Goal: Task Accomplishment & Management: Manage account settings

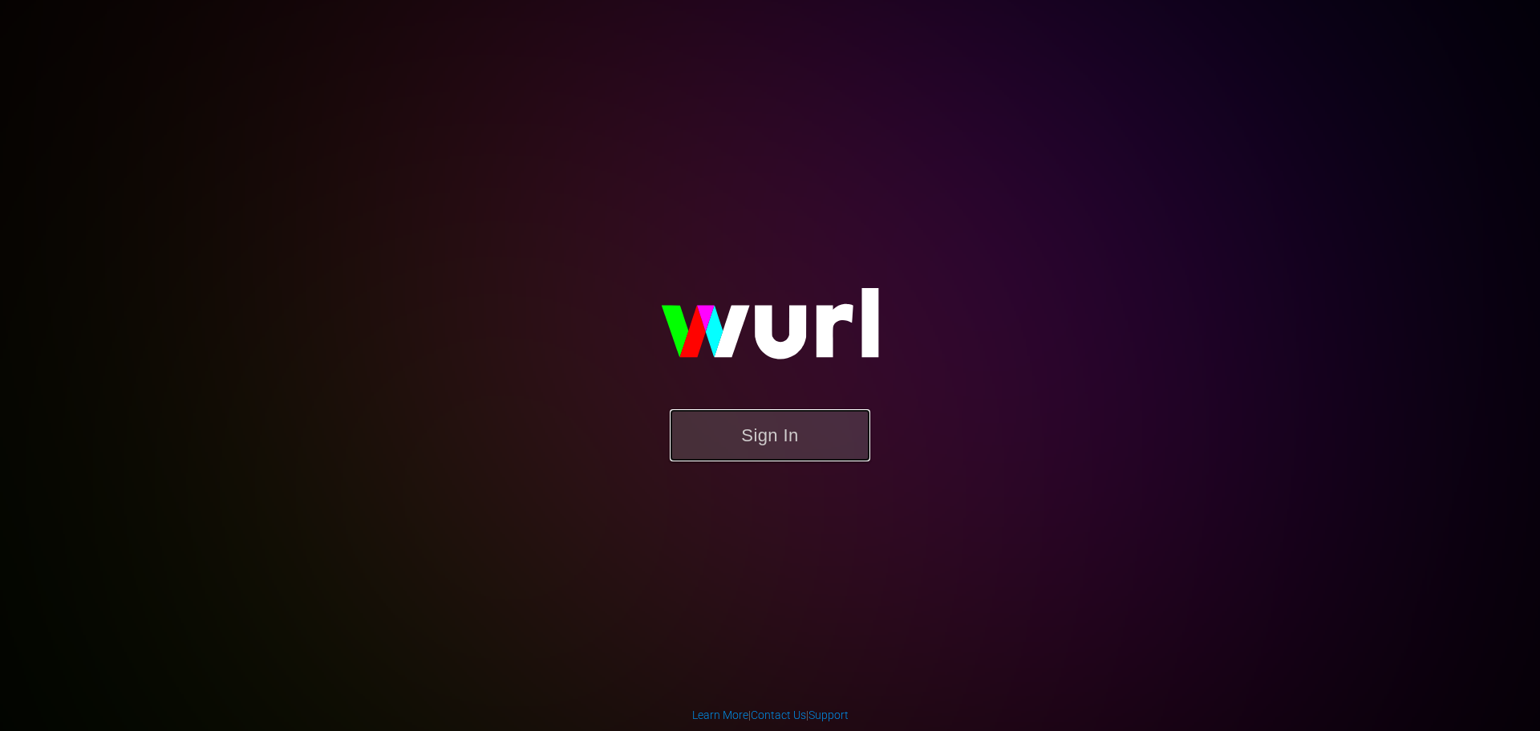
click at [767, 425] on button "Sign In" at bounding box center [770, 435] width 200 height 52
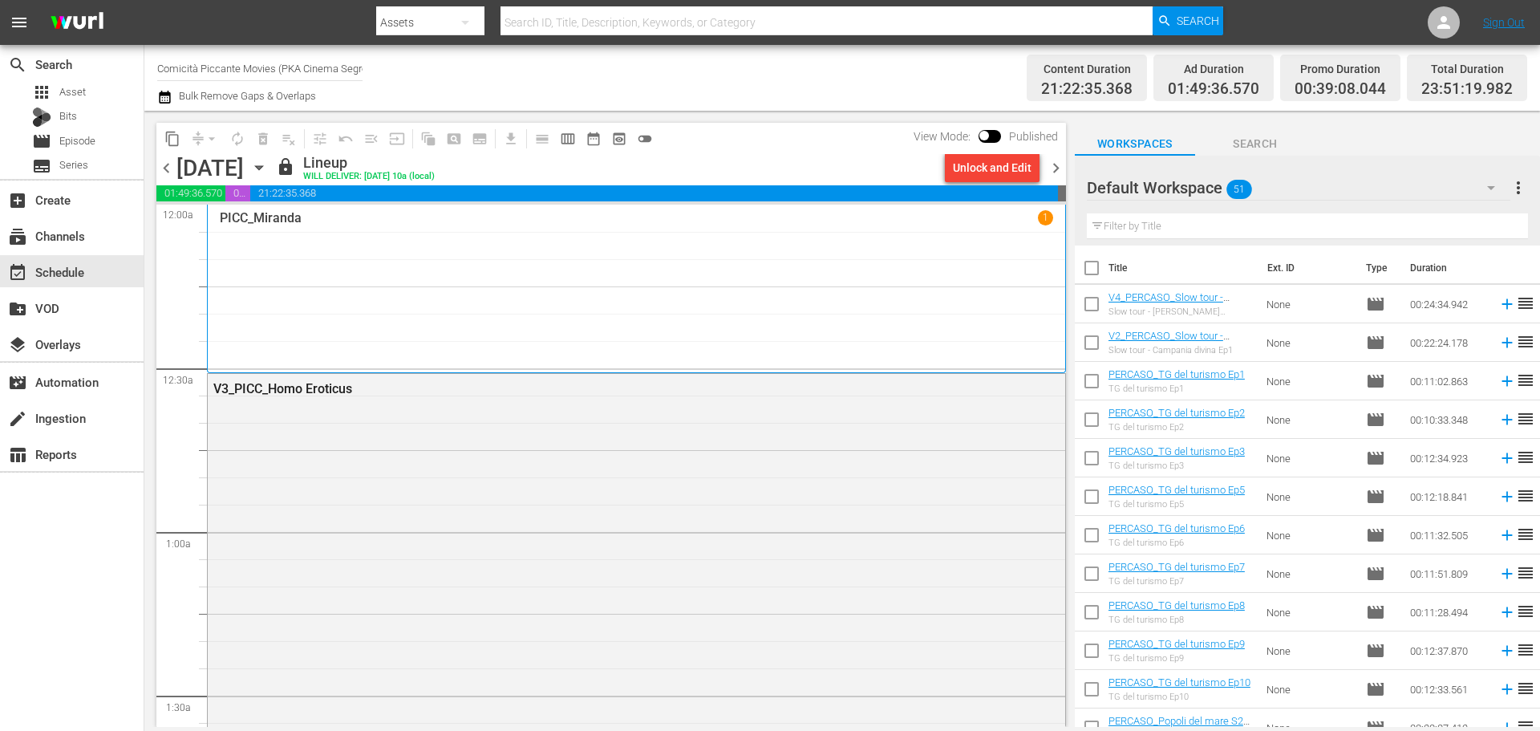
click at [343, 71] on input "Comicità Piccante Movies (PKA Cinema Segreto > Cinema Italiano > Cinema Polizio…" at bounding box center [259, 68] width 205 height 38
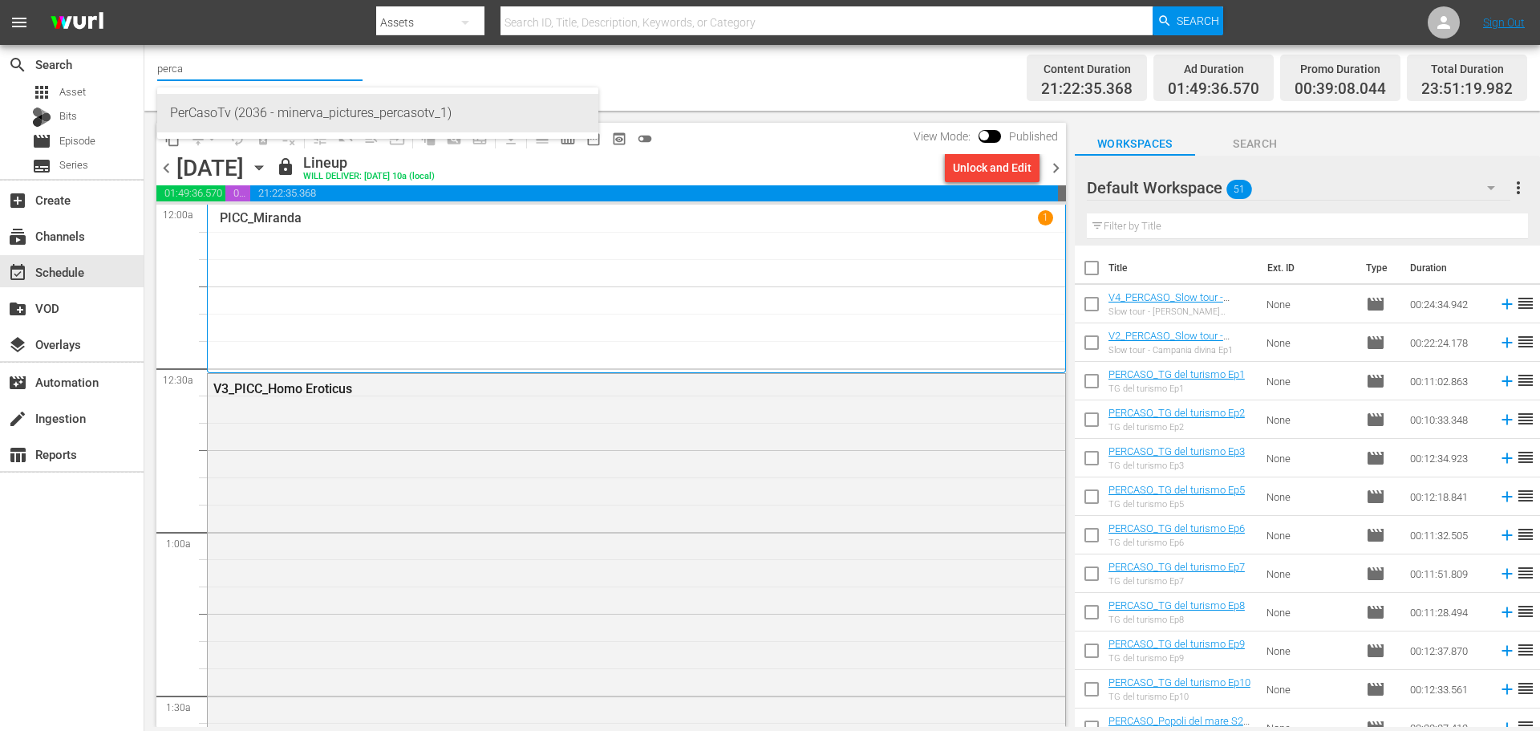
click at [304, 115] on div "PerCasoTv (2036 - minerva_pictures_percasotv_1)" at bounding box center [377, 113] width 415 height 38
type input "PerCasoTv (2036 - minerva_pictures_percasotv_1)"
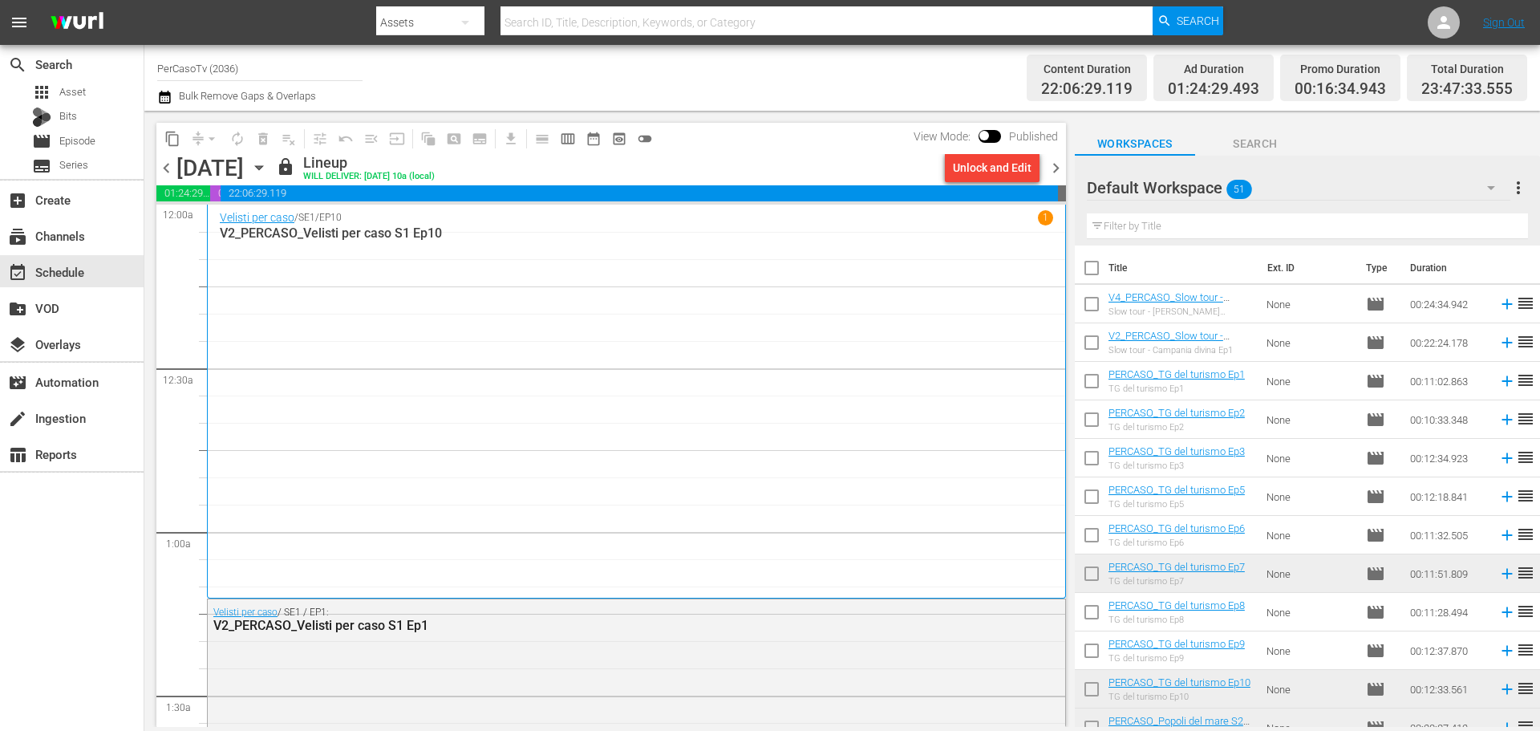
click at [1058, 162] on span "chevron_right" at bounding box center [1056, 168] width 20 height 20
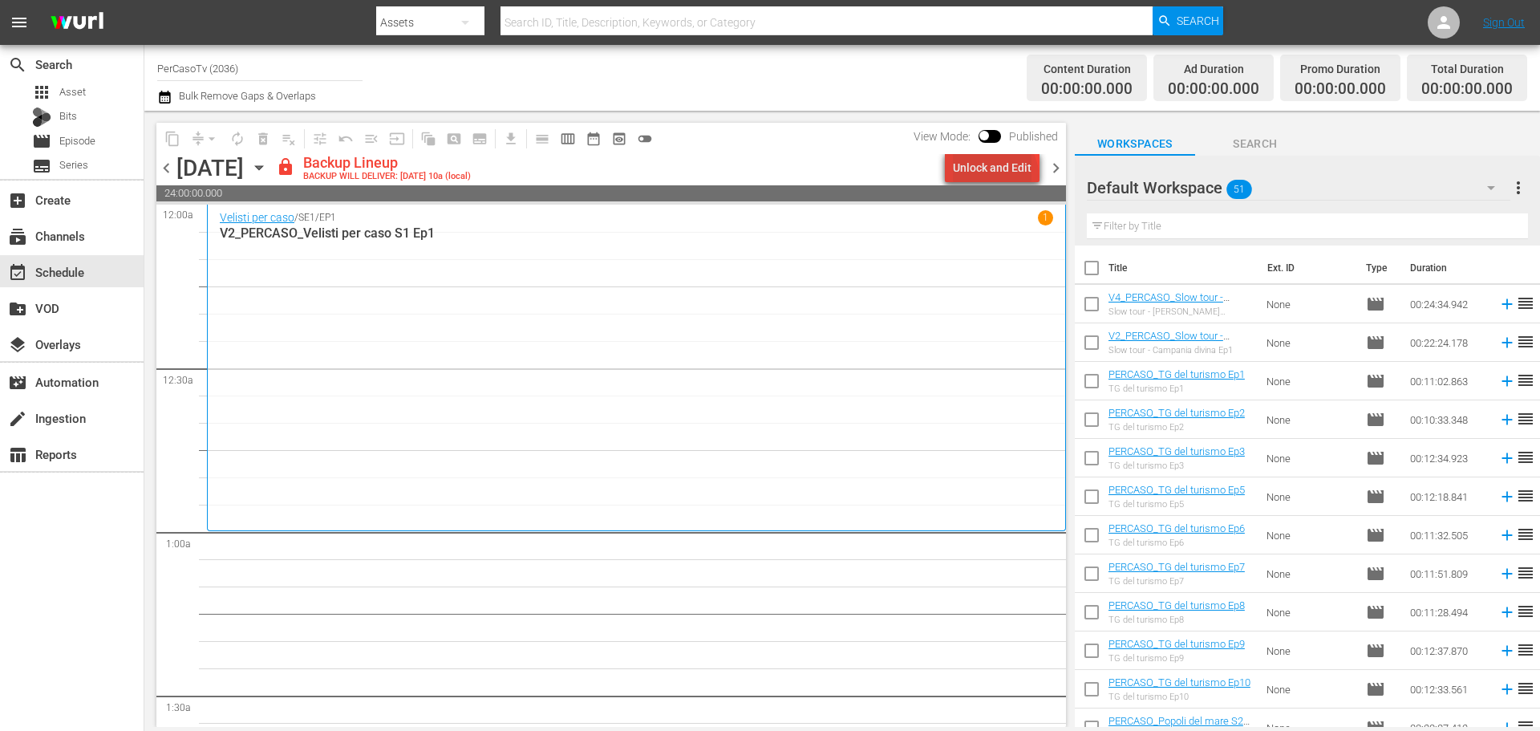
click at [998, 175] on div "Unlock and Edit" at bounding box center [992, 167] width 79 height 29
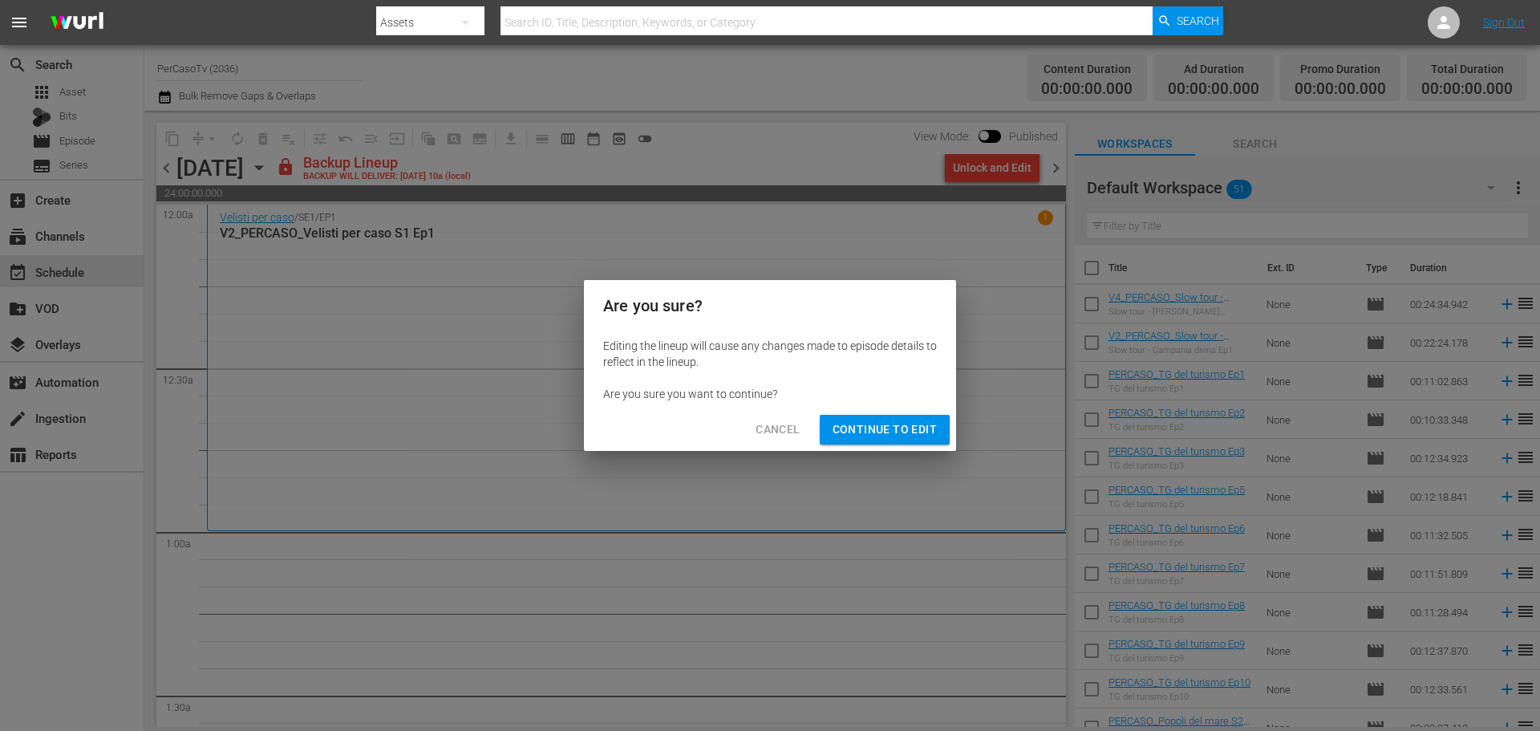
click at [909, 424] on span "Continue to Edit" at bounding box center [884, 429] width 104 height 20
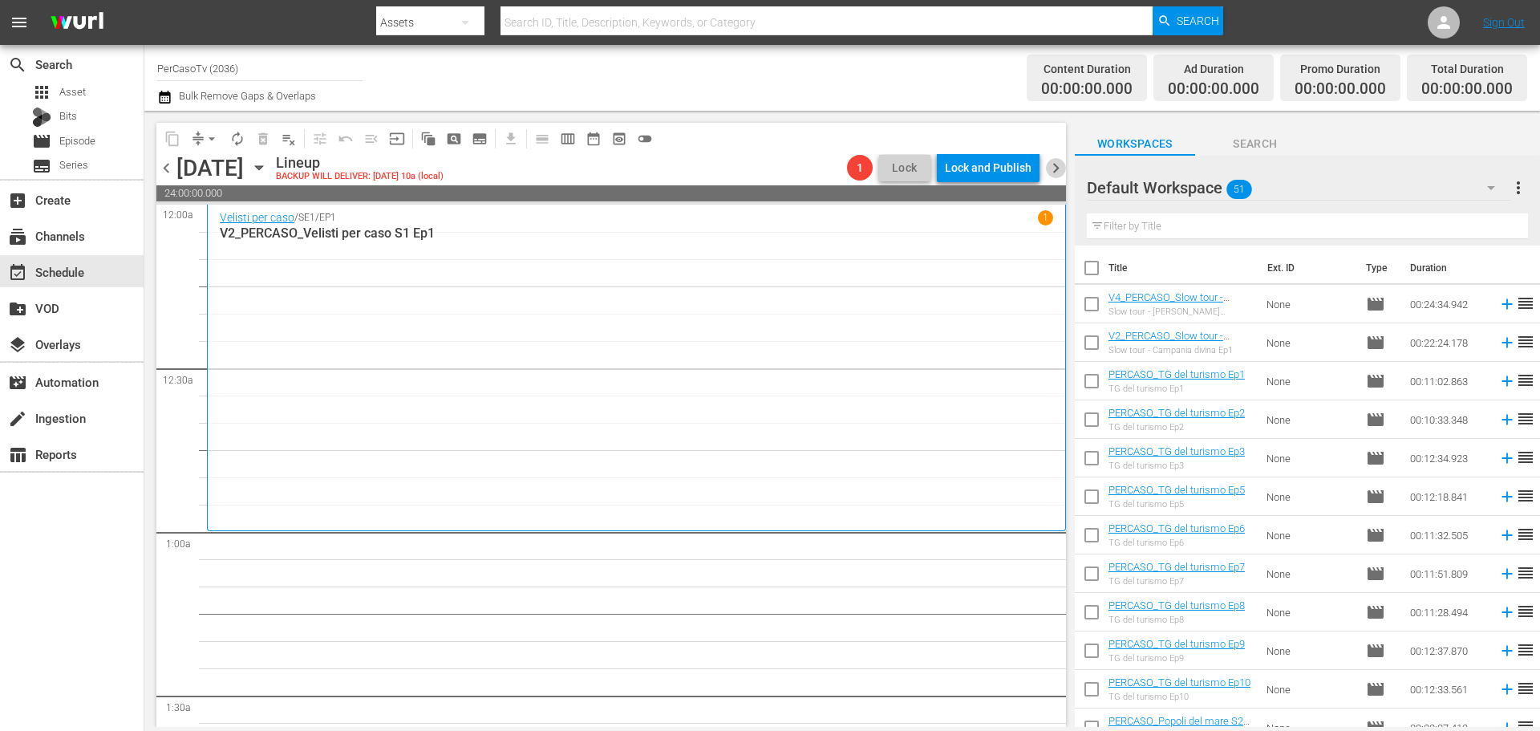
click at [1050, 172] on span "chevron_right" at bounding box center [1056, 168] width 20 height 20
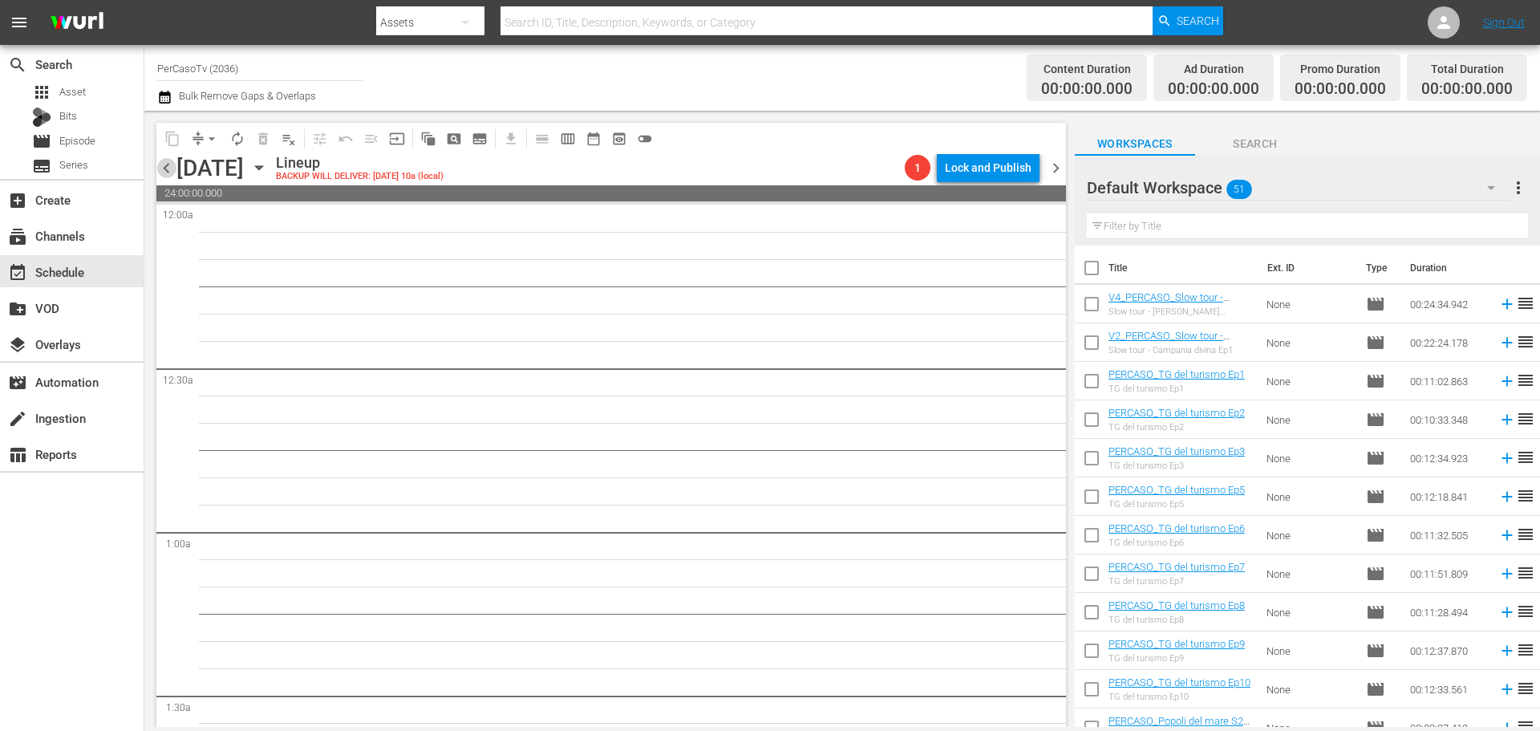
click at [161, 174] on span "chevron_left" at bounding box center [166, 168] width 20 height 20
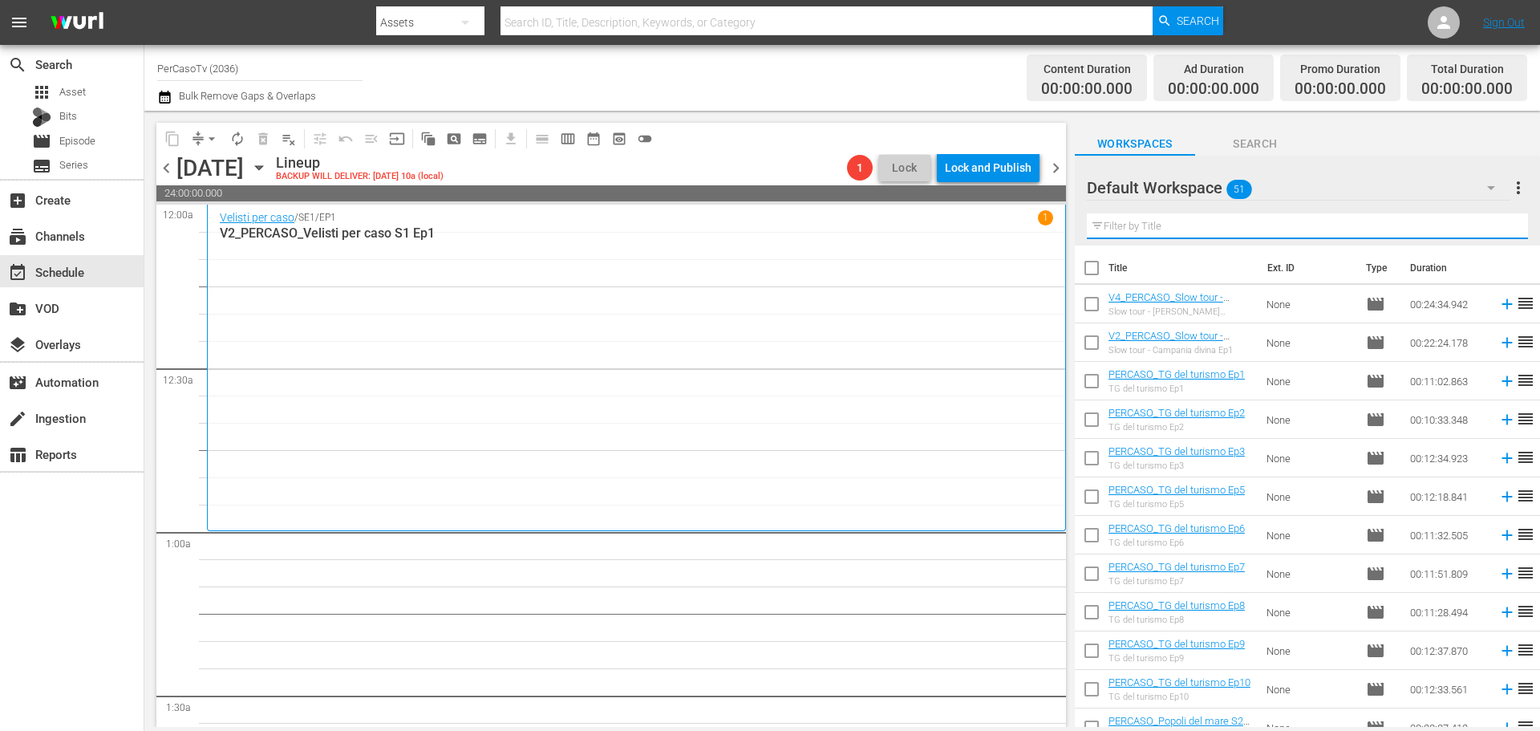
drag, startPoint x: 1143, startPoint y: 231, endPoint x: 1256, endPoint y: 200, distance: 117.3
click at [1143, 231] on input "text" at bounding box center [1307, 226] width 441 height 26
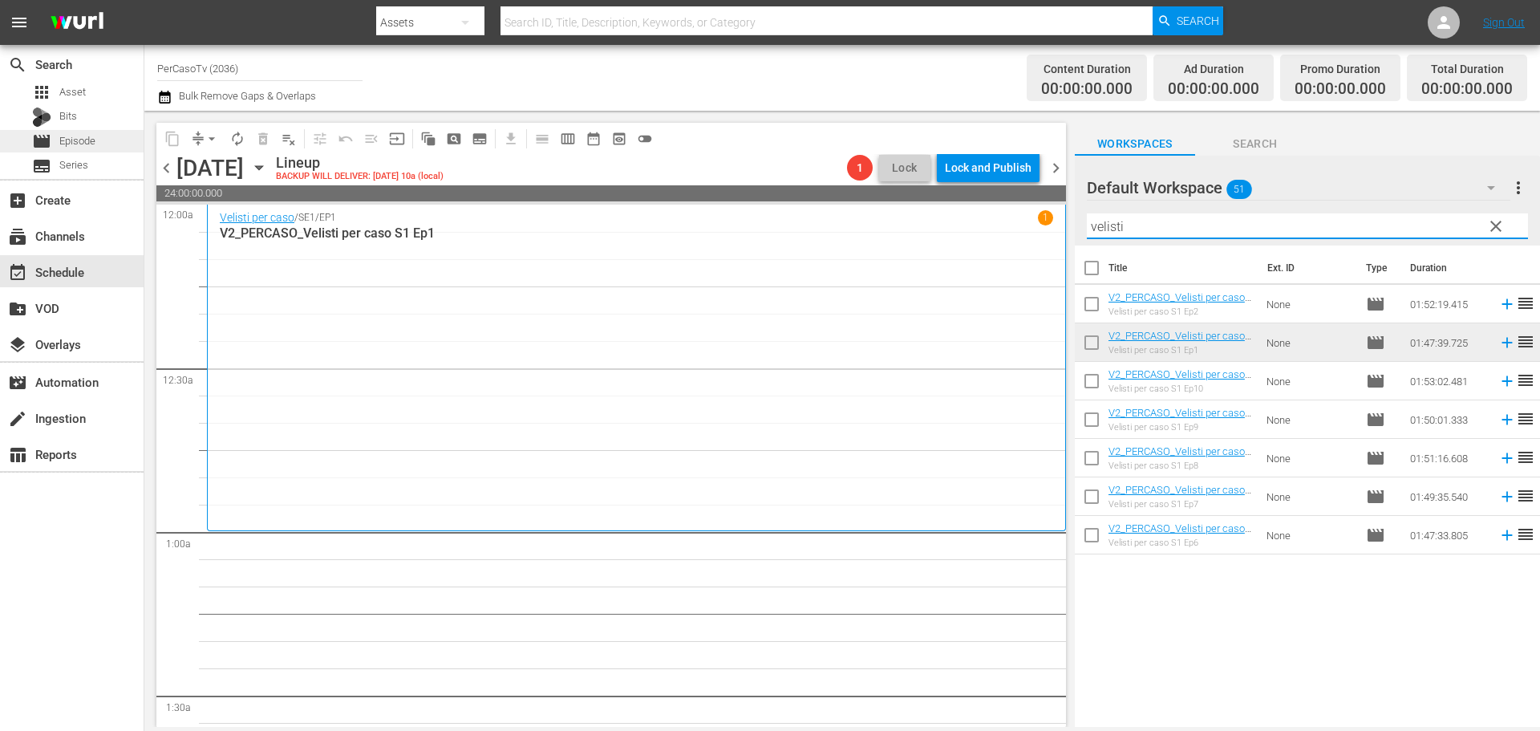
type input "velisti"
click at [77, 143] on span "Episode" at bounding box center [77, 141] width 36 height 16
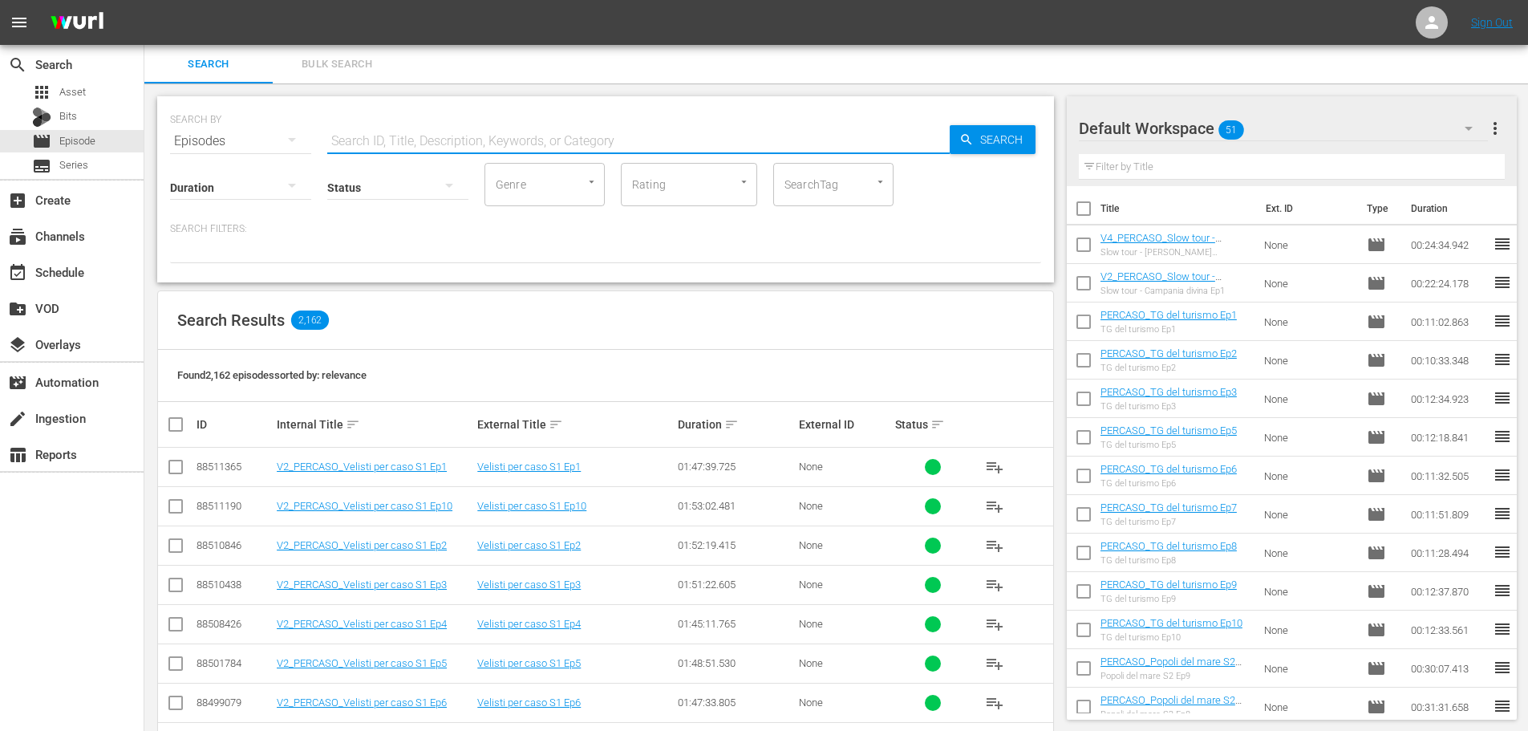
click at [519, 148] on input "text" at bounding box center [638, 141] width 622 height 38
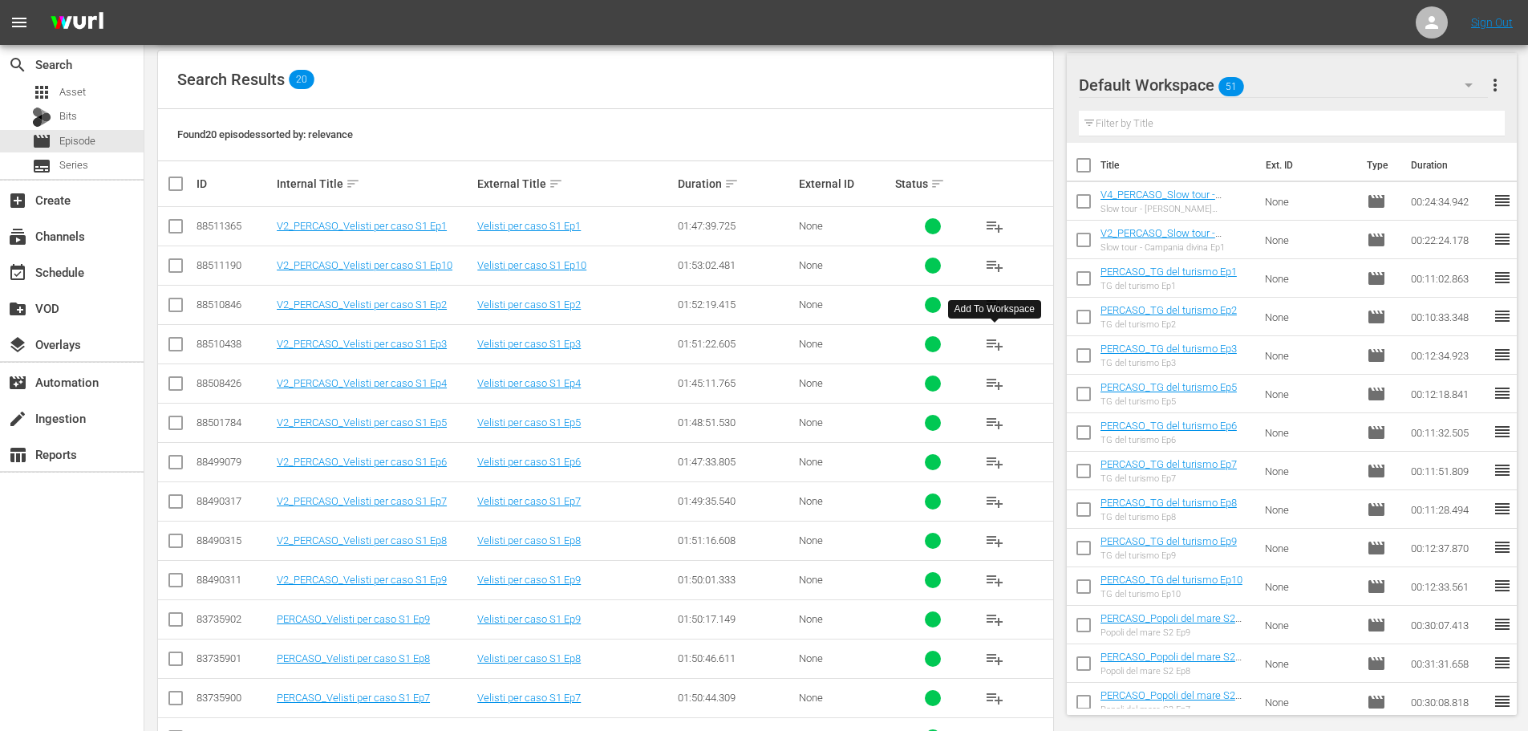
type input "velisti"
click at [997, 340] on span "playlist_add" at bounding box center [994, 343] width 19 height 19
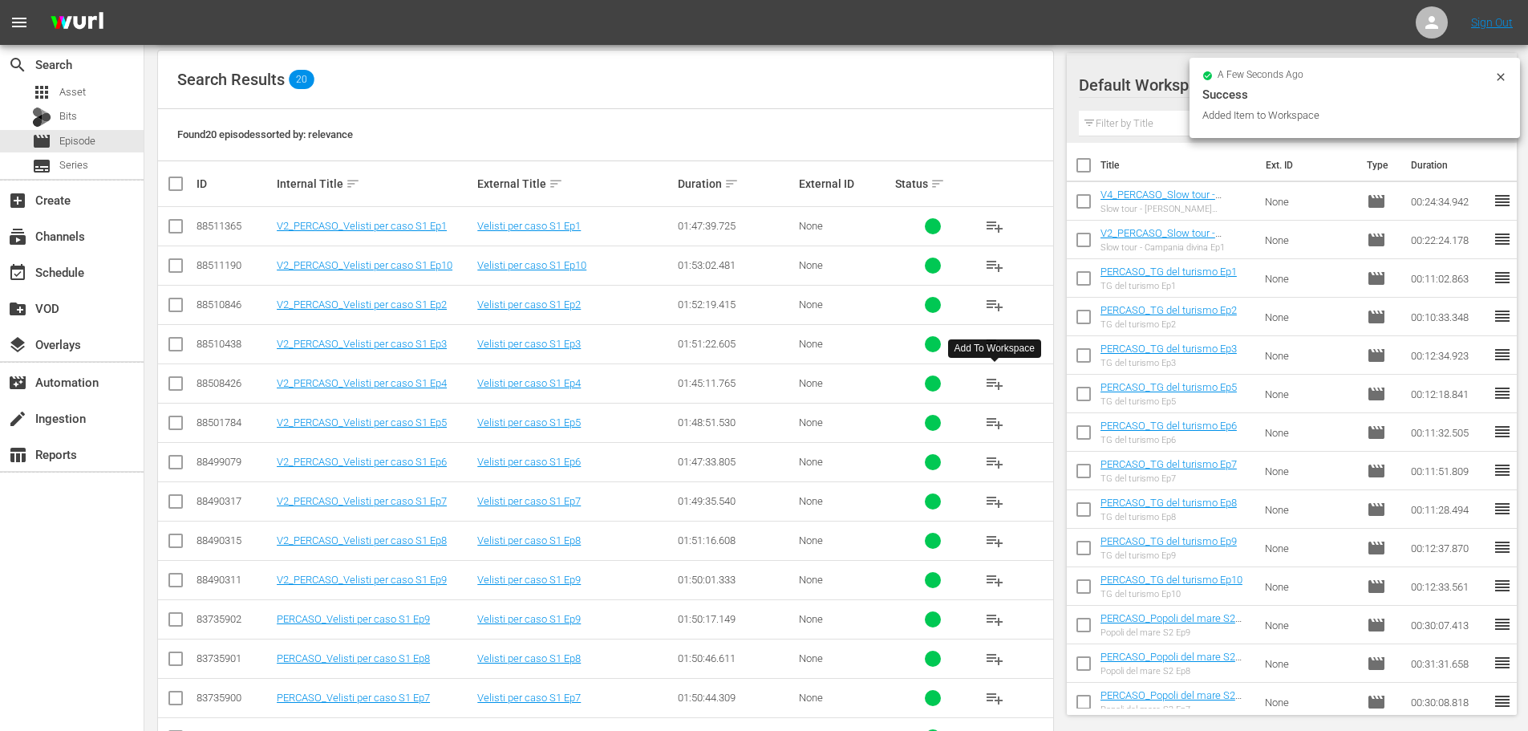
click at [1000, 388] on span "playlist_add" at bounding box center [994, 383] width 19 height 19
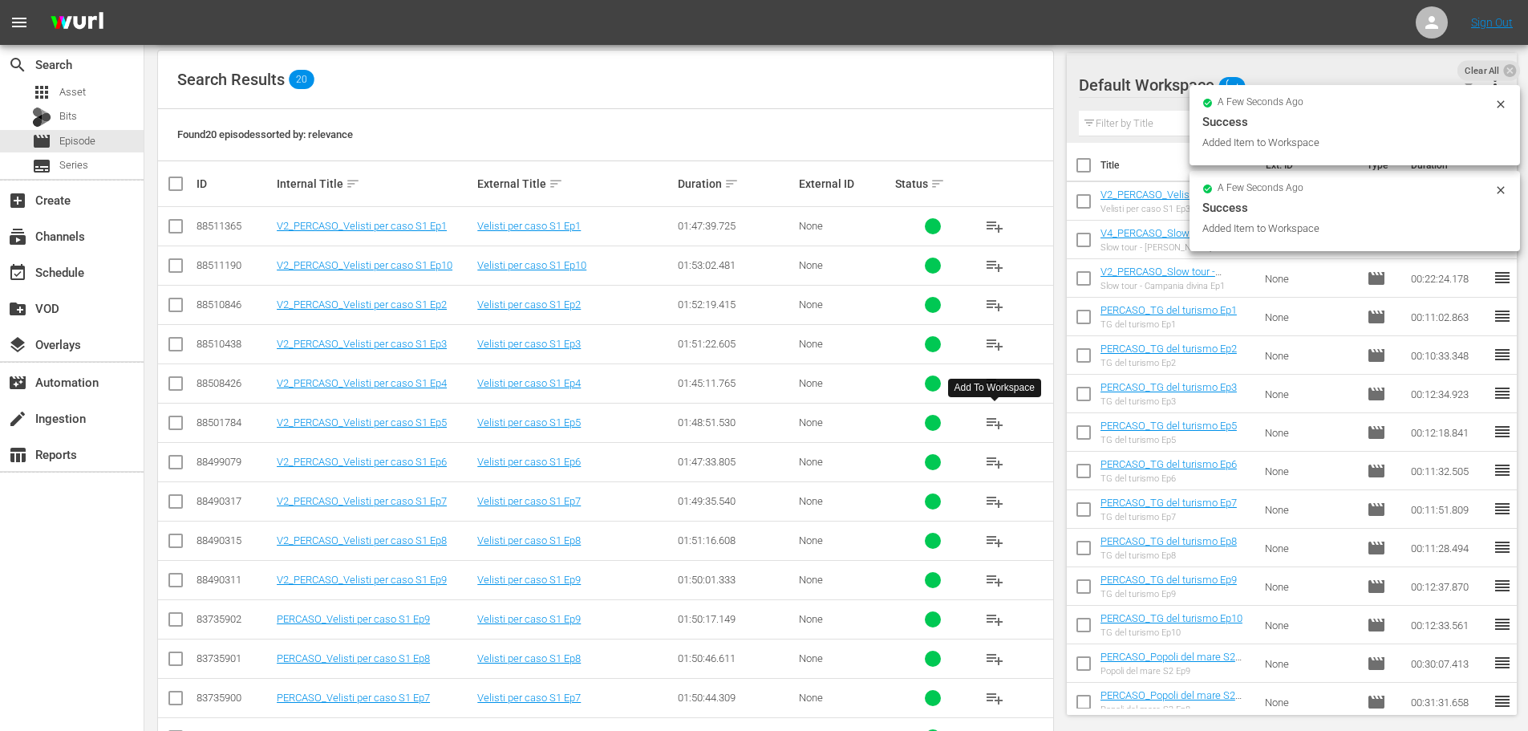
click at [994, 429] on span "playlist_add" at bounding box center [994, 422] width 19 height 19
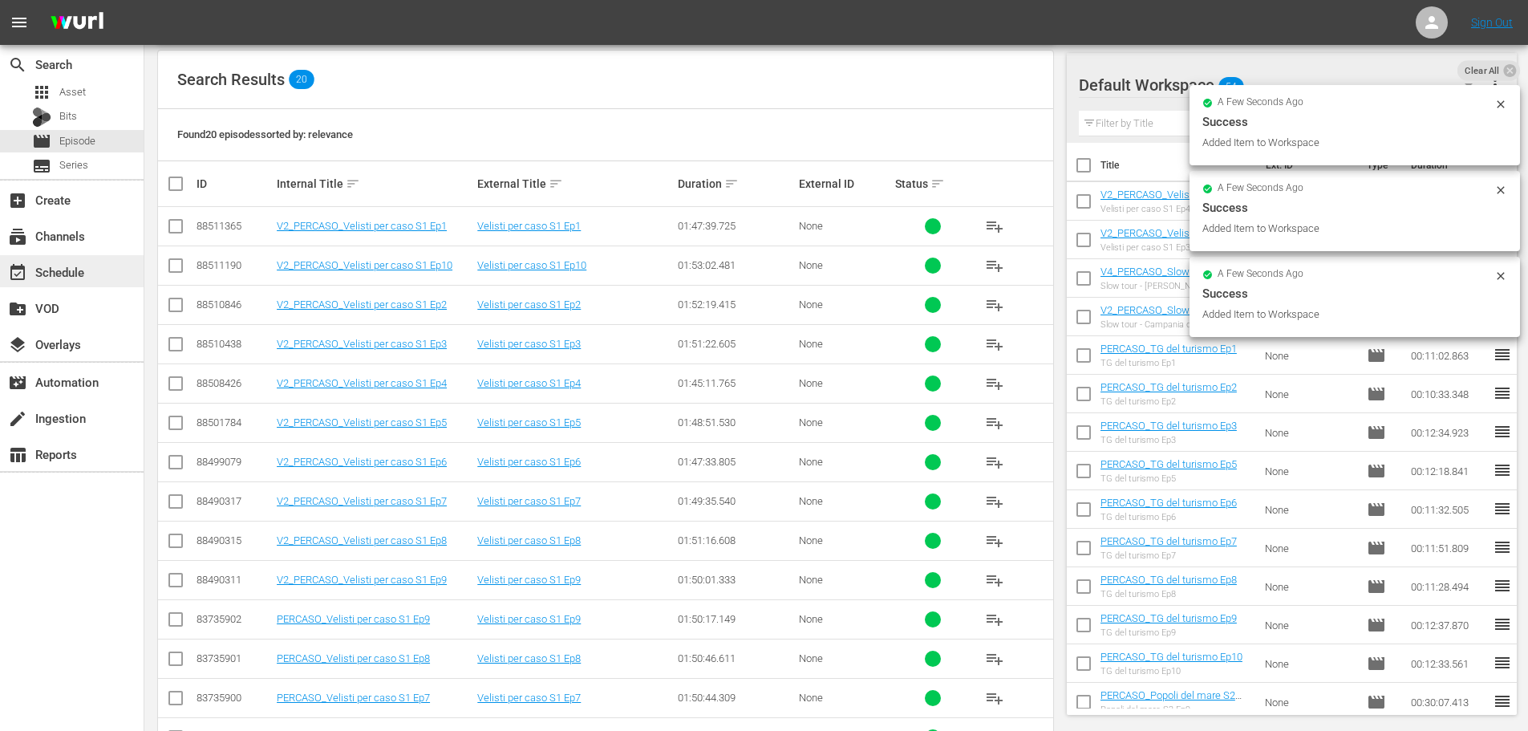
click at [77, 277] on div "event_available Schedule" at bounding box center [45, 269] width 90 height 14
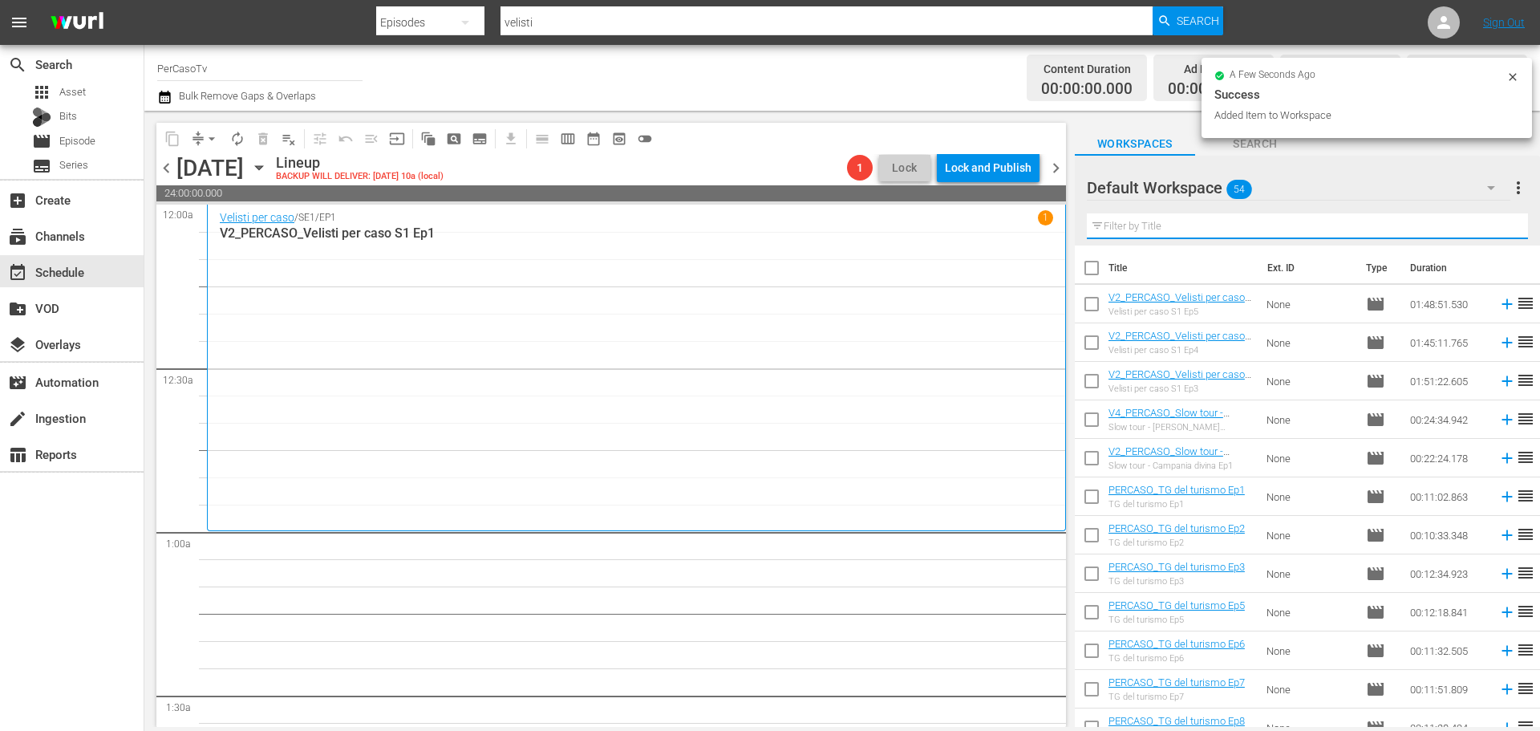
click at [1130, 229] on input "text" at bounding box center [1307, 226] width 441 height 26
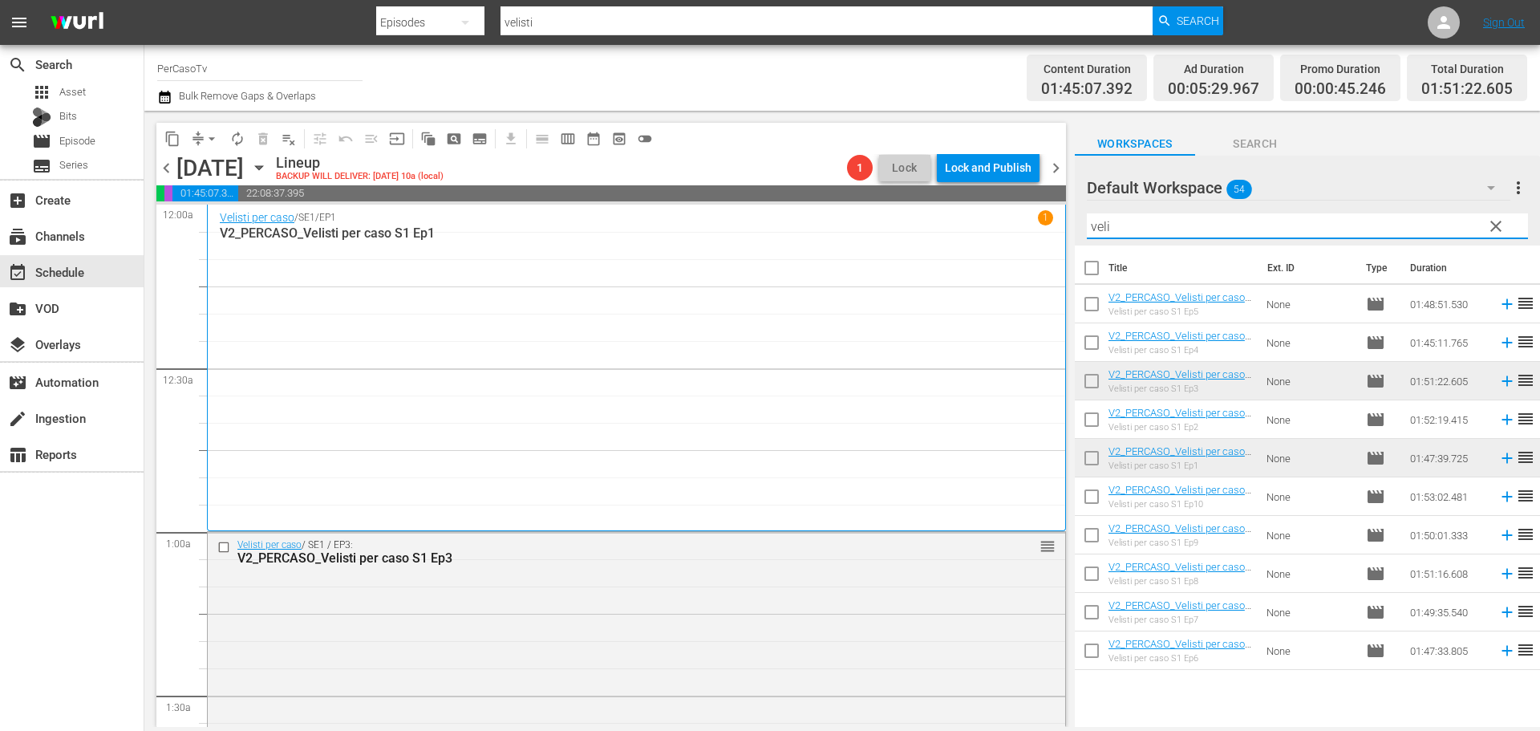
drag, startPoint x: 1159, startPoint y: 227, endPoint x: 1026, endPoint y: 249, distance: 134.9
click at [1026, 249] on div "content_copy compress arrow_drop_down autorenew_outlined delete_forever_outline…" at bounding box center [841, 419] width 1395 height 616
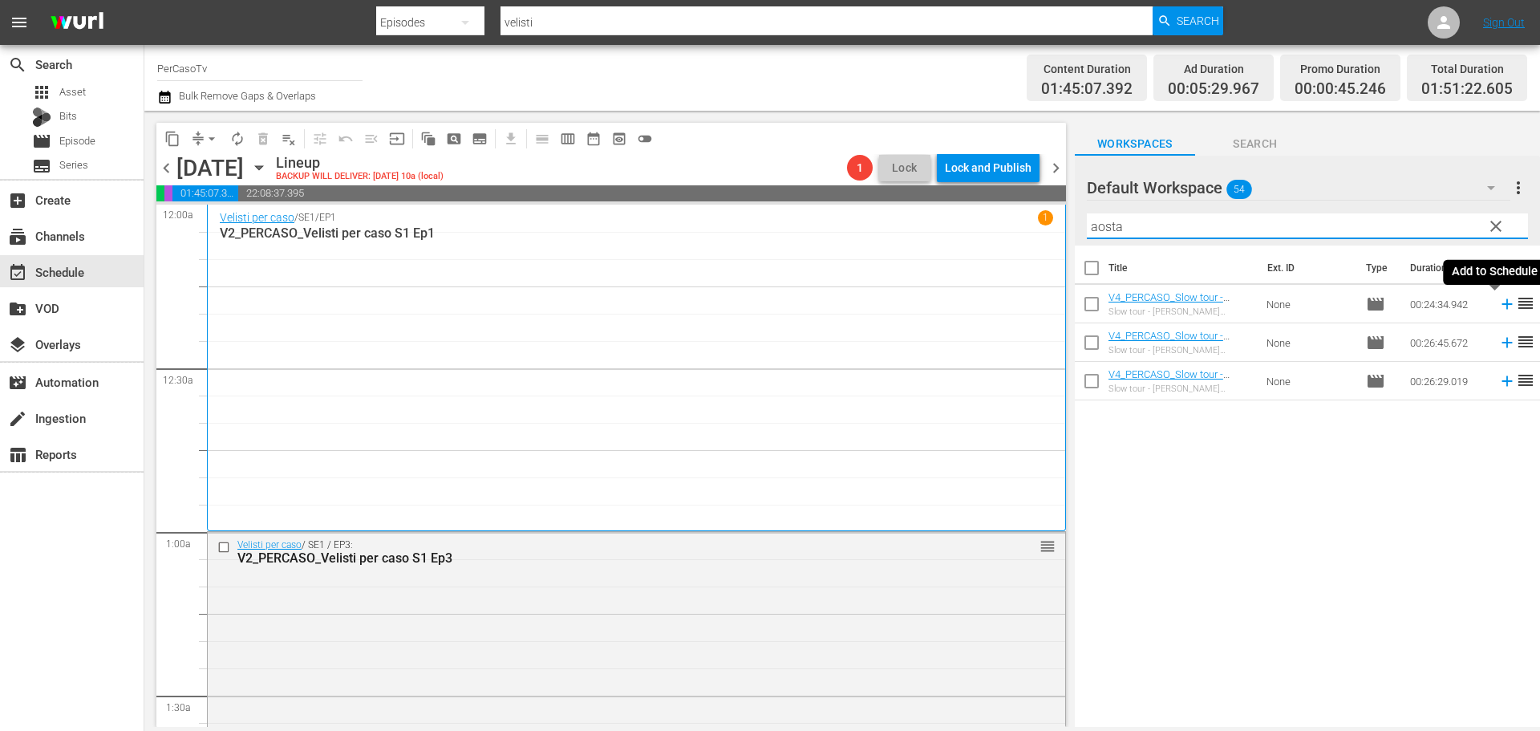
click at [1498, 309] on icon at bounding box center [1507, 304] width 18 height 18
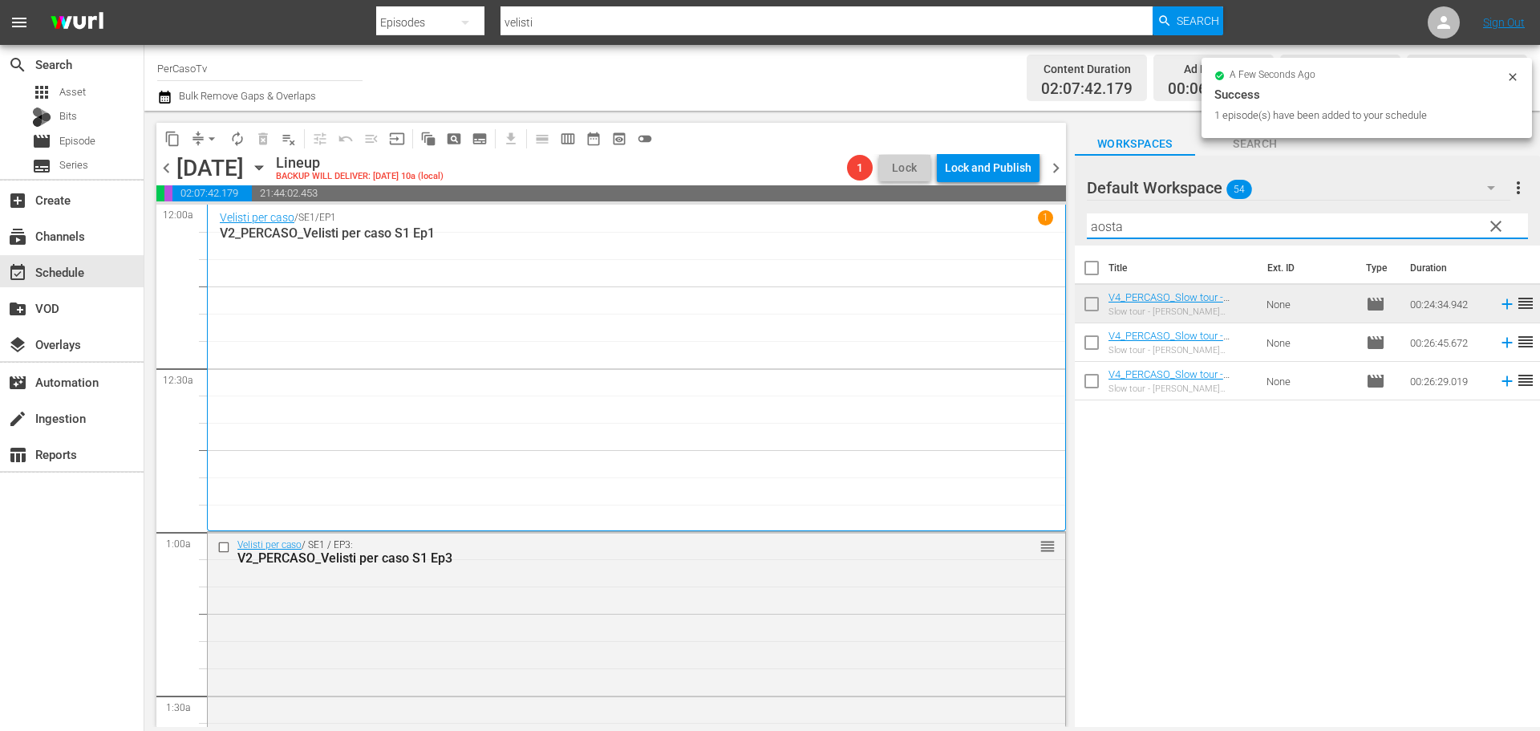
drag, startPoint x: 1133, startPoint y: 230, endPoint x: 1032, endPoint y: 263, distance: 106.3
click at [1032, 263] on div "content_copy compress arrow_drop_down autorenew_outlined delete_forever_outline…" at bounding box center [841, 419] width 1395 height 616
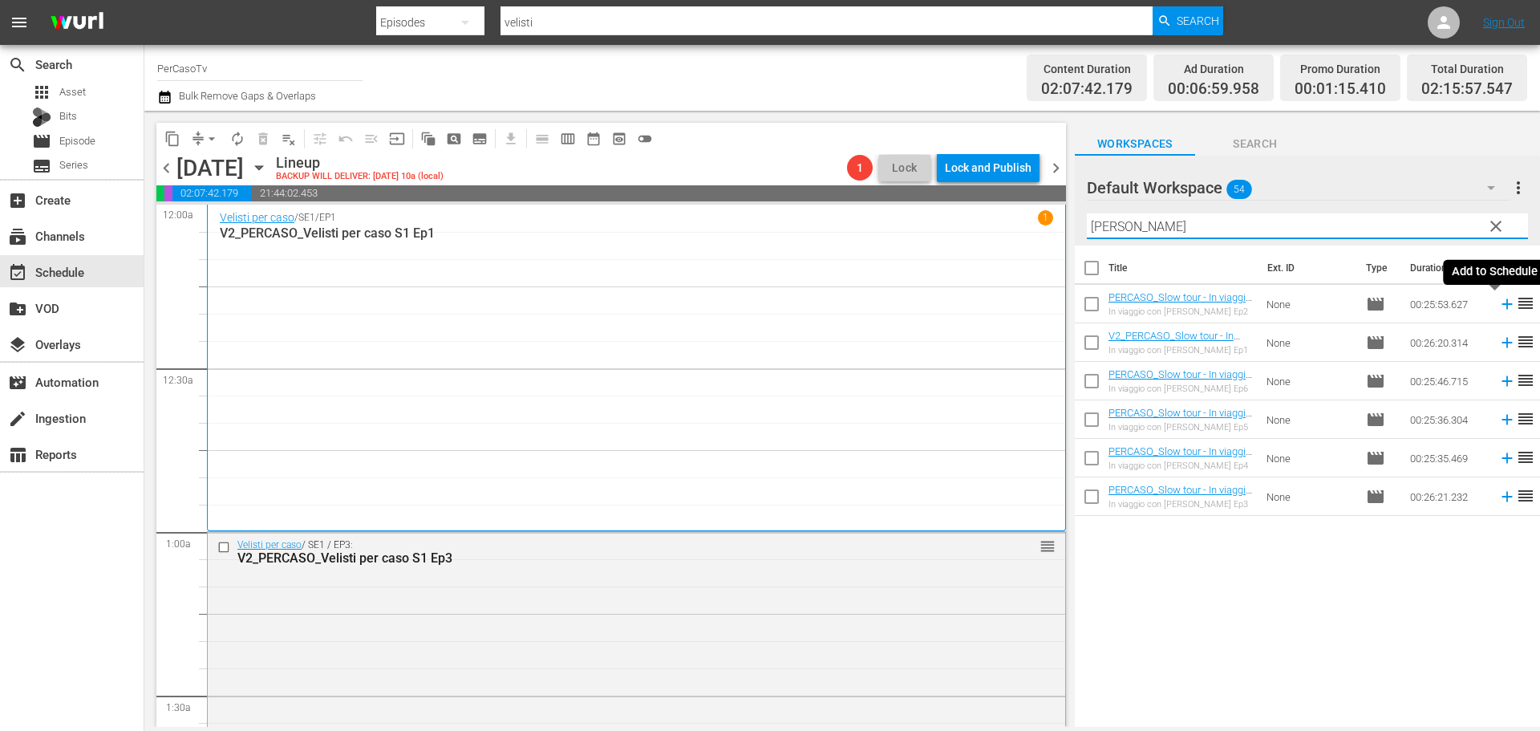
click at [1498, 306] on icon at bounding box center [1507, 304] width 18 height 18
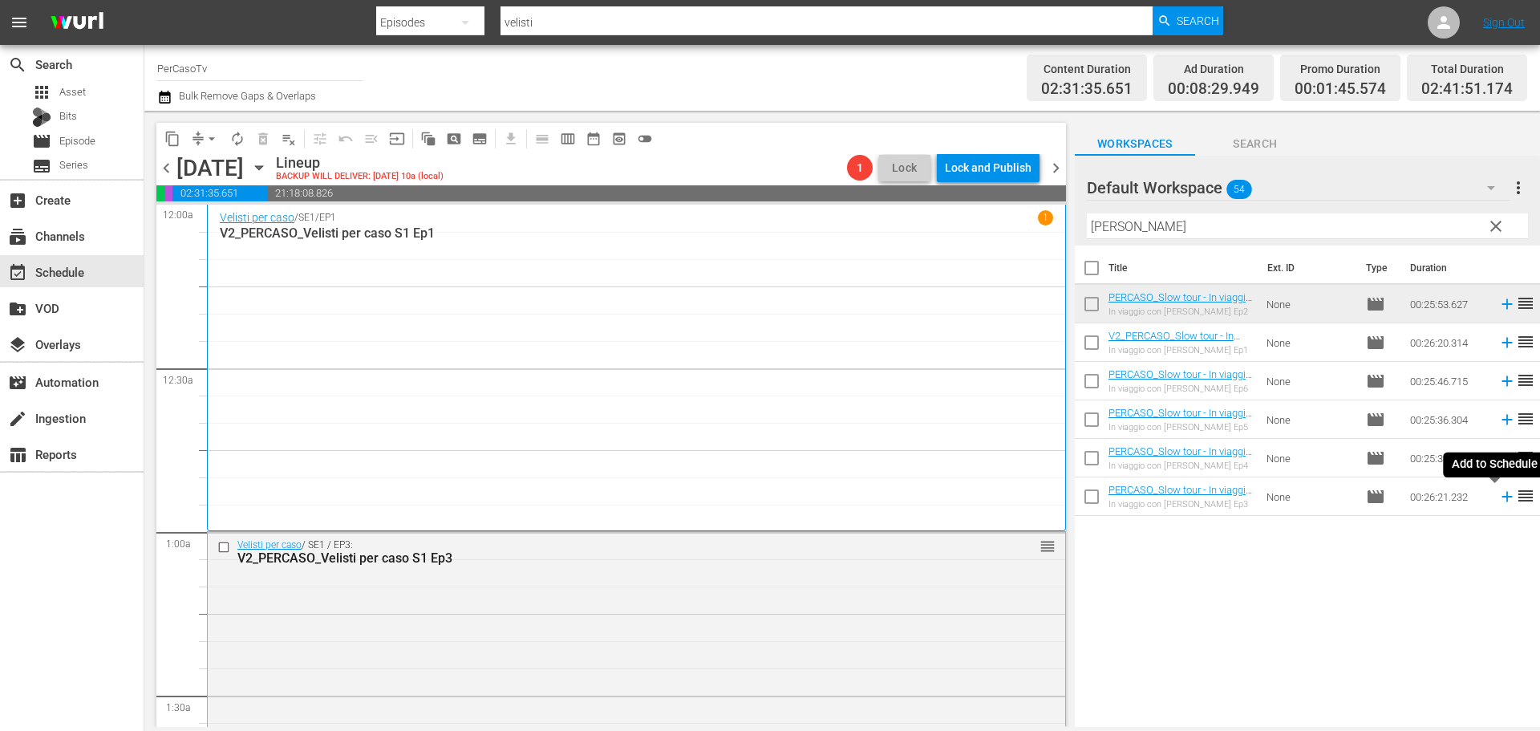
click at [1498, 499] on icon at bounding box center [1507, 497] width 18 height 18
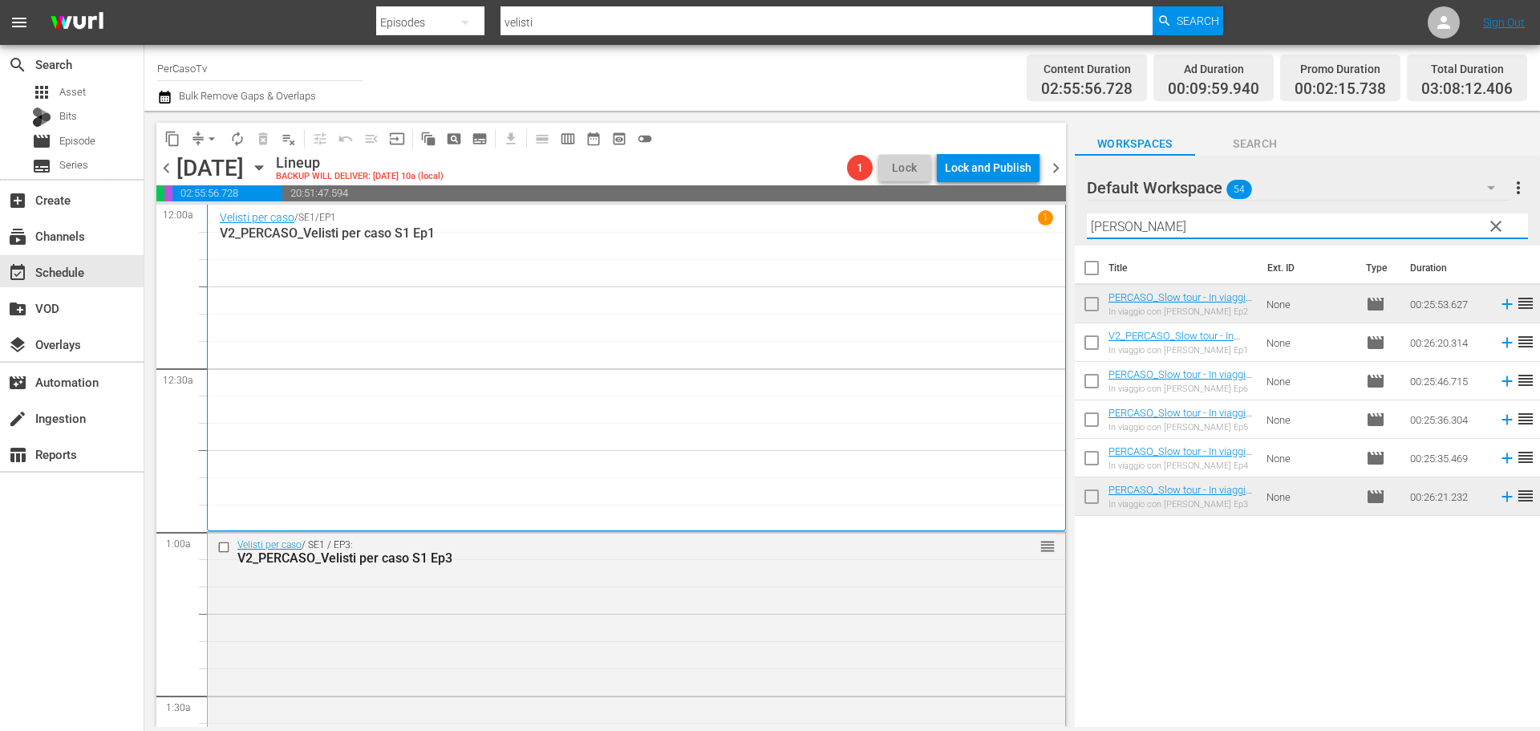
drag, startPoint x: 1148, startPoint y: 216, endPoint x: 1004, endPoint y: 273, distance: 155.5
click at [1004, 273] on div "content_copy compress arrow_drop_down autorenew_outlined delete_forever_outline…" at bounding box center [841, 419] width 1395 height 616
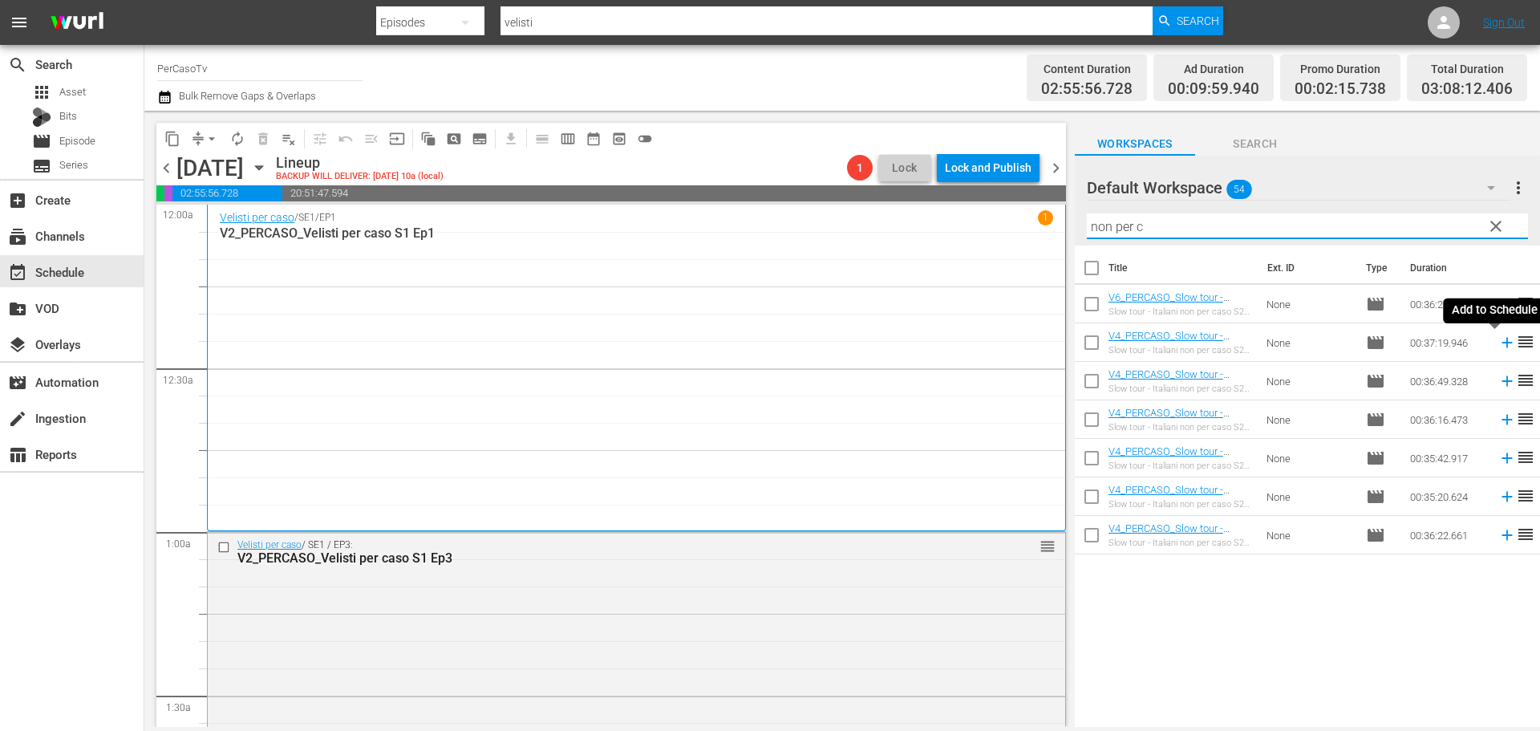
click at [1498, 346] on icon at bounding box center [1507, 343] width 18 height 18
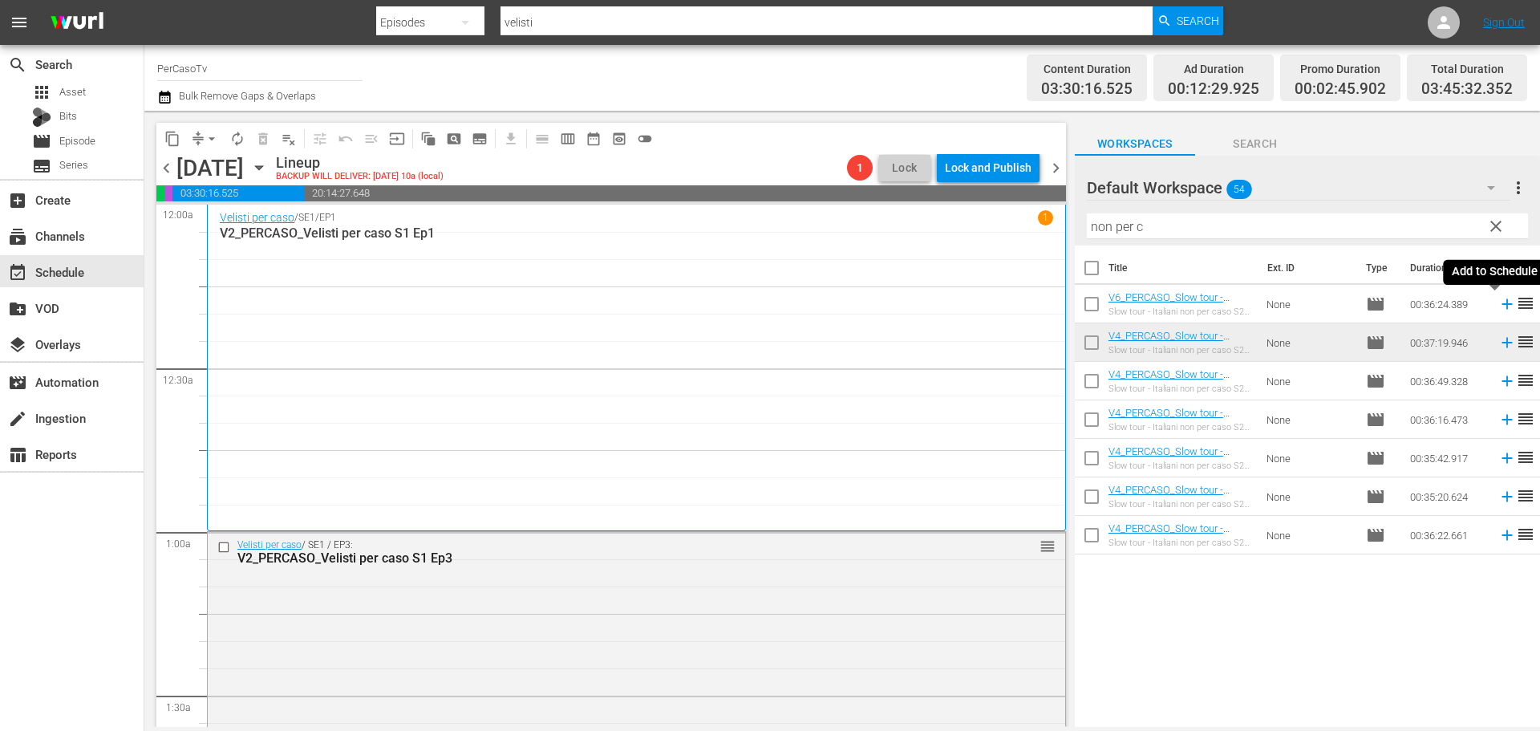
click at [1498, 306] on icon at bounding box center [1507, 304] width 18 height 18
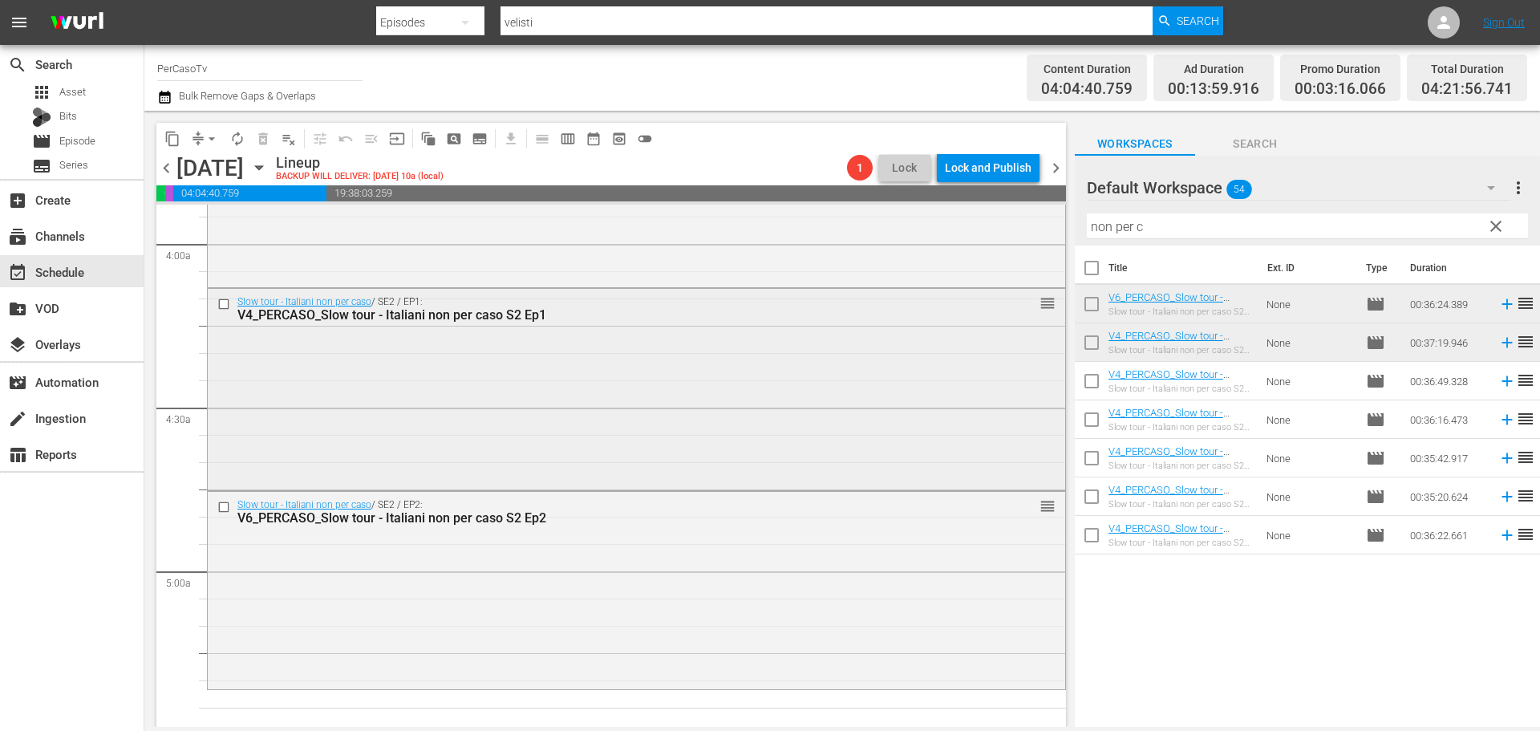
scroll to position [1283, 0]
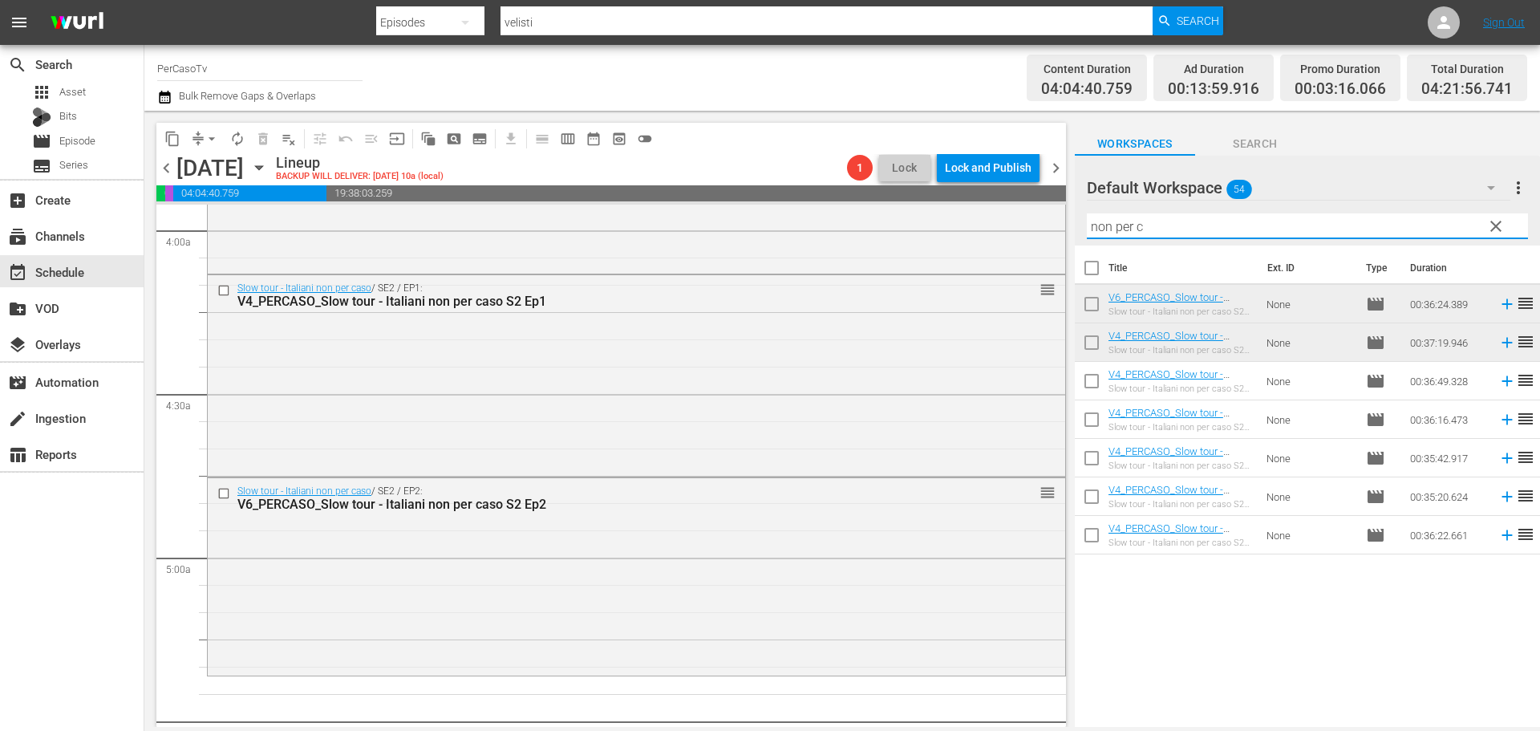
drag, startPoint x: 1156, startPoint y: 227, endPoint x: 1059, endPoint y: 245, distance: 98.0
click at [1059, 245] on div "content_copy compress arrow_drop_down autorenew_outlined delete_forever_outline…" at bounding box center [841, 419] width 1395 height 616
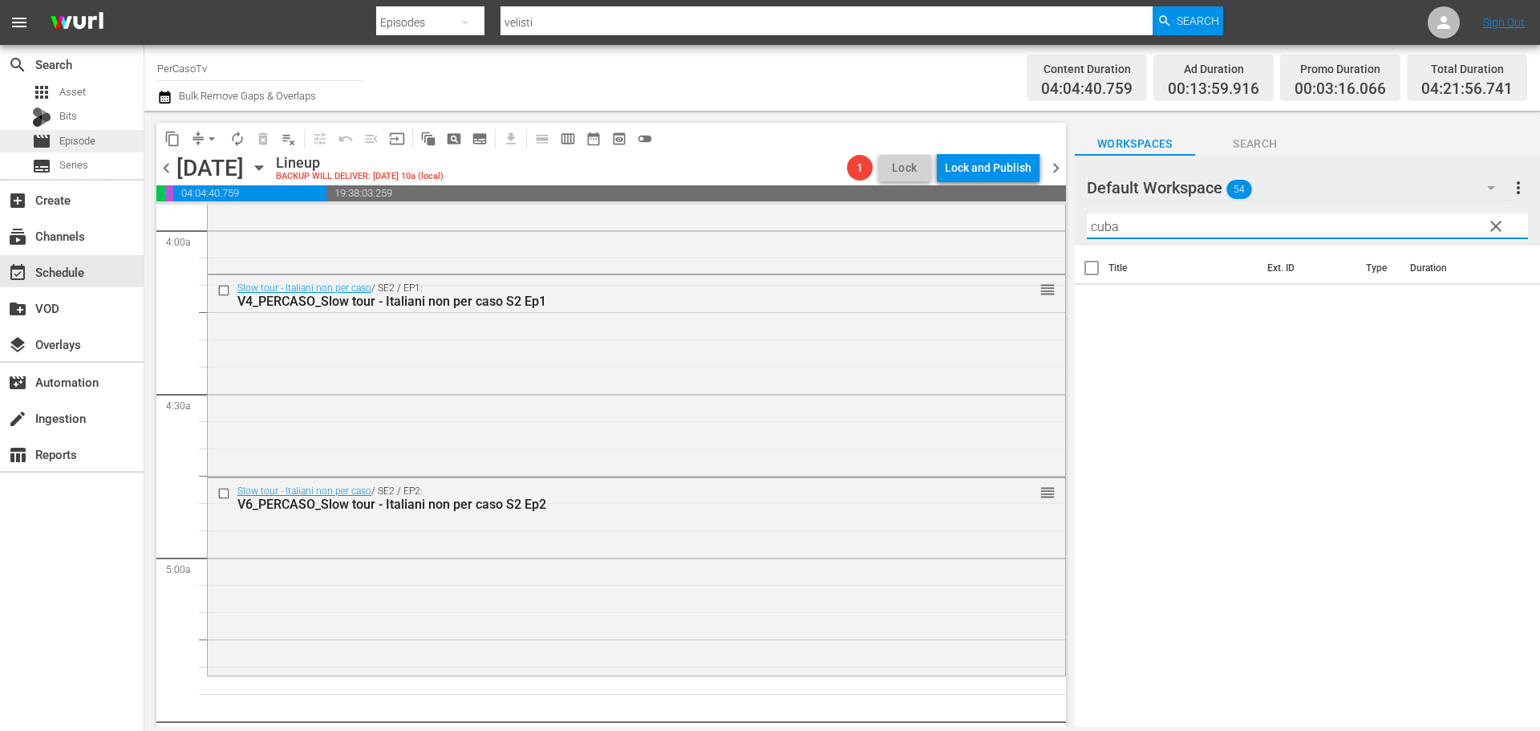
type input "cuba"
click at [114, 145] on div "movie Episode" at bounding box center [72, 141] width 144 height 22
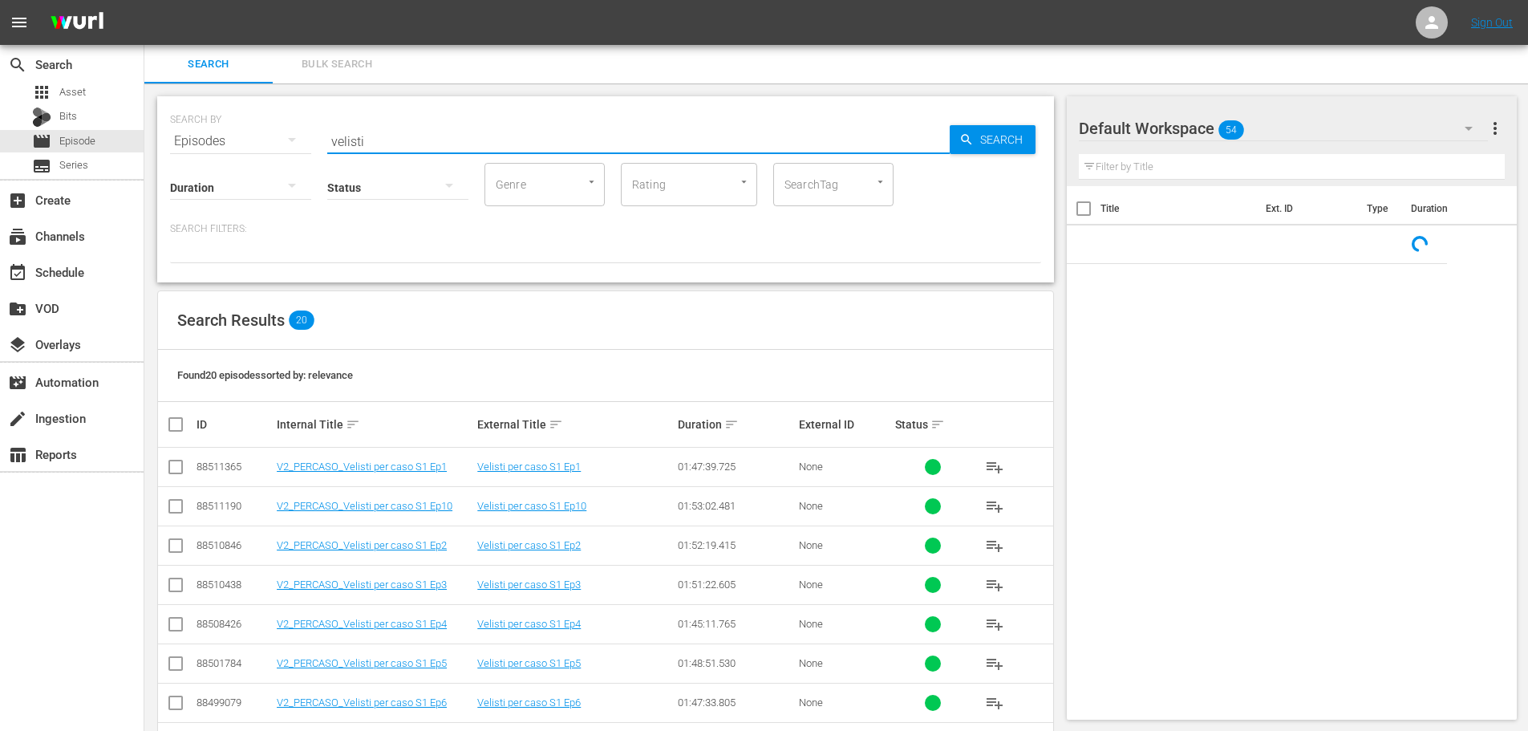
drag, startPoint x: 443, startPoint y: 141, endPoint x: 184, endPoint y: 162, distance: 259.1
click at [184, 162] on div "SEARCH BY Search By Episodes Search ID, Title, Description, Keywords, or Catego…" at bounding box center [605, 189] width 897 height 186
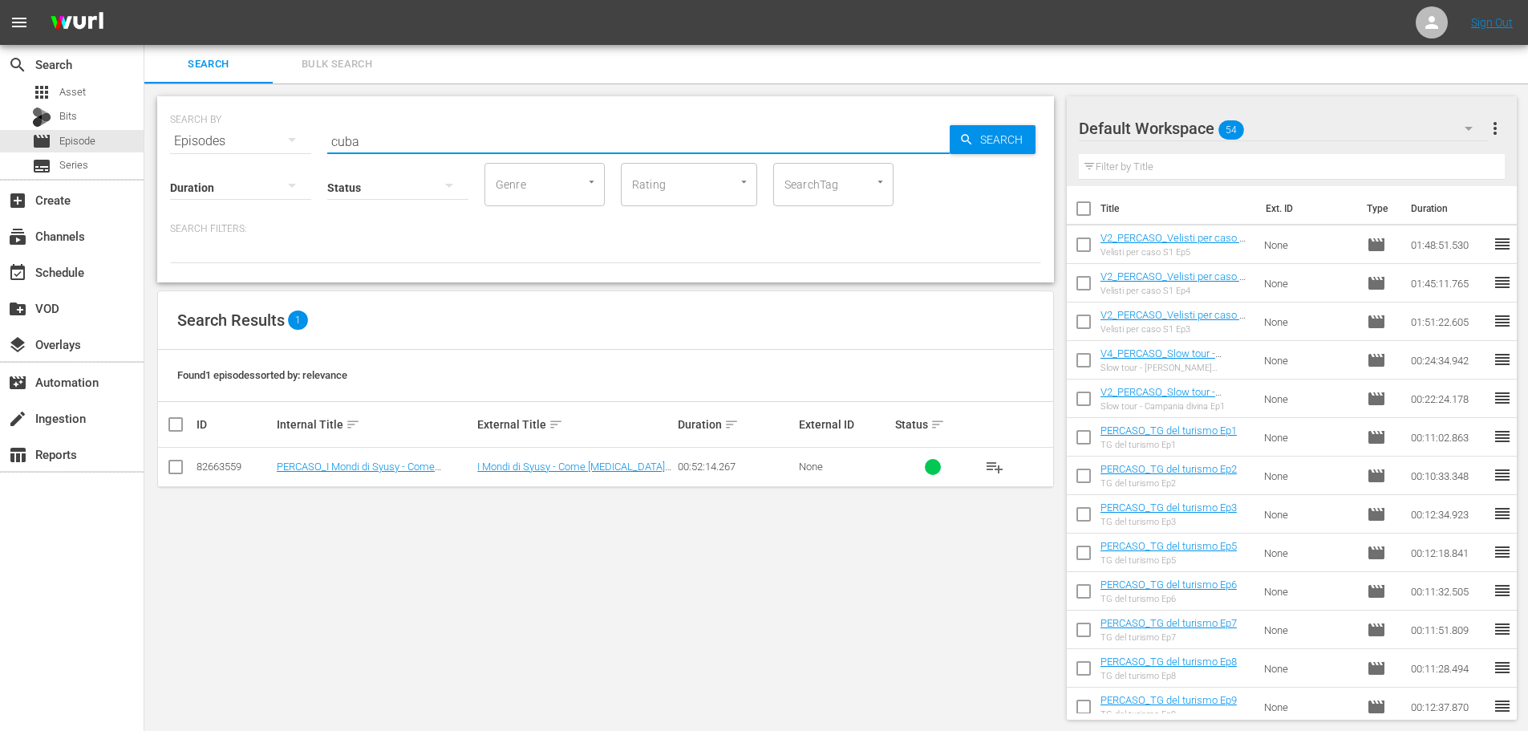
type input "cuba"
click at [985, 464] on span "playlist_add" at bounding box center [994, 466] width 19 height 19
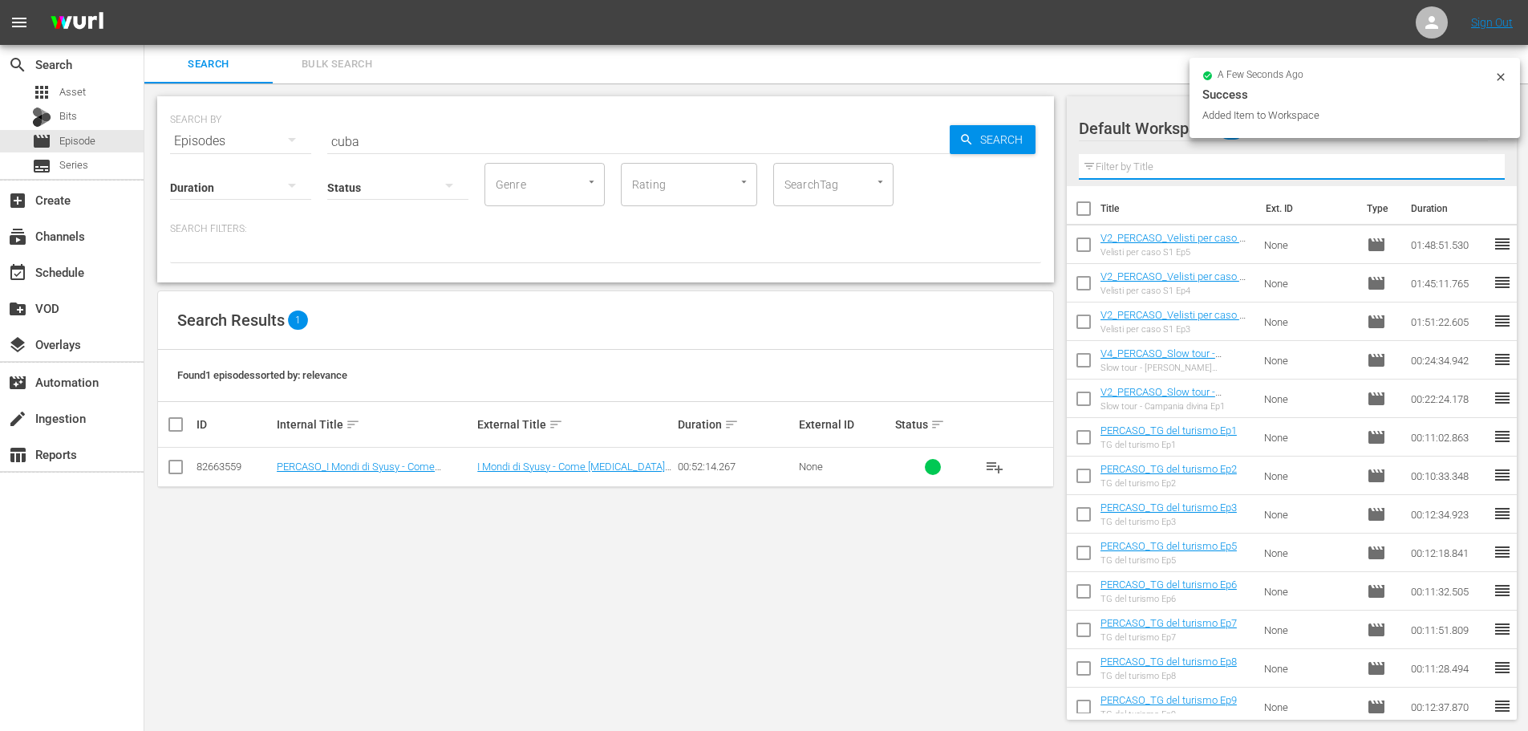
click at [1144, 171] on input "text" at bounding box center [1292, 167] width 427 height 26
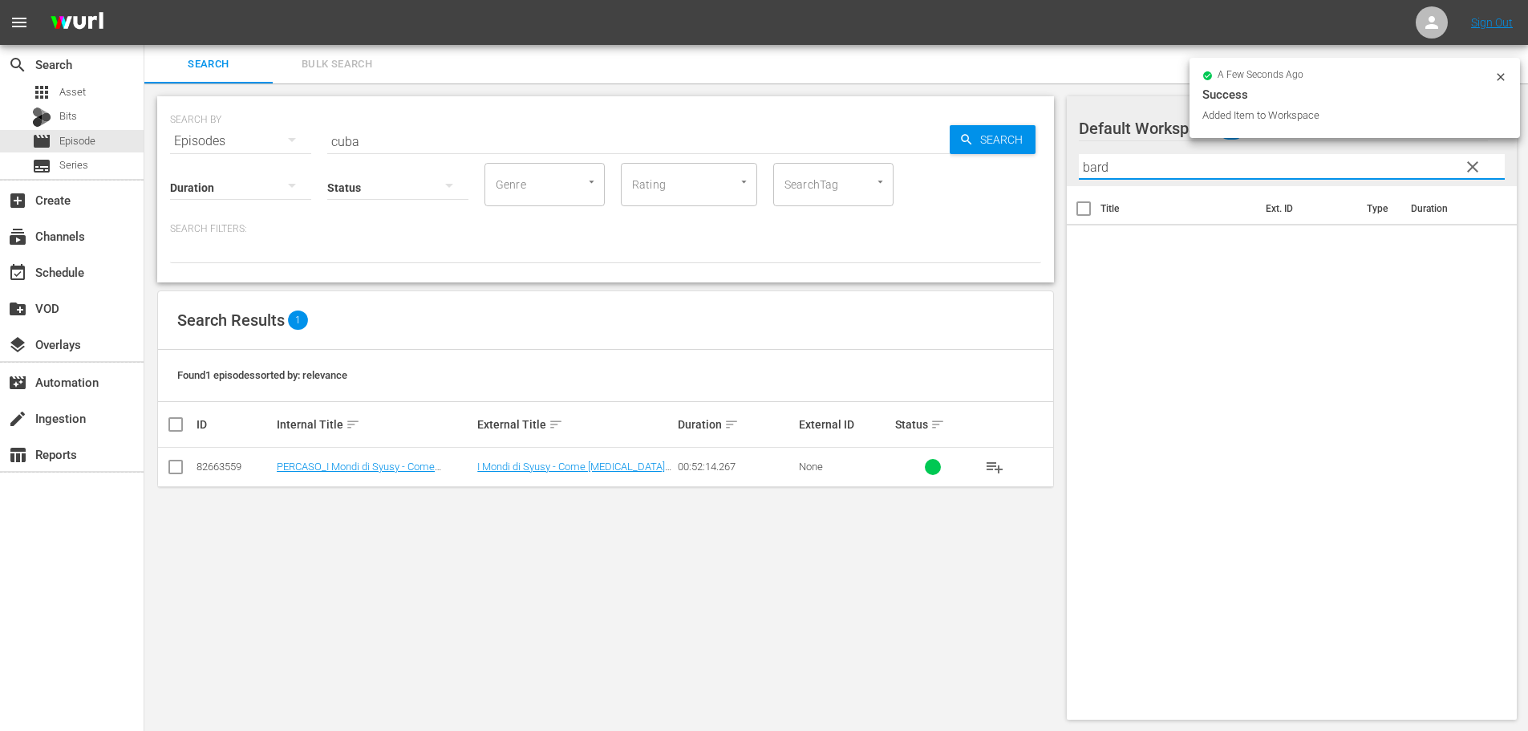
type input "bard"
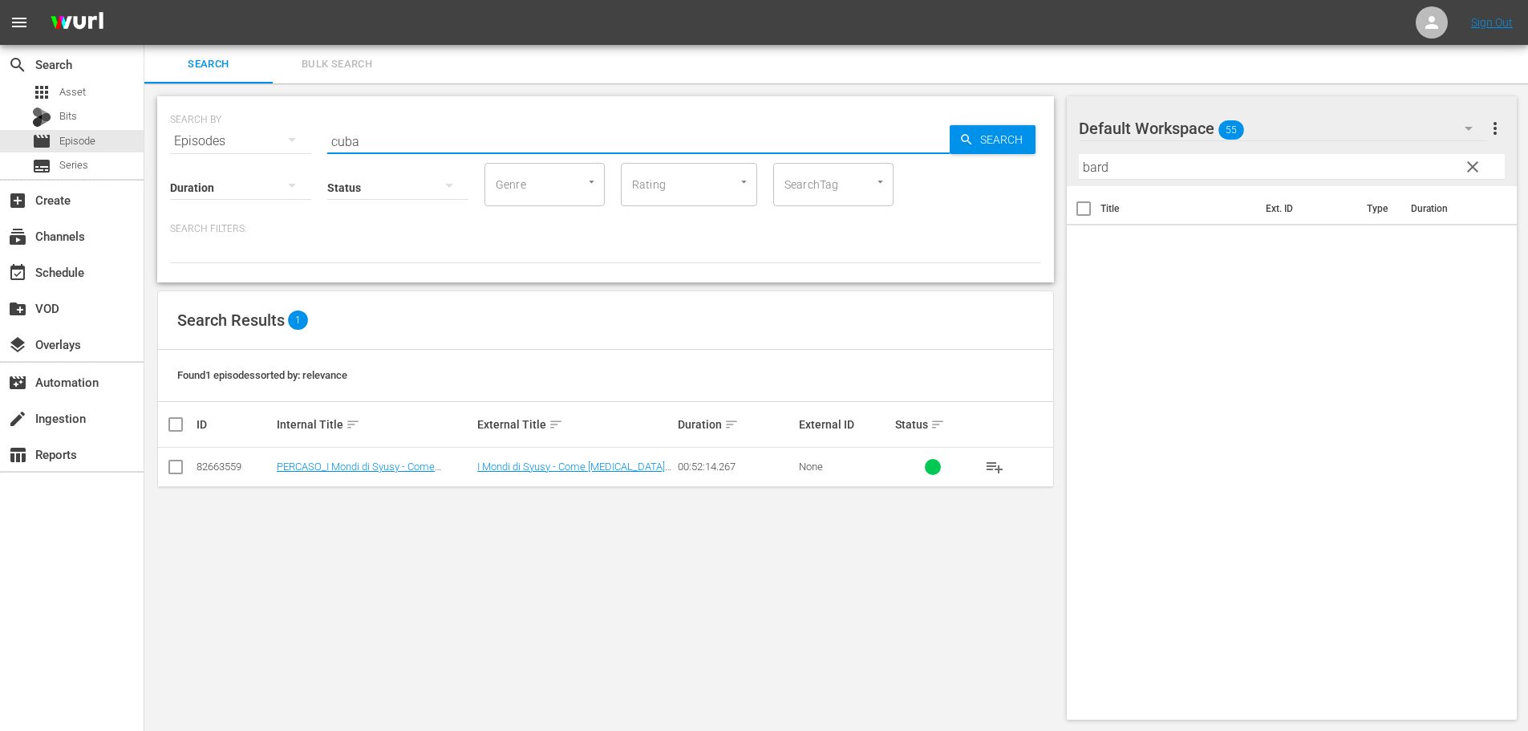
drag, startPoint x: 409, startPoint y: 129, endPoint x: 156, endPoint y: 148, distance: 253.3
click at [156, 148] on div "SEARCH BY Search By Episodes Search ID, Title, Description, Keywords, or Catego…" at bounding box center [605, 407] width 922 height 649
type input "bardo"
click at [998, 468] on span "playlist_add" at bounding box center [994, 466] width 19 height 19
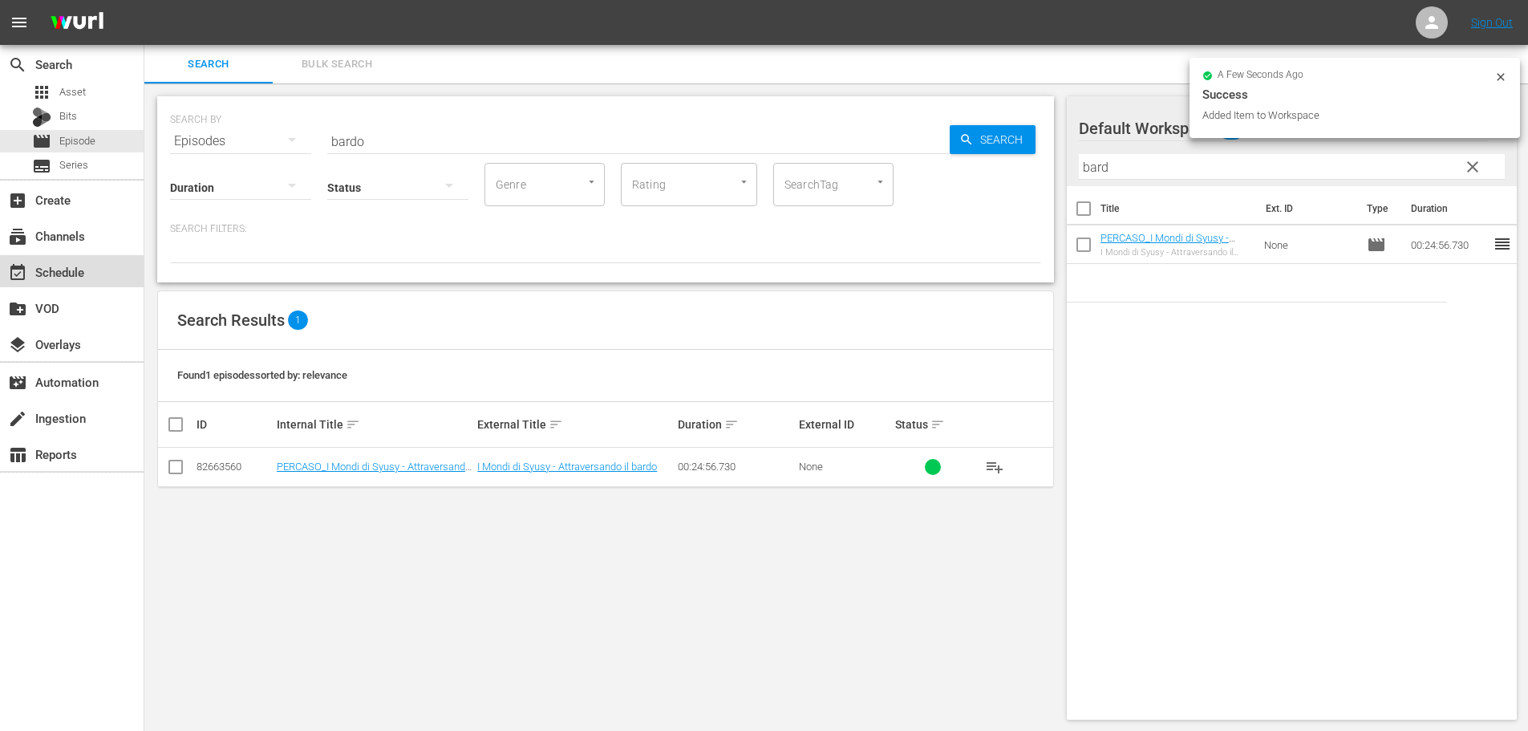
click at [100, 265] on div "event_available Schedule" at bounding box center [72, 271] width 144 height 32
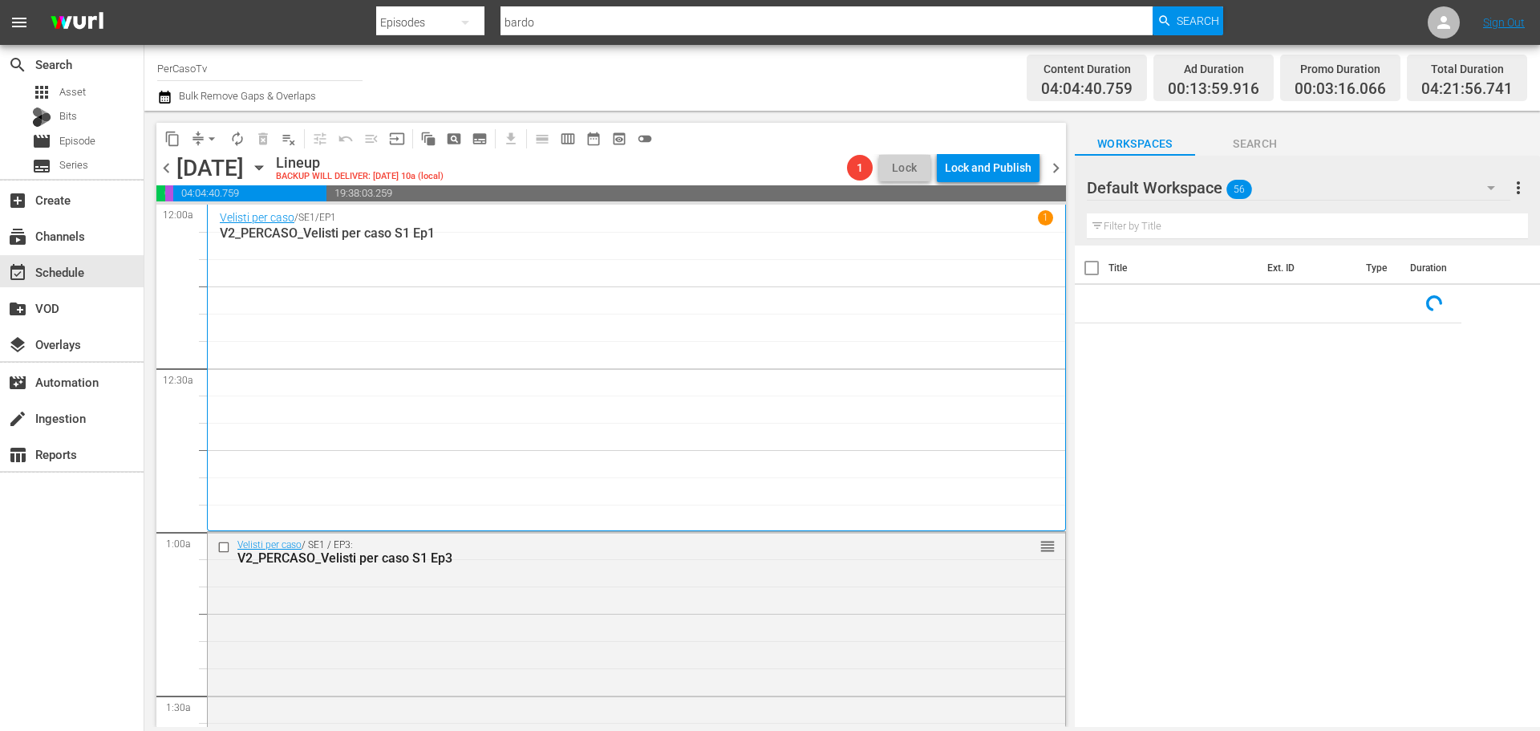
click at [1216, 226] on input "text" at bounding box center [1307, 226] width 441 height 26
click at [1498, 306] on icon at bounding box center [1507, 304] width 18 height 18
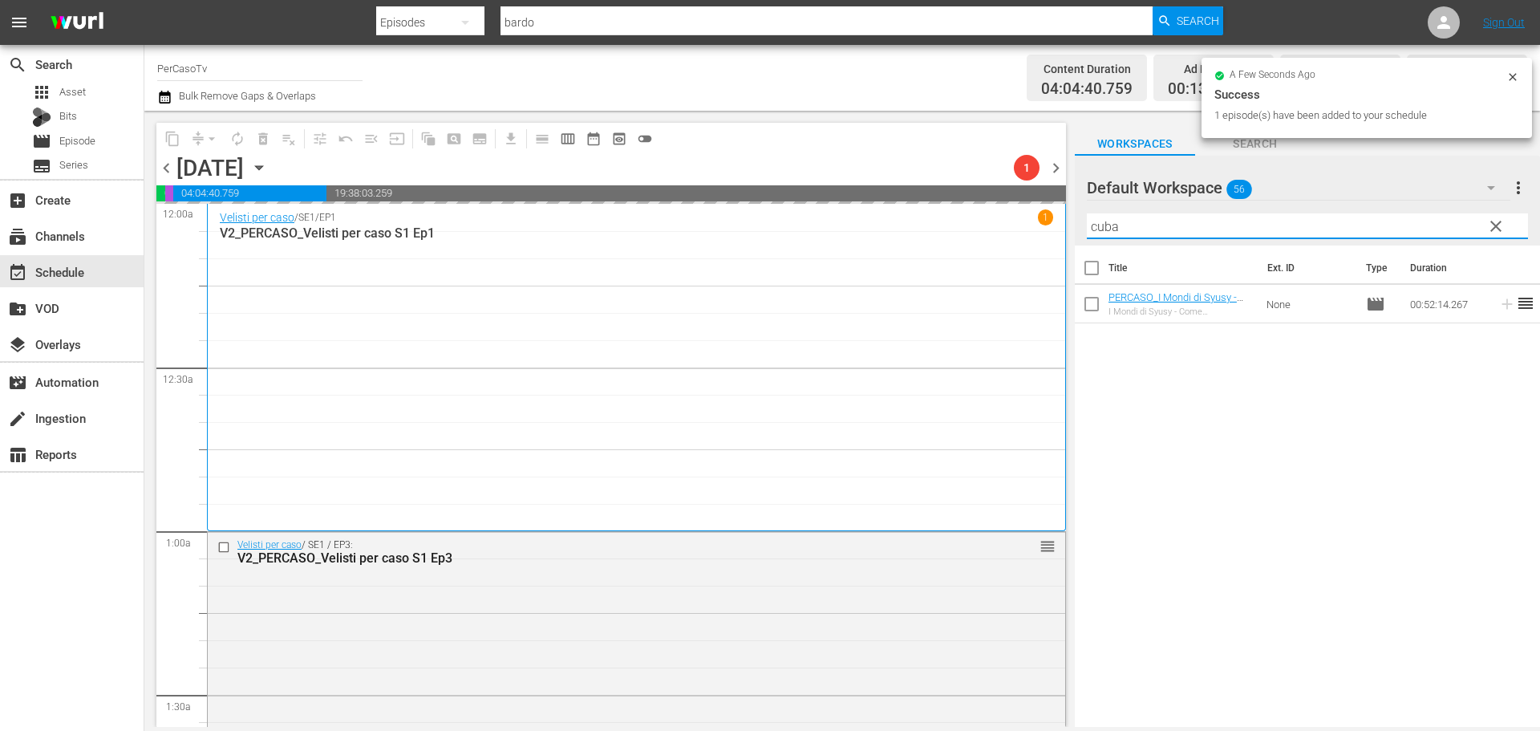
drag, startPoint x: 1133, startPoint y: 214, endPoint x: 1065, endPoint y: 261, distance: 82.5
click at [1055, 252] on div "content_copy compress arrow_drop_down autorenew_outlined delete_forever_outline…" at bounding box center [841, 419] width 1395 height 616
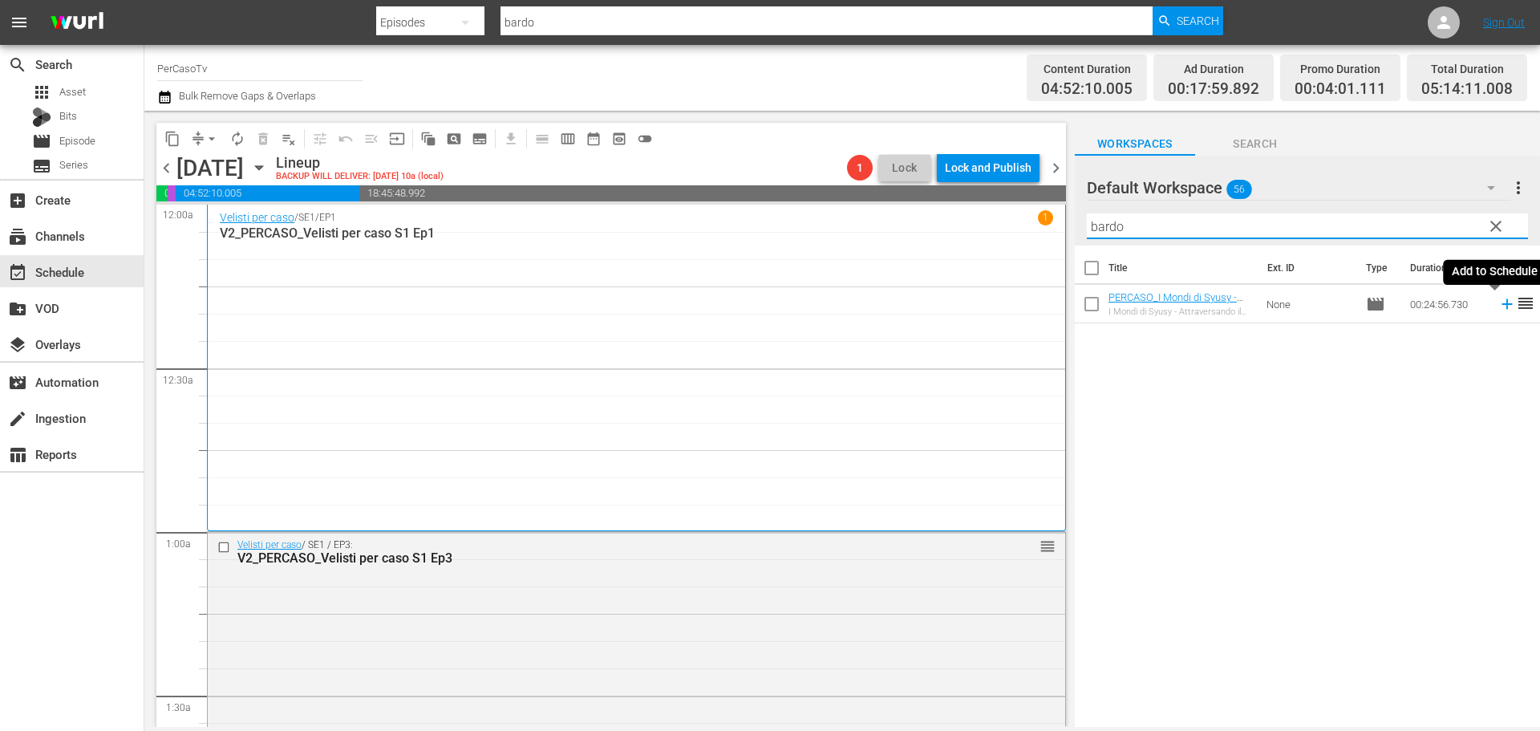
click at [1501, 309] on icon at bounding box center [1506, 304] width 10 height 10
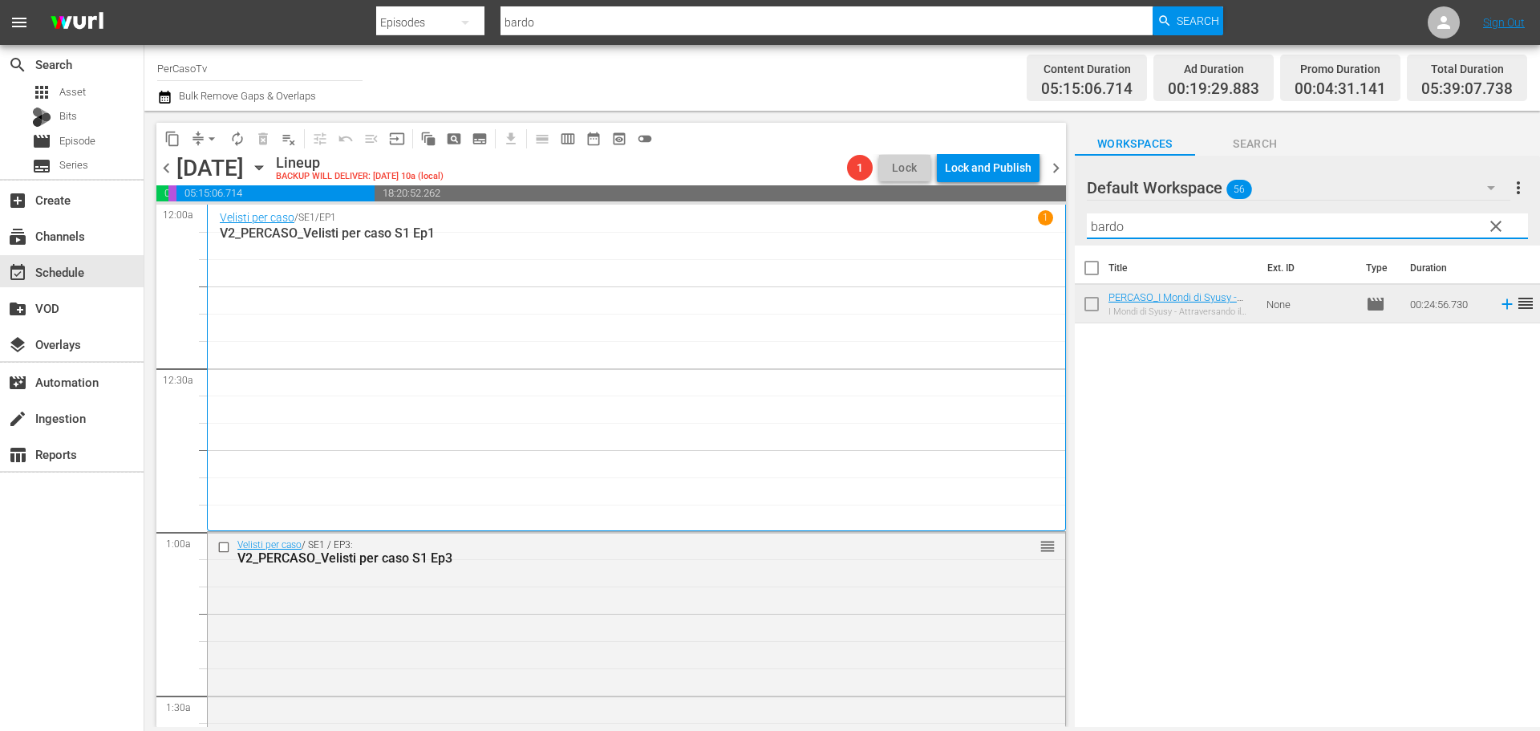
drag, startPoint x: 1132, startPoint y: 226, endPoint x: 1034, endPoint y: 251, distance: 101.7
click at [1034, 251] on div "content_copy compress arrow_drop_down autorenew_outlined delete_forever_outline…" at bounding box center [841, 419] width 1395 height 616
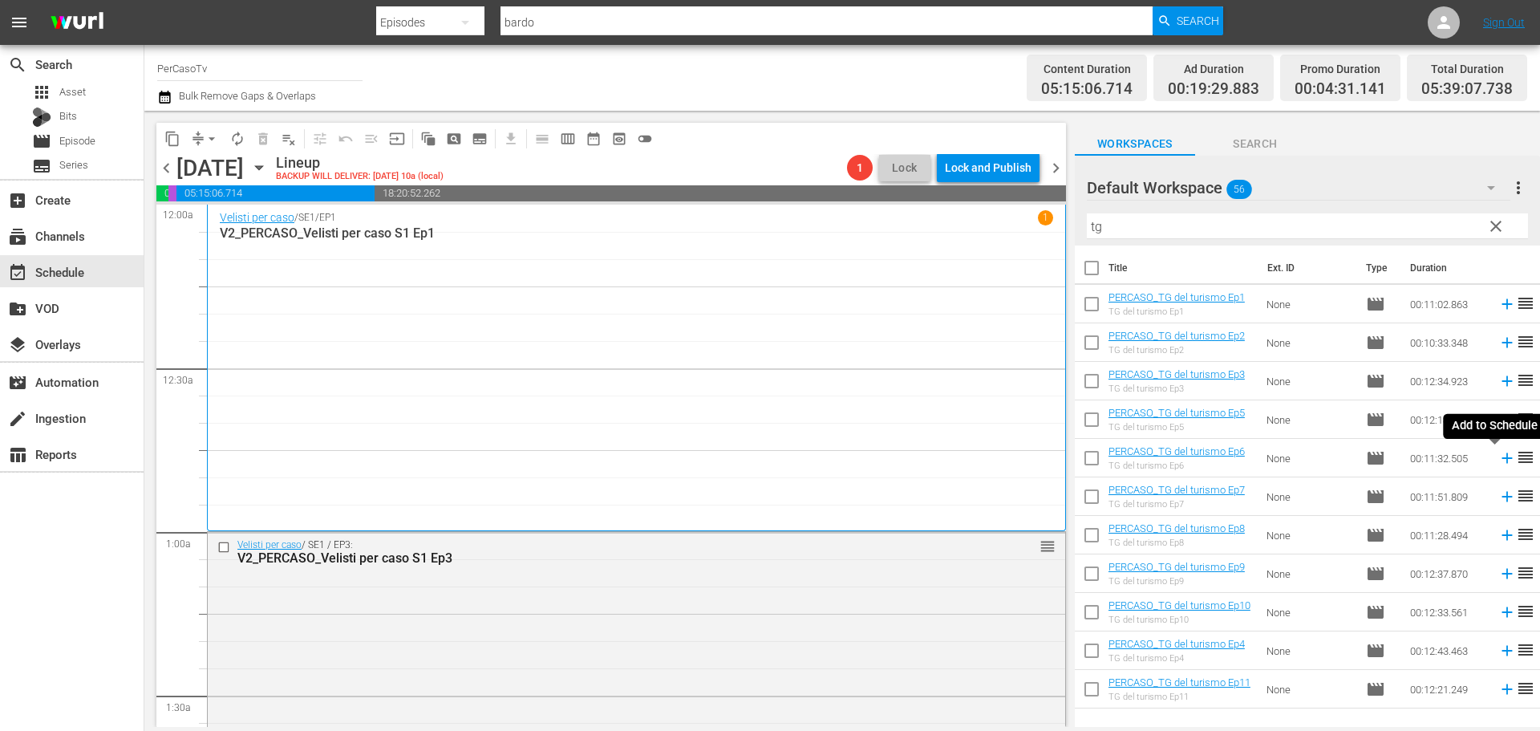
click at [1499, 461] on icon at bounding box center [1507, 458] width 18 height 18
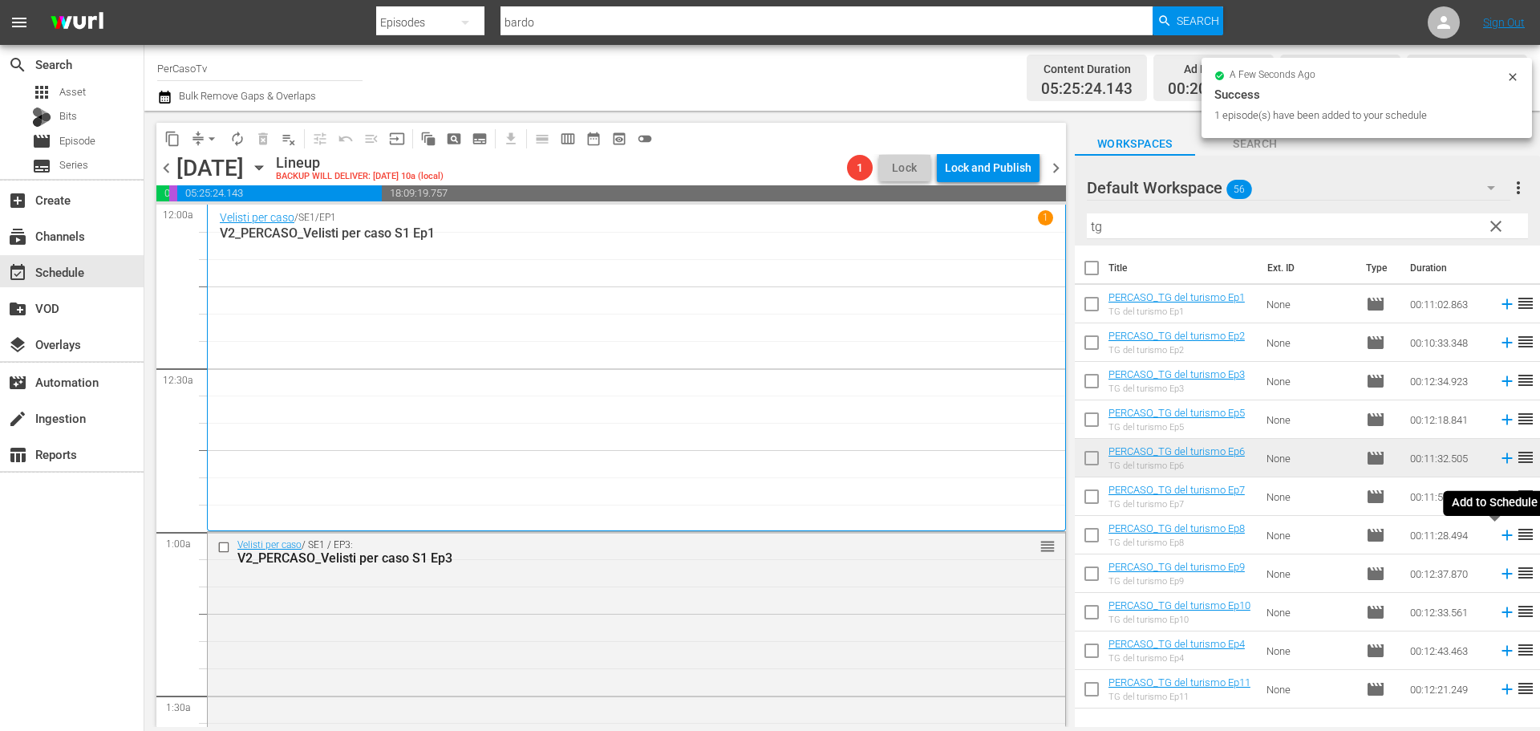
click at [1501, 532] on icon at bounding box center [1506, 535] width 10 height 10
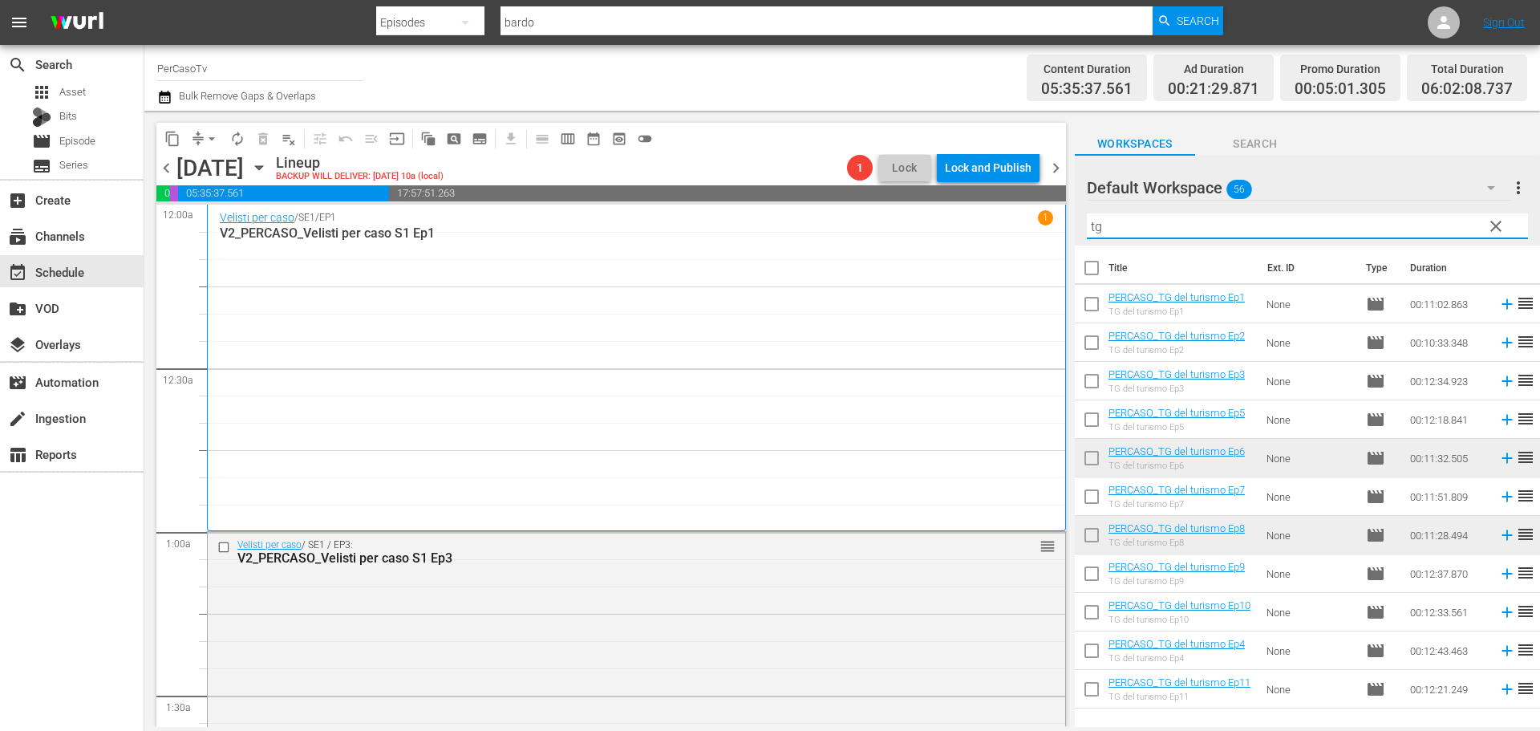
drag, startPoint x: 1141, startPoint y: 231, endPoint x: 1067, endPoint y: 243, distance: 74.8
click at [1067, 243] on div "content_copy compress arrow_drop_down autorenew_outlined delete_forever_outline…" at bounding box center [841, 419] width 1395 height 616
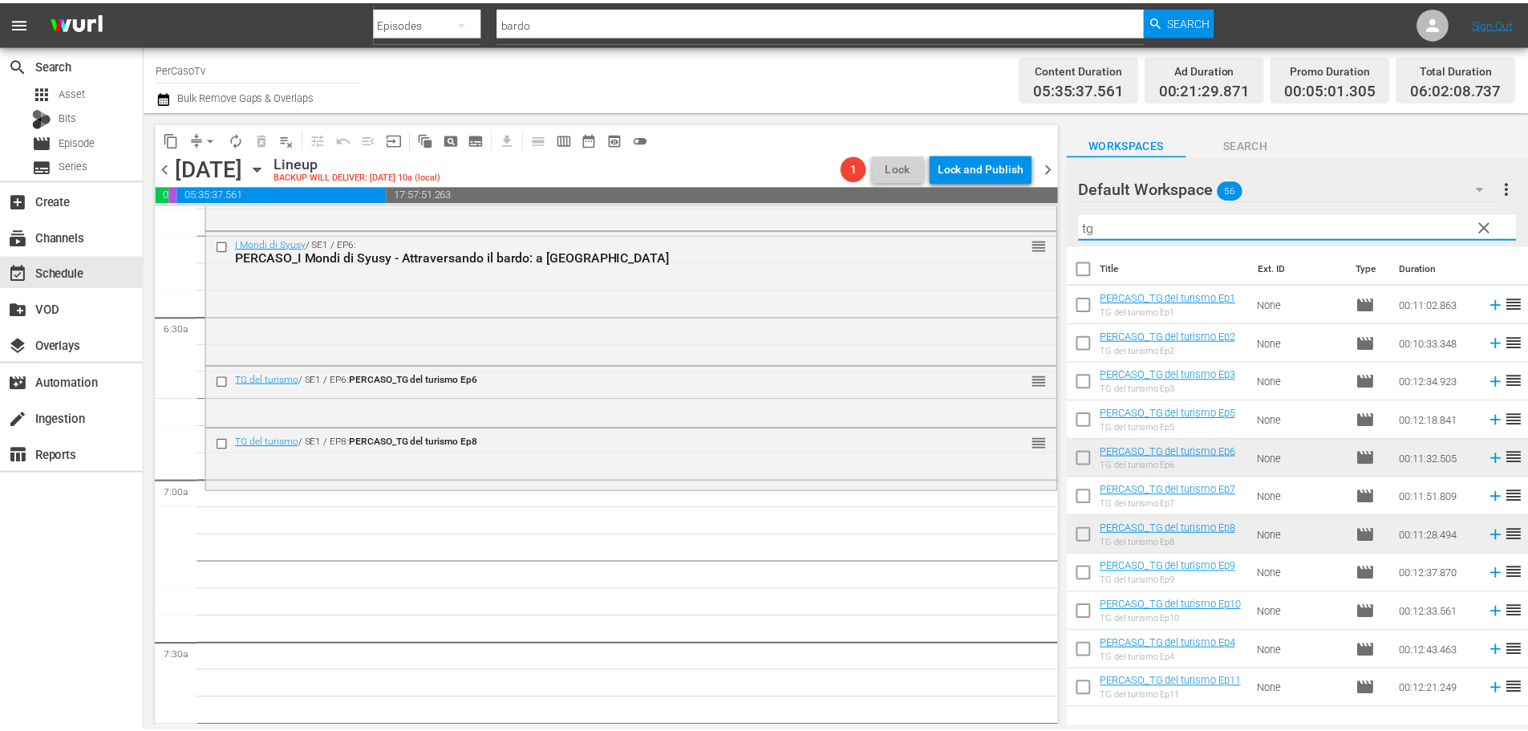
scroll to position [1844, 0]
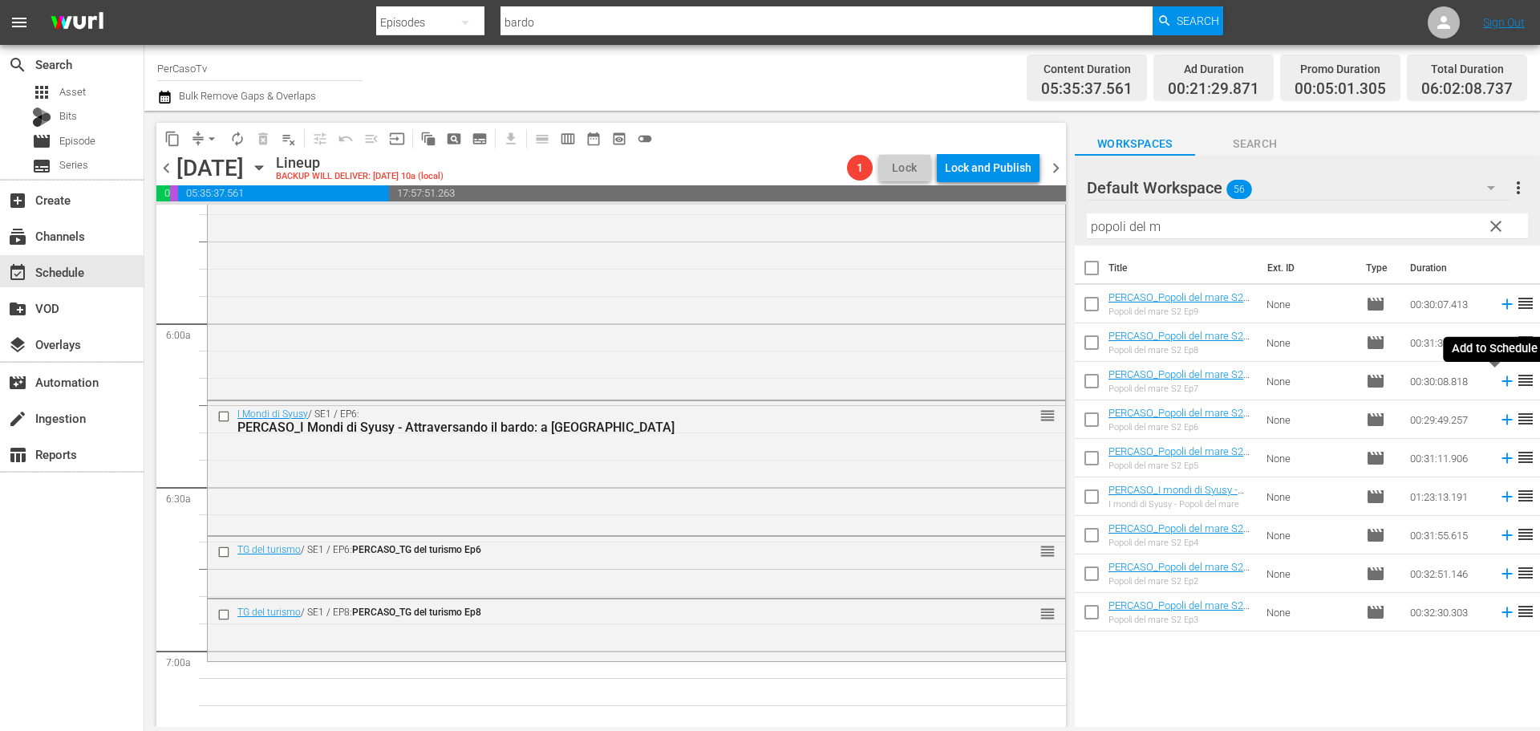
click at [1498, 384] on icon at bounding box center [1507, 381] width 18 height 18
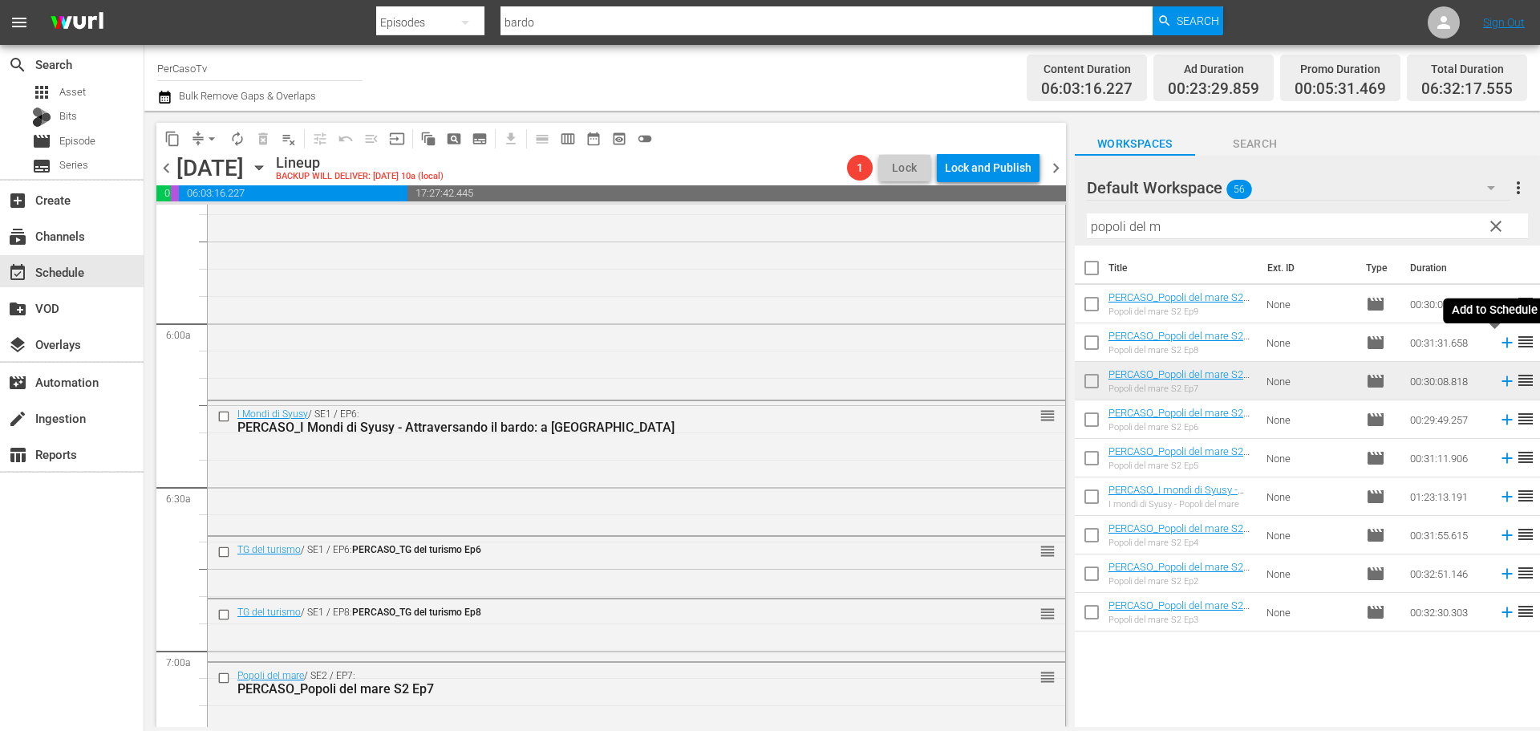
click at [1501, 343] on icon at bounding box center [1506, 343] width 10 height 10
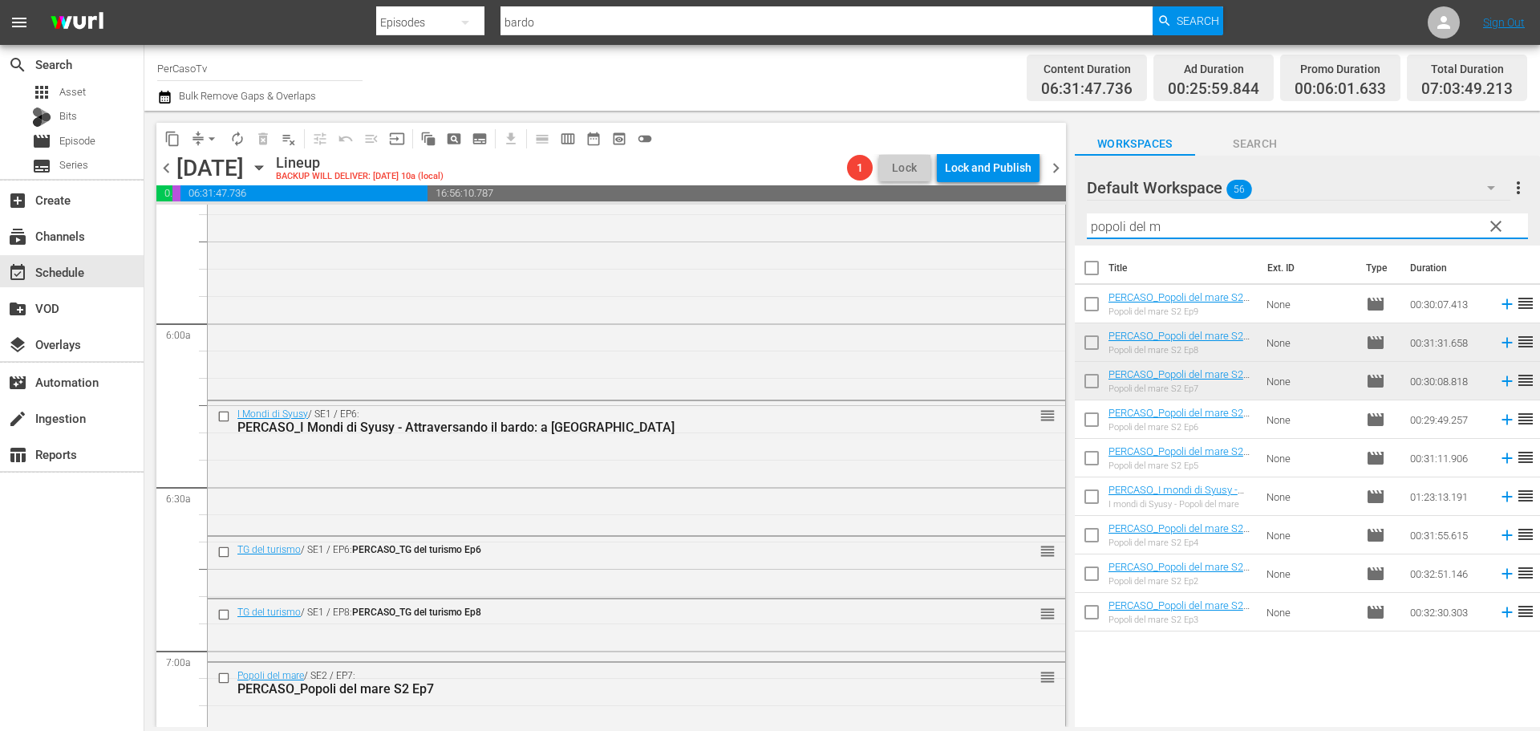
drag, startPoint x: 1186, startPoint y: 227, endPoint x: 1066, endPoint y: 240, distance: 121.0
click at [1066, 240] on div "content_copy compress arrow_drop_down autorenew_outlined delete_forever_outline…" at bounding box center [841, 419] width 1395 height 616
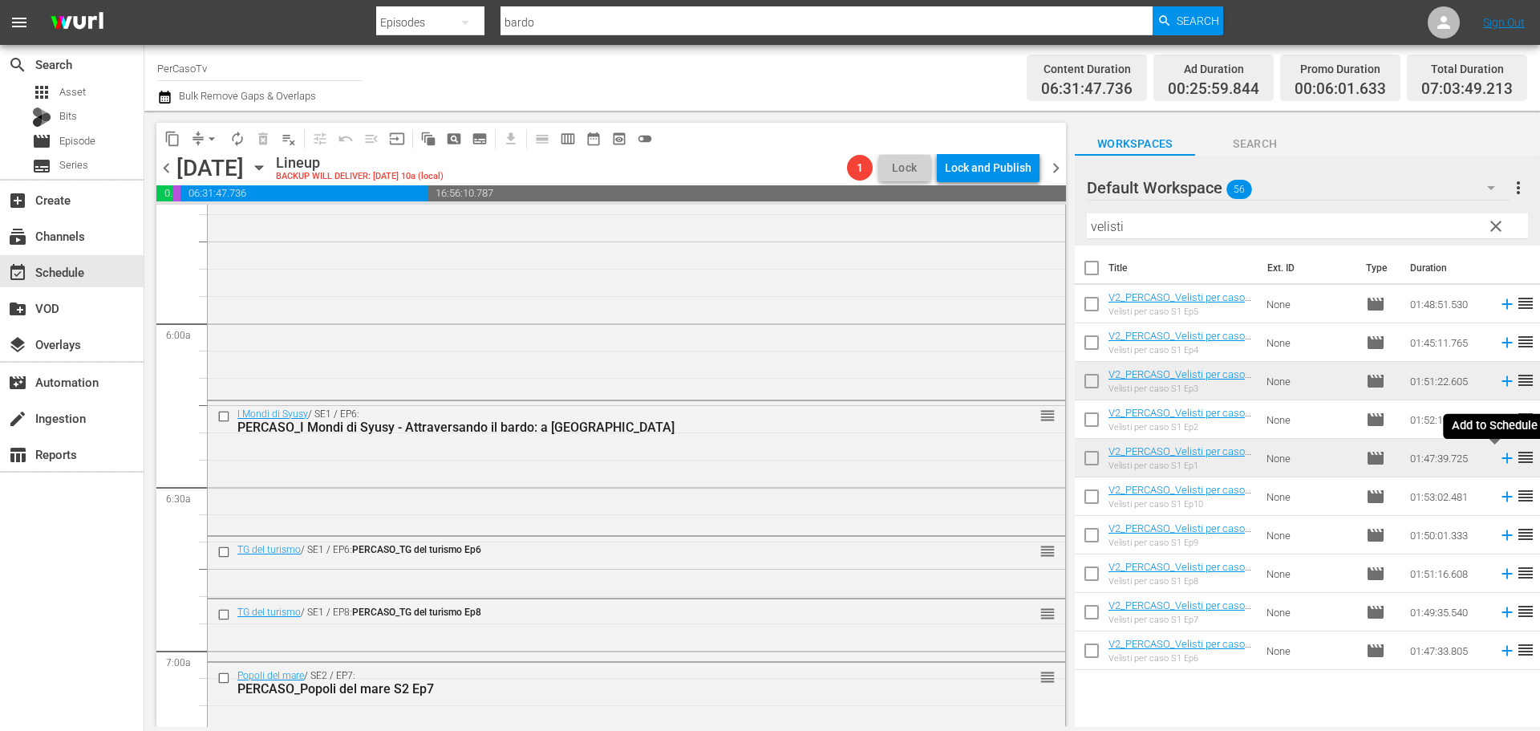
click at [1498, 461] on icon at bounding box center [1507, 458] width 18 height 18
click at [1178, 208] on div at bounding box center [1144, 188] width 115 height 40
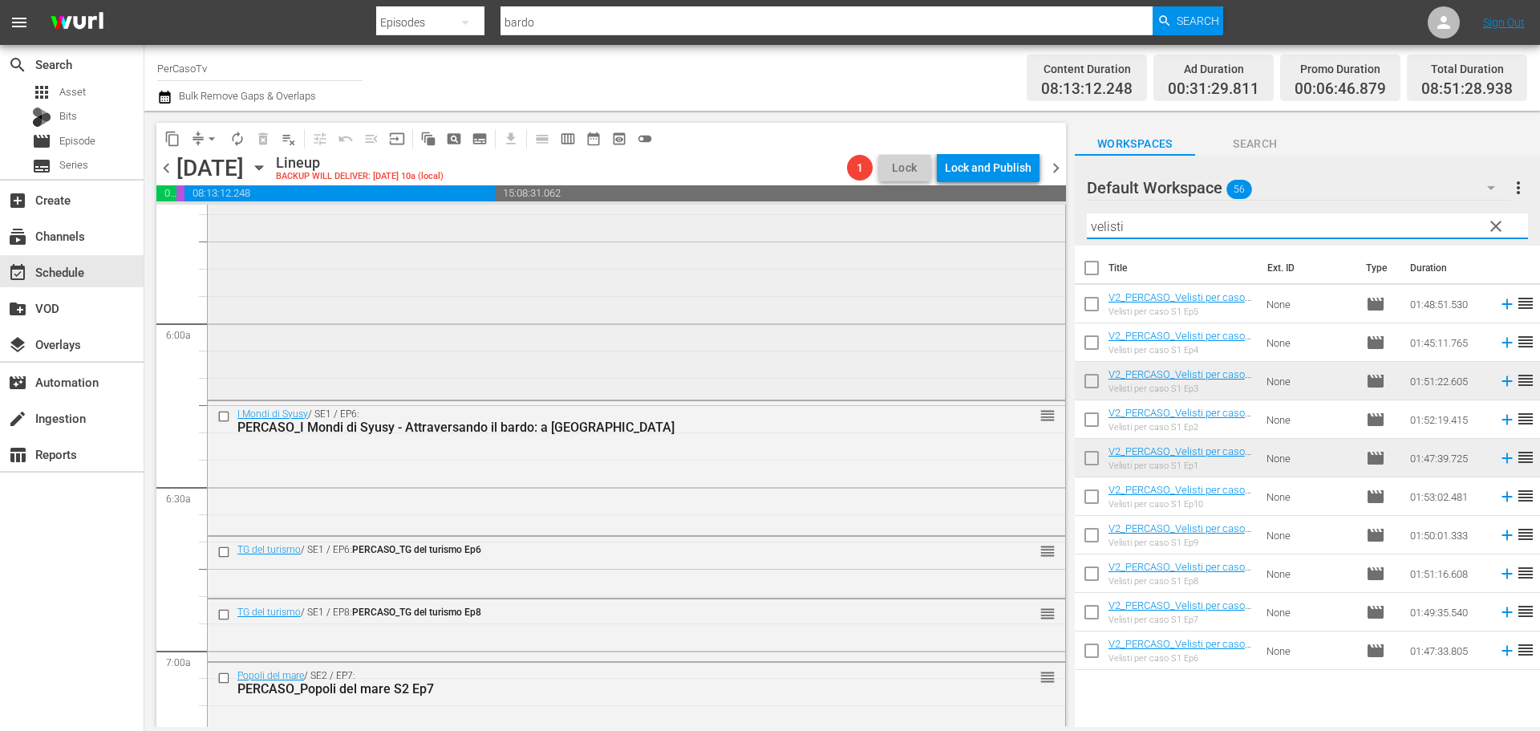
drag, startPoint x: 1172, startPoint y: 225, endPoint x: 1030, endPoint y: 258, distance: 145.9
click at [1030, 258] on div "content_copy compress arrow_drop_down autorenew_outlined delete_forever_outline…" at bounding box center [841, 419] width 1395 height 616
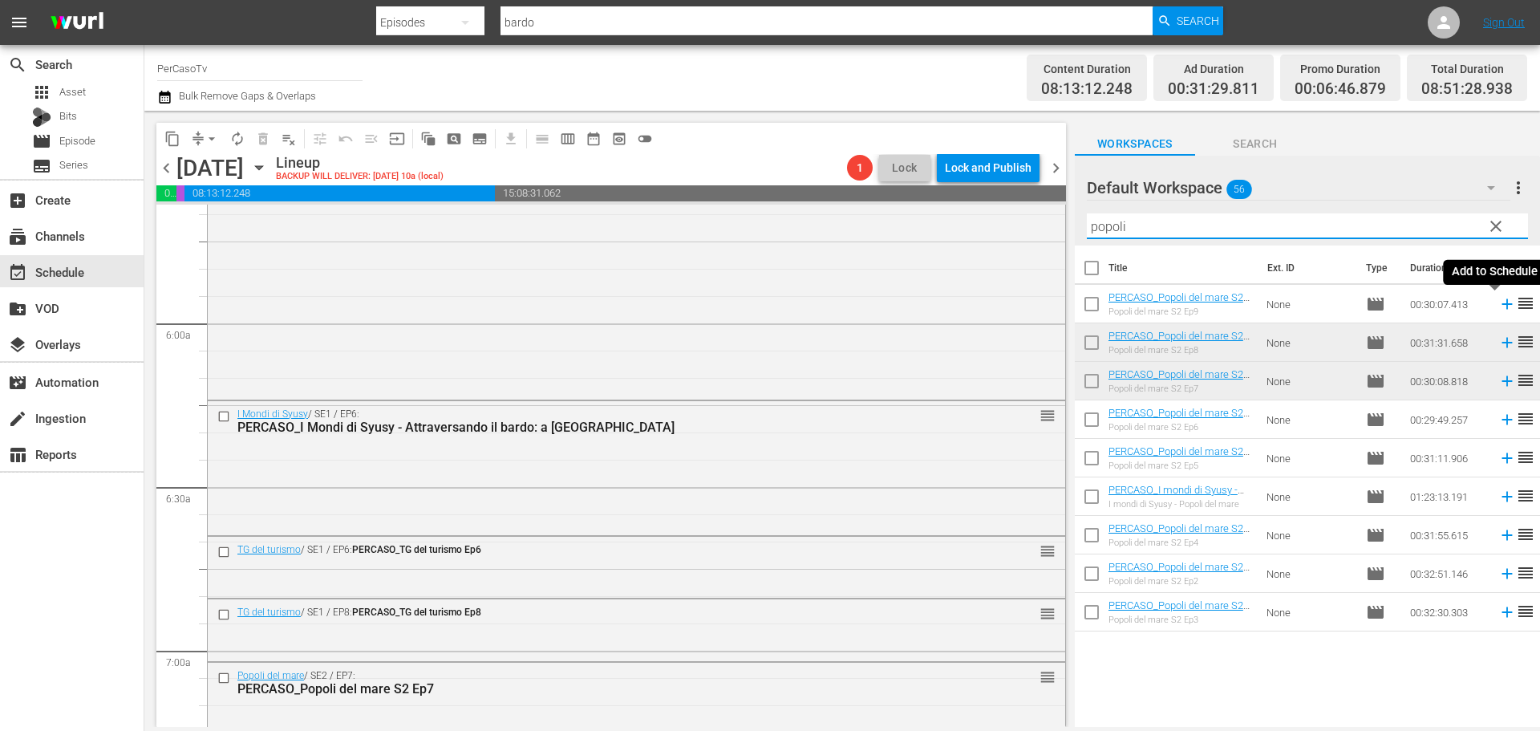
type input "popoli"
click at [1498, 307] on icon at bounding box center [1507, 304] width 18 height 18
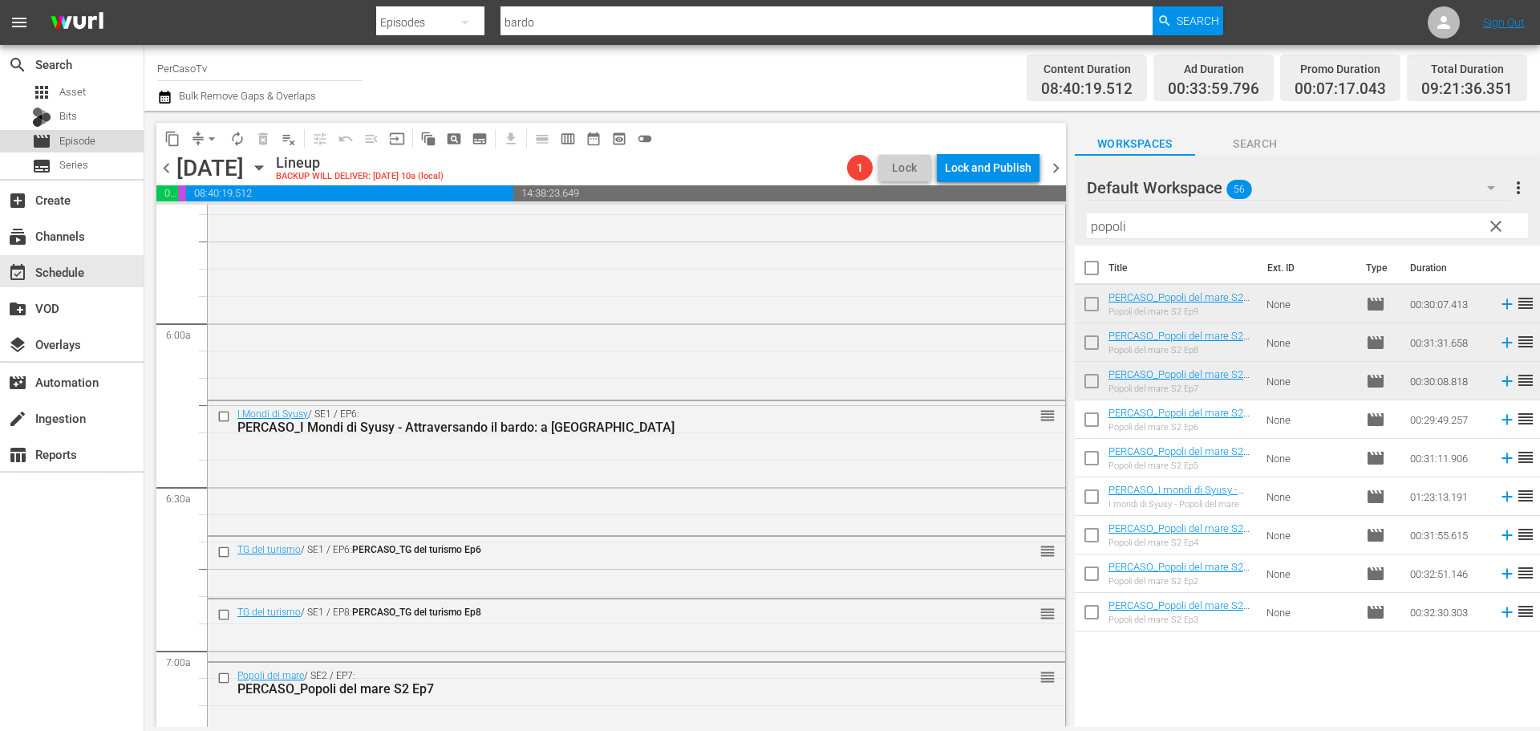
click at [78, 136] on span "Episode" at bounding box center [77, 141] width 36 height 16
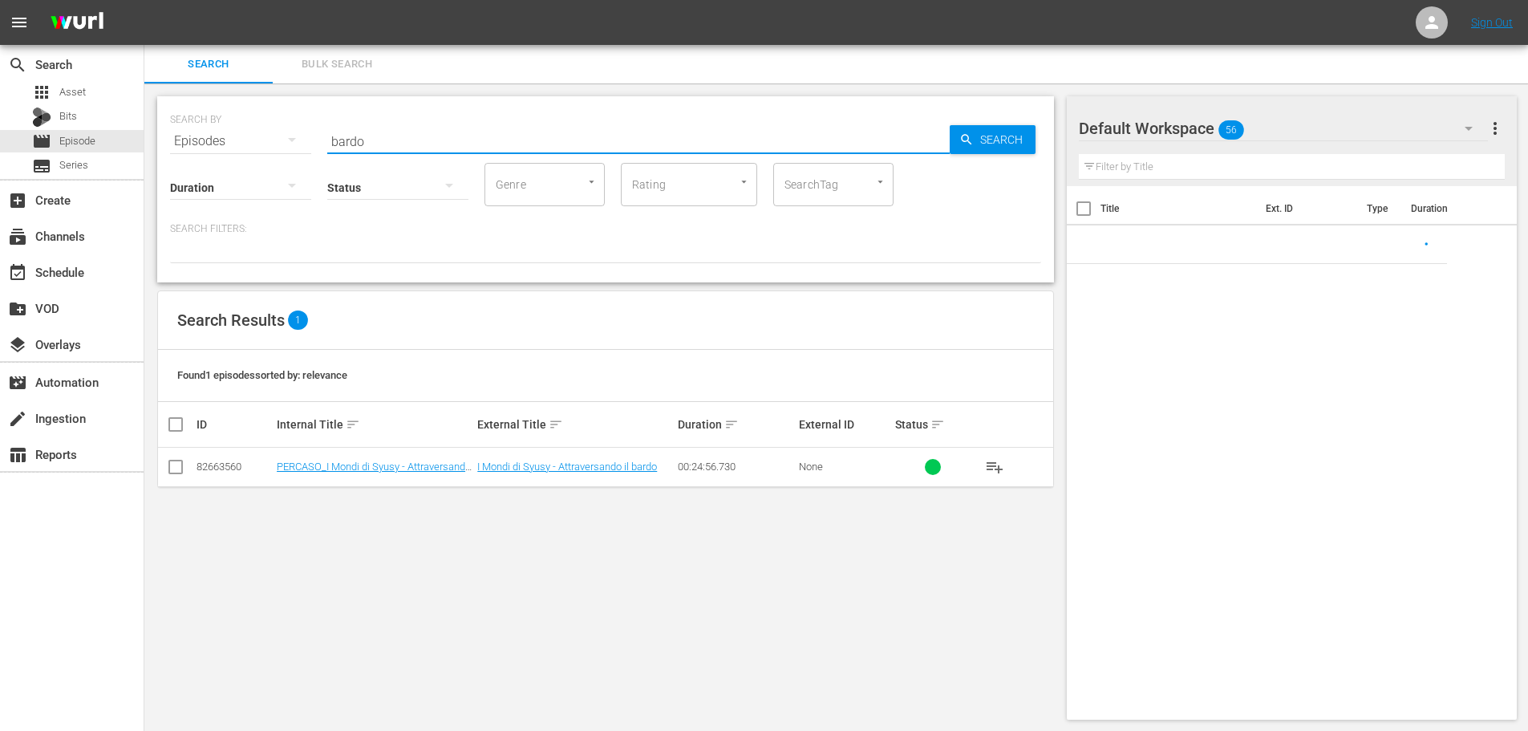
drag, startPoint x: 407, startPoint y: 136, endPoint x: 210, endPoint y: 168, distance: 200.0
click at [210, 168] on div "SEARCH BY Search By Episodes Search ID, Title, Description, Keywords, or Catego…" at bounding box center [605, 189] width 897 height 186
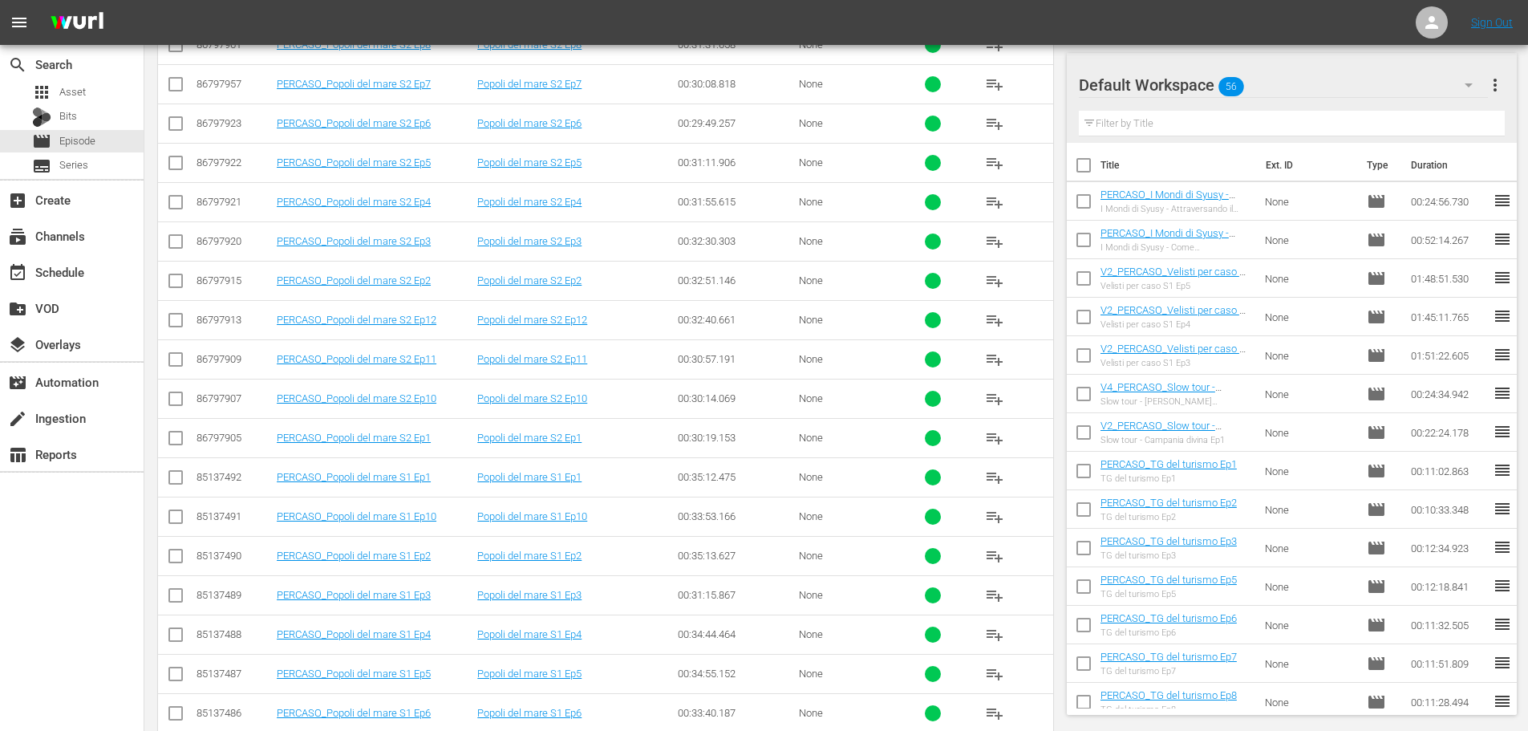
scroll to position [561, 0]
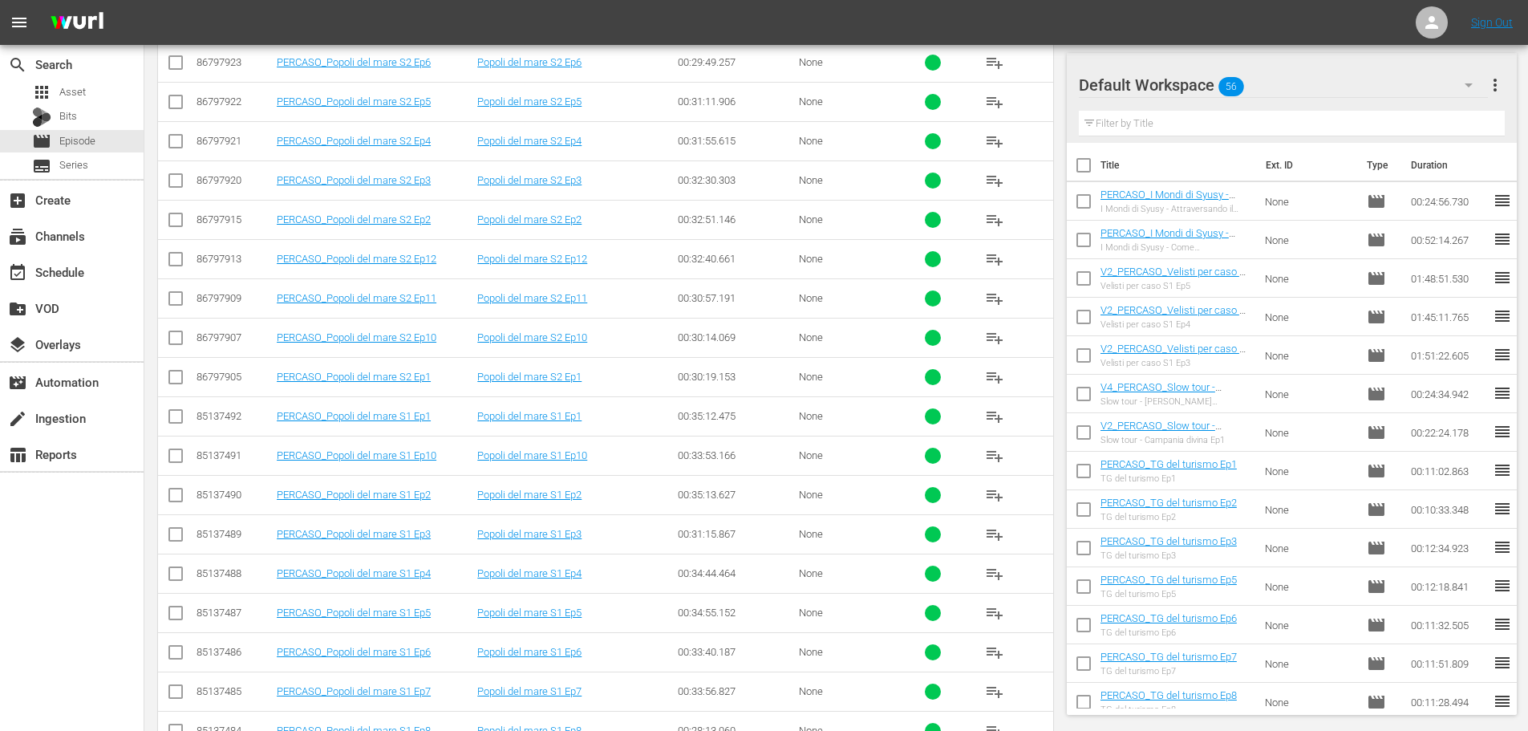
type input "popoli"
click at [75, 276] on div "event_available Schedule" at bounding box center [45, 269] width 90 height 14
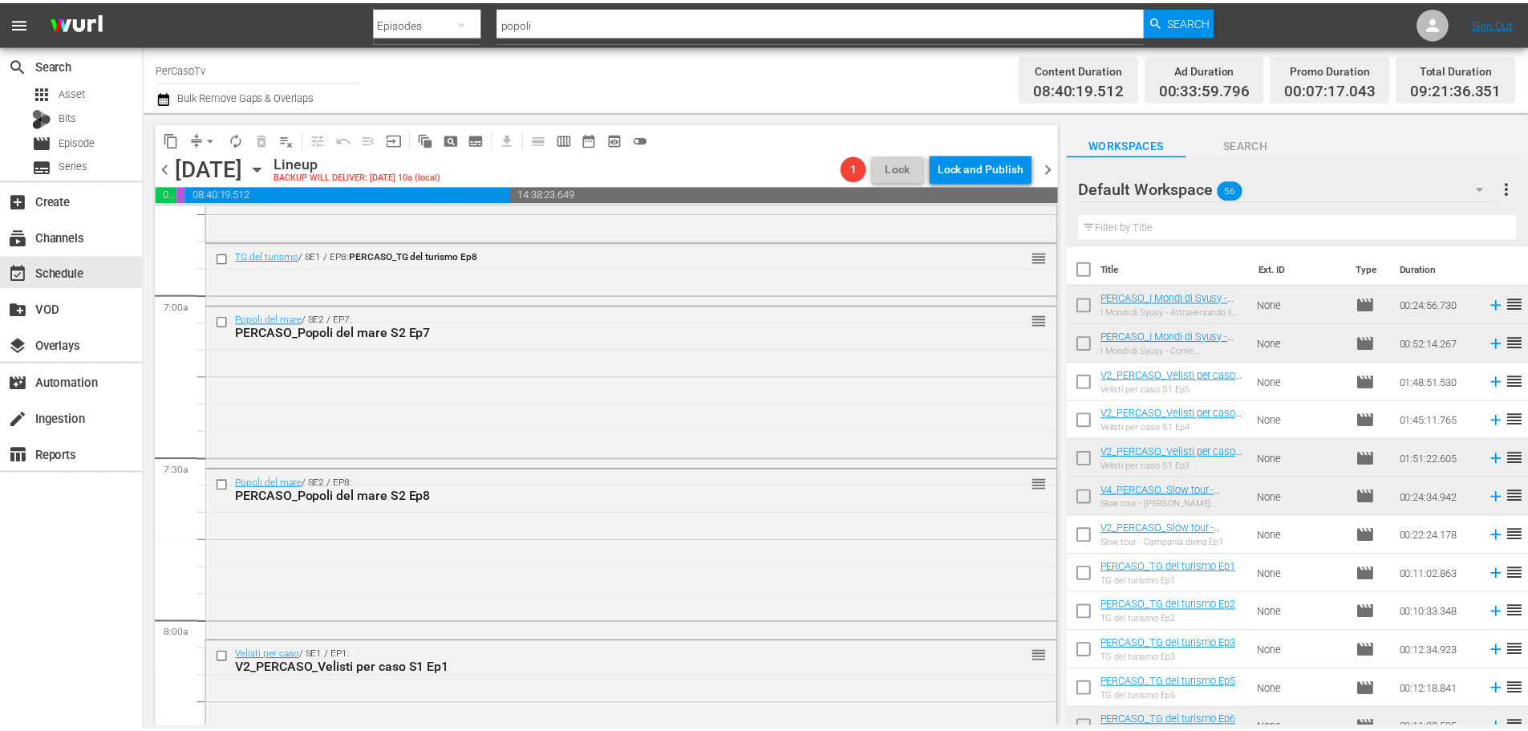
scroll to position [2165, 0]
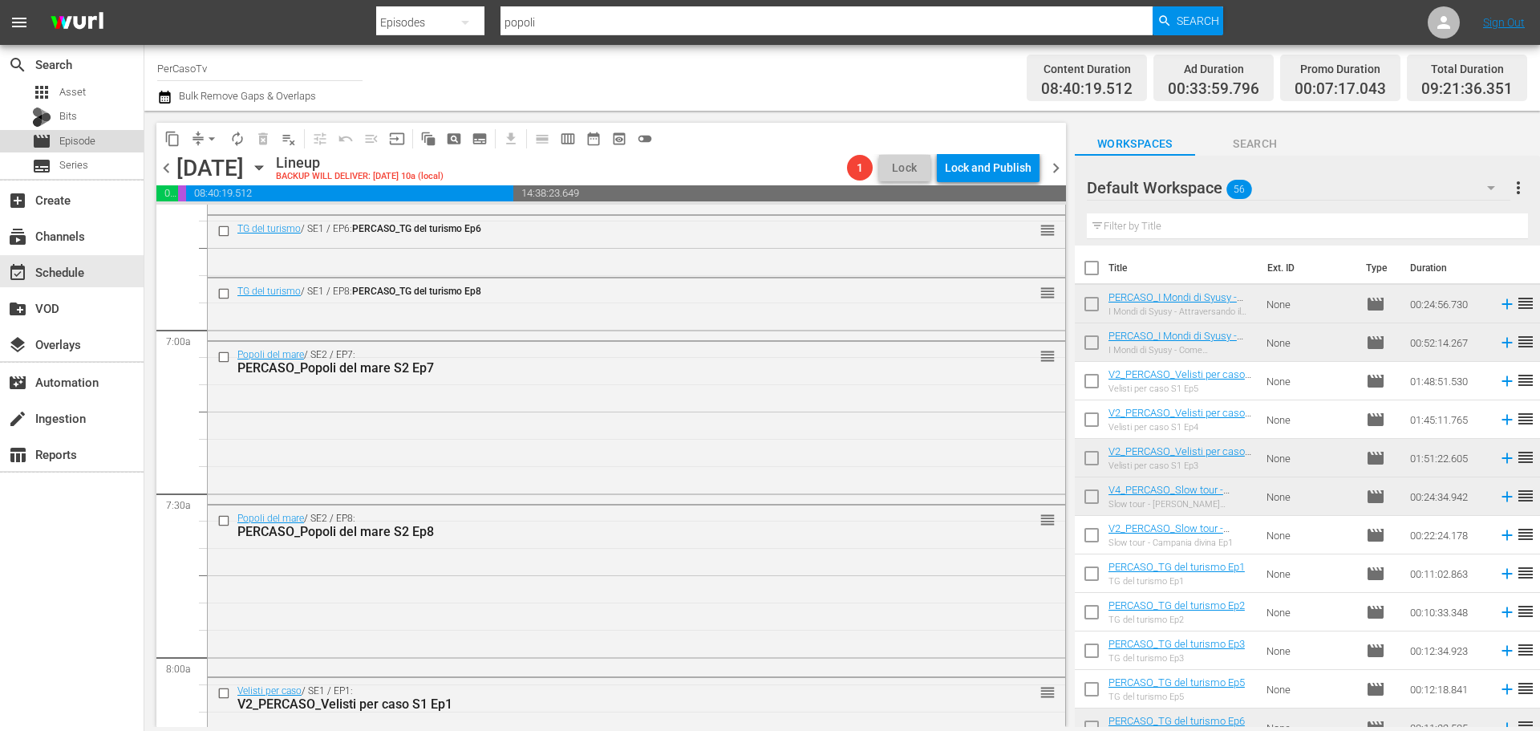
click at [107, 141] on div "movie Episode" at bounding box center [72, 141] width 144 height 22
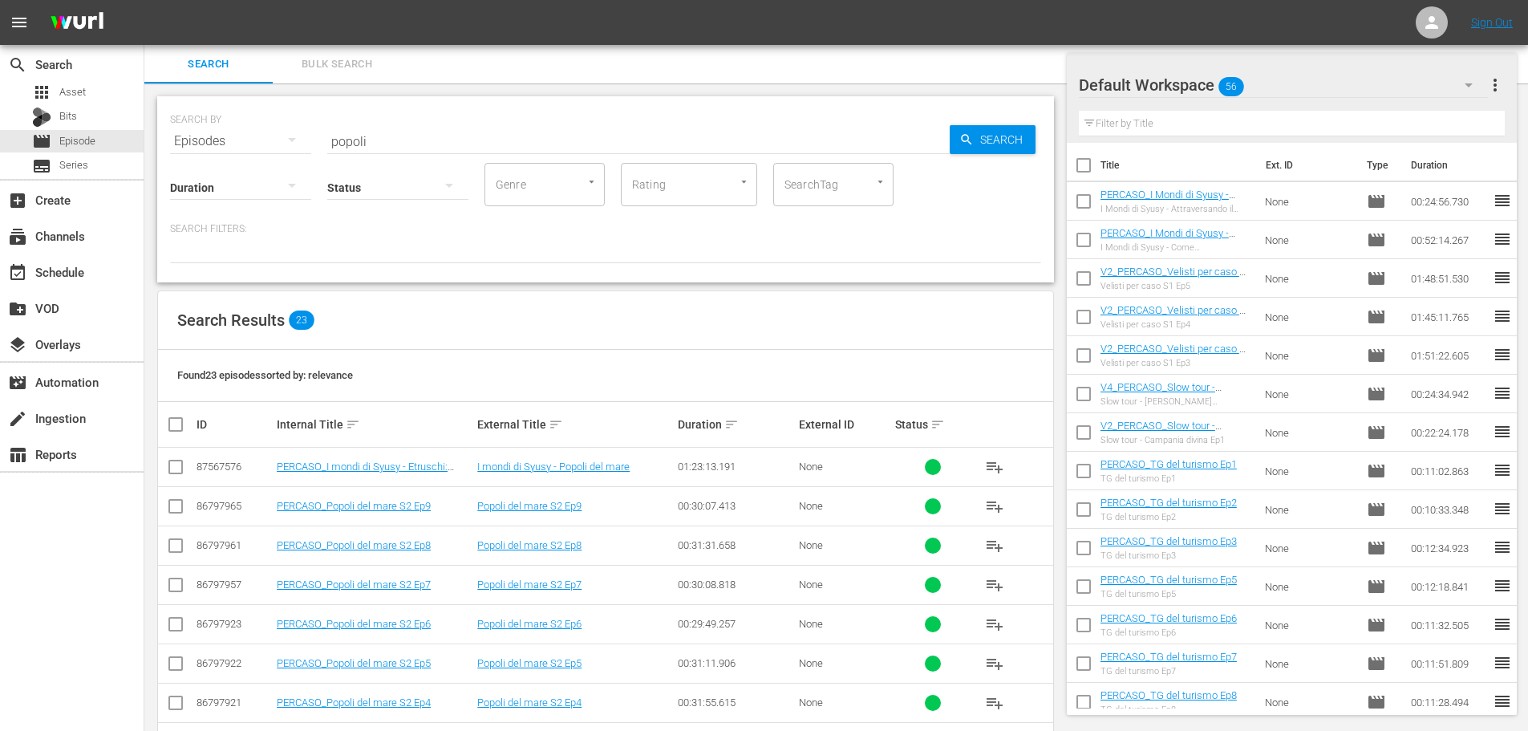
scroll to position [80, 0]
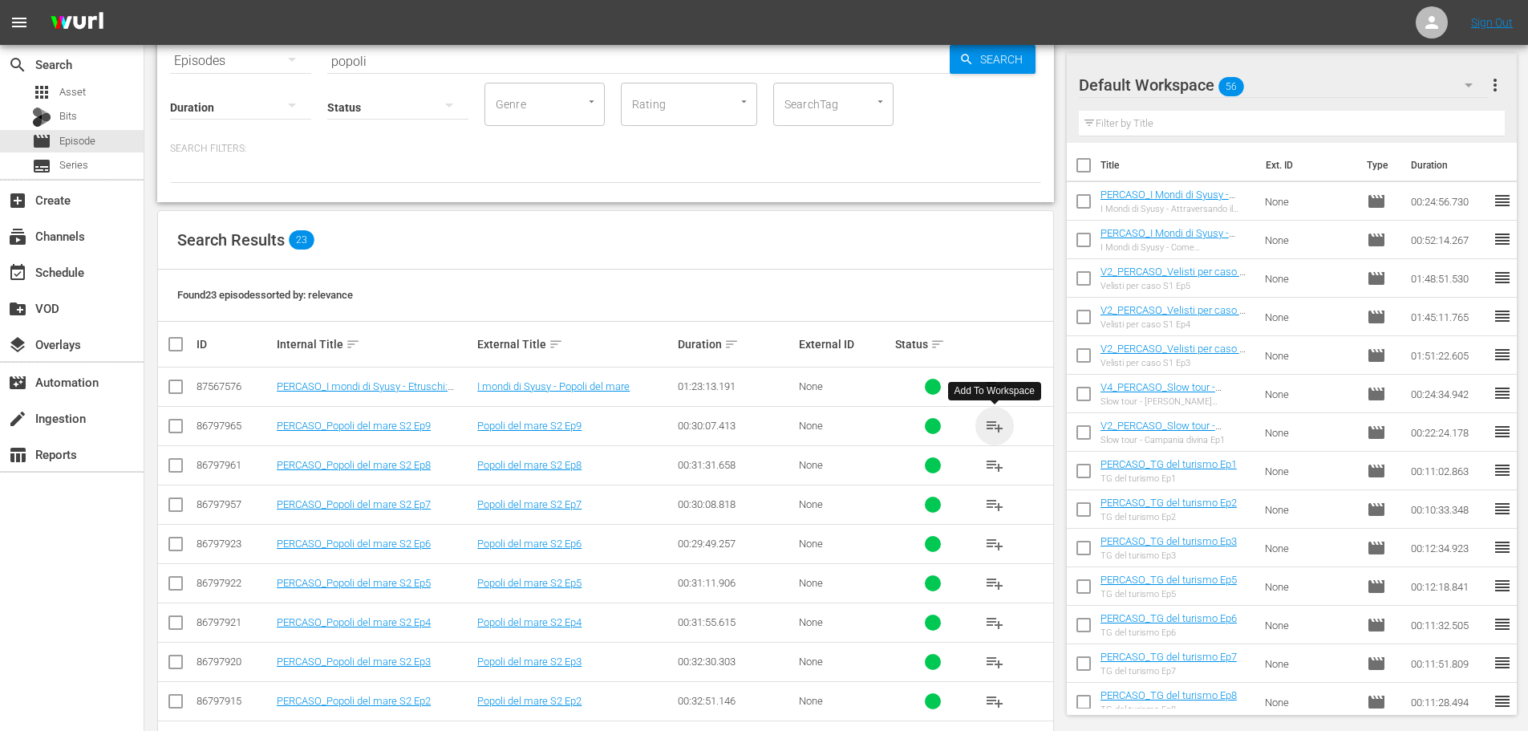
click at [1002, 424] on span "playlist_add" at bounding box center [994, 425] width 19 height 19
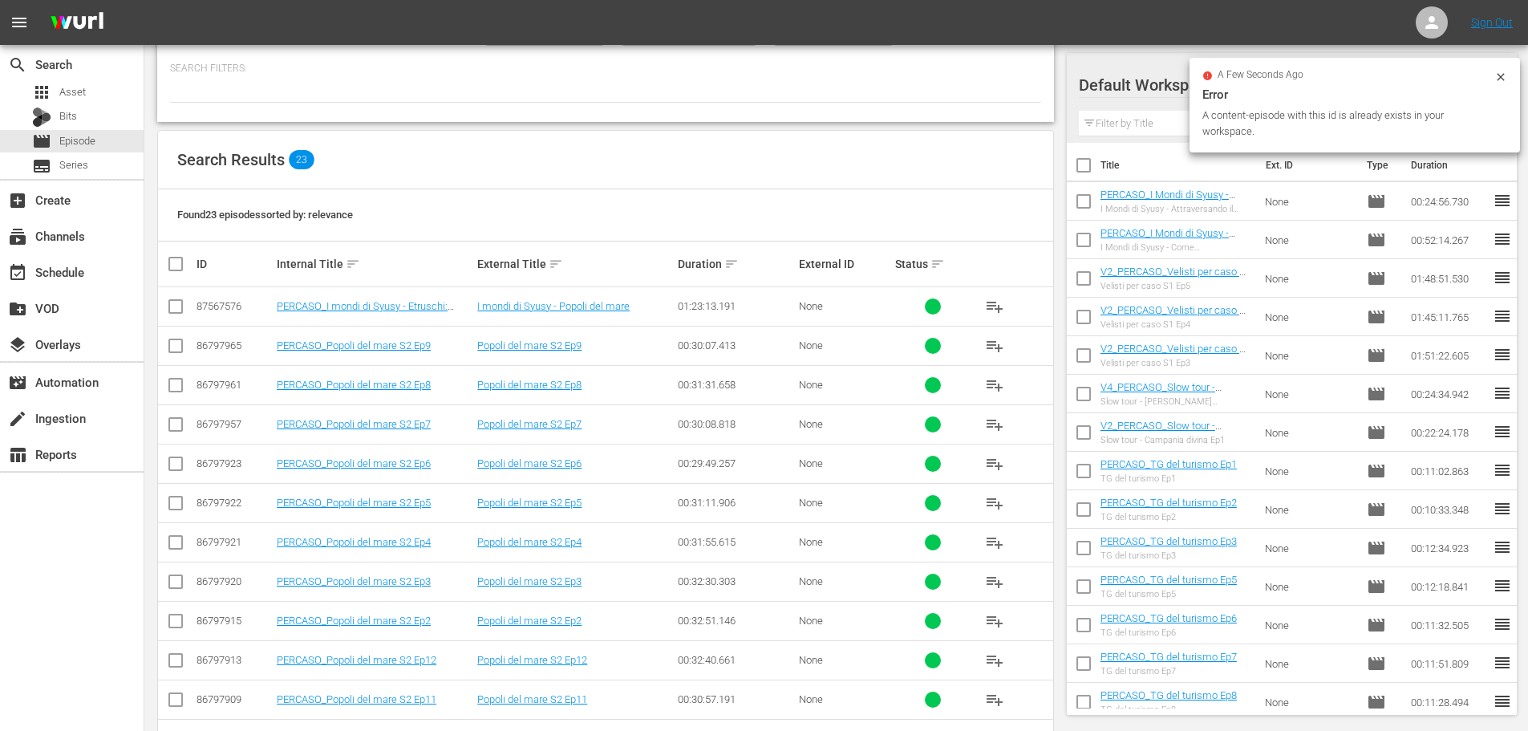
scroll to position [241, 0]
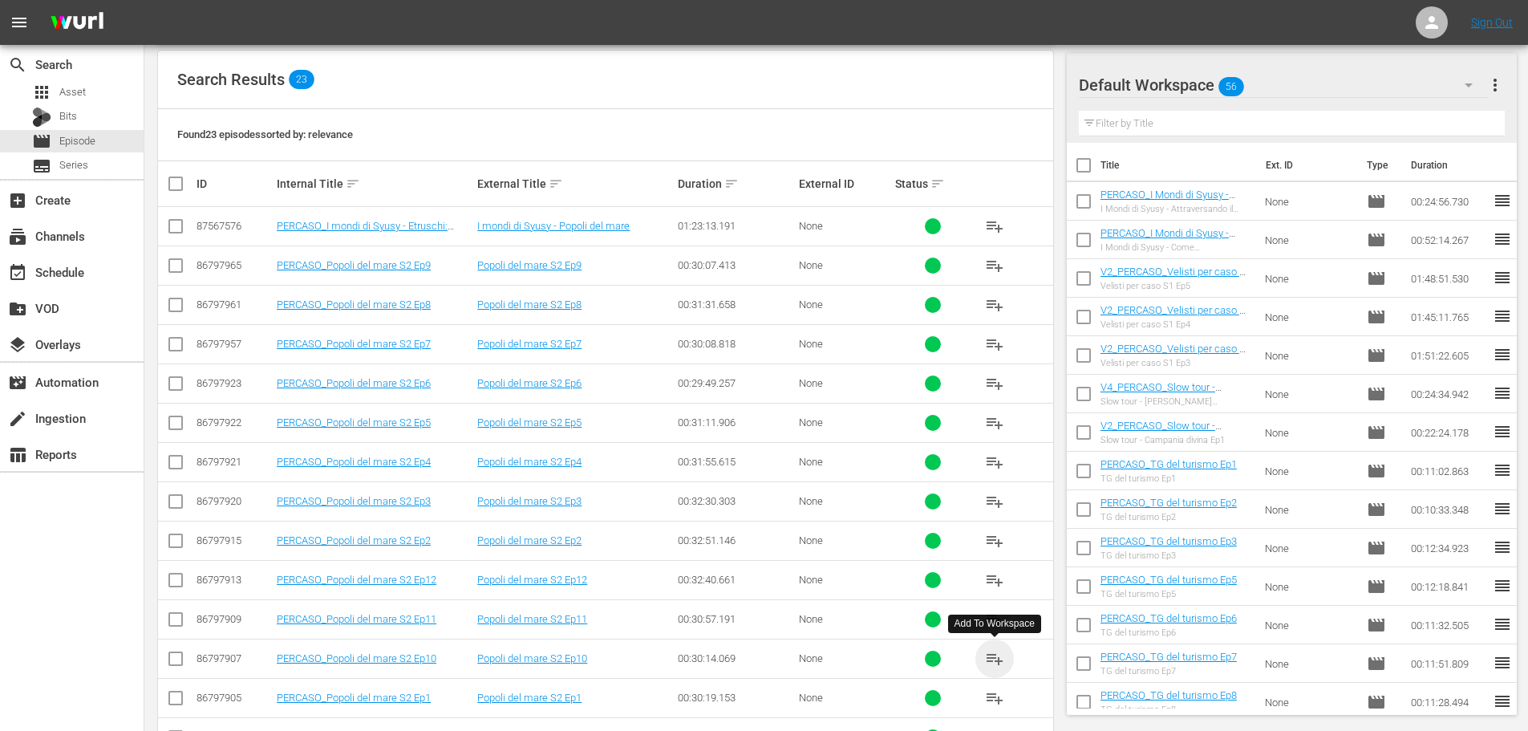
click at [1001, 660] on span "playlist_add" at bounding box center [994, 658] width 19 height 19
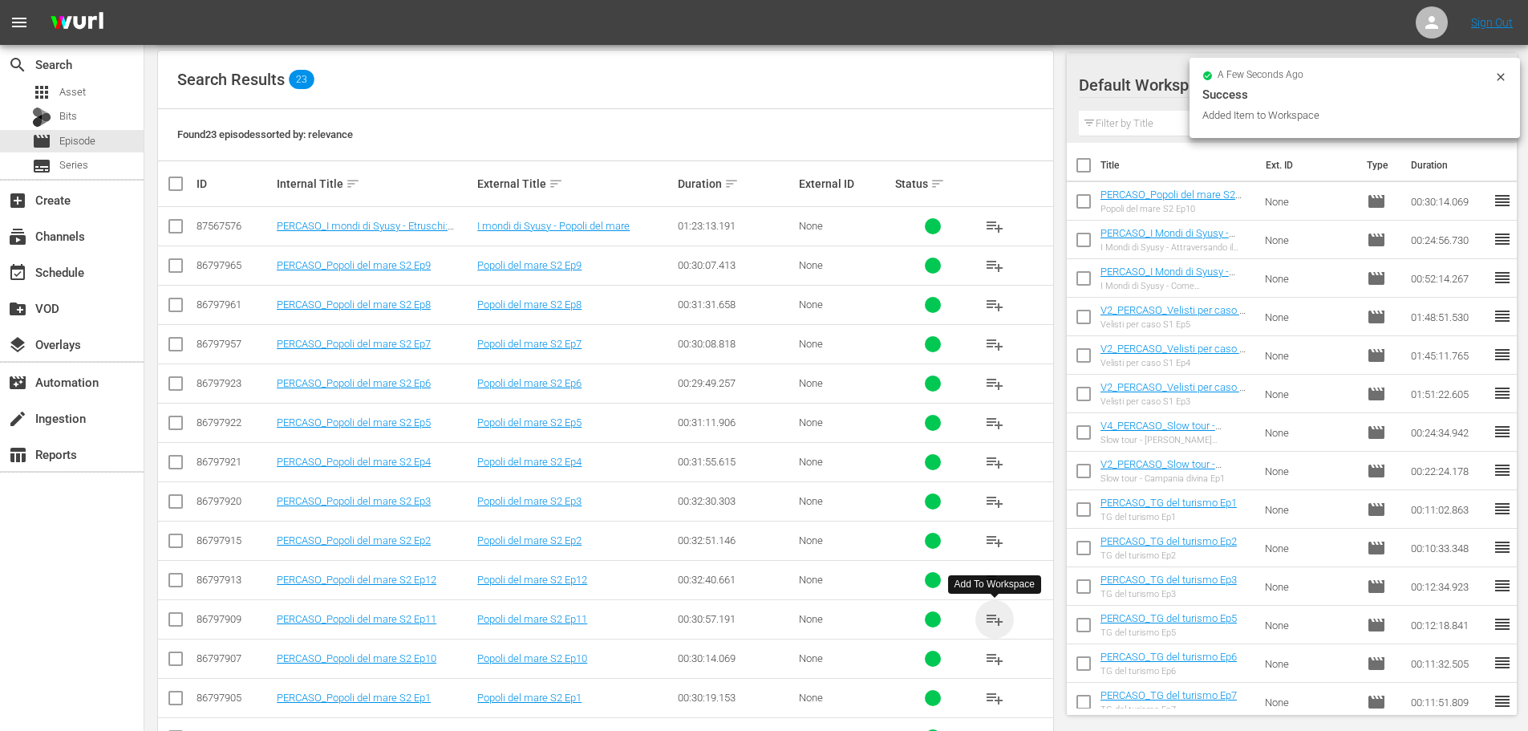
click at [994, 621] on span "playlist_add" at bounding box center [994, 618] width 19 height 19
click at [994, 580] on span "playlist_add" at bounding box center [994, 579] width 19 height 19
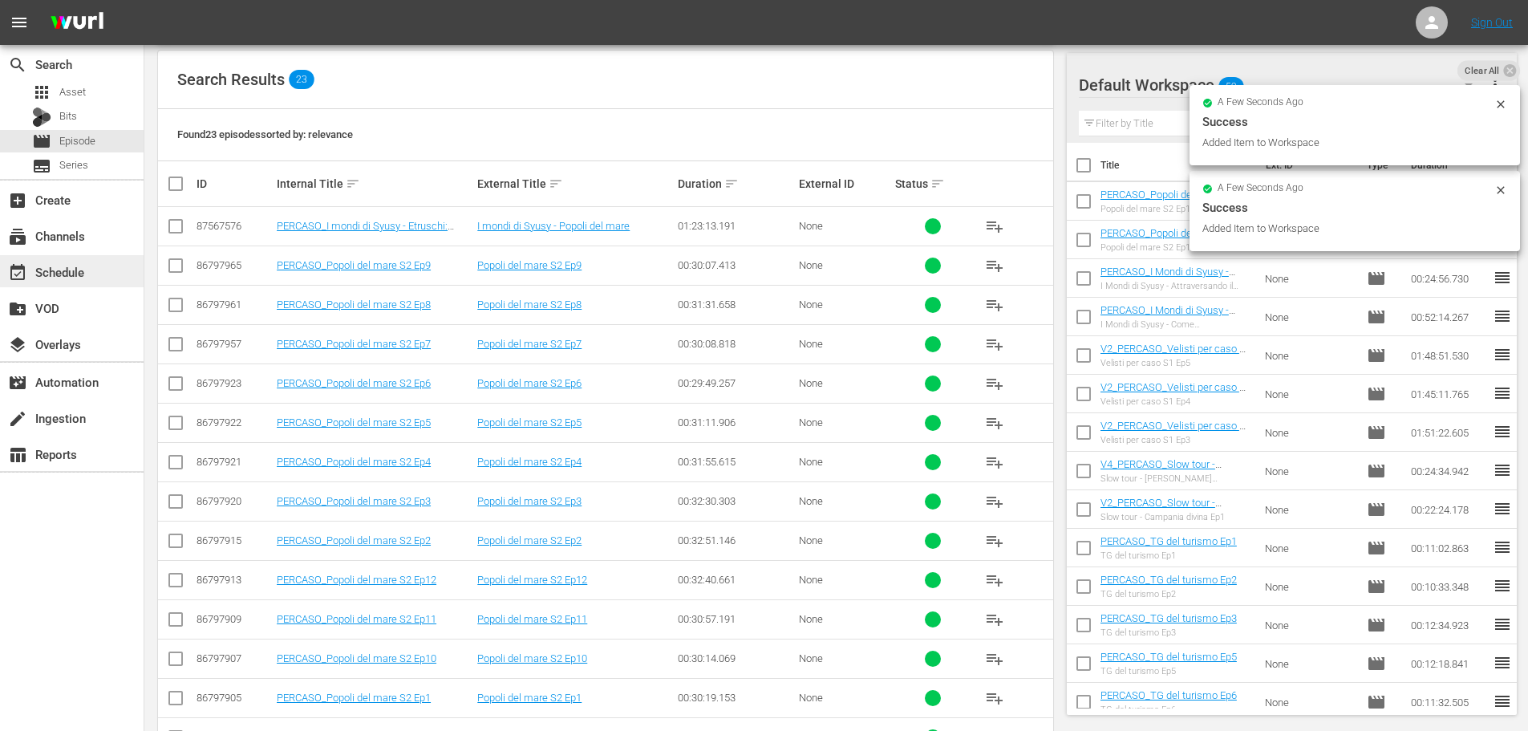
click at [94, 271] on div "event_available Schedule" at bounding box center [72, 271] width 144 height 32
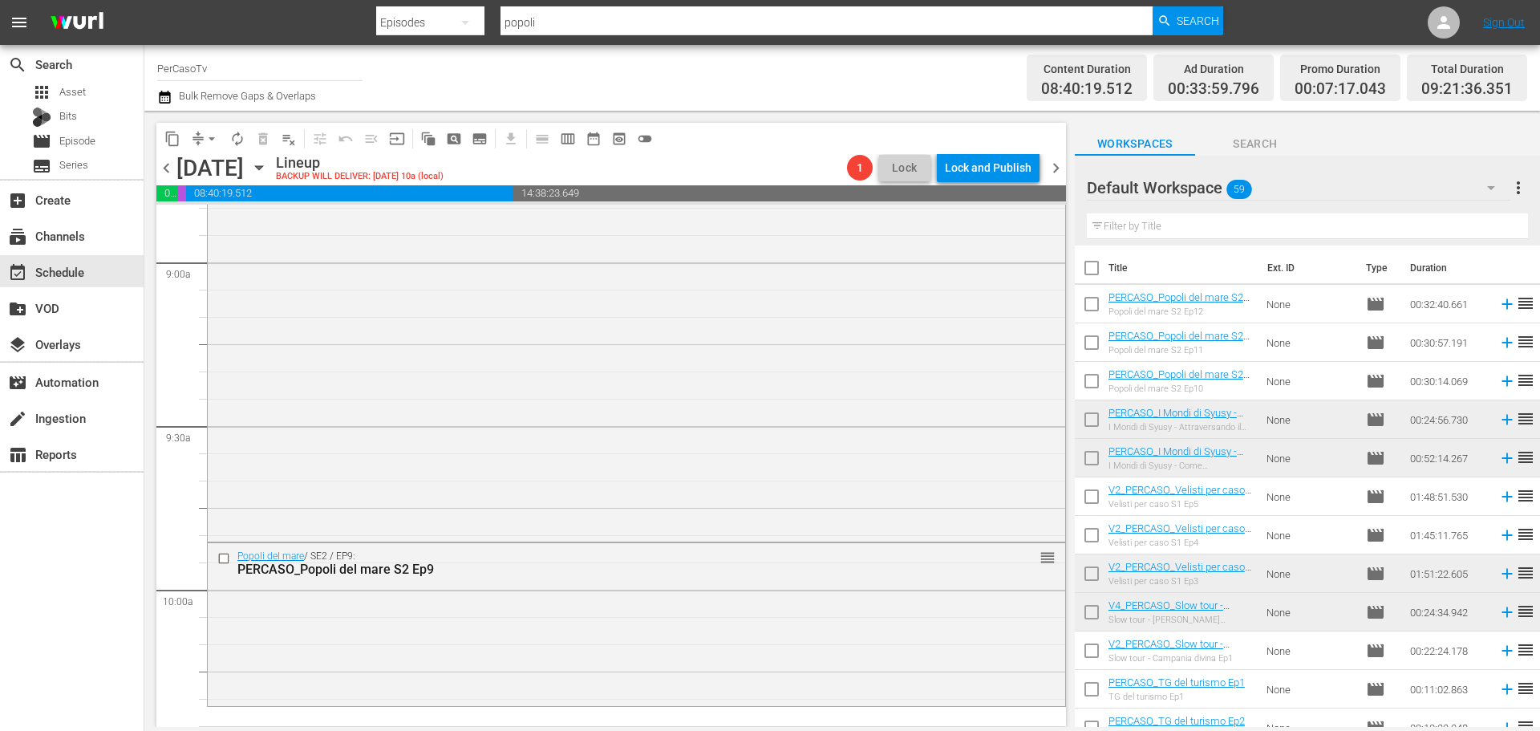
scroll to position [2967, 0]
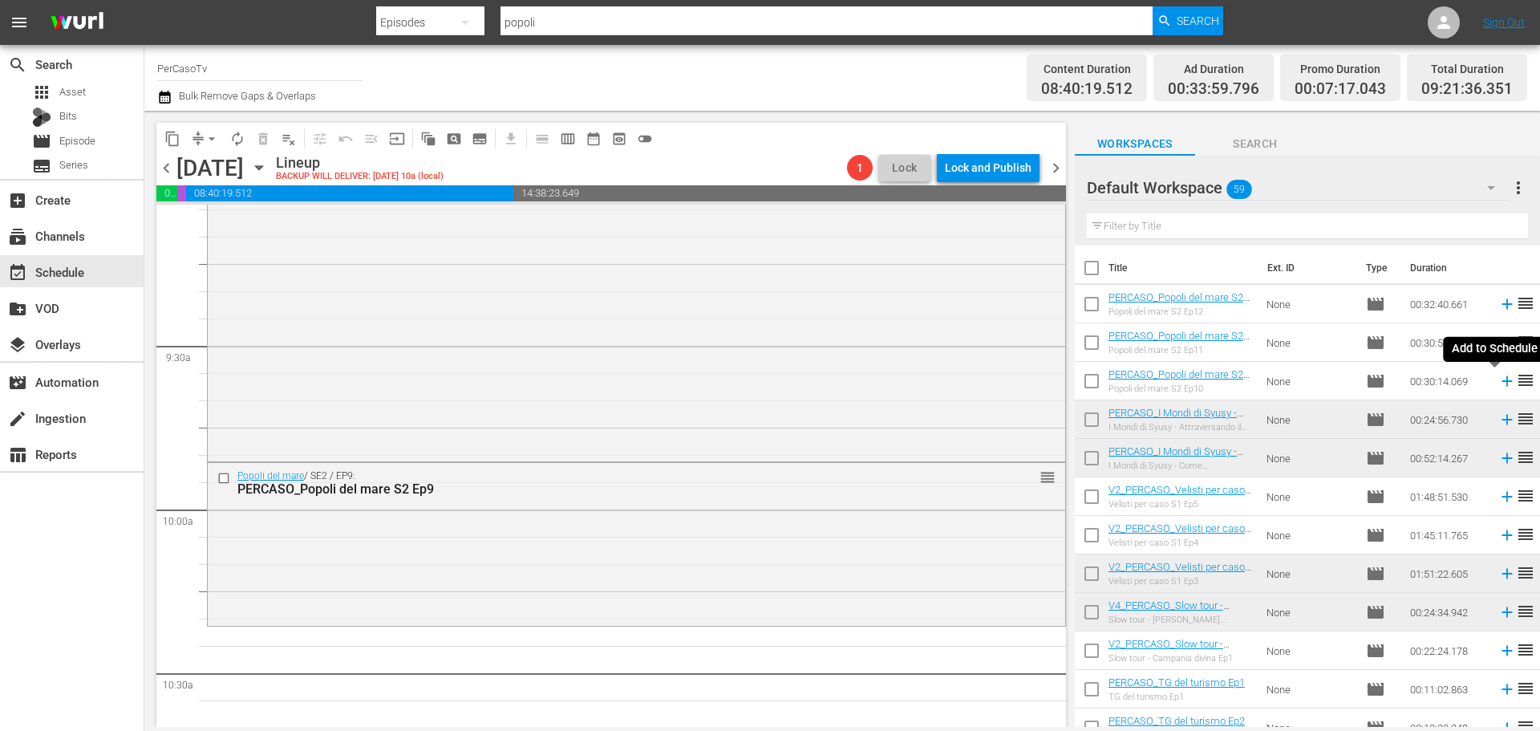
drag, startPoint x: 1497, startPoint y: 383, endPoint x: 1394, endPoint y: 346, distance: 109.6
click at [1498, 383] on icon at bounding box center [1507, 381] width 18 height 18
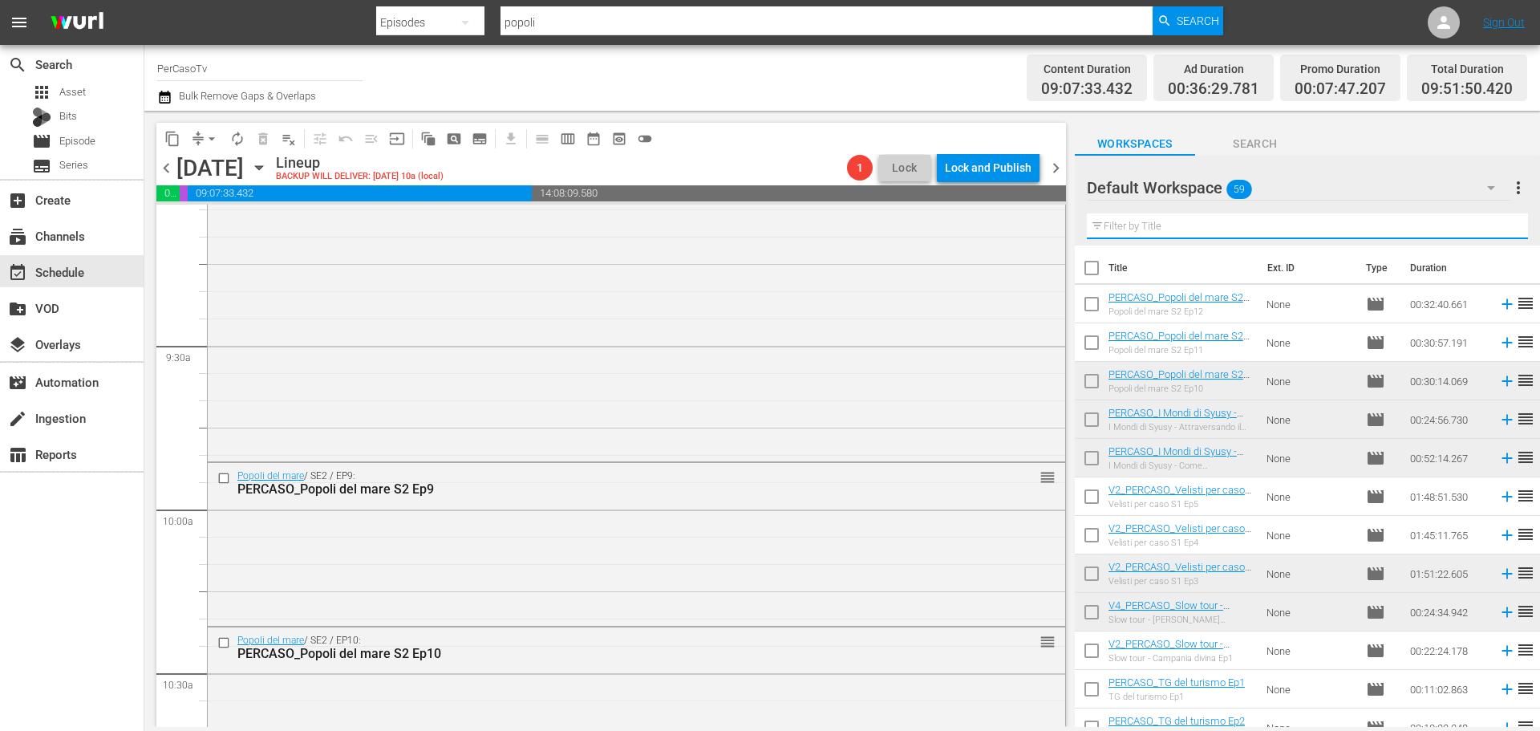
click at [1142, 225] on input "text" at bounding box center [1307, 226] width 441 height 26
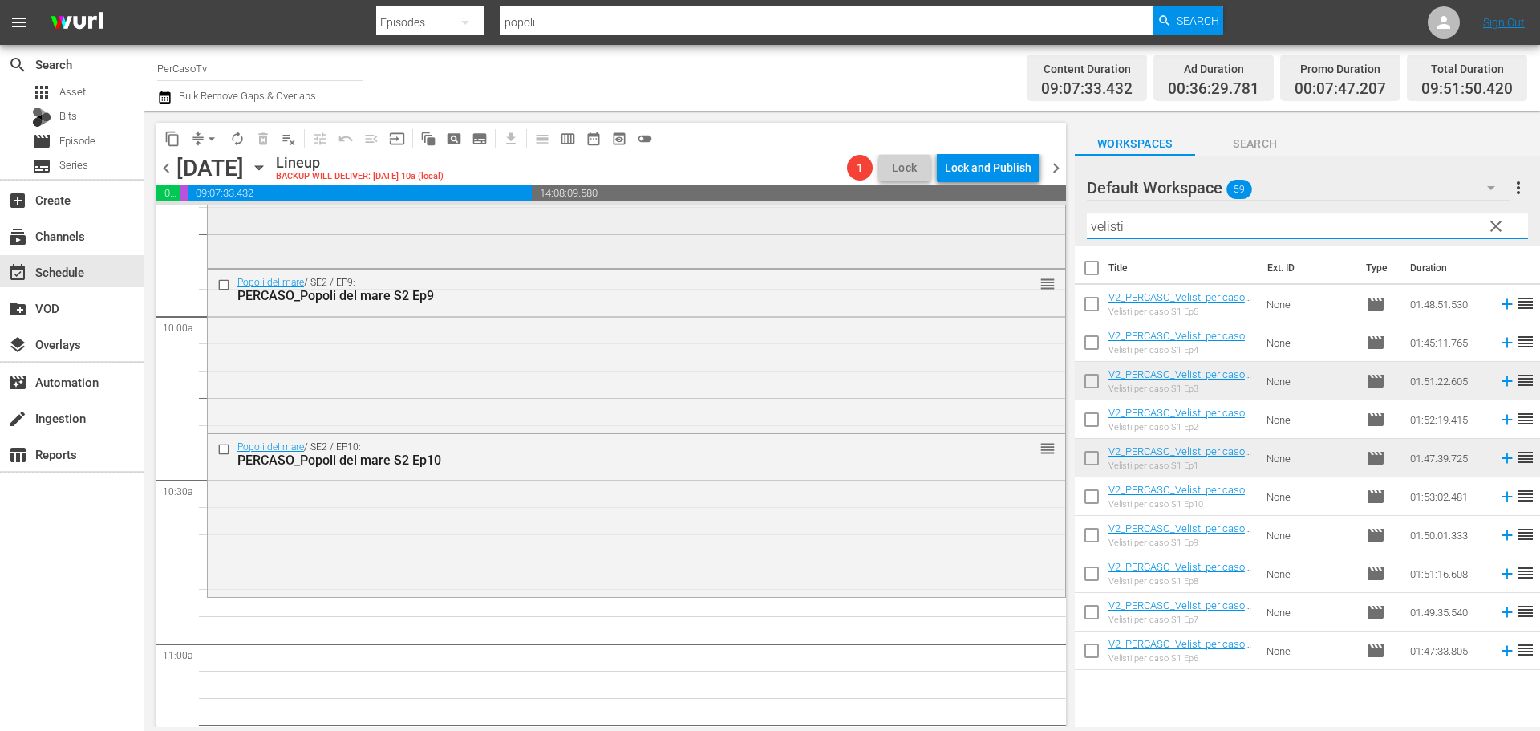
scroll to position [3368, 0]
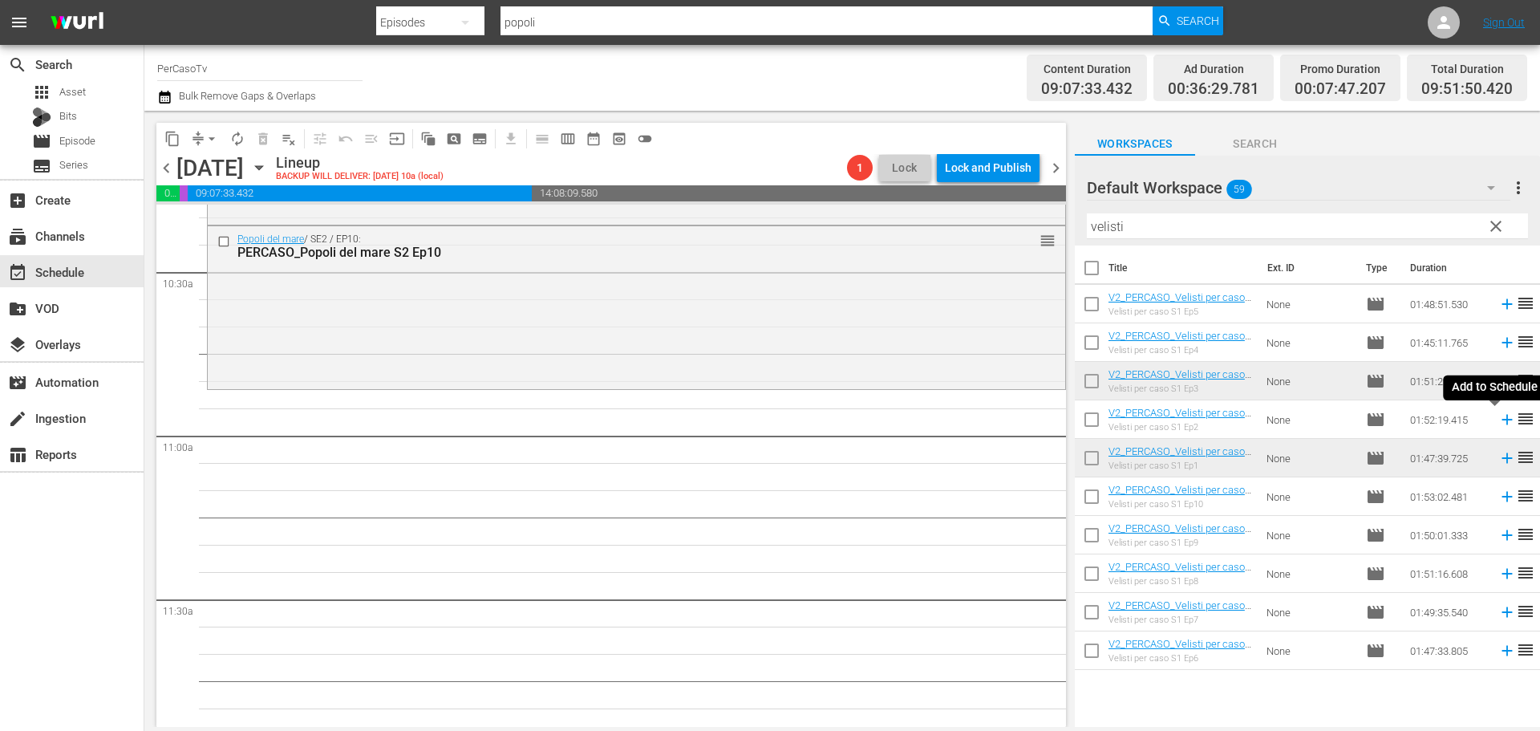
click at [1498, 425] on icon at bounding box center [1507, 420] width 18 height 18
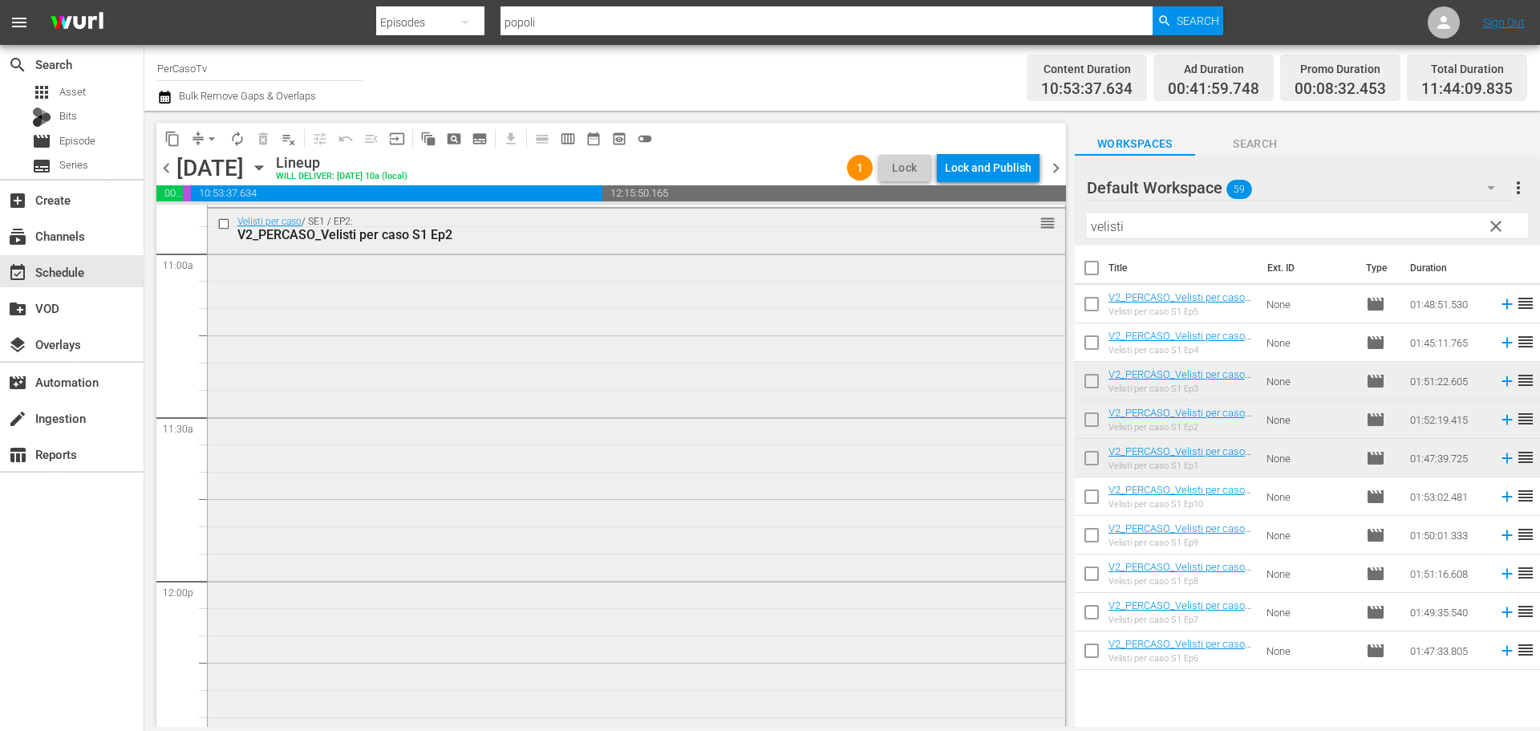
scroll to position [3528, 0]
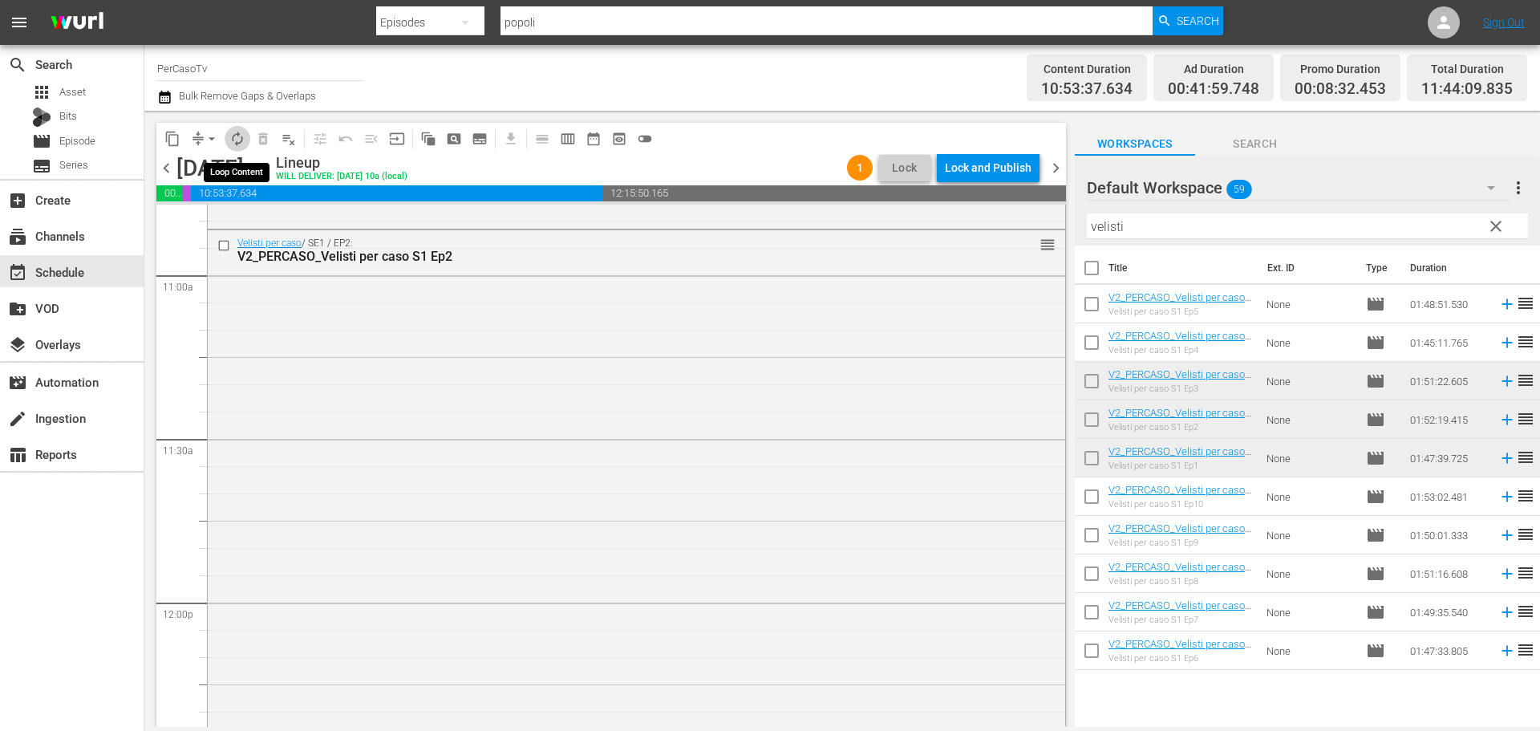
click at [233, 134] on span "autorenew_outlined" at bounding box center [237, 139] width 16 height 16
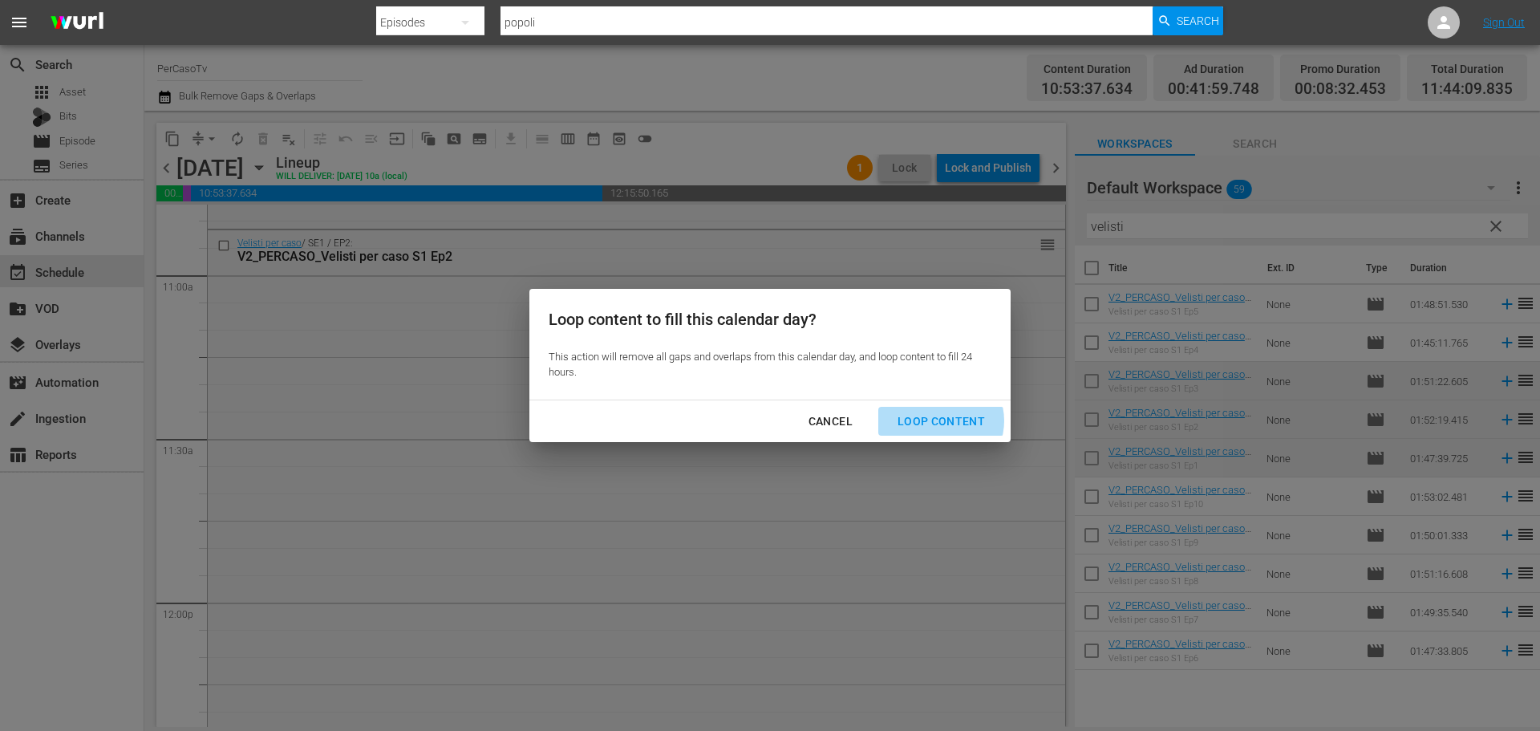
click at [941, 421] on div "Loop Content" at bounding box center [941, 421] width 113 height 20
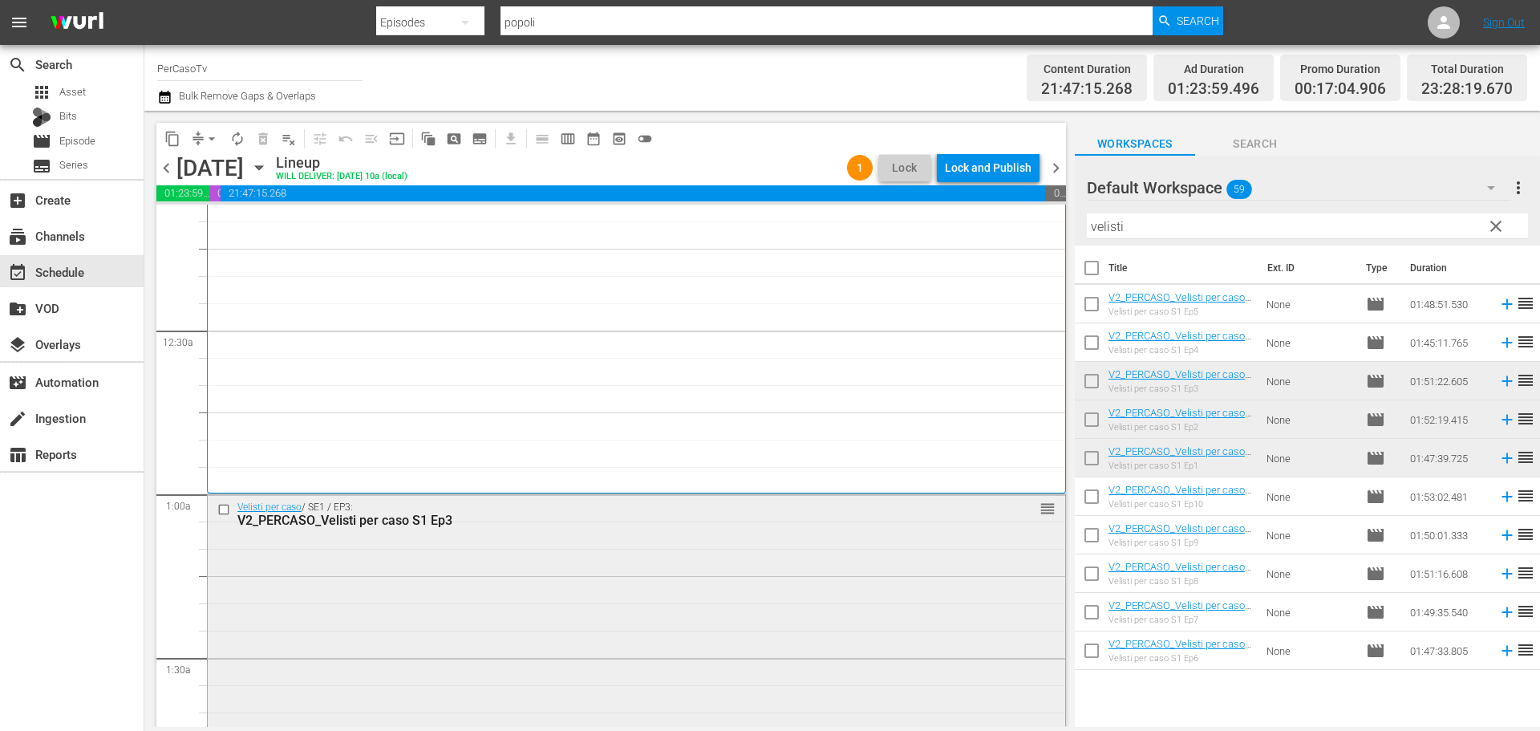
scroll to position [0, 0]
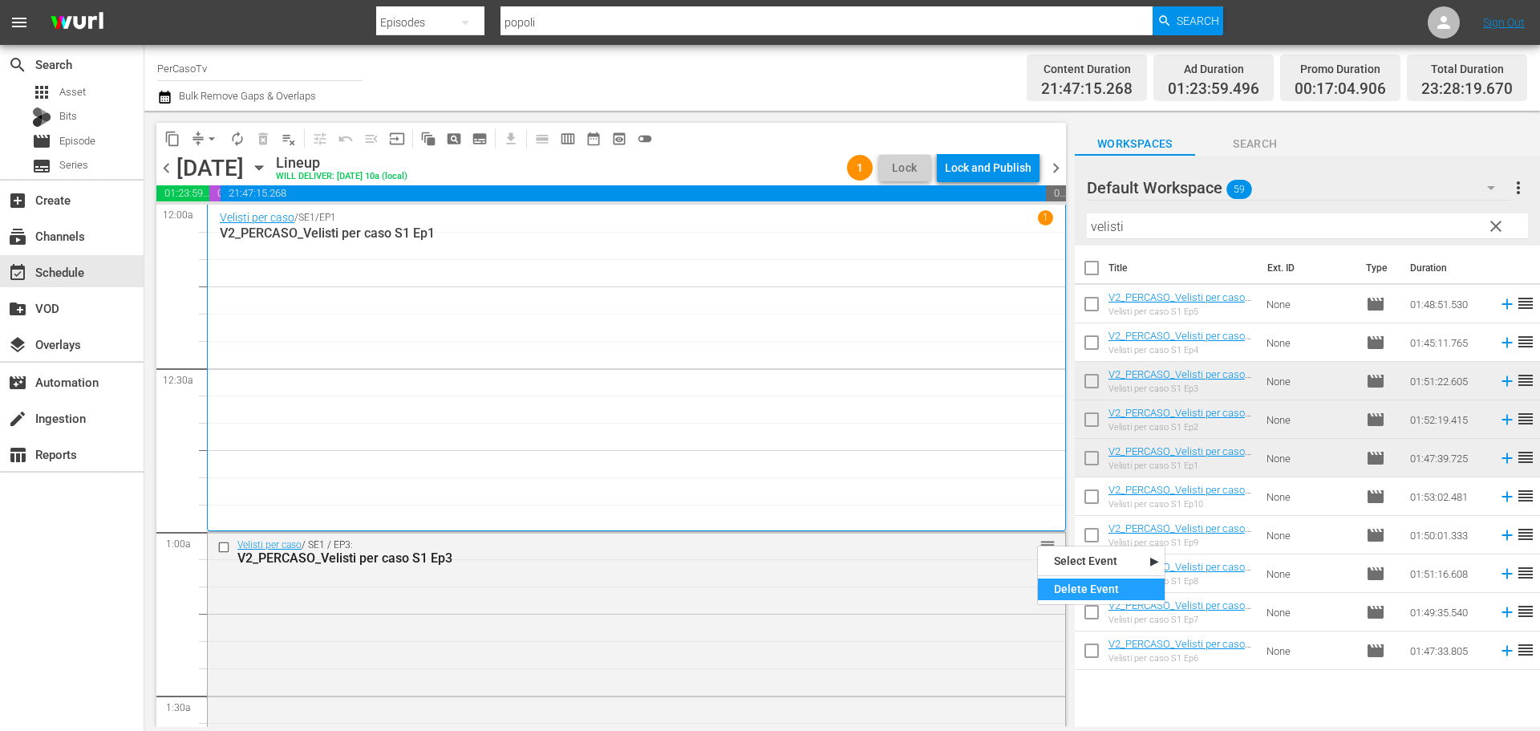
click at [1074, 587] on div "Delete Event" at bounding box center [1101, 589] width 127 height 22
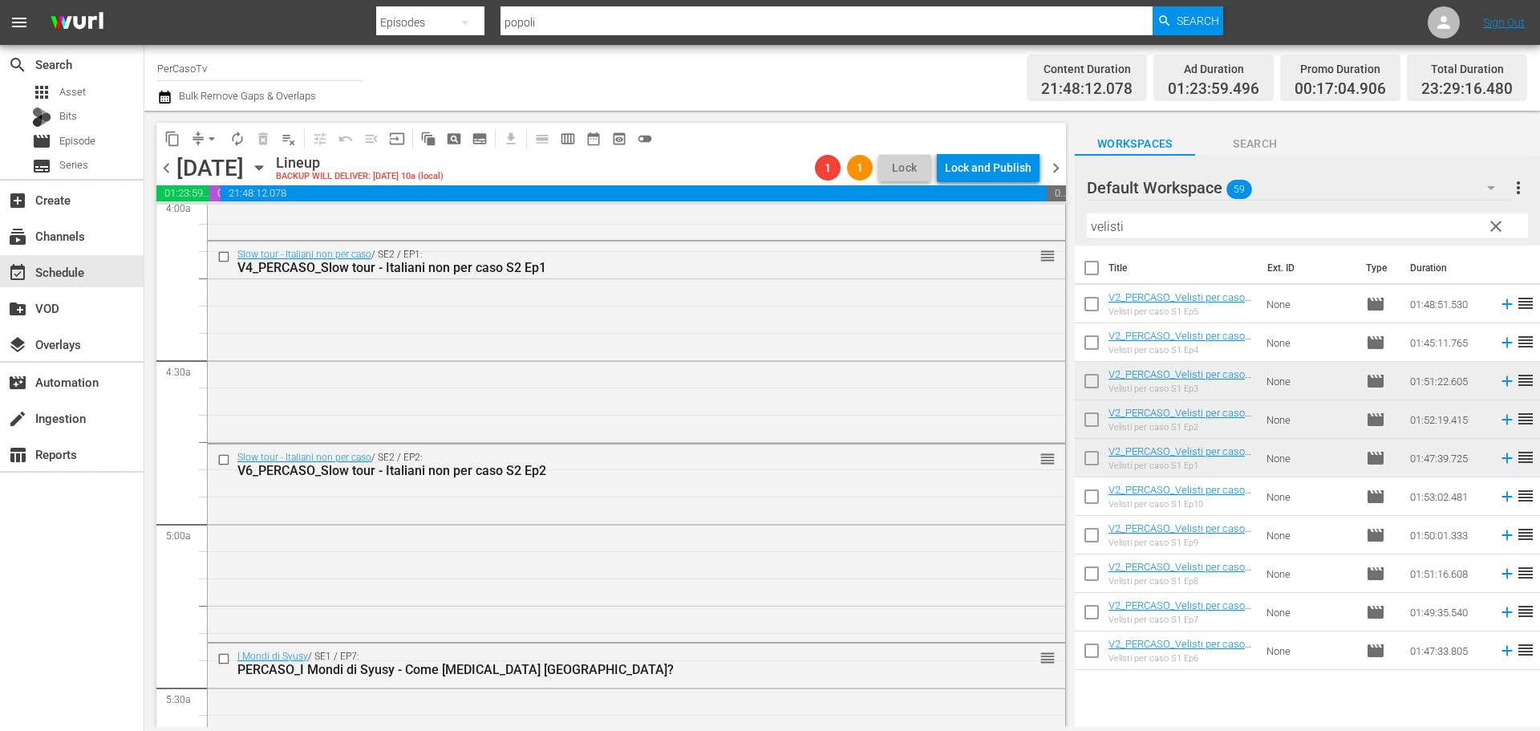
scroll to position [1363, 0]
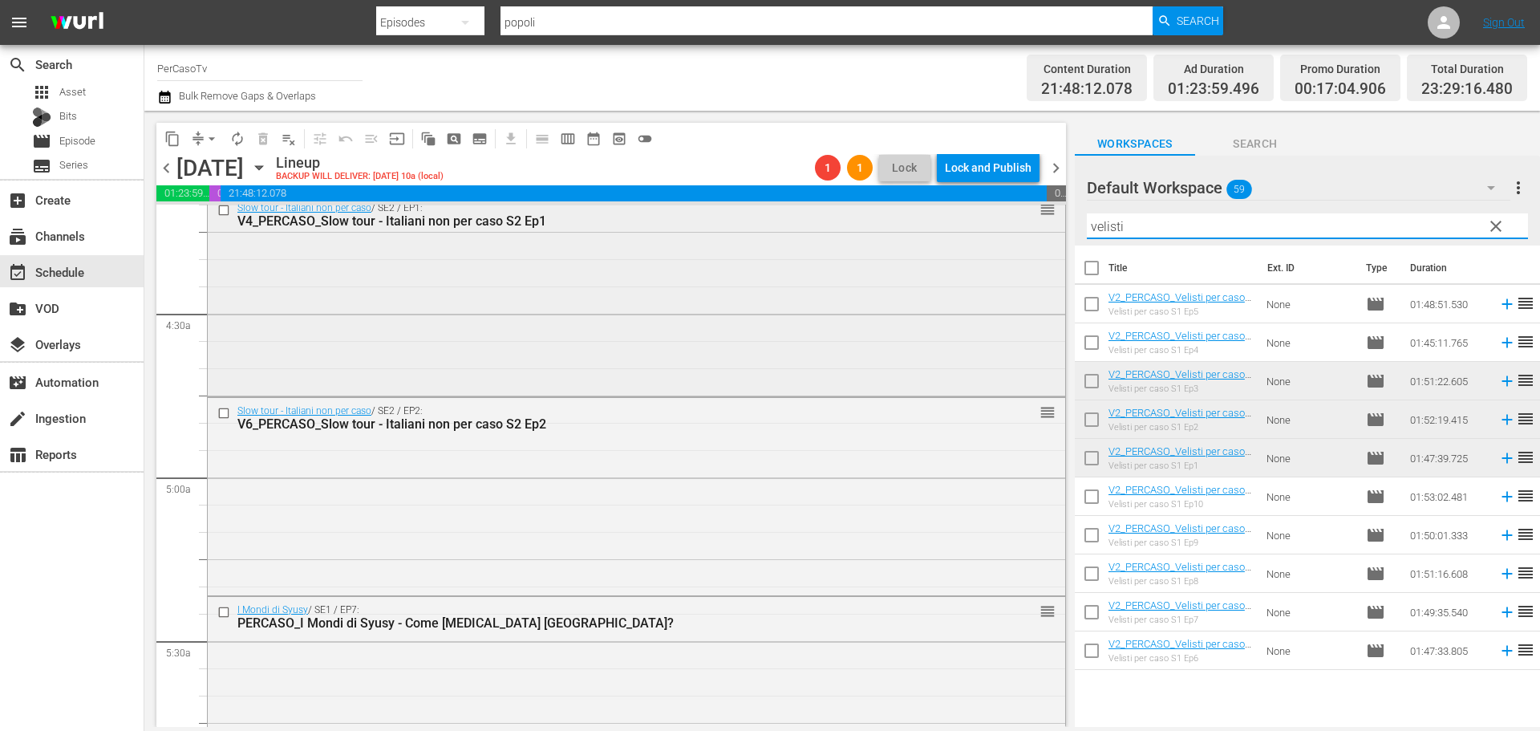
drag, startPoint x: 1137, startPoint y: 228, endPoint x: 1012, endPoint y: 234, distance: 125.3
click at [1012, 234] on div "content_copy compress arrow_drop_down autorenew_outlined delete_forever_outline…" at bounding box center [841, 419] width 1395 height 616
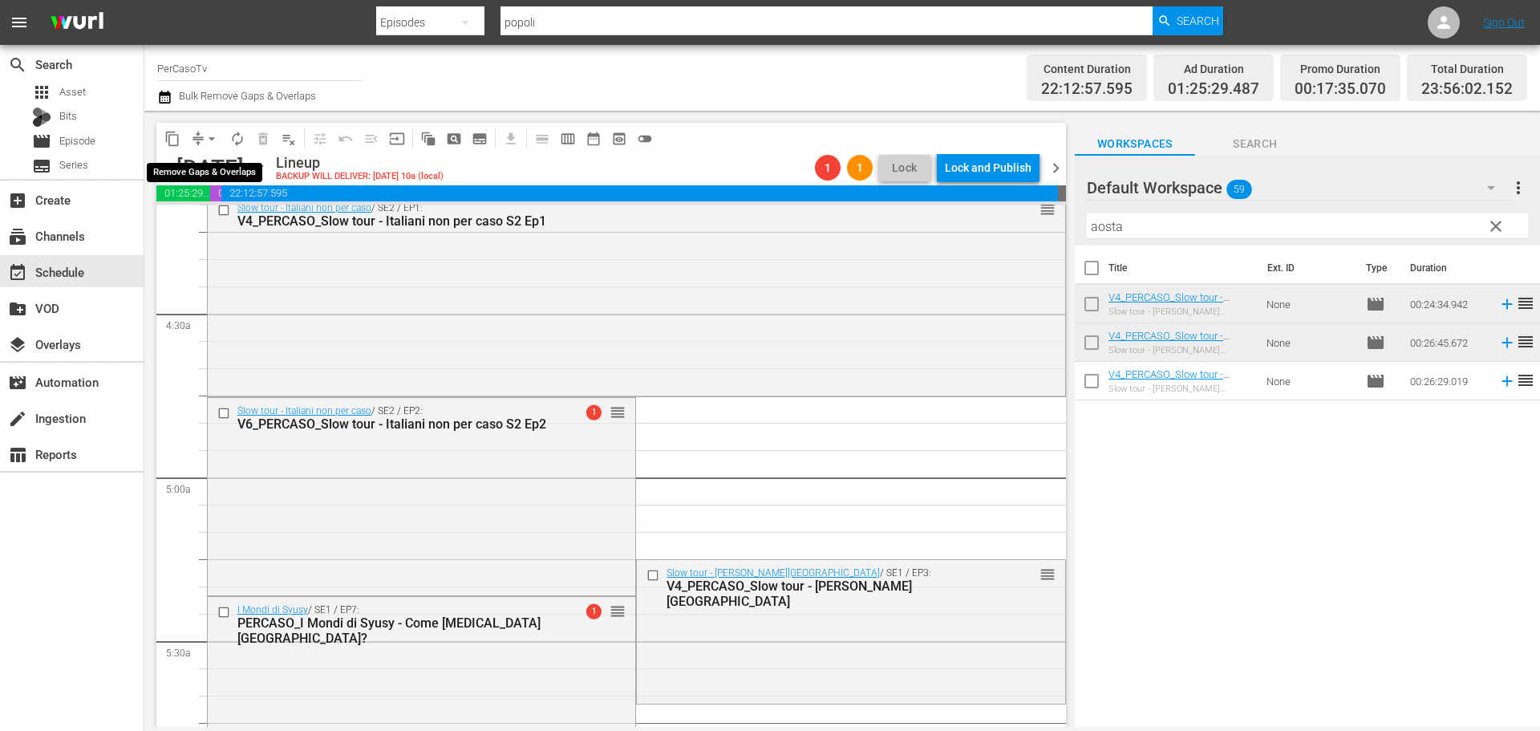
click at [210, 138] on span "arrow_drop_down" at bounding box center [212, 139] width 16 height 16
click at [210, 231] on li "Align to End of Previous Day" at bounding box center [212, 224] width 168 height 26
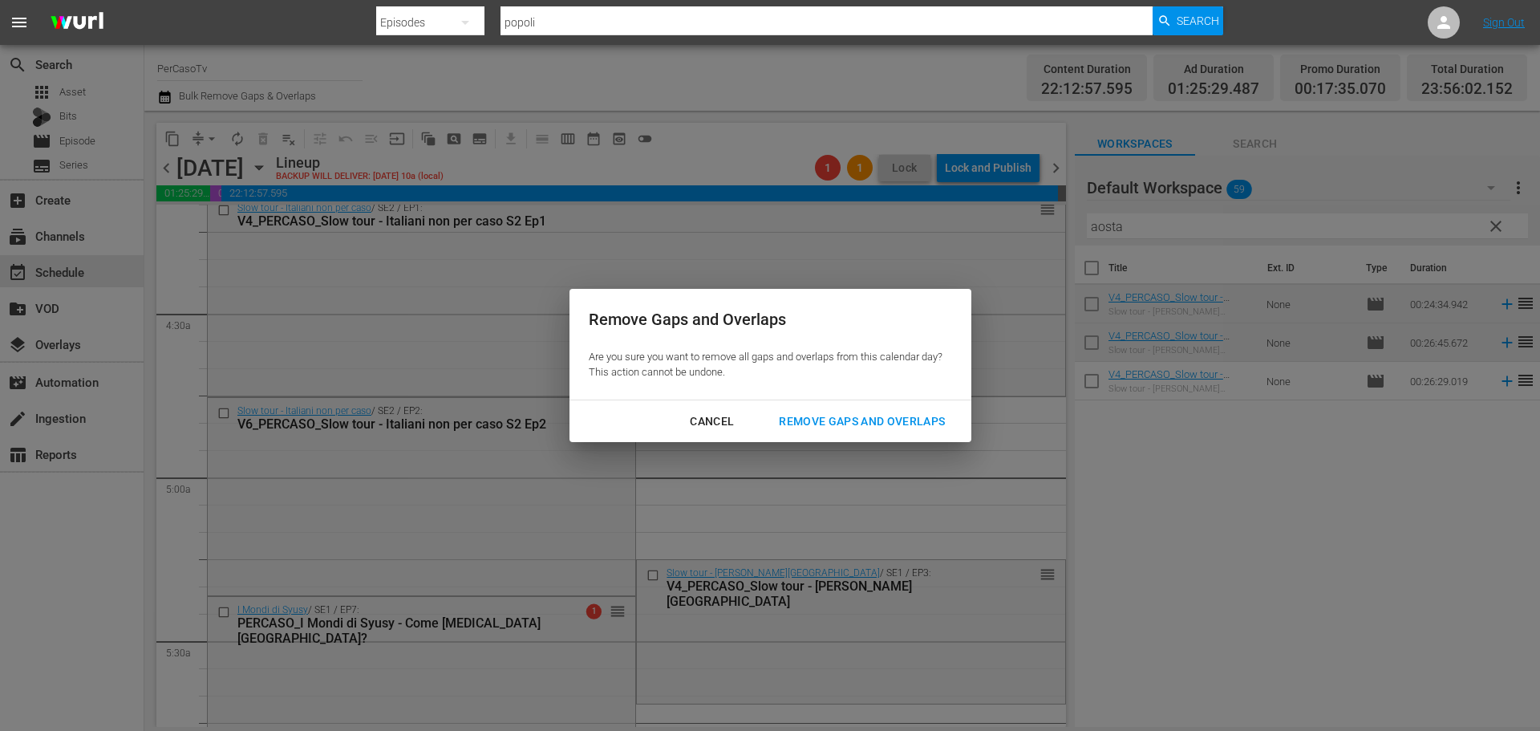
click at [884, 423] on div "Remove Gaps and Overlaps" at bounding box center [862, 421] width 192 height 20
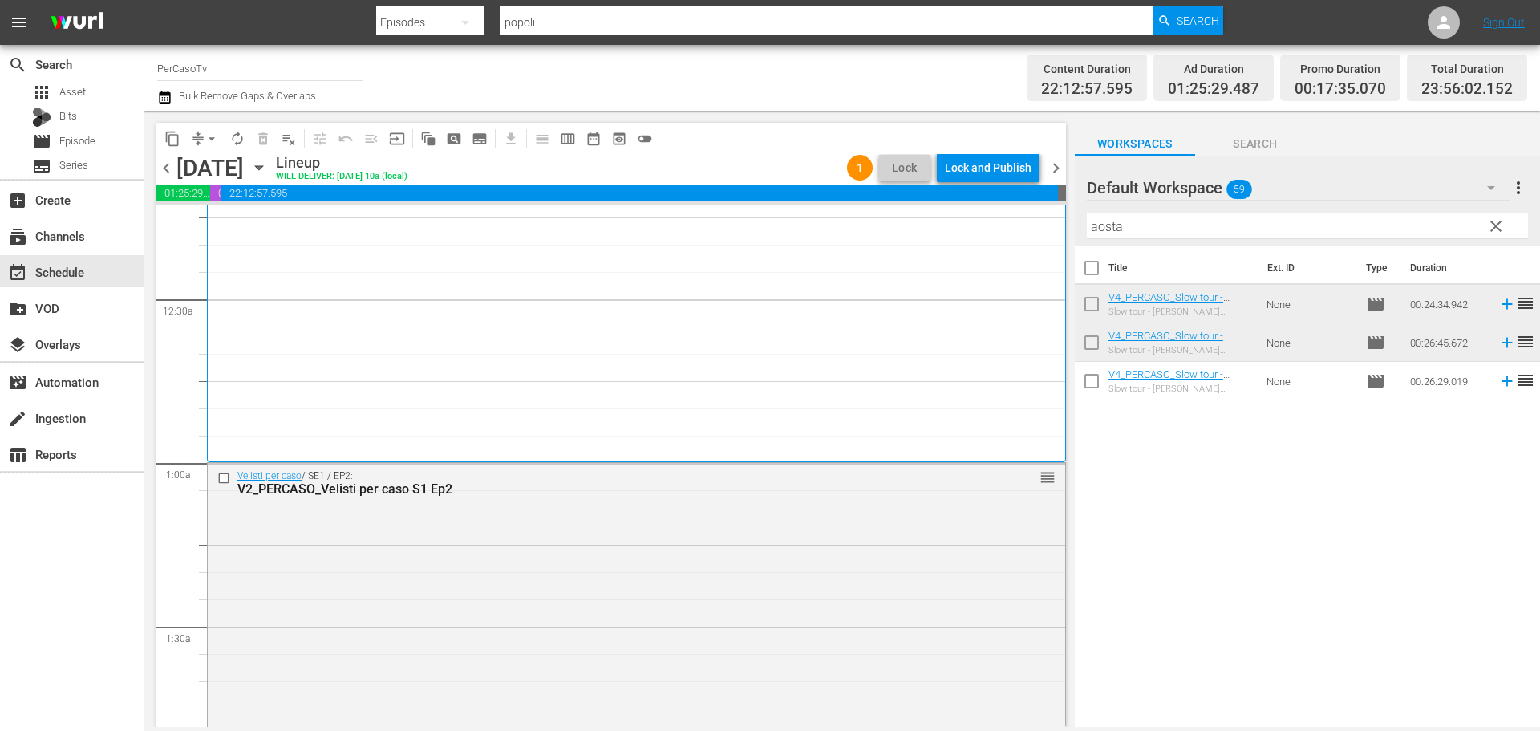
scroll to position [160, 0]
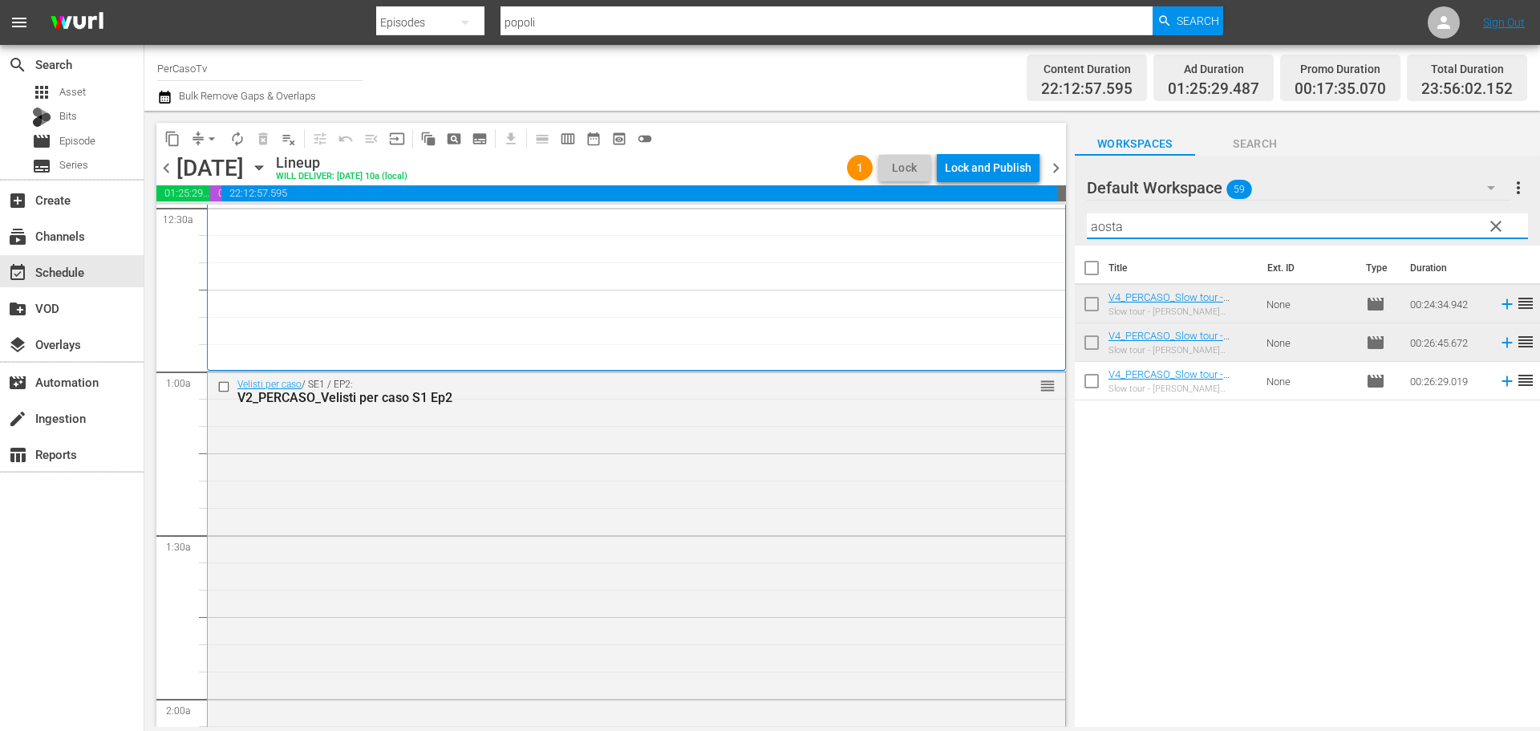
drag, startPoint x: 1188, startPoint y: 237, endPoint x: 1059, endPoint y: 265, distance: 131.3
click at [1059, 265] on div "content_copy compress arrow_drop_down autorenew_outlined delete_forever_outline…" at bounding box center [841, 419] width 1395 height 616
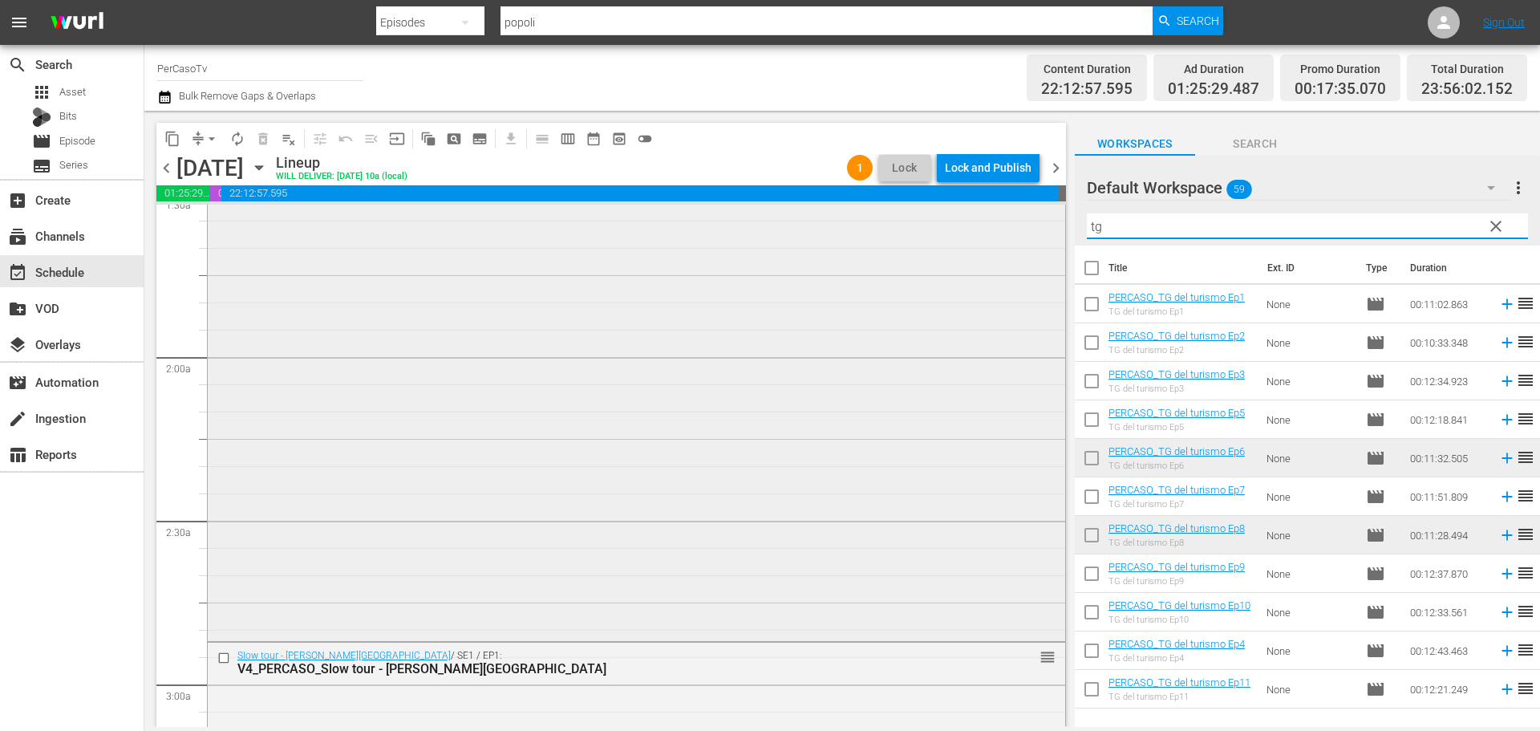
scroll to position [561, 0]
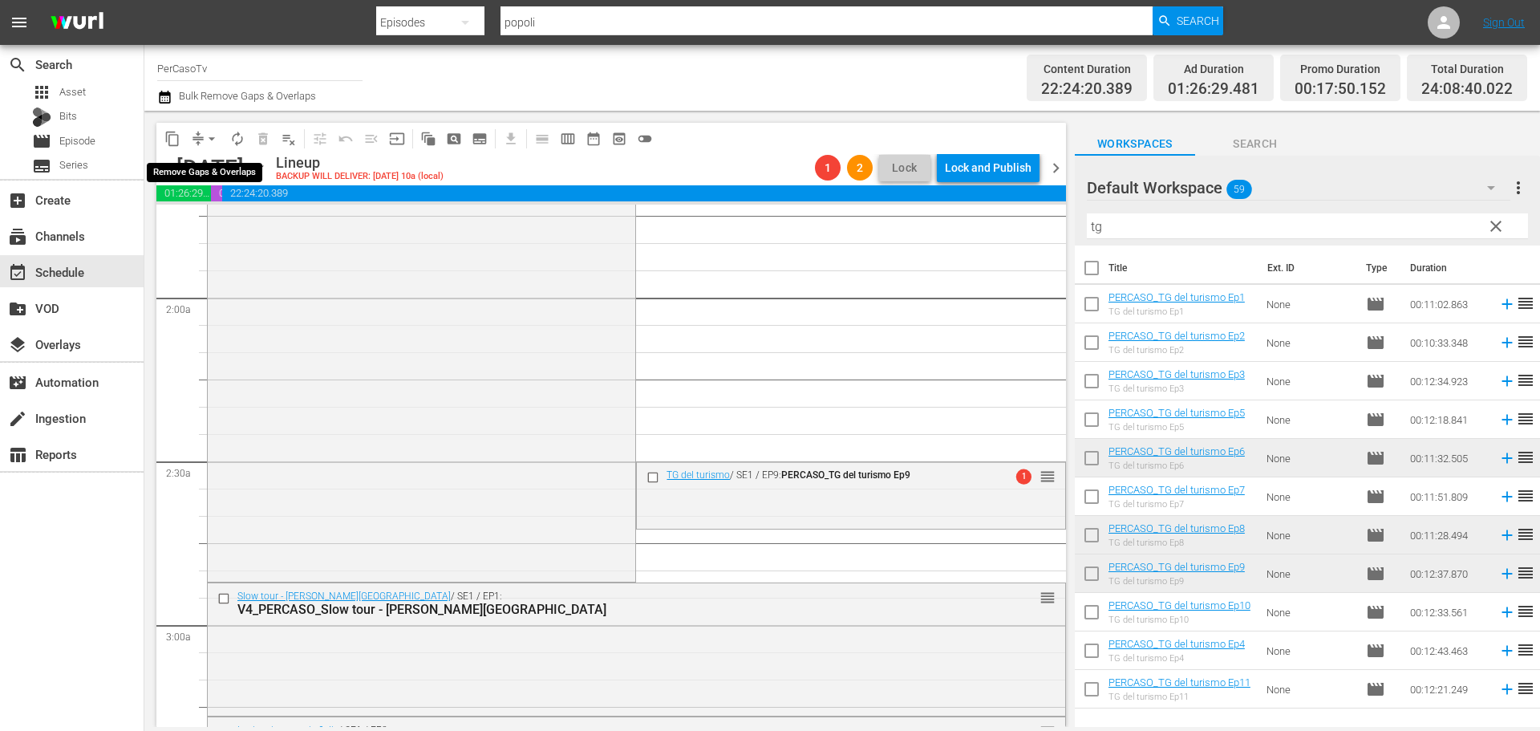
click at [209, 137] on span "arrow_drop_down" at bounding box center [212, 139] width 16 height 16
click at [205, 229] on li "Align to End of Previous Day" at bounding box center [212, 224] width 168 height 26
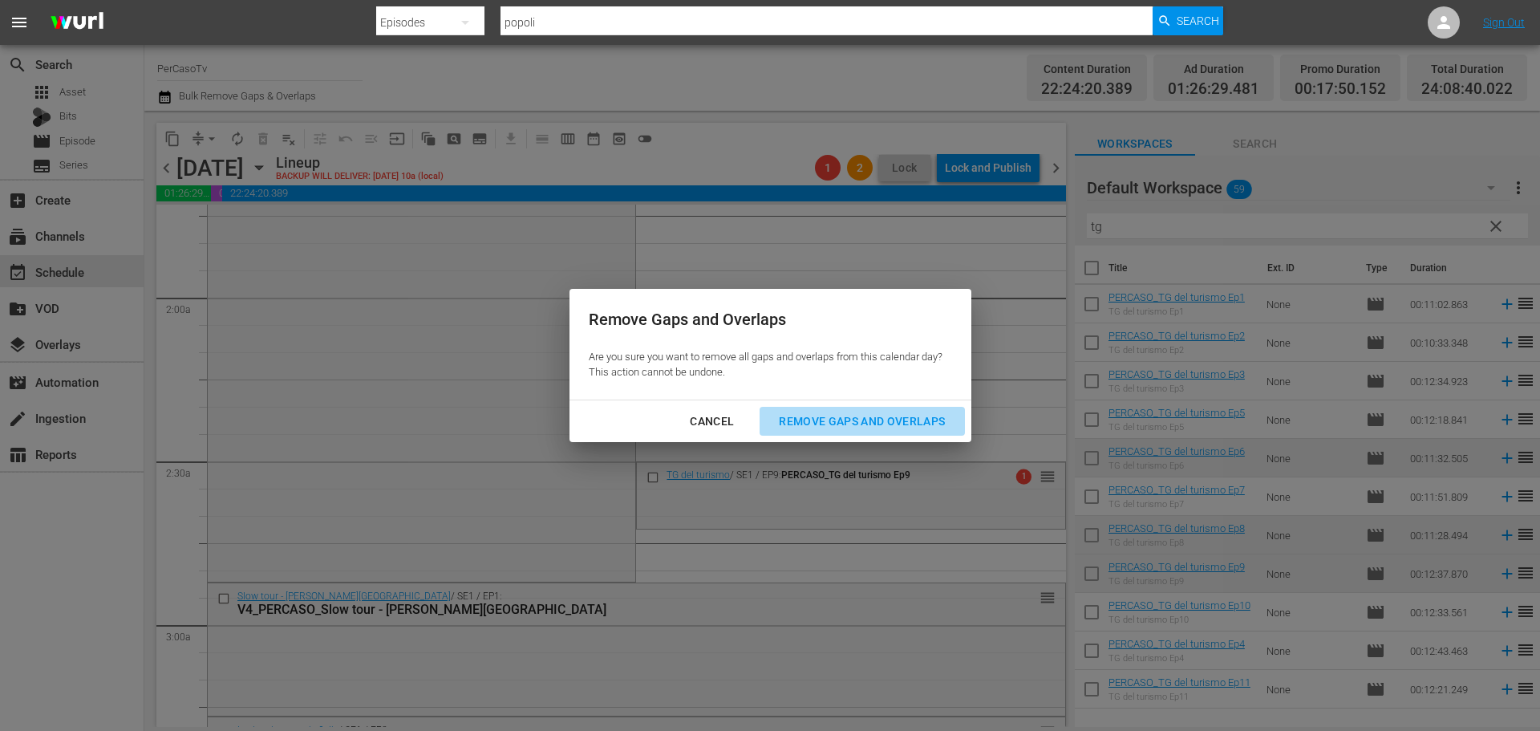
click at [875, 423] on div "Remove Gaps and Overlaps" at bounding box center [862, 421] width 192 height 20
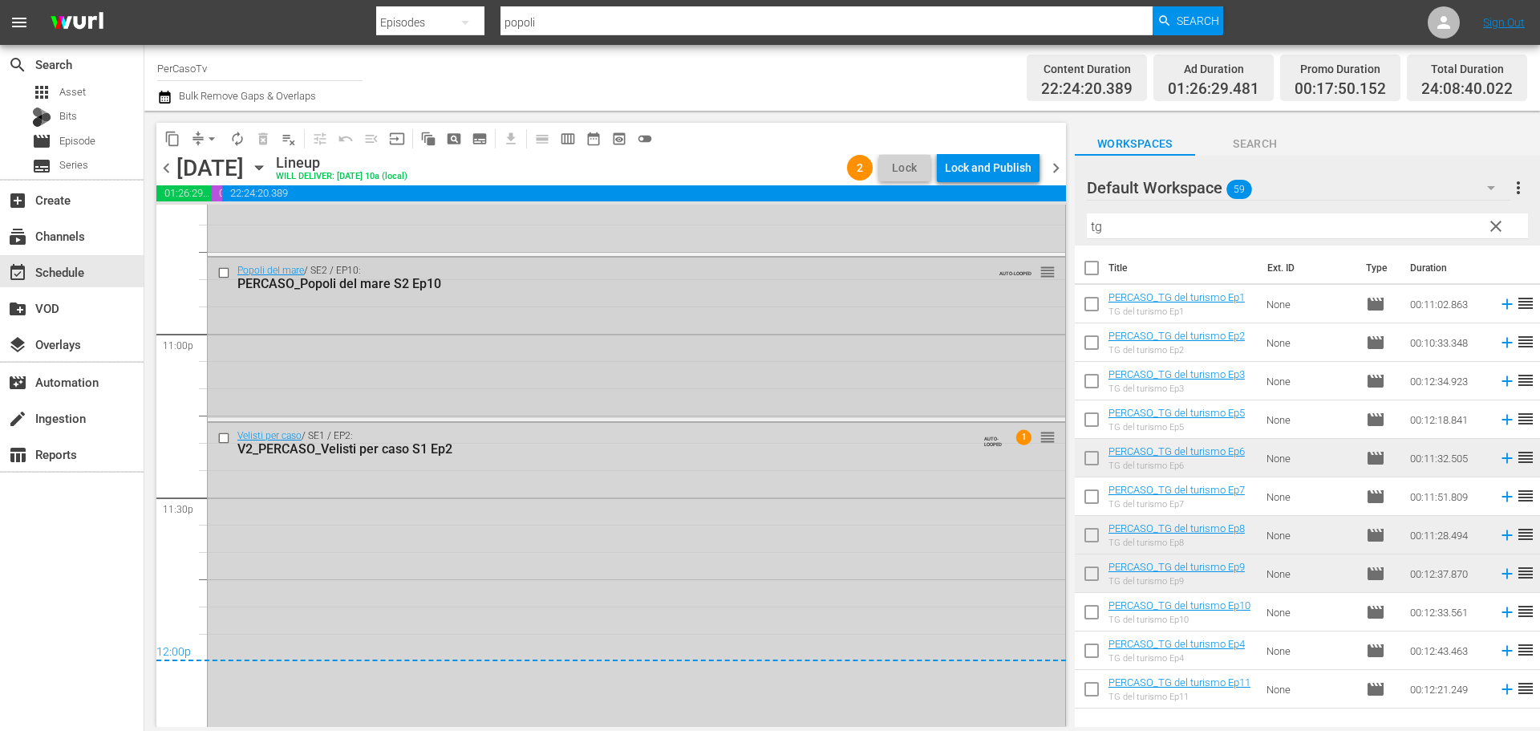
scroll to position [7423, 0]
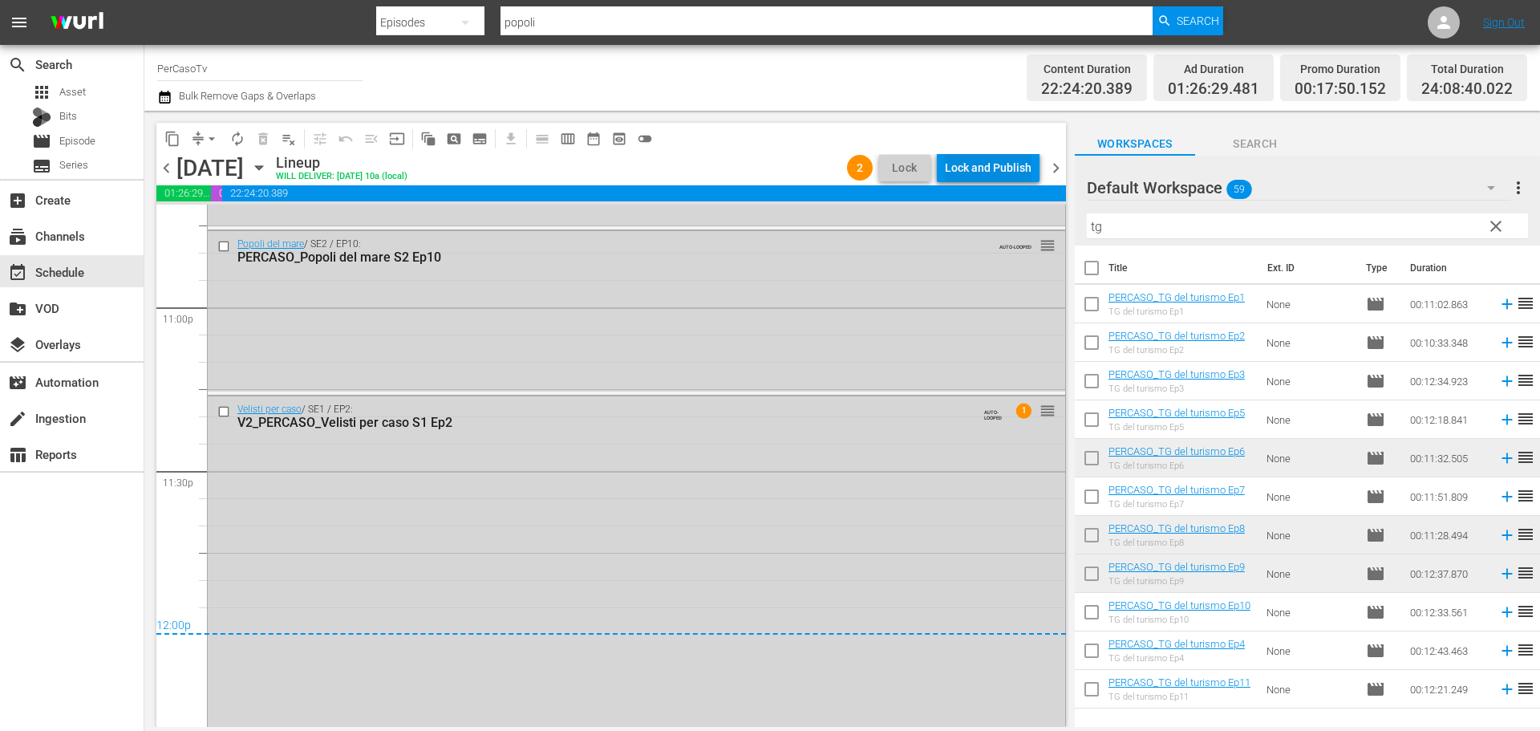
click at [988, 165] on div "Lock and Publish" at bounding box center [988, 167] width 87 height 29
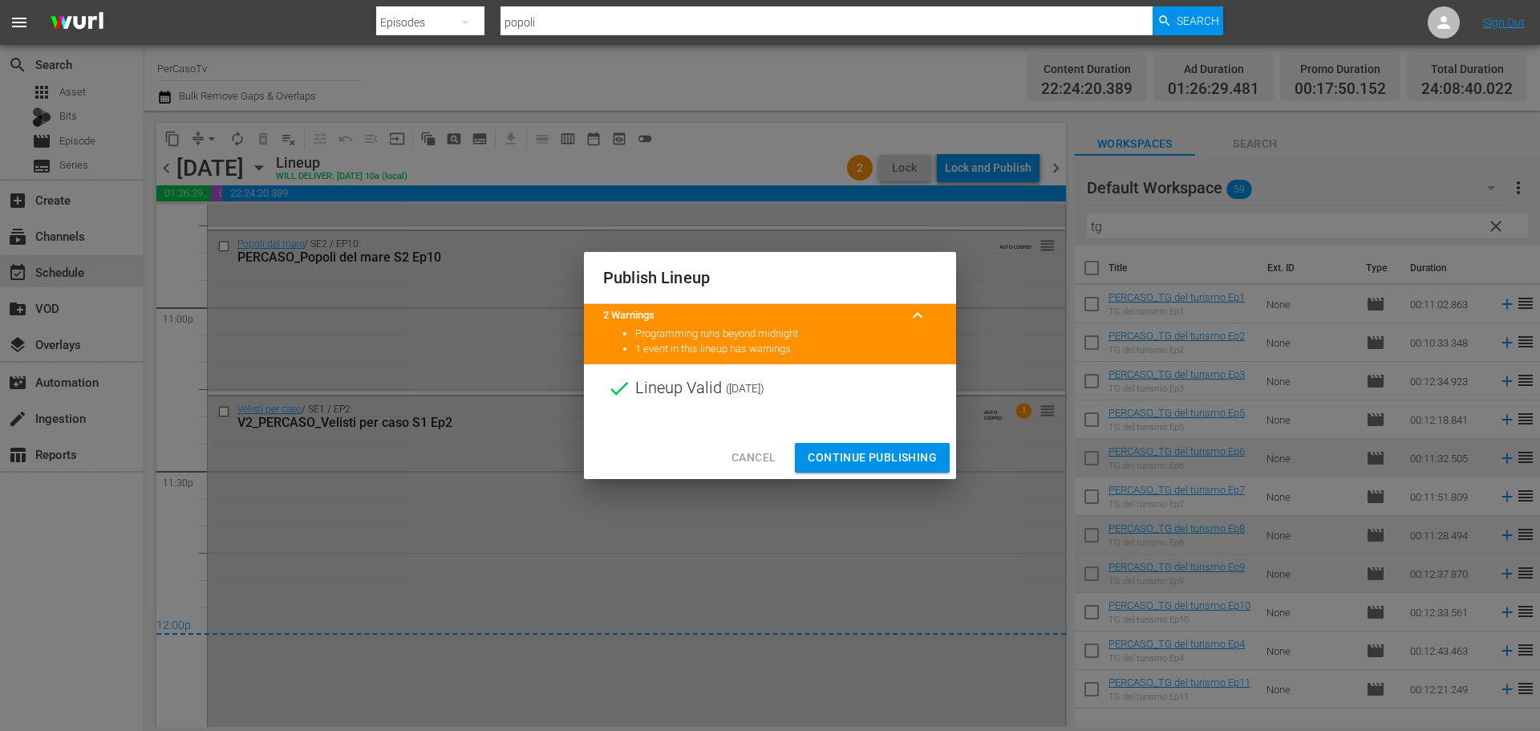
click at [928, 445] on button "Continue Publishing" at bounding box center [872, 458] width 155 height 30
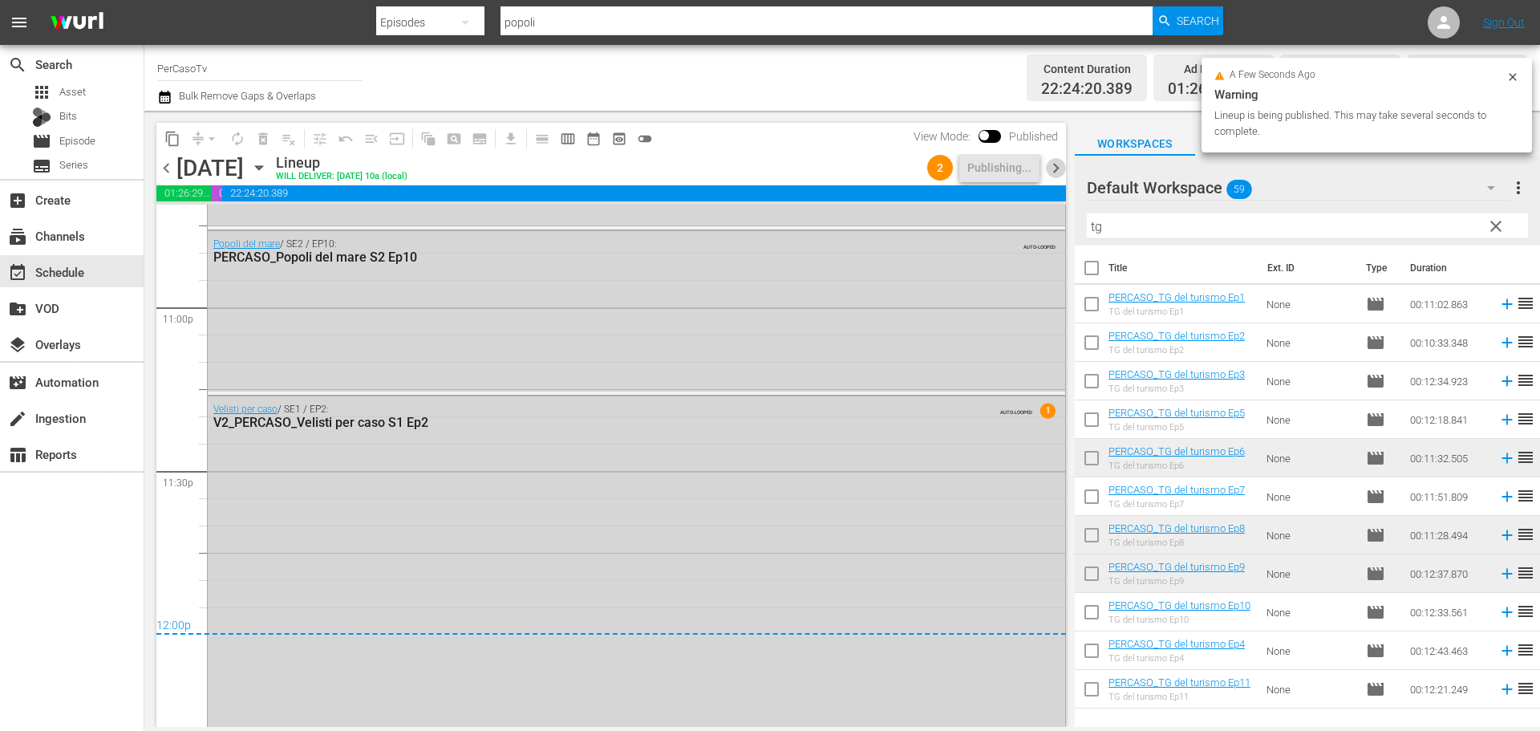
click at [1059, 170] on span "chevron_right" at bounding box center [1056, 168] width 20 height 20
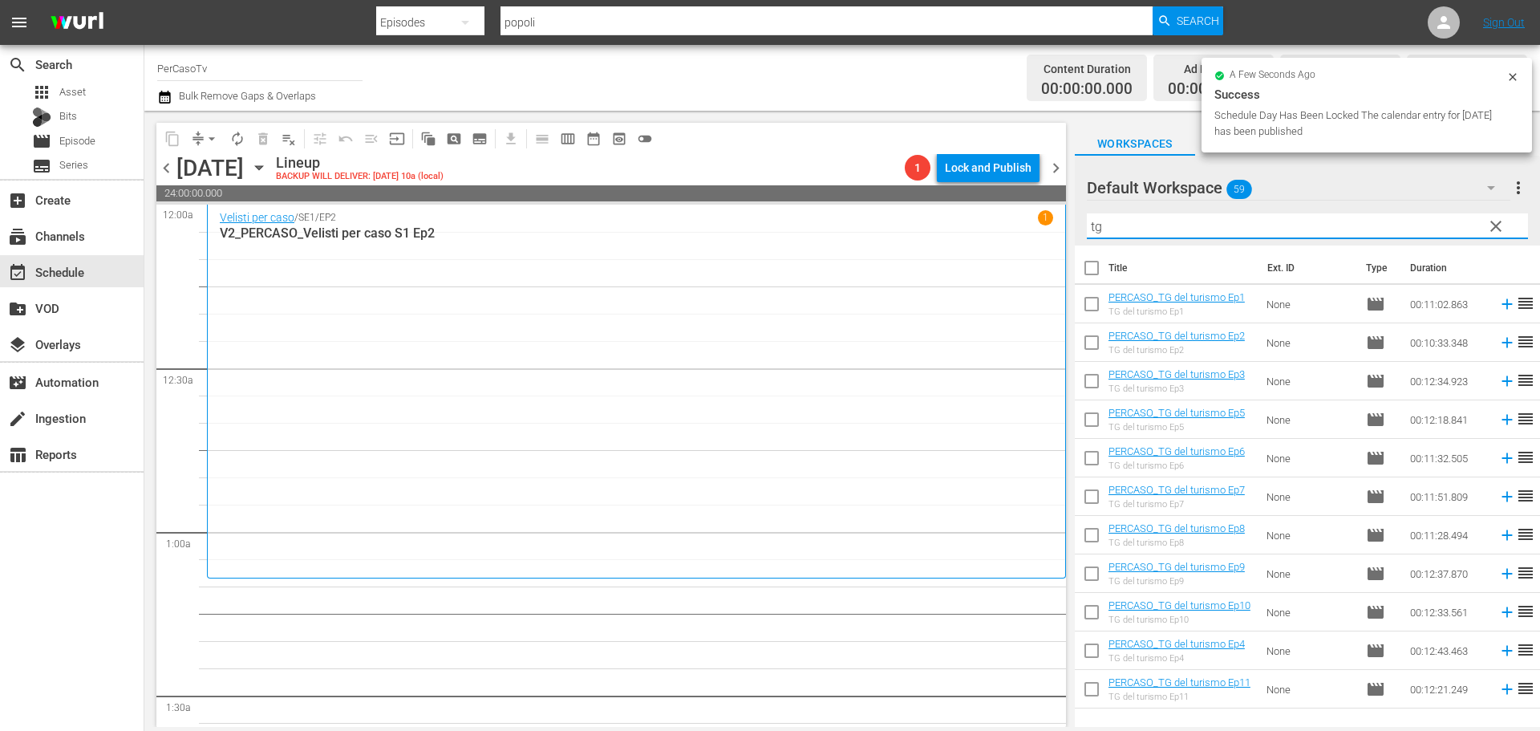
drag, startPoint x: 1144, startPoint y: 231, endPoint x: 1046, endPoint y: 246, distance: 99.8
click at [1046, 246] on div "content_copy compress arrow_drop_down autorenew_outlined delete_forever_outline…" at bounding box center [841, 419] width 1395 height 616
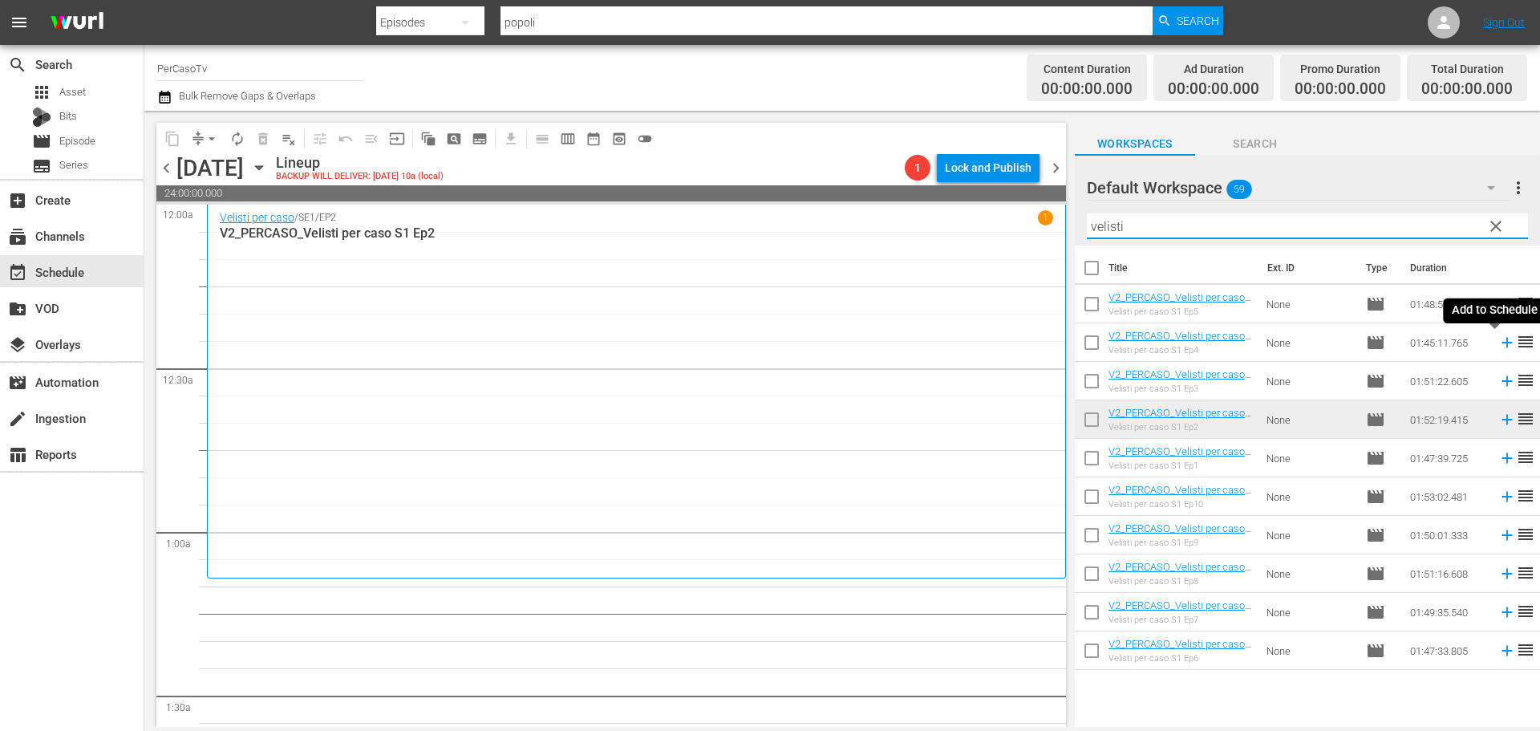
drag, startPoint x: 1496, startPoint y: 348, endPoint x: 952, endPoint y: 149, distance: 578.9
click at [1498, 348] on icon at bounding box center [1507, 343] width 18 height 18
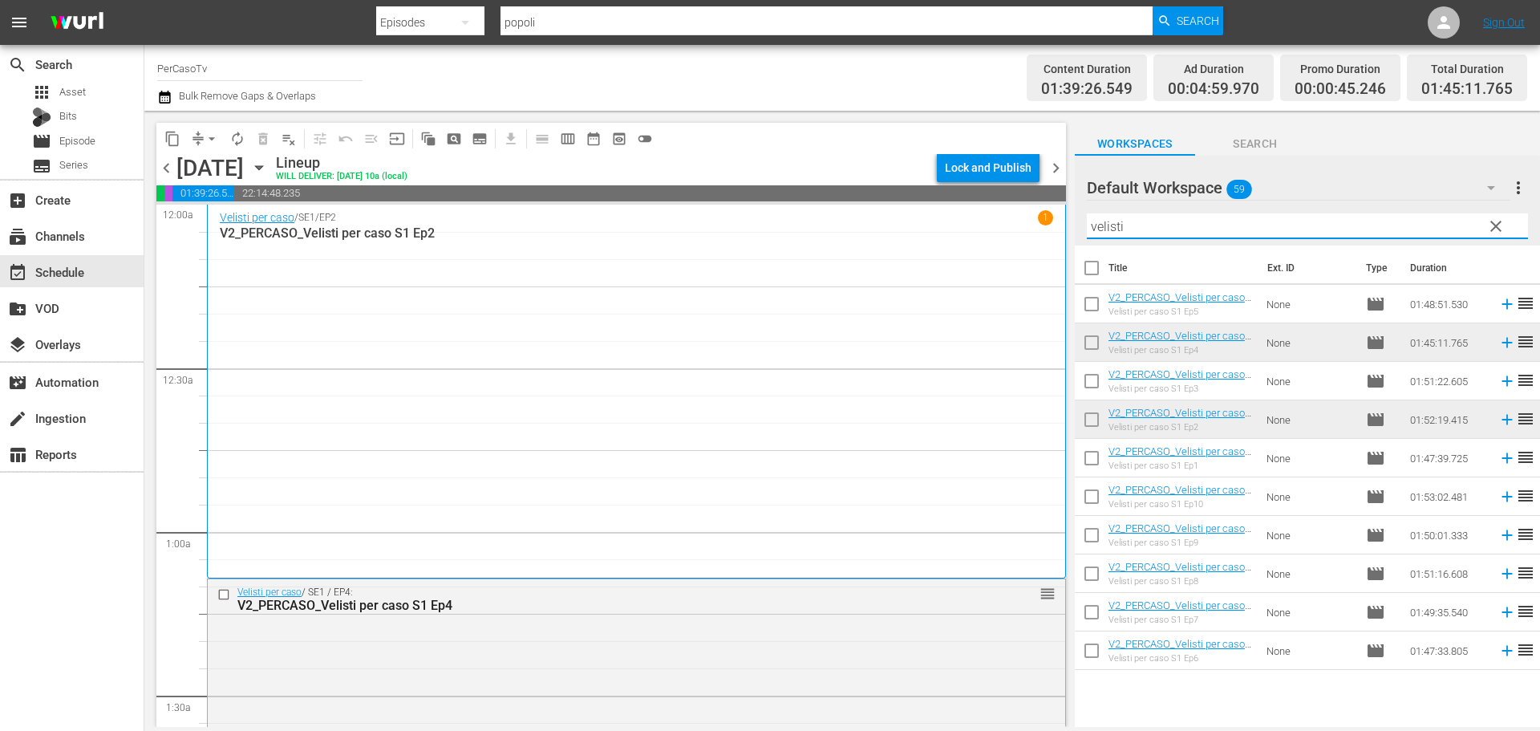
drag, startPoint x: 1158, startPoint y: 225, endPoint x: 1002, endPoint y: 258, distance: 160.0
click at [1002, 258] on div "content_copy compress arrow_drop_down autorenew_outlined delete_forever_outline…" at bounding box center [841, 419] width 1395 height 616
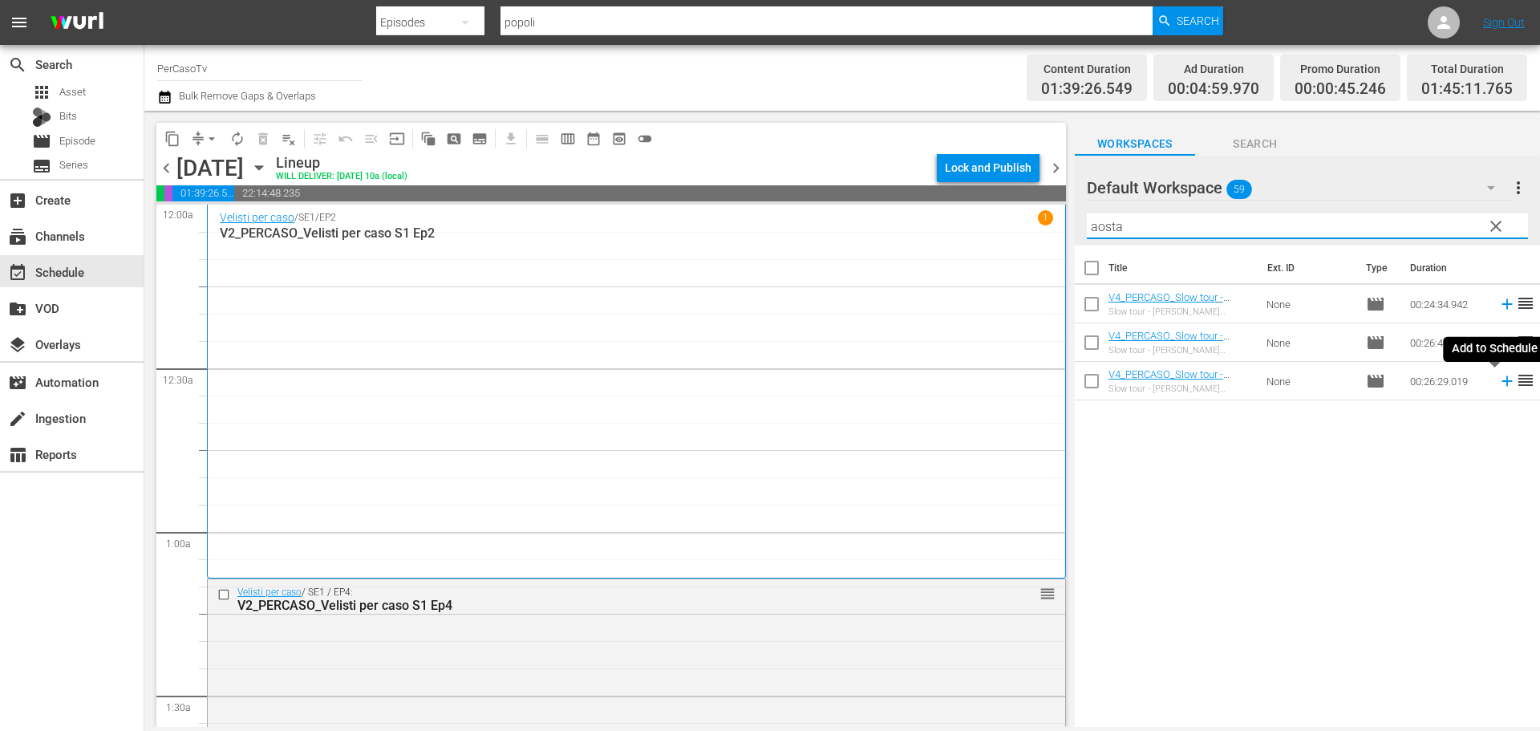
click at [1501, 386] on icon at bounding box center [1506, 381] width 10 height 10
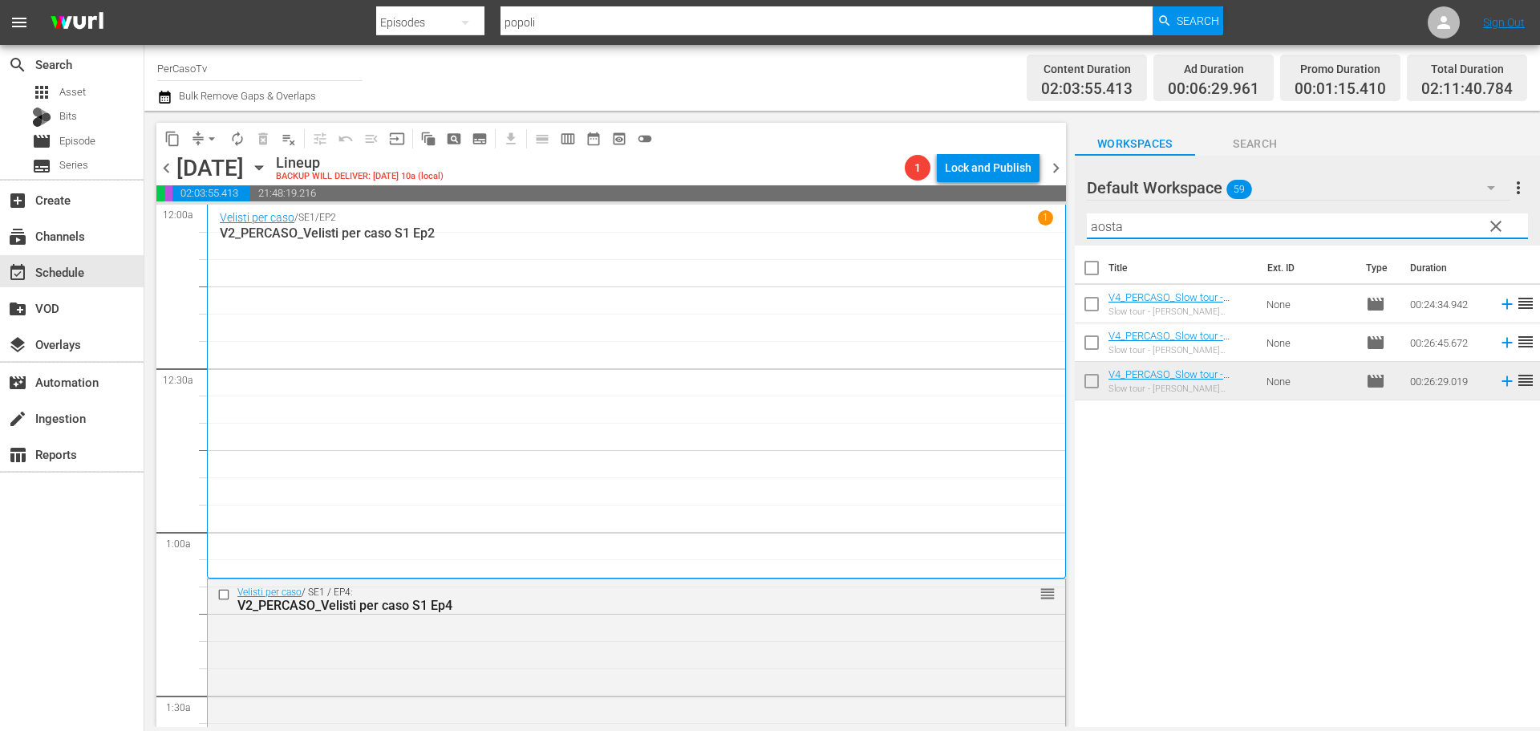
drag, startPoint x: 1140, startPoint y: 217, endPoint x: 1072, endPoint y: 219, distance: 68.2
click at [1072, 219] on div "content_copy compress arrow_drop_down autorenew_outlined delete_forever_outline…" at bounding box center [841, 419] width 1395 height 616
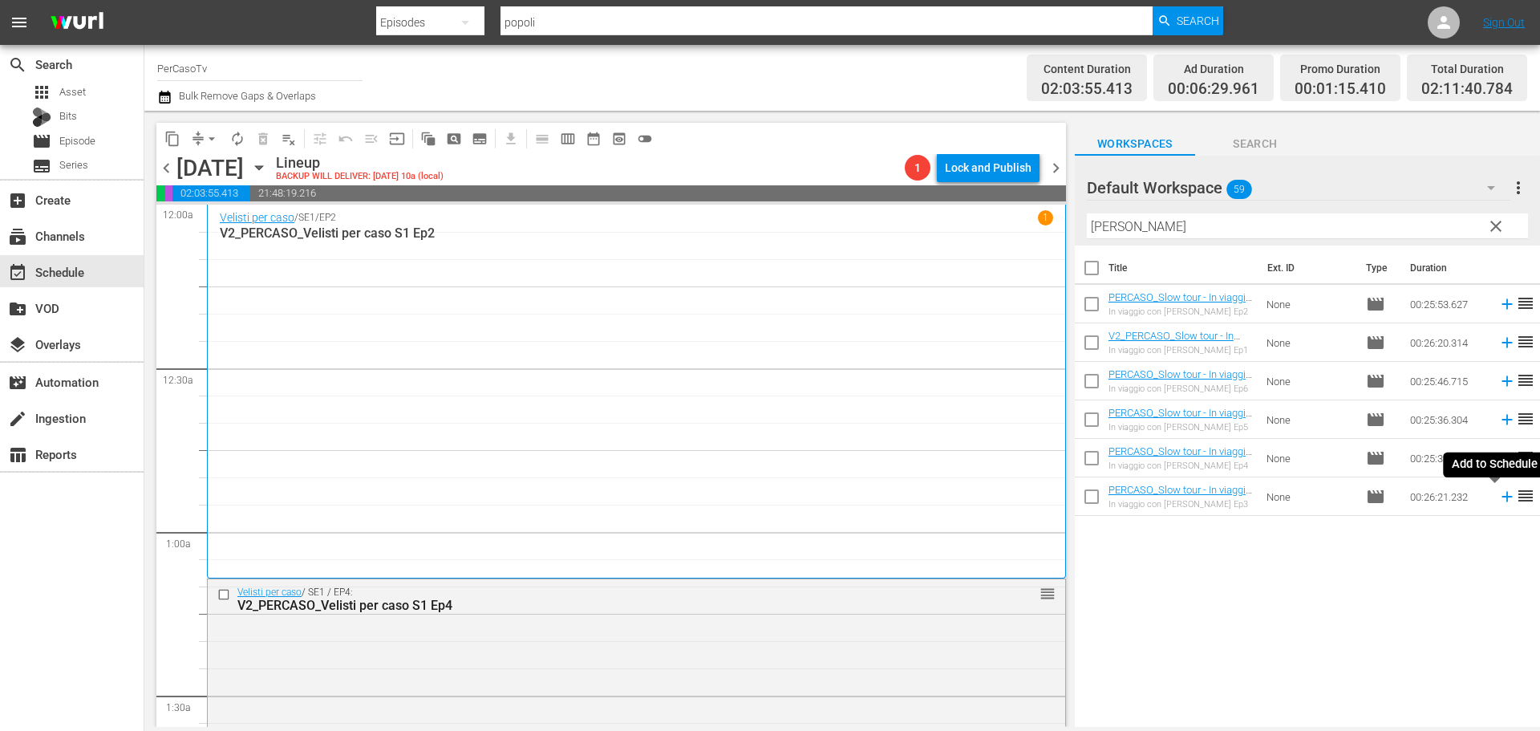
click at [1498, 500] on icon at bounding box center [1507, 497] width 18 height 18
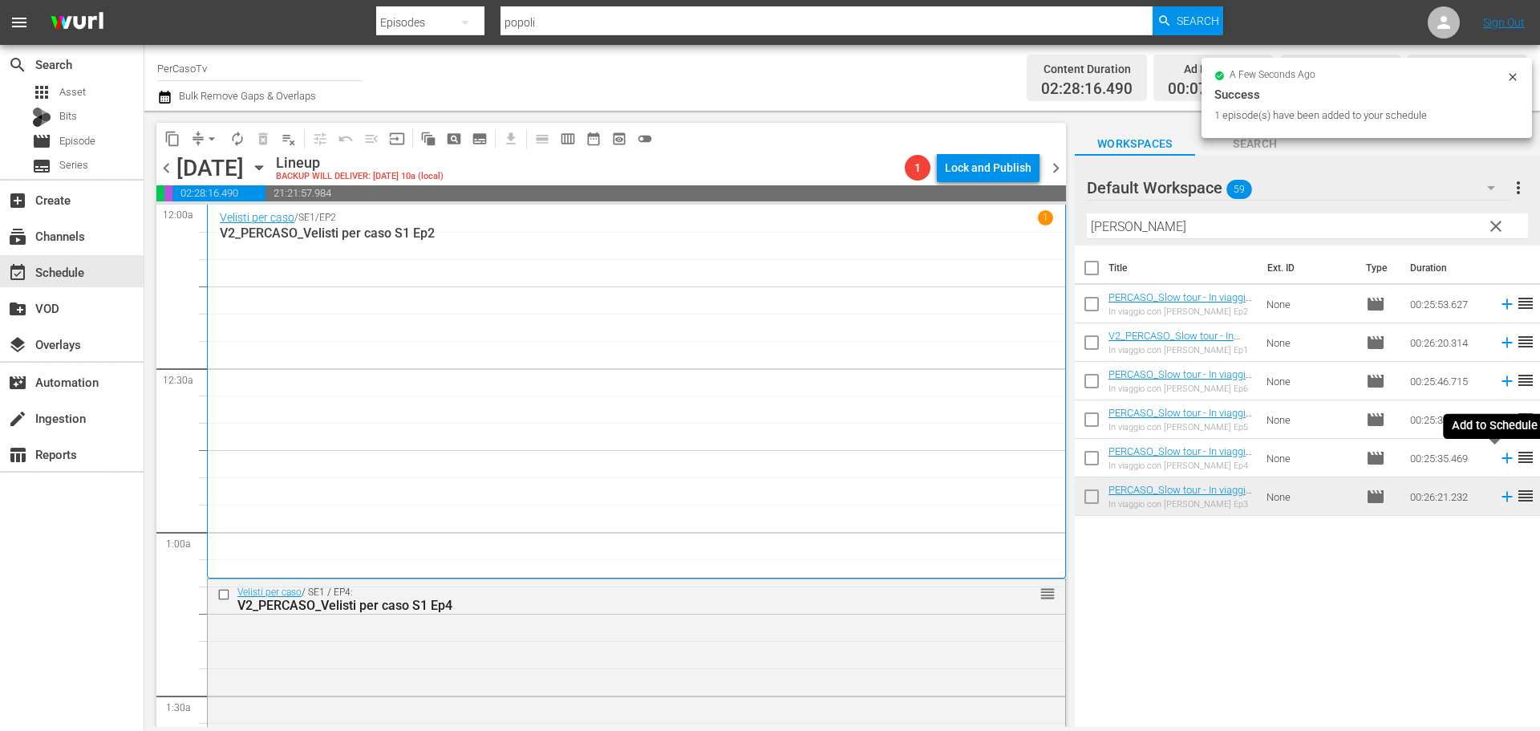
click at [1498, 458] on icon at bounding box center [1507, 458] width 18 height 18
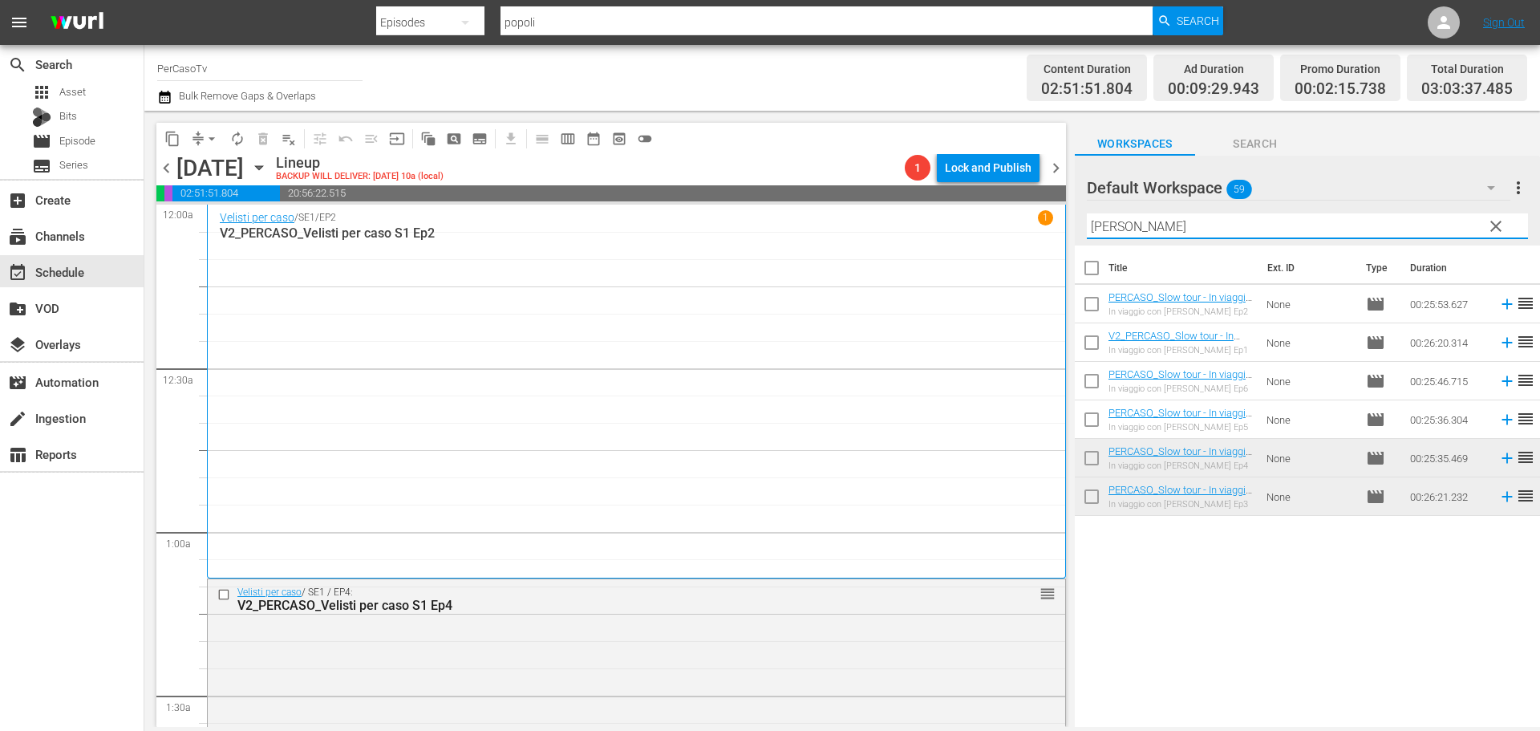
drag, startPoint x: 1121, startPoint y: 219, endPoint x: 1039, endPoint y: 226, distance: 82.1
click at [1039, 226] on div "content_copy compress arrow_drop_down autorenew_outlined delete_forever_outline…" at bounding box center [841, 419] width 1395 height 616
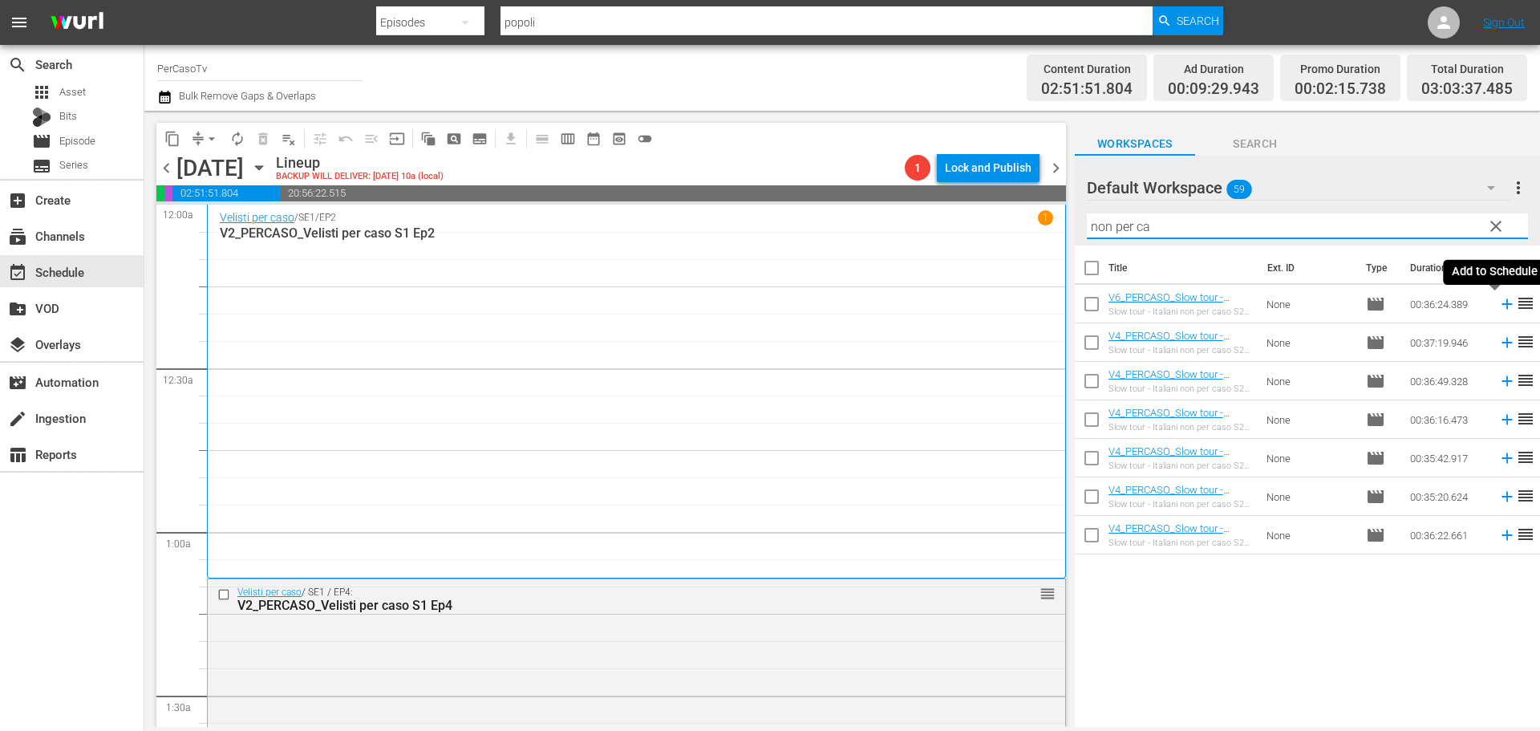
type input "non per ca"
click at [1501, 306] on icon at bounding box center [1506, 304] width 10 height 10
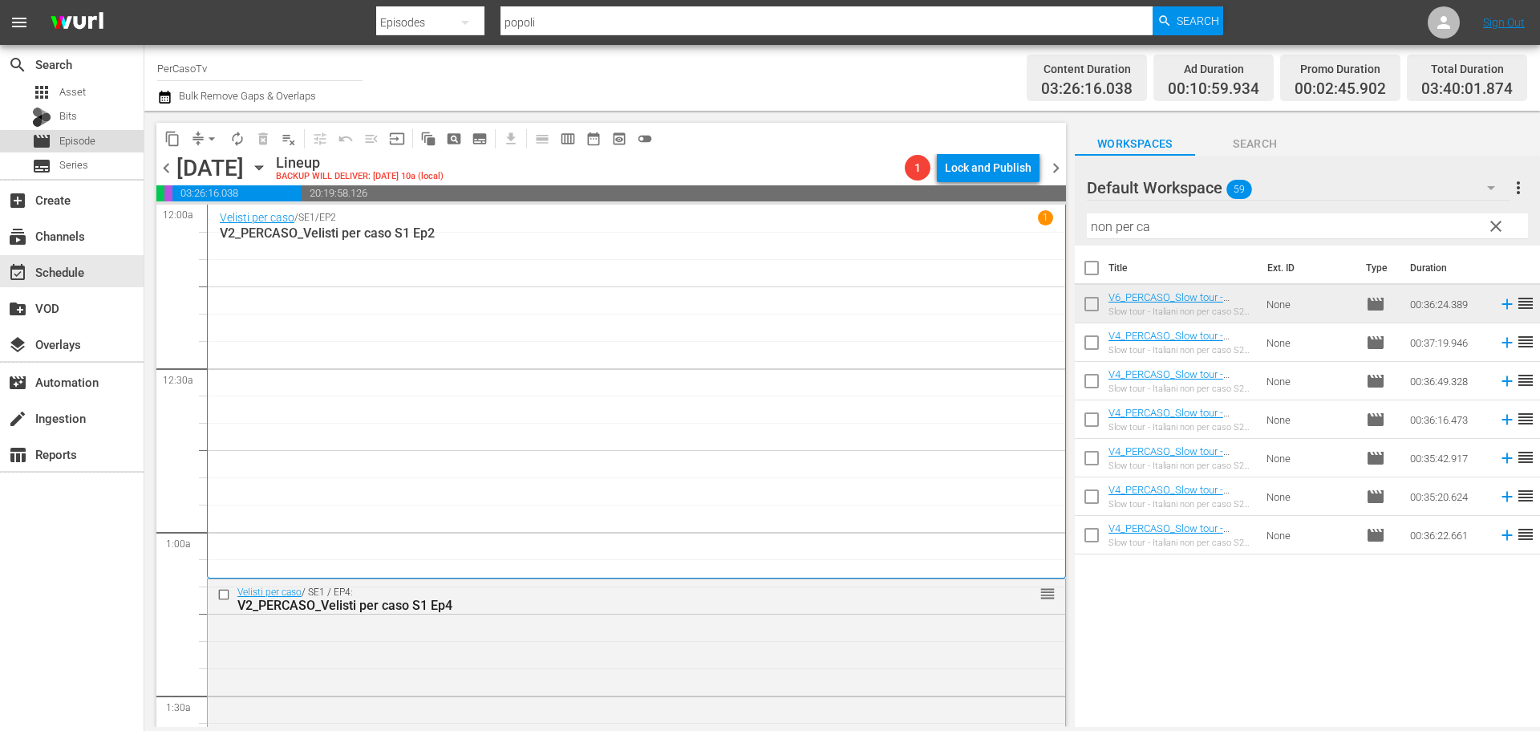
click at [91, 144] on span "Episode" at bounding box center [77, 141] width 36 height 16
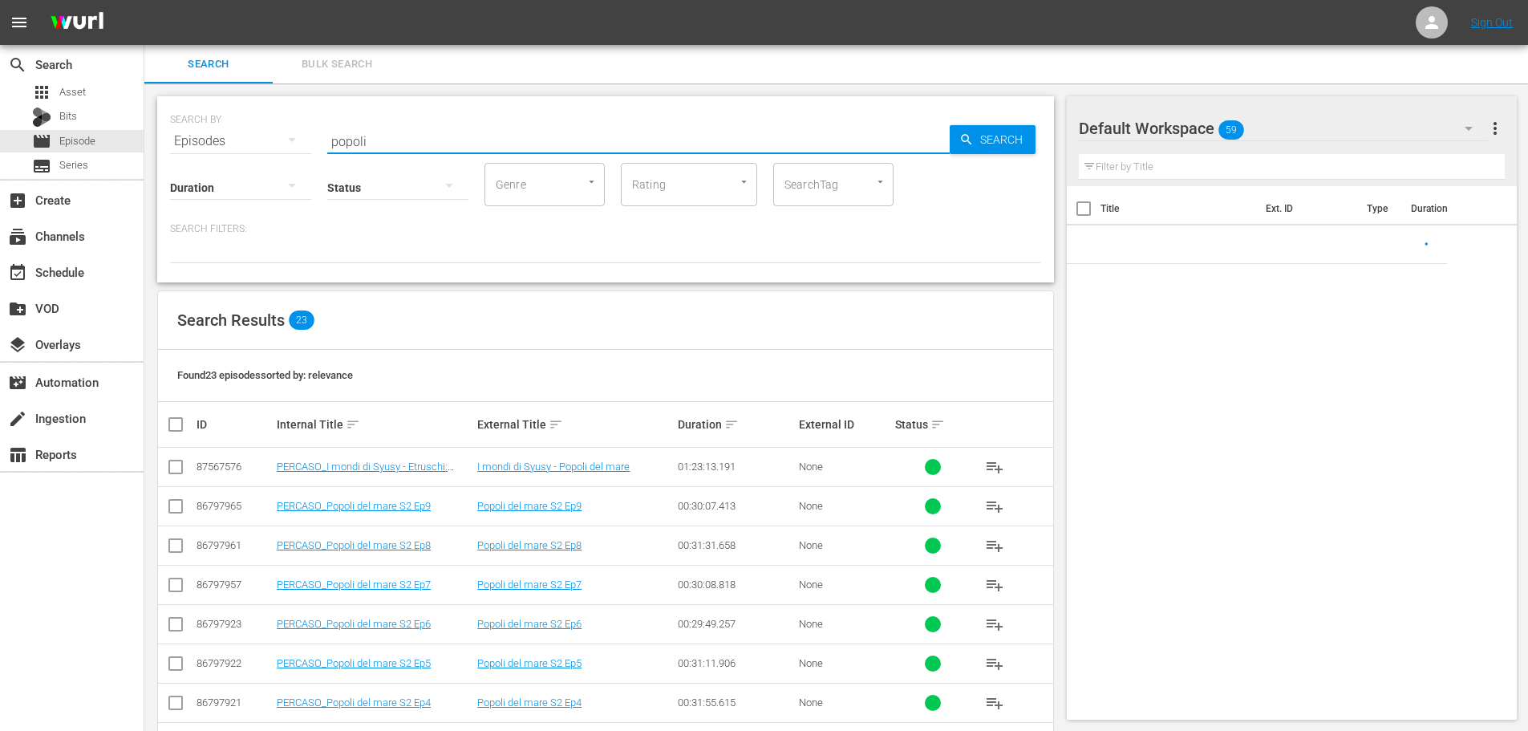
drag, startPoint x: 406, startPoint y: 136, endPoint x: 290, endPoint y: 164, distance: 118.7
click at [290, 164] on div "SEARCH BY Search By Episodes Search ID, Title, Description, Keywords, or Catego…" at bounding box center [605, 189] width 897 height 186
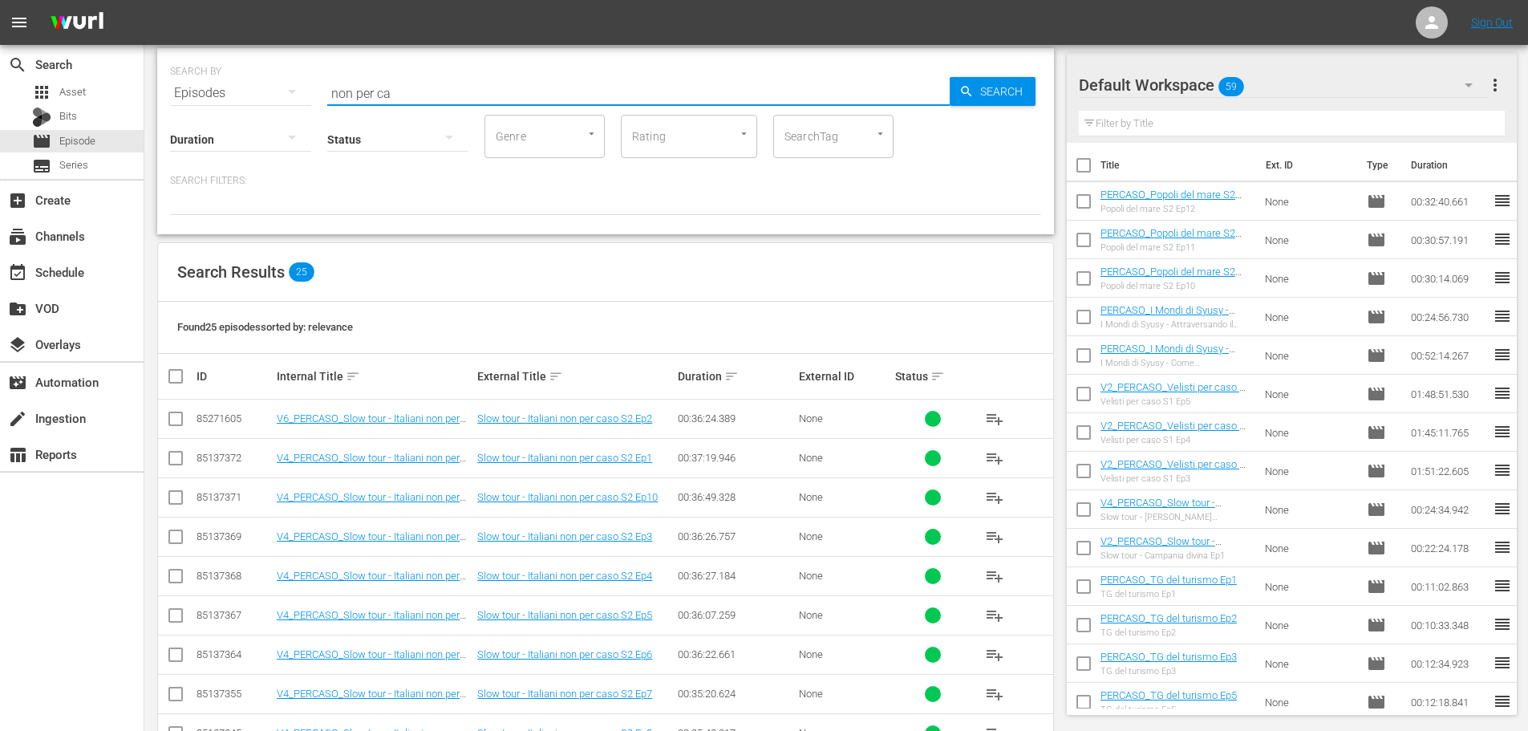
scroll to position [241, 0]
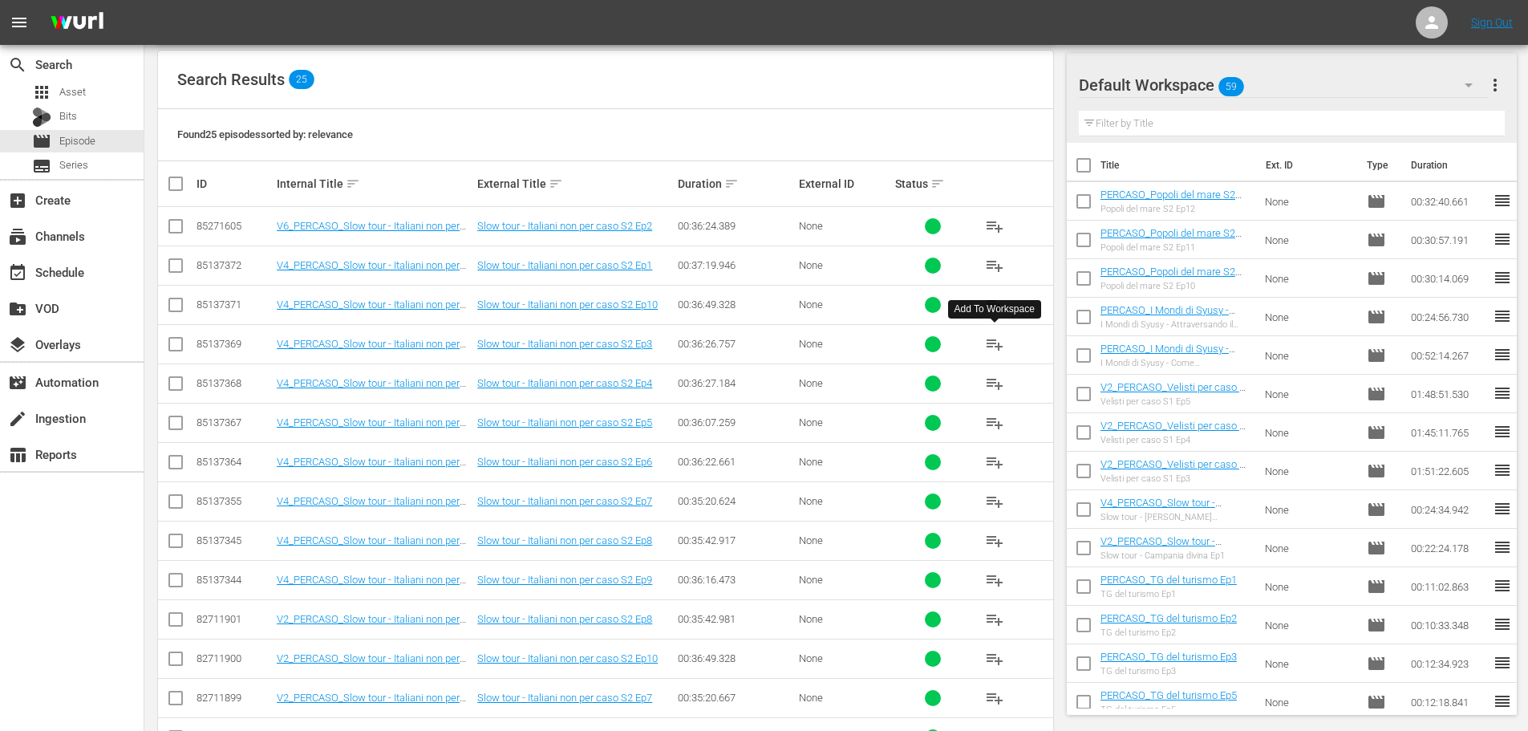
type input "non per ca"
click at [994, 344] on span "playlist_add" at bounding box center [994, 343] width 19 height 19
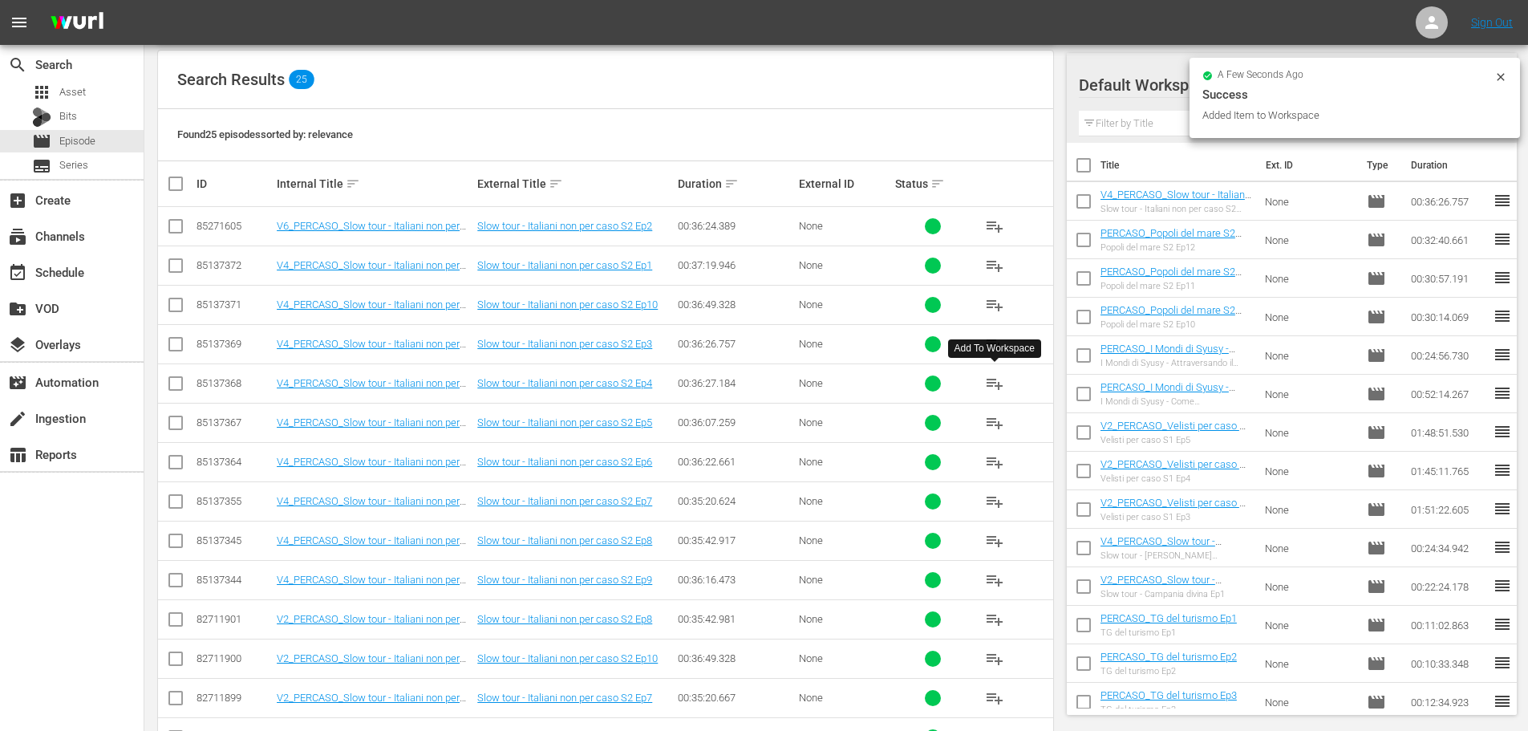
click at [997, 386] on span "playlist_add" at bounding box center [994, 383] width 19 height 19
click at [997, 419] on span "playlist_add" at bounding box center [994, 422] width 19 height 19
click at [994, 464] on span "playlist_add" at bounding box center [994, 461] width 19 height 19
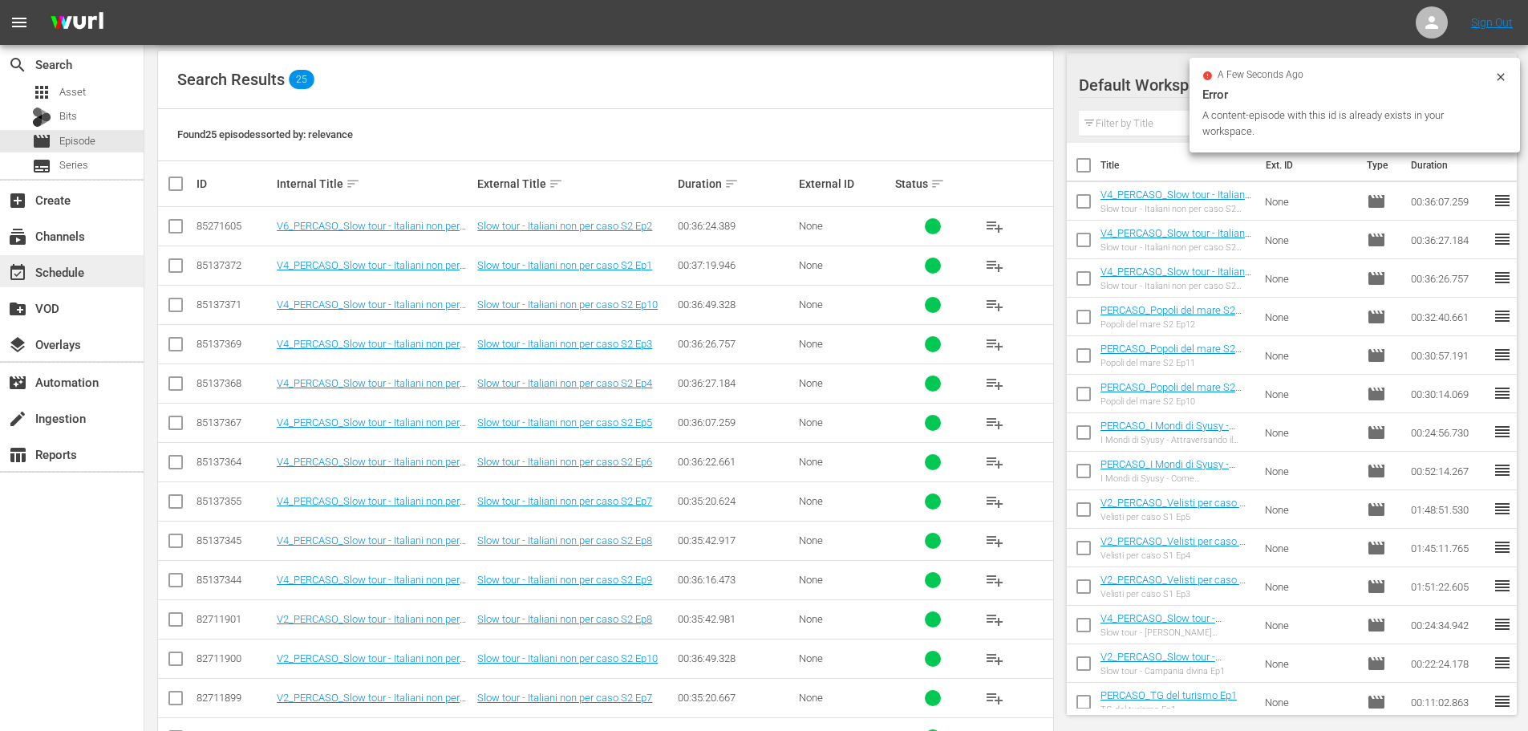
click at [110, 275] on div "event_available Schedule" at bounding box center [72, 271] width 144 height 32
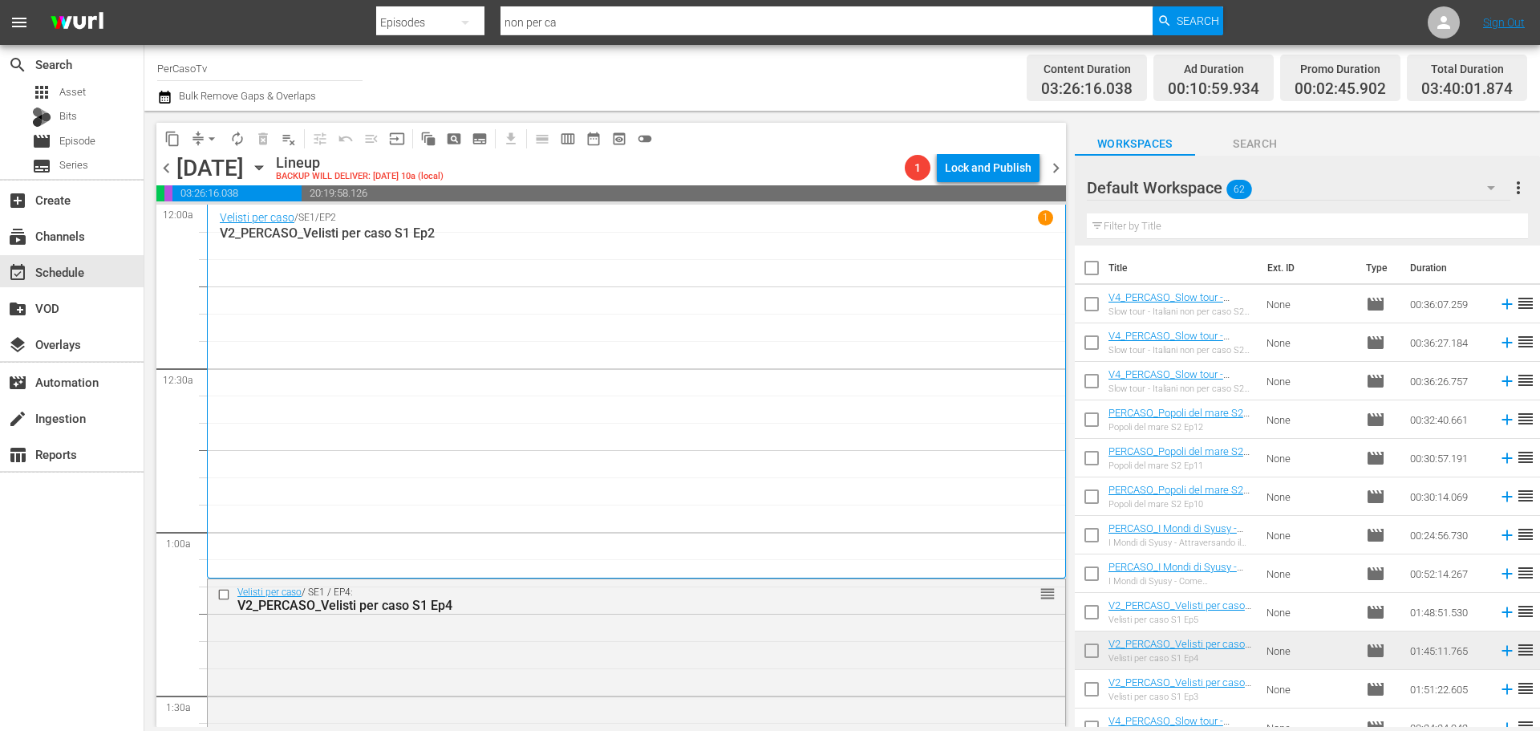
click at [1134, 227] on input "text" at bounding box center [1307, 226] width 441 height 26
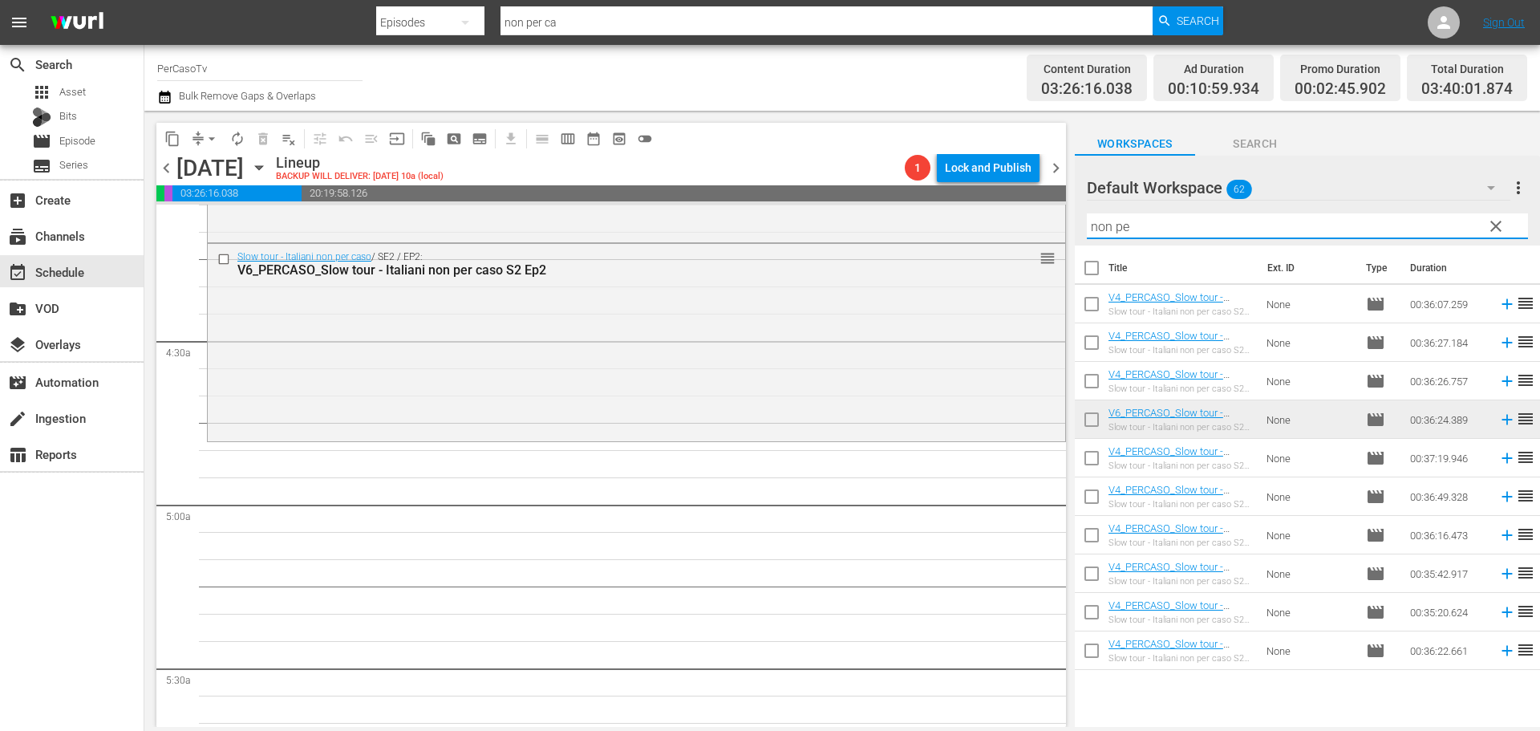
scroll to position [1363, 0]
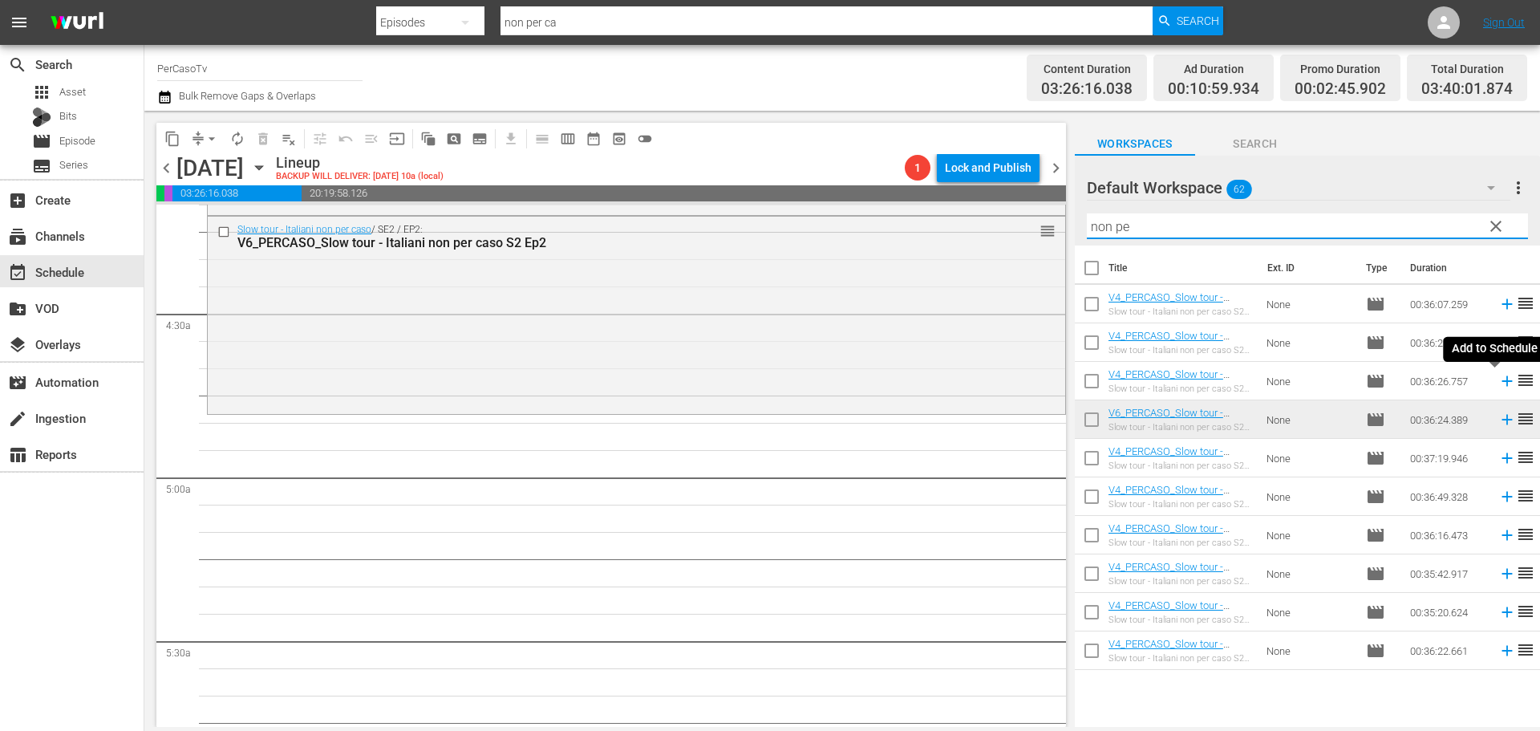
click at [1501, 382] on icon at bounding box center [1506, 381] width 10 height 10
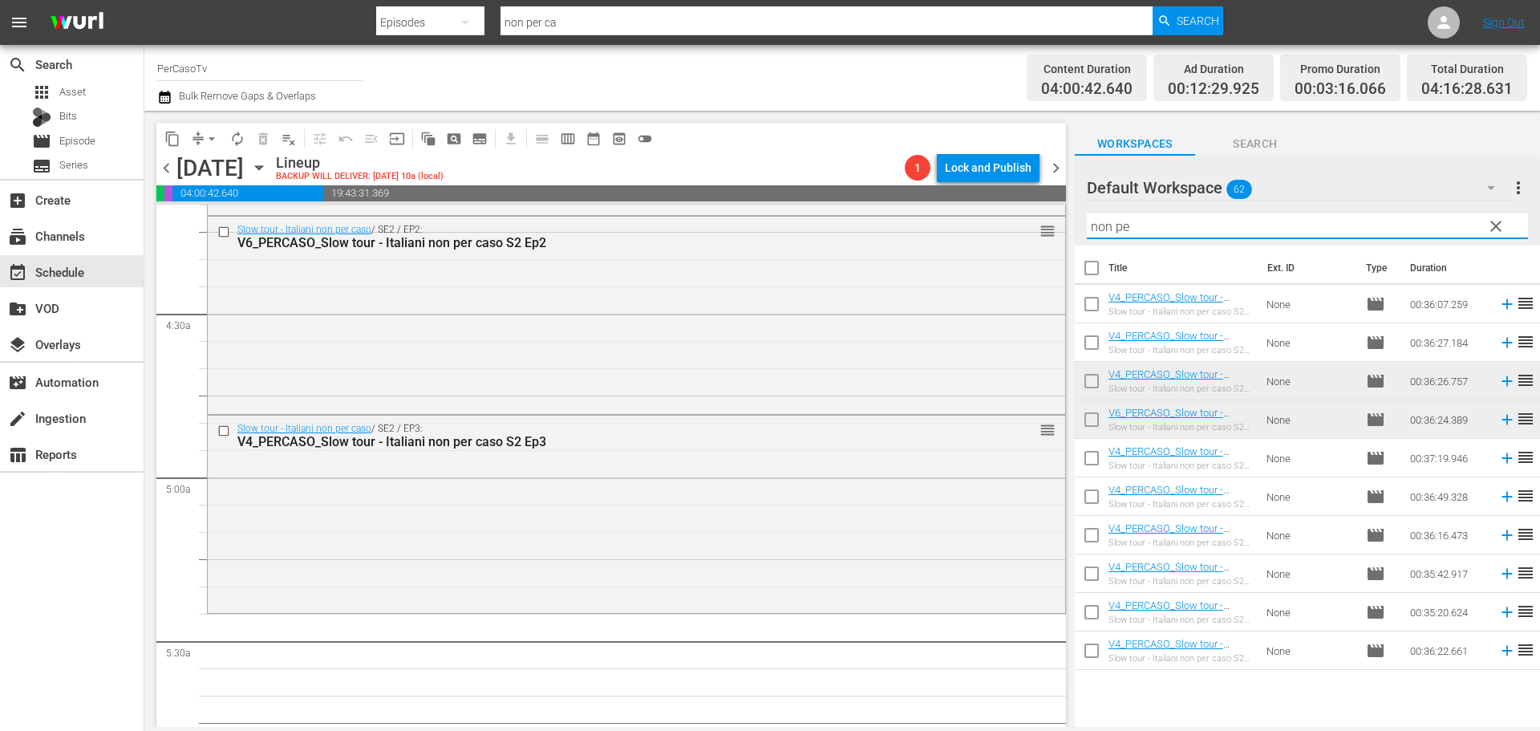
drag, startPoint x: 1156, startPoint y: 222, endPoint x: 1078, endPoint y: 250, distance: 82.7
click at [1078, 250] on div "Default Workspace 62 Default more_vert clear Filter by Title non pe Title Ext. …" at bounding box center [1307, 446] width 465 height 580
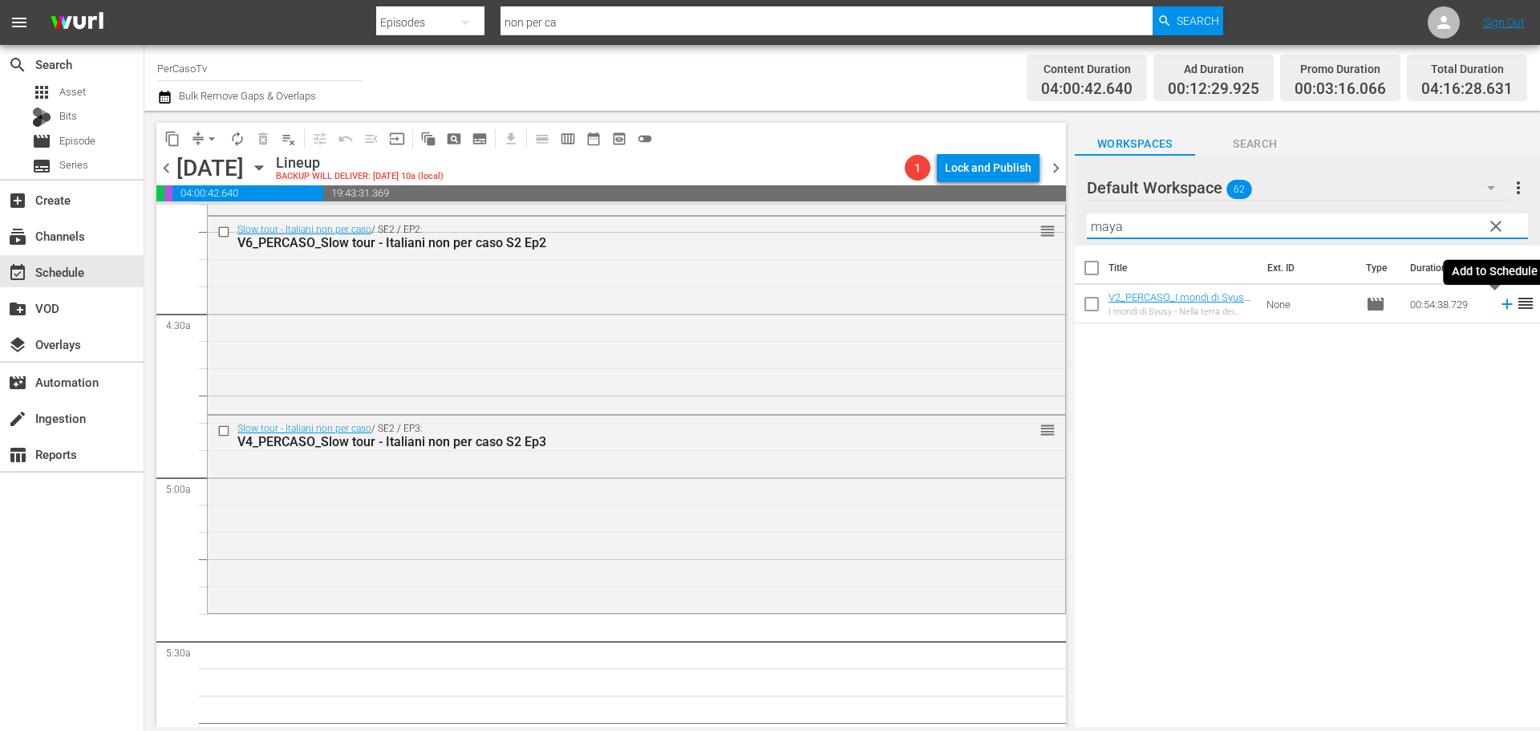
click at [1501, 305] on icon at bounding box center [1506, 304] width 10 height 10
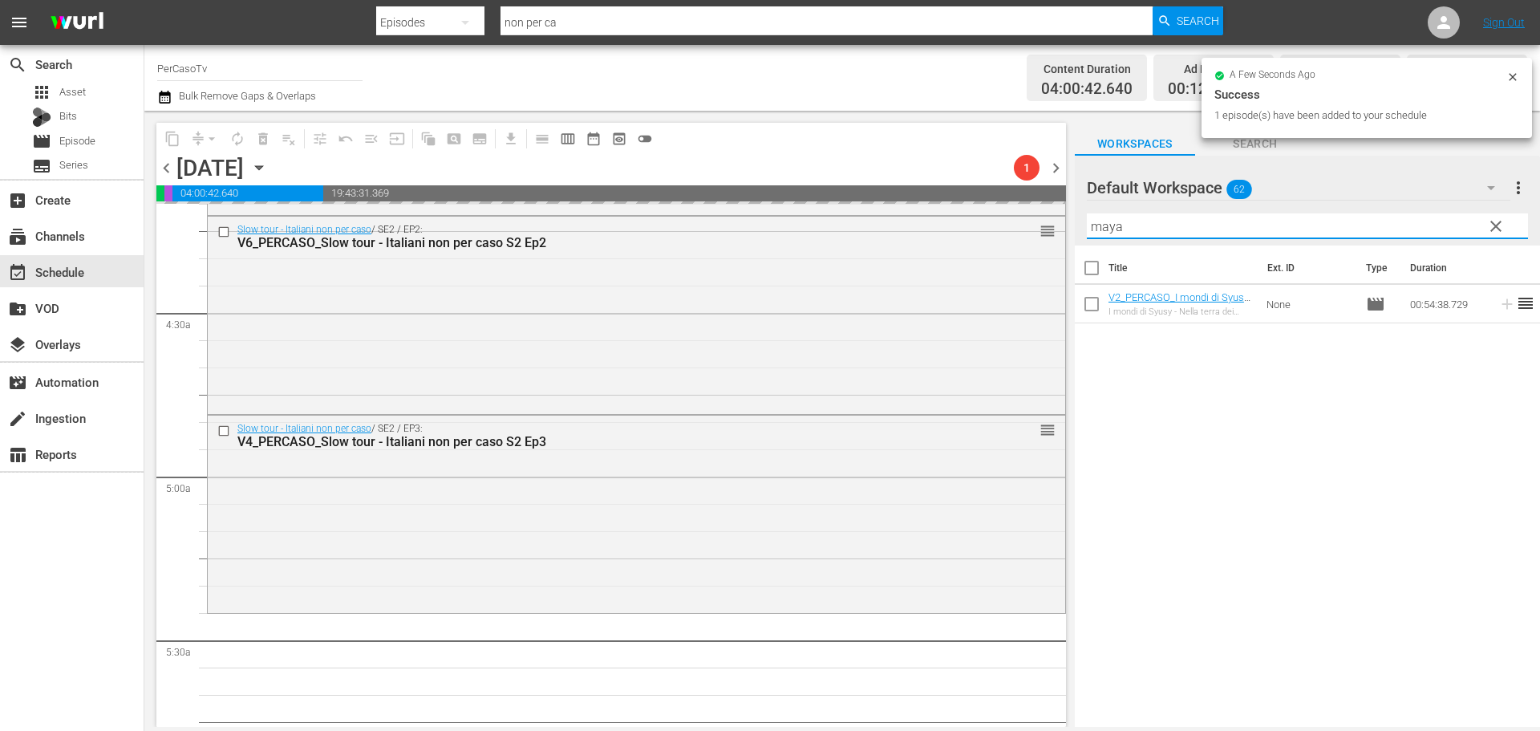
click at [1037, 250] on div "content_copy compress arrow_drop_down autorenew_outlined delete_forever_outline…" at bounding box center [841, 419] width 1395 height 616
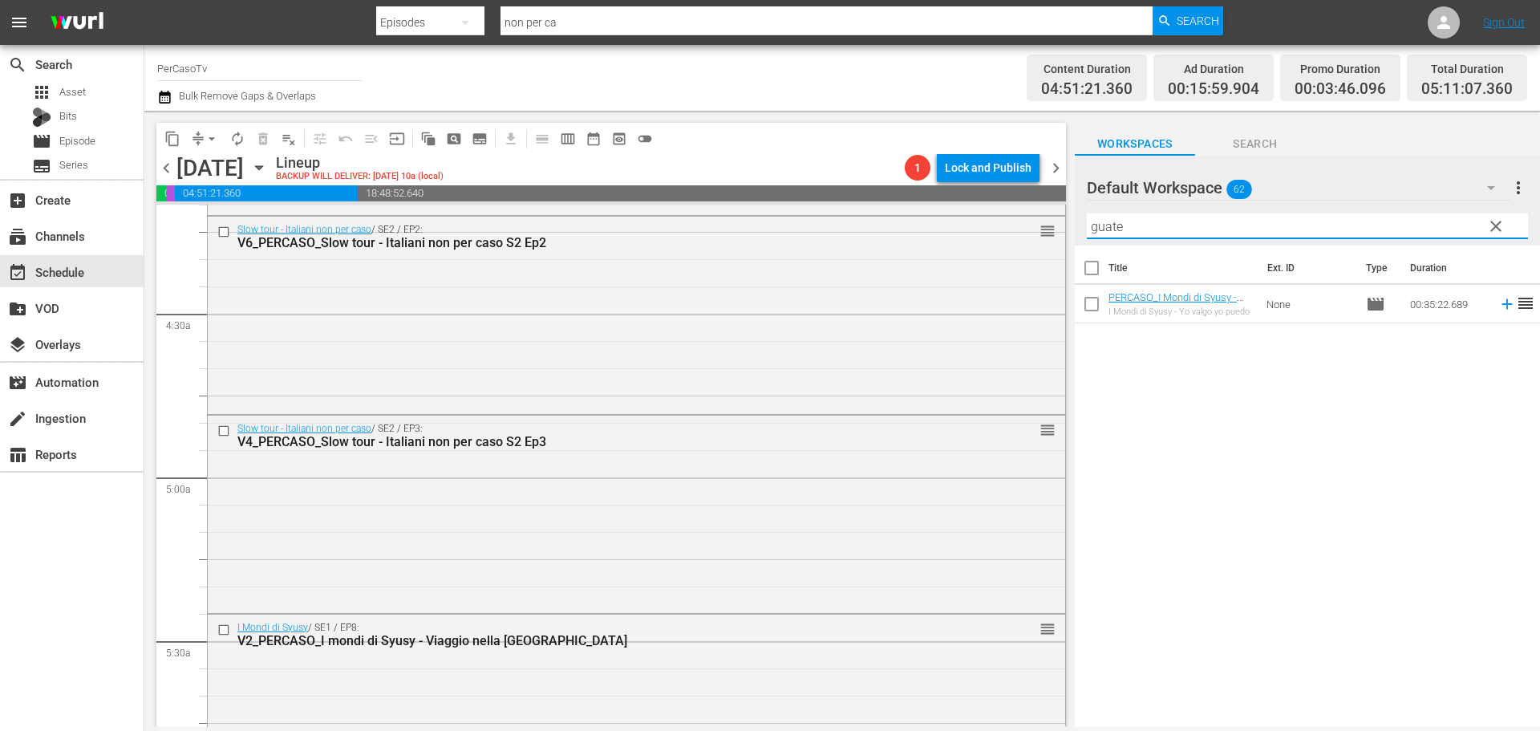
click at [1498, 302] on icon at bounding box center [1507, 304] width 18 height 18
drag, startPoint x: 1153, startPoint y: 219, endPoint x: 1071, endPoint y: 242, distance: 85.8
click at [1071, 242] on div "content_copy compress arrow_drop_down autorenew_outlined delete_forever_outline…" at bounding box center [841, 419] width 1395 height 616
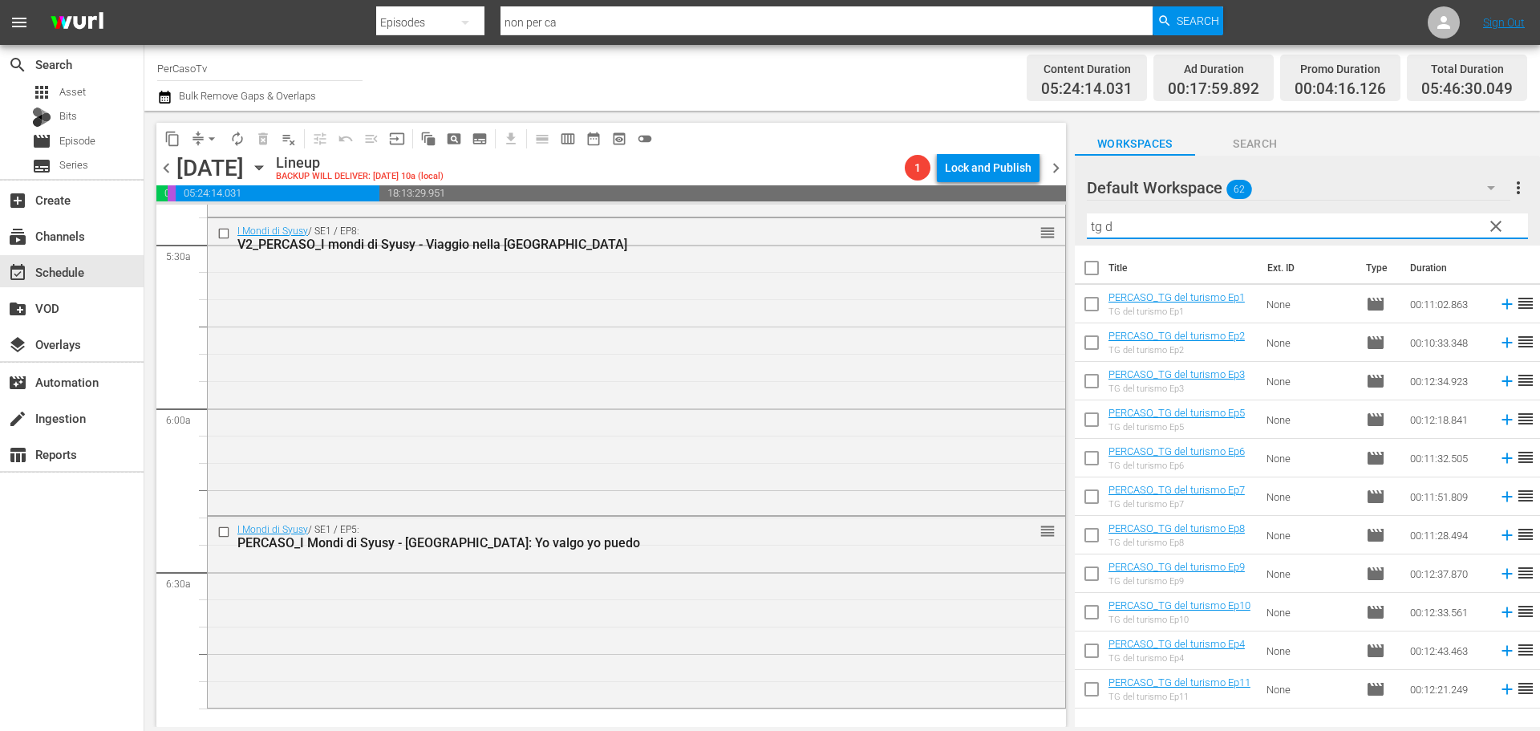
scroll to position [1764, 0]
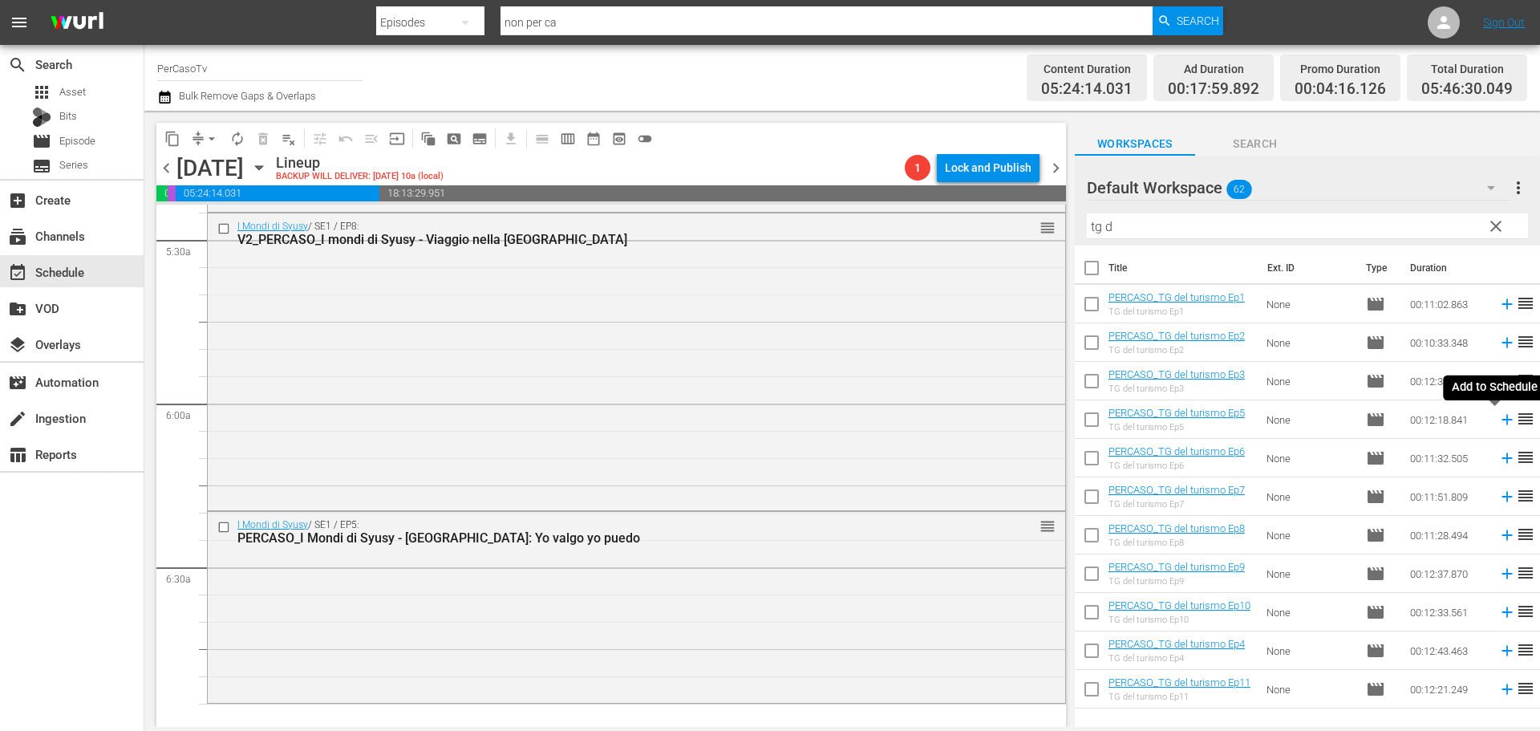
click at [1498, 419] on icon at bounding box center [1507, 420] width 18 height 18
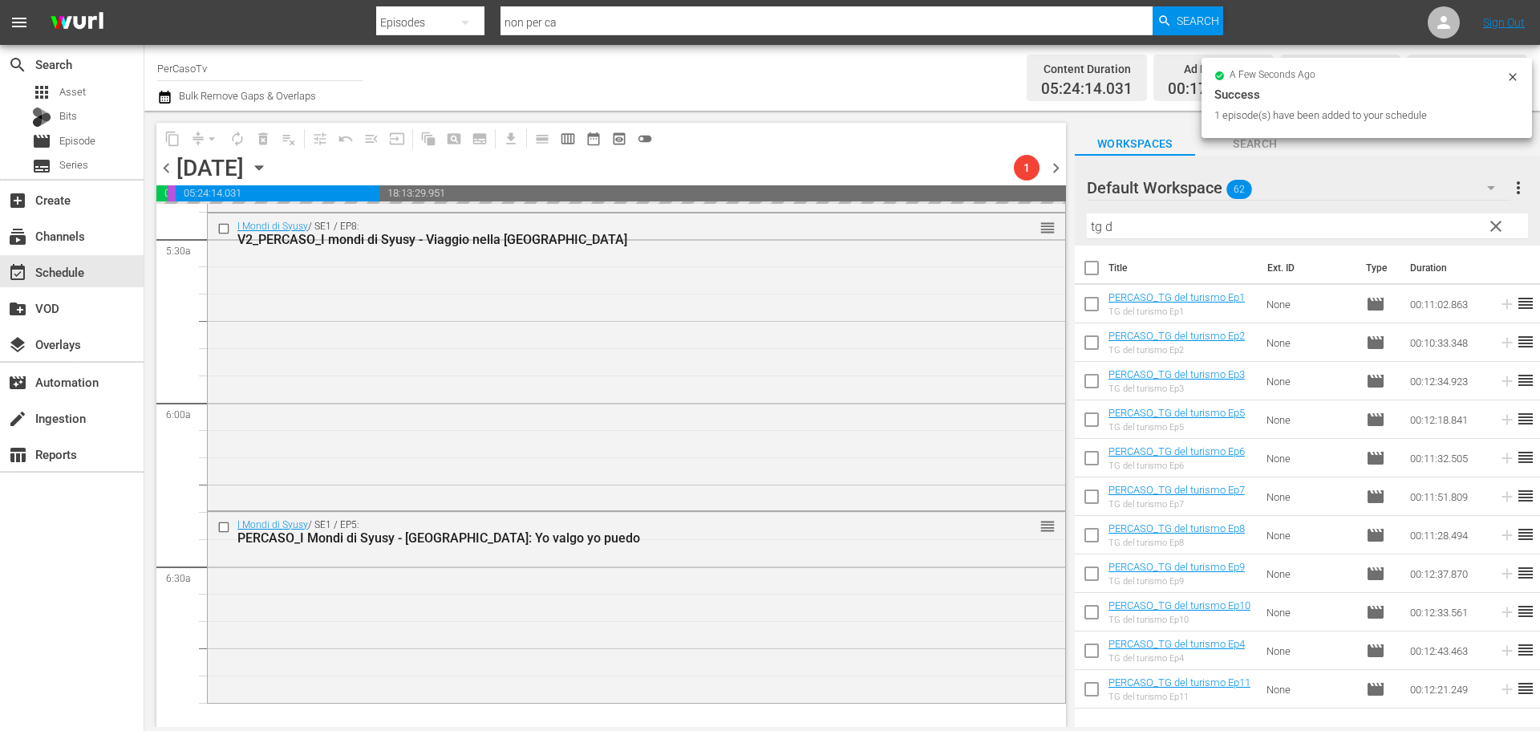
scroll to position [1844, 0]
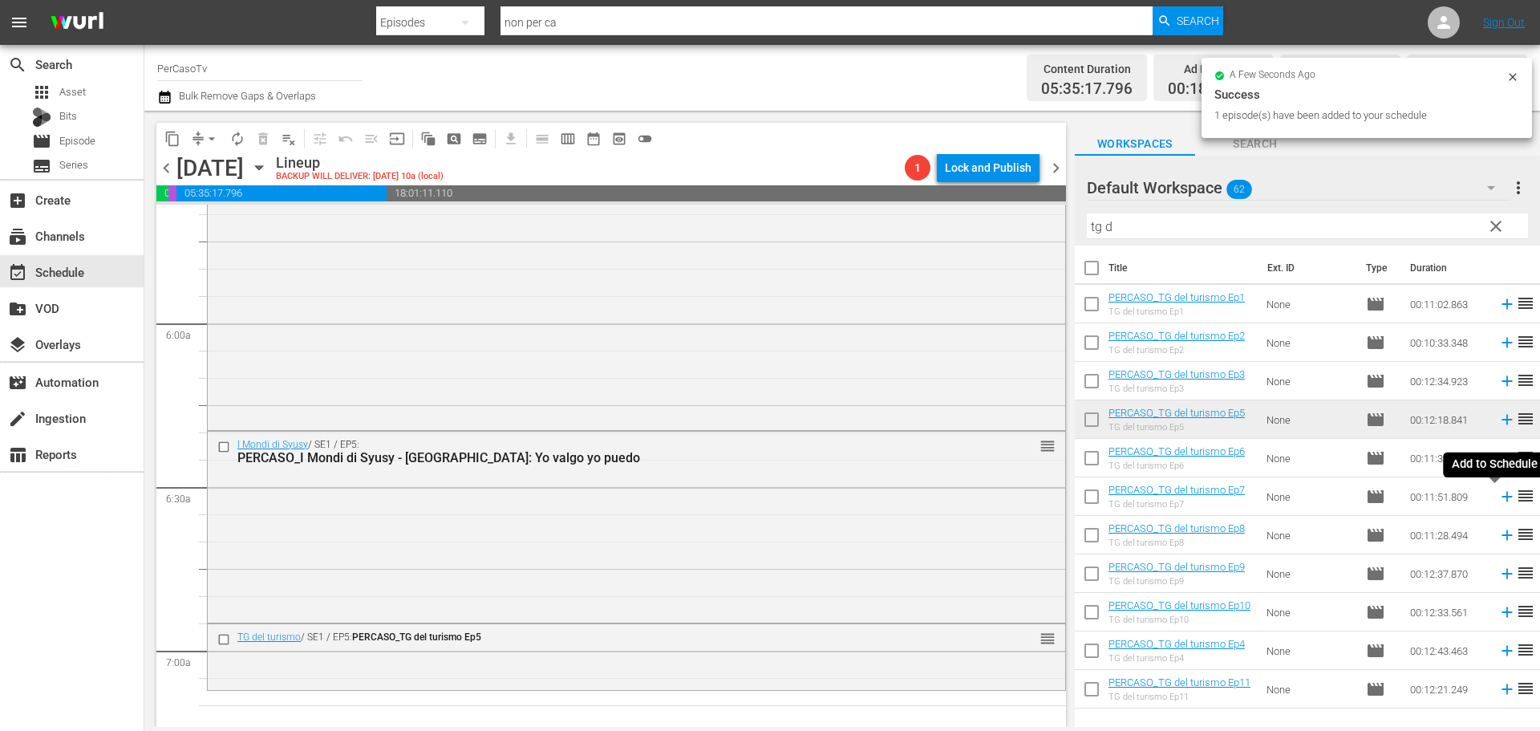
click at [1498, 498] on icon at bounding box center [1507, 497] width 18 height 18
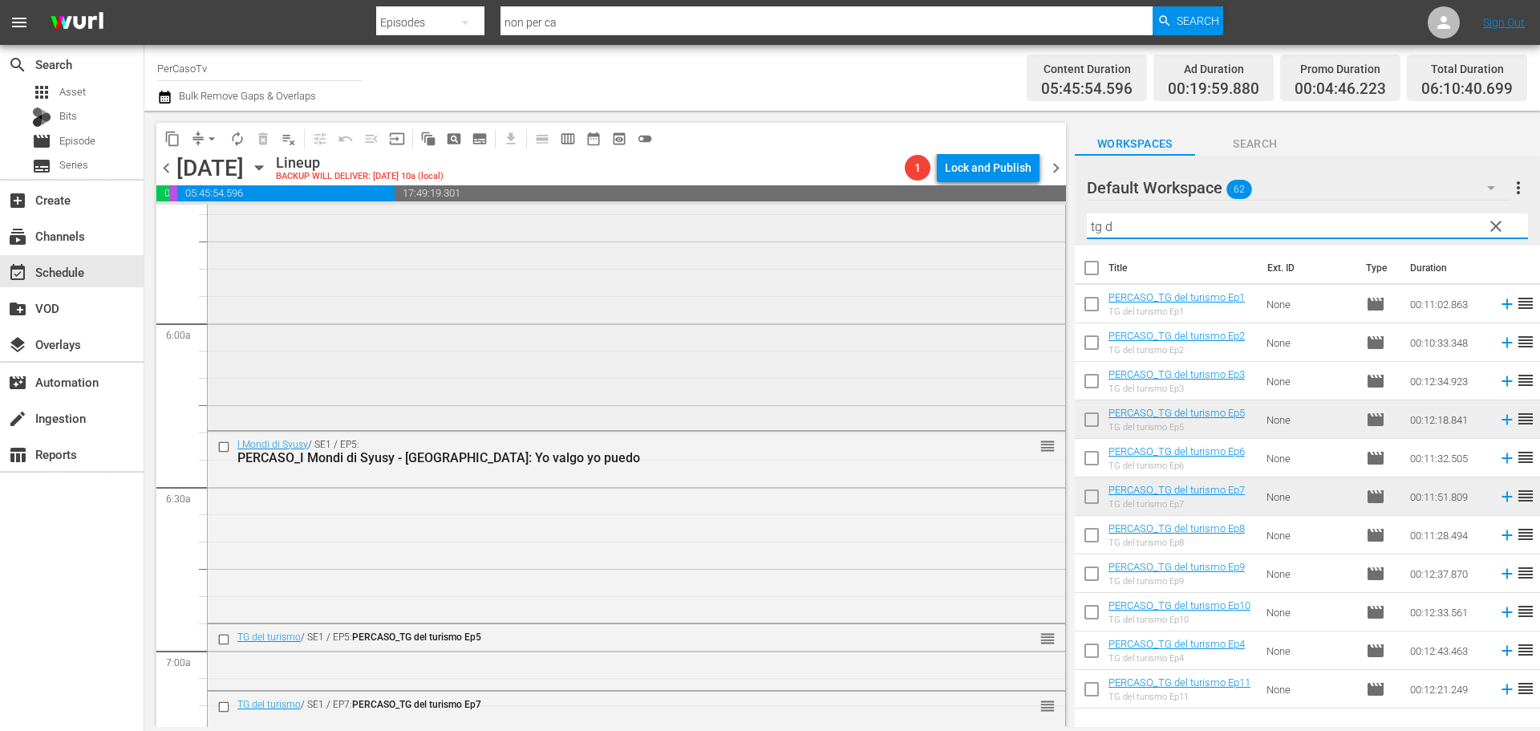
drag, startPoint x: 1158, startPoint y: 217, endPoint x: 1025, endPoint y: 241, distance: 135.3
click at [1026, 241] on div "content_copy compress arrow_drop_down autorenew_outlined delete_forever_outline…" at bounding box center [841, 419] width 1395 height 616
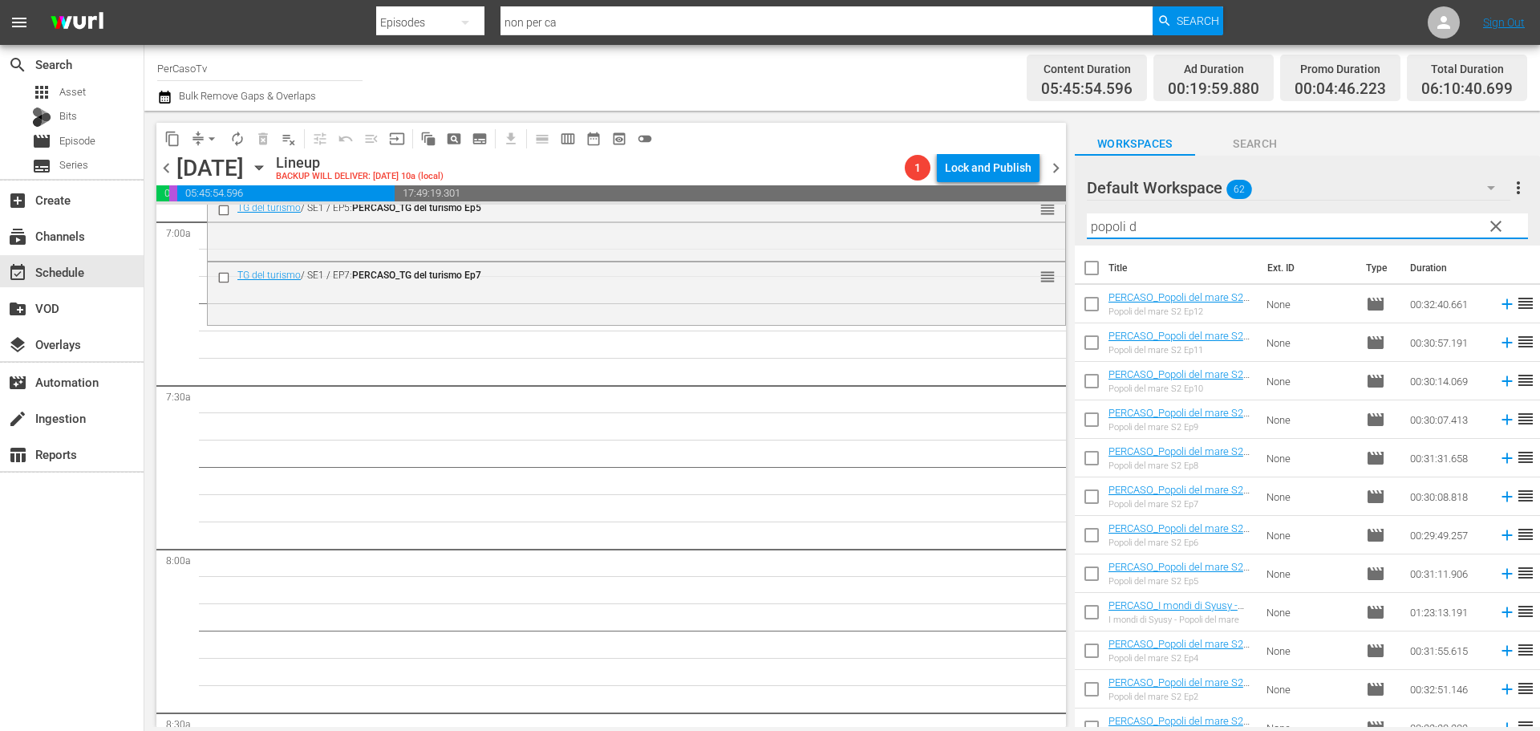
scroll to position [2245, 0]
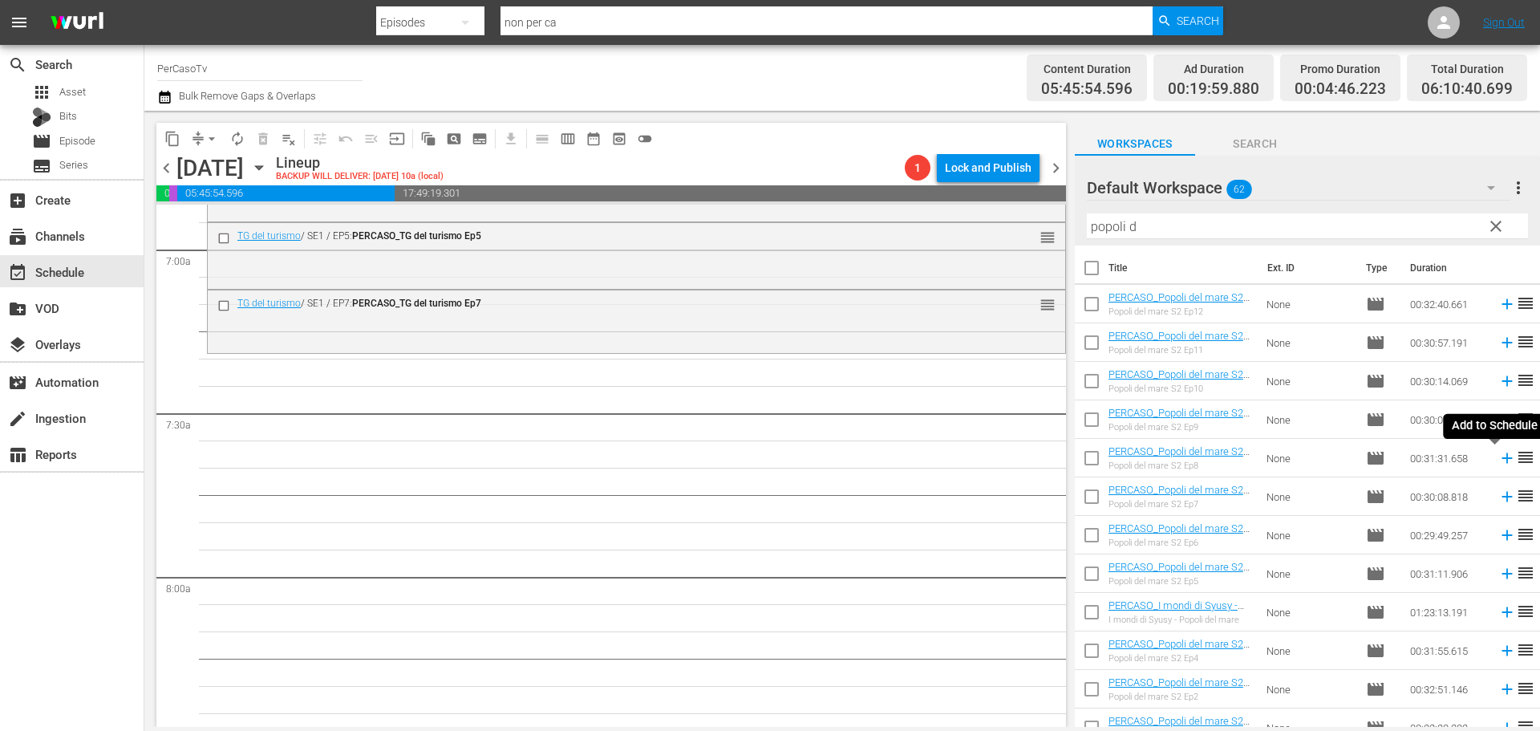
click at [1498, 462] on icon at bounding box center [1507, 458] width 18 height 18
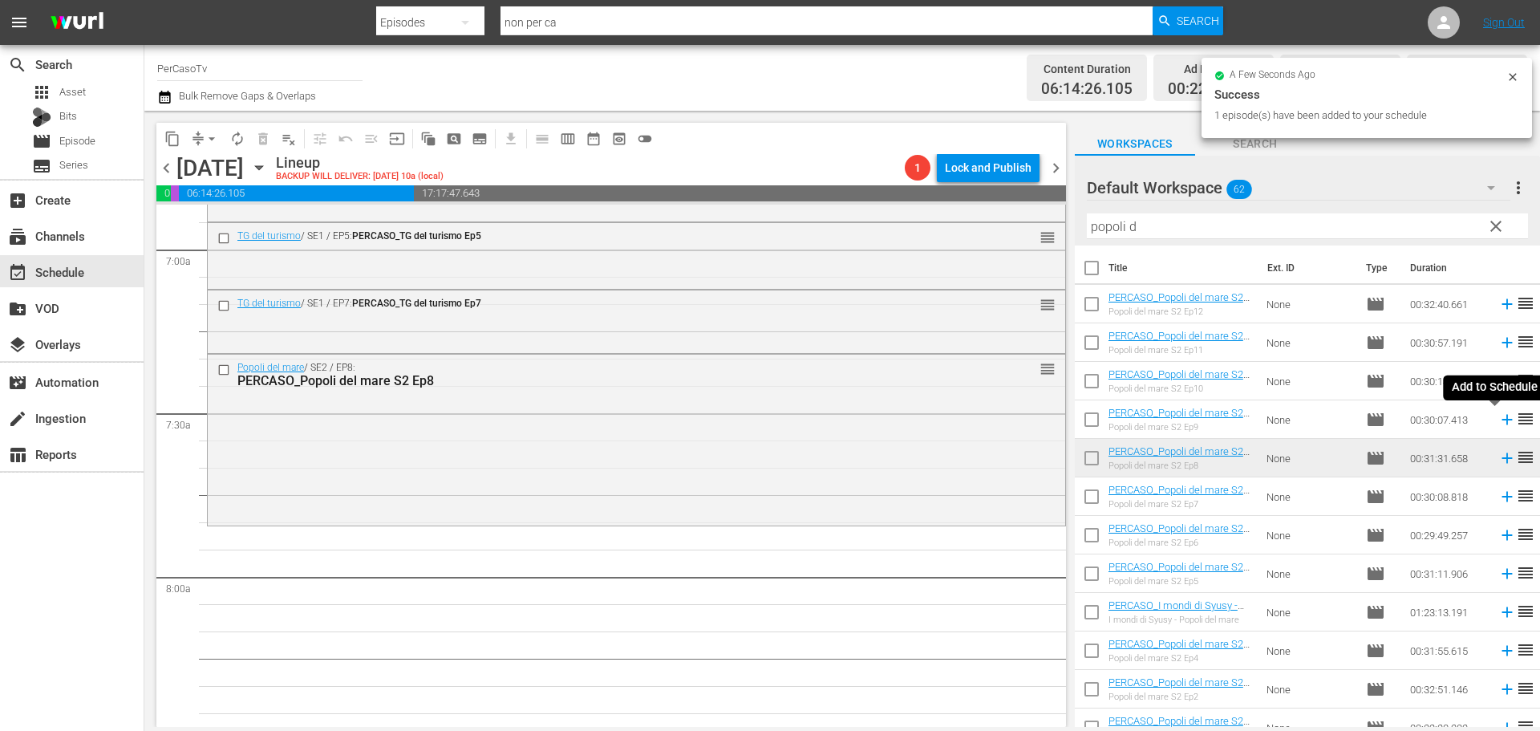
click at [1498, 421] on icon at bounding box center [1507, 420] width 18 height 18
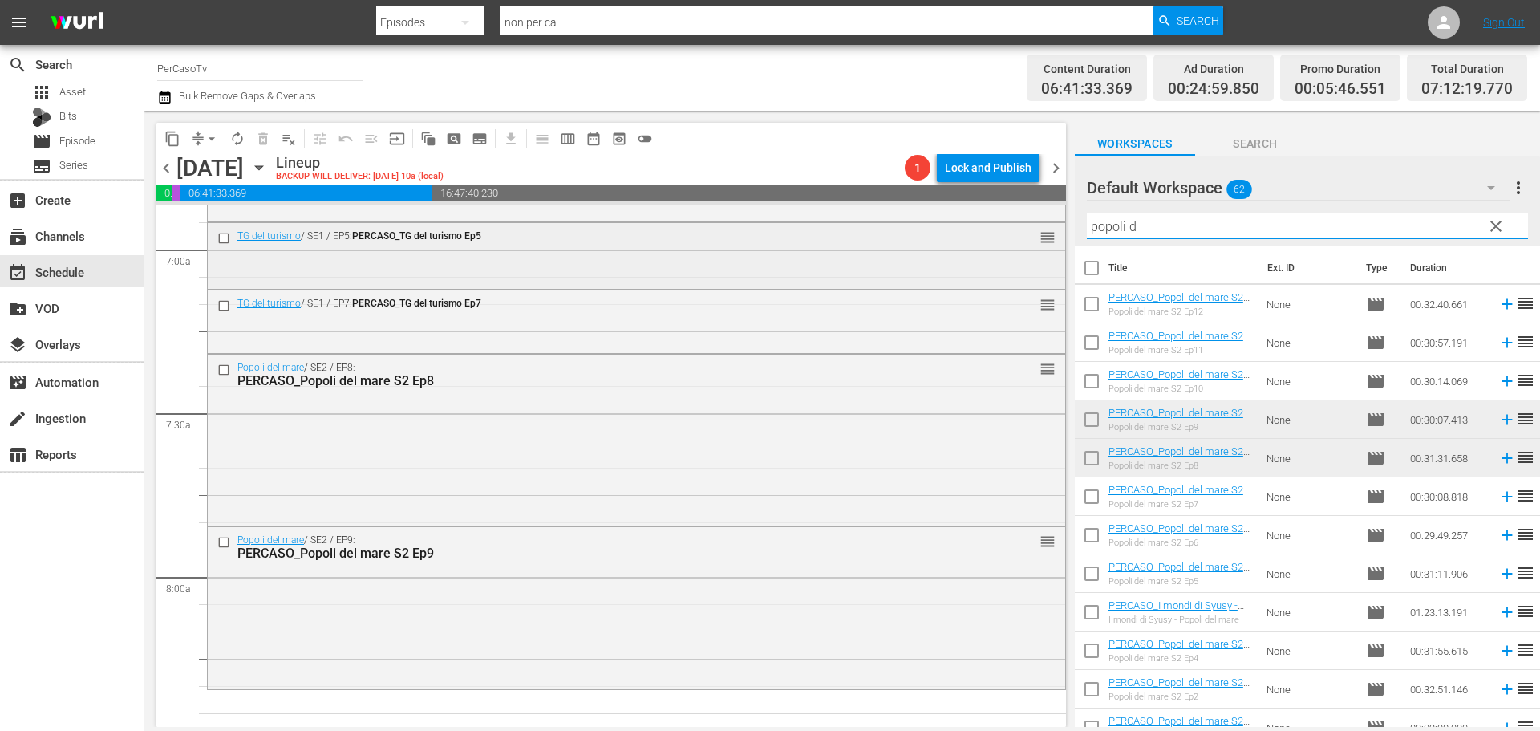
drag, startPoint x: 1147, startPoint y: 224, endPoint x: 1042, endPoint y: 243, distance: 106.0
click at [1042, 243] on div "content_copy compress arrow_drop_down autorenew_outlined delete_forever_outline…" at bounding box center [841, 419] width 1395 height 616
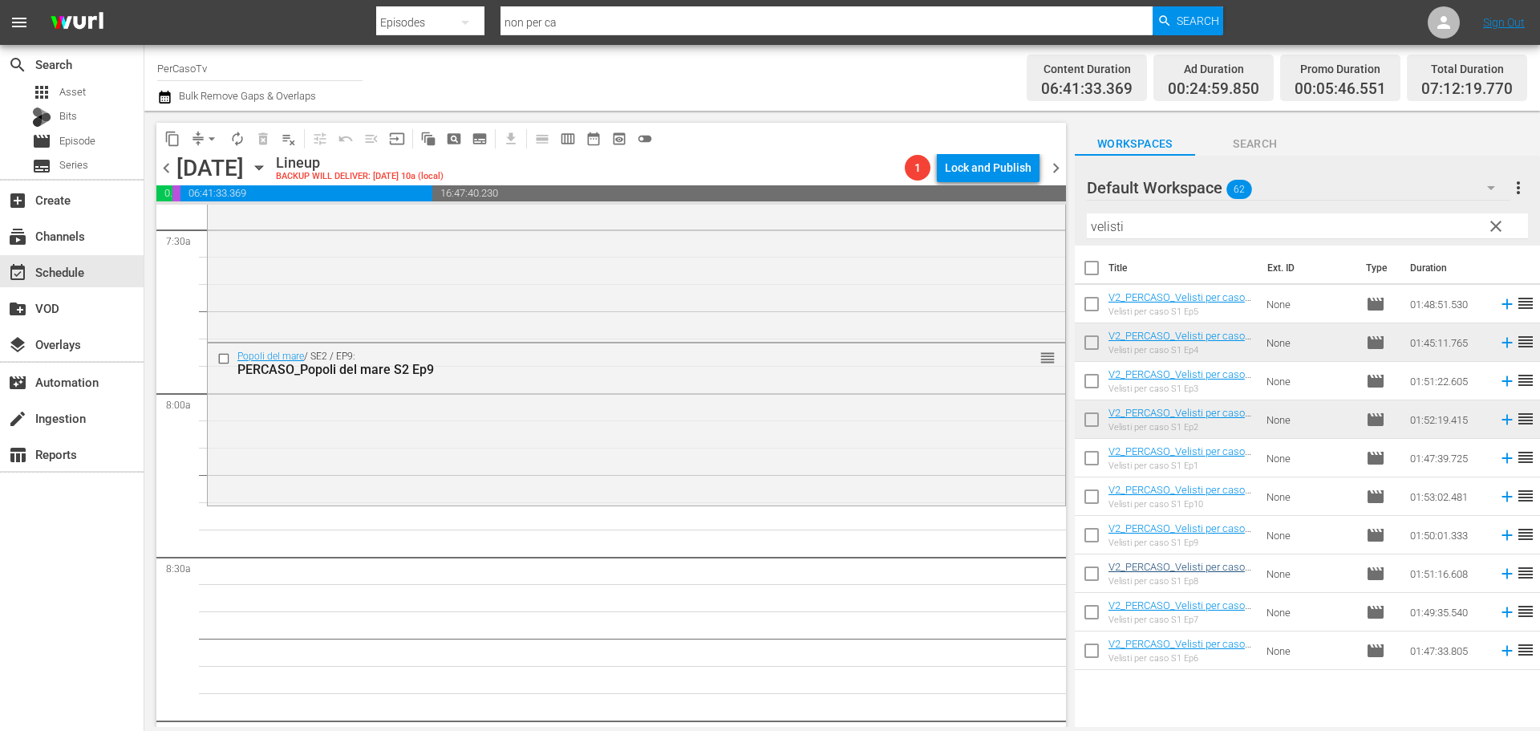
scroll to position [2406, 0]
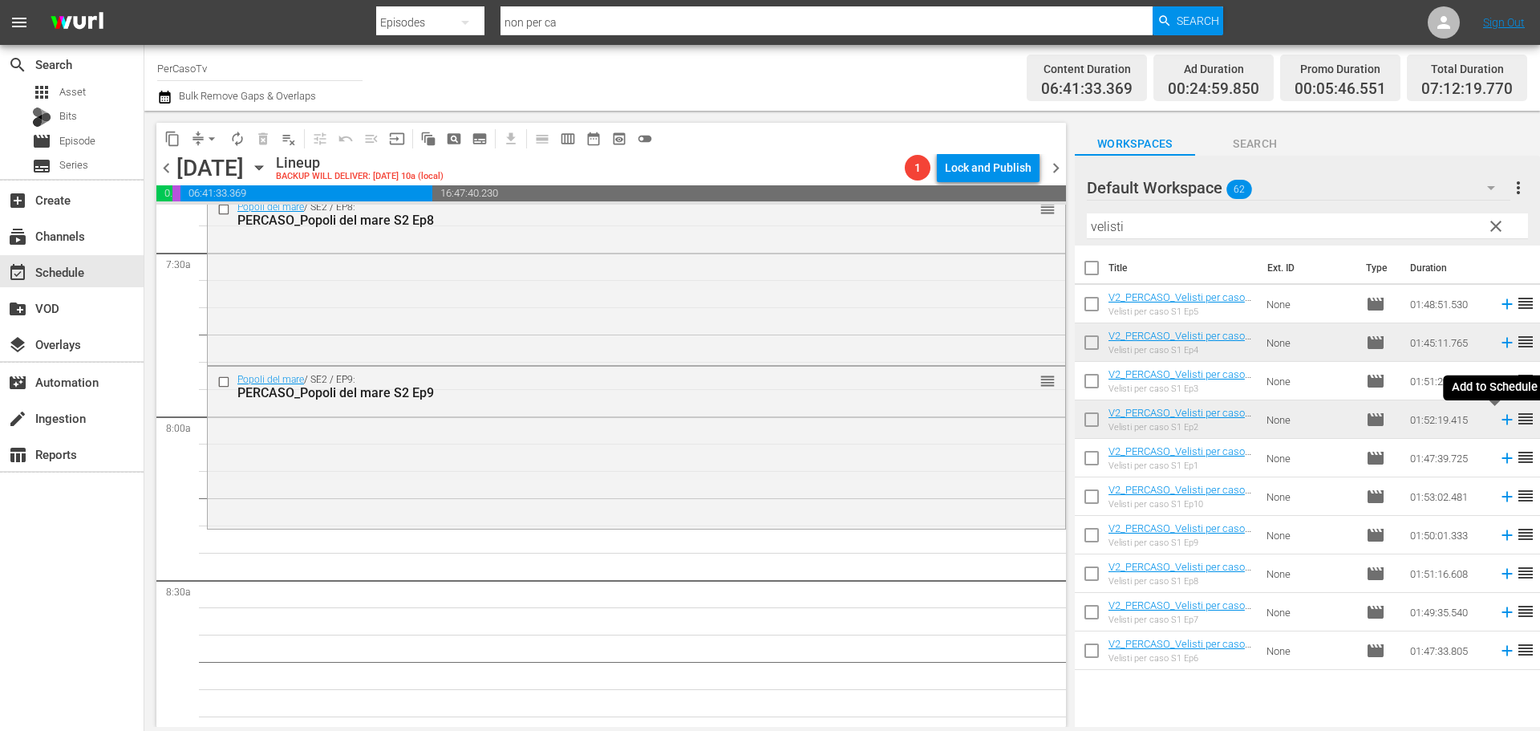
click at [1501, 422] on icon at bounding box center [1506, 420] width 10 height 10
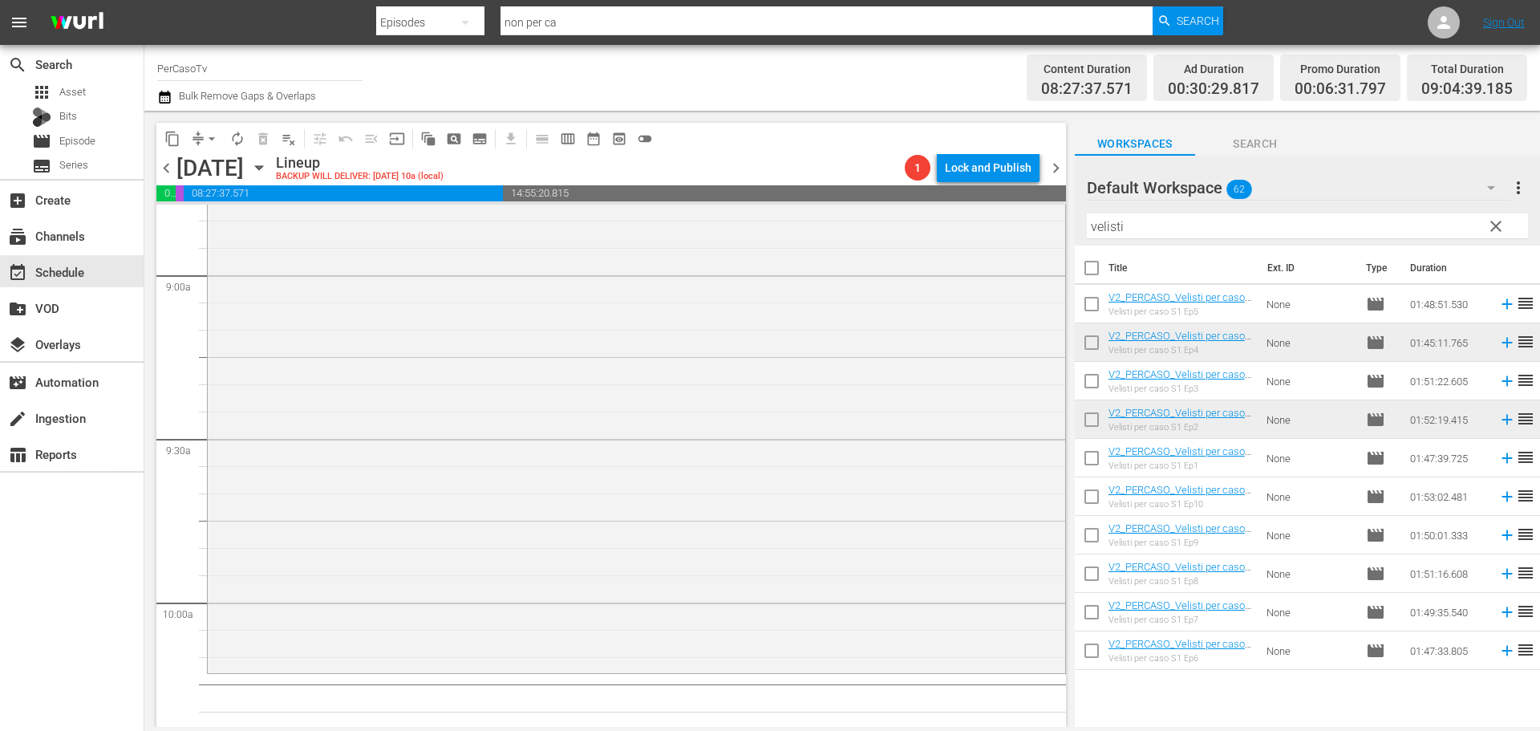
scroll to position [2727, 0]
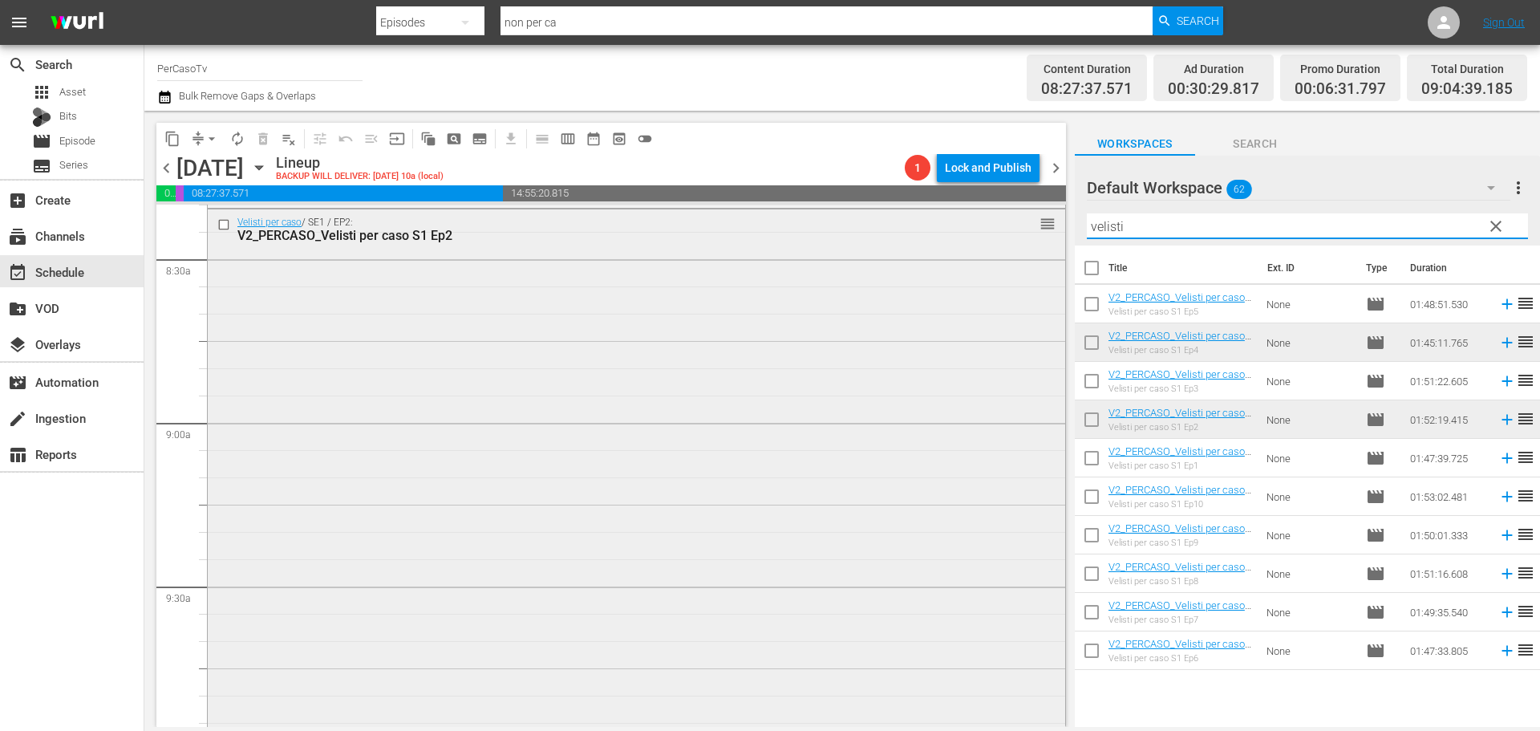
drag, startPoint x: 1129, startPoint y: 225, endPoint x: 1022, endPoint y: 263, distance: 113.1
click at [1022, 263] on div "content_copy compress arrow_drop_down autorenew_outlined delete_forever_outline…" at bounding box center [841, 419] width 1395 height 616
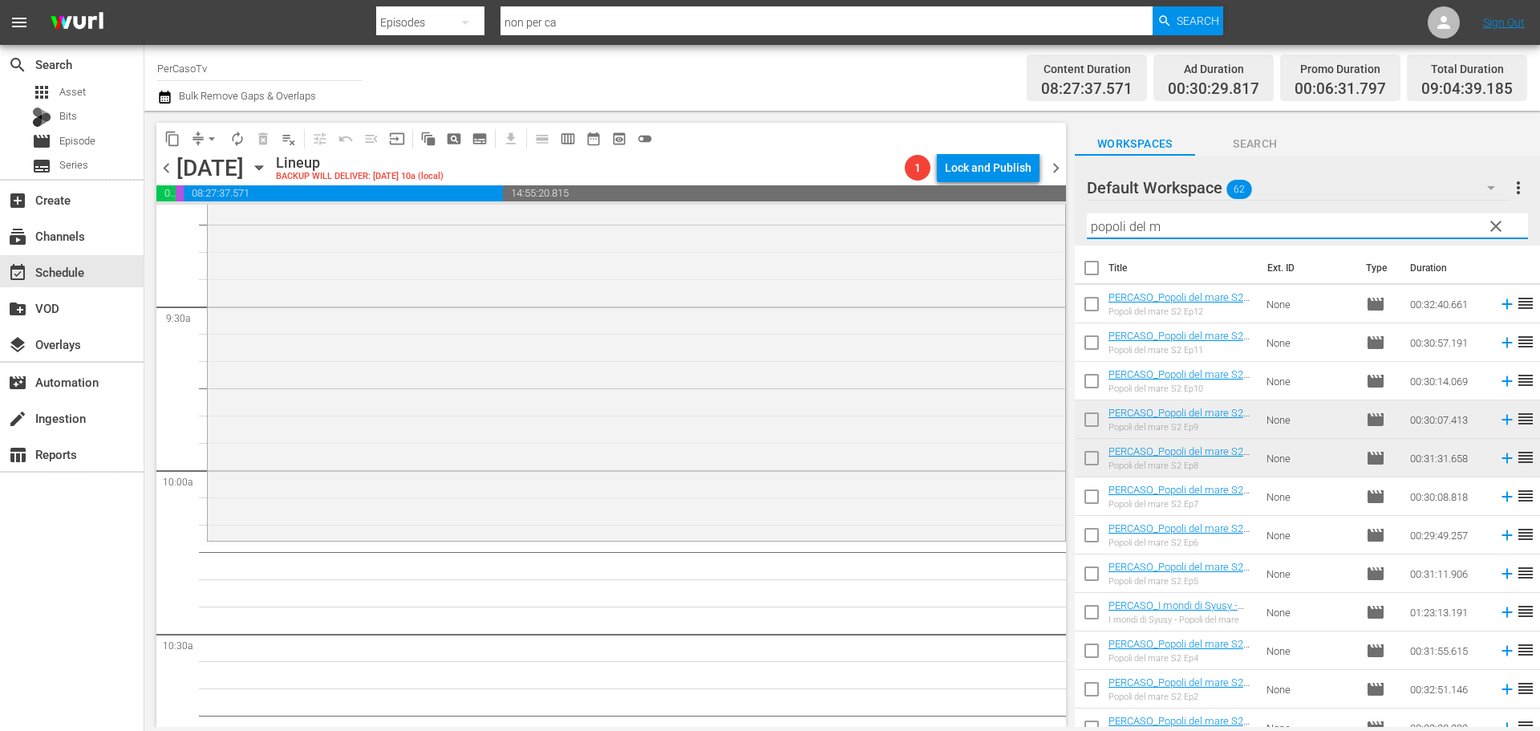
scroll to position [3047, 0]
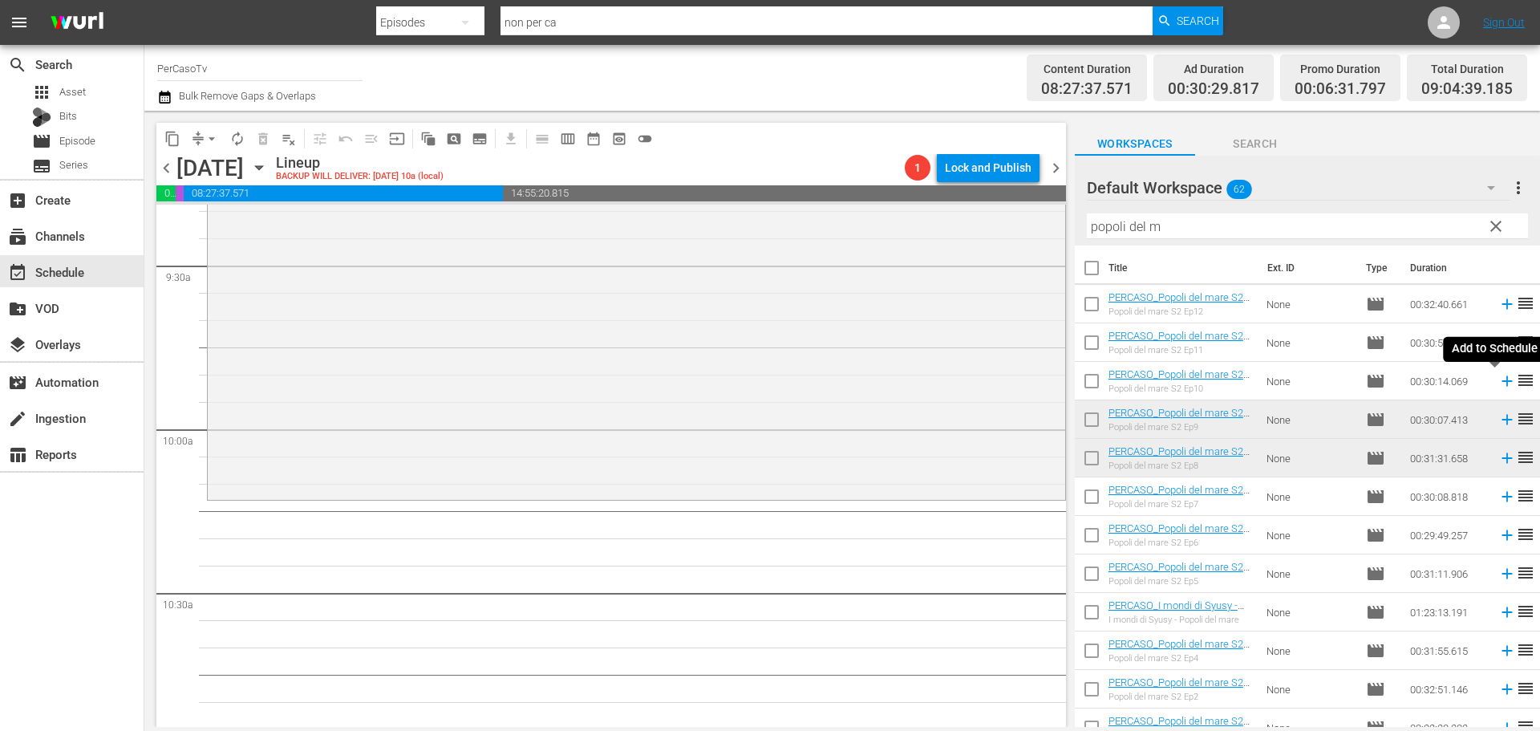
click at [1498, 383] on icon at bounding box center [1507, 381] width 18 height 18
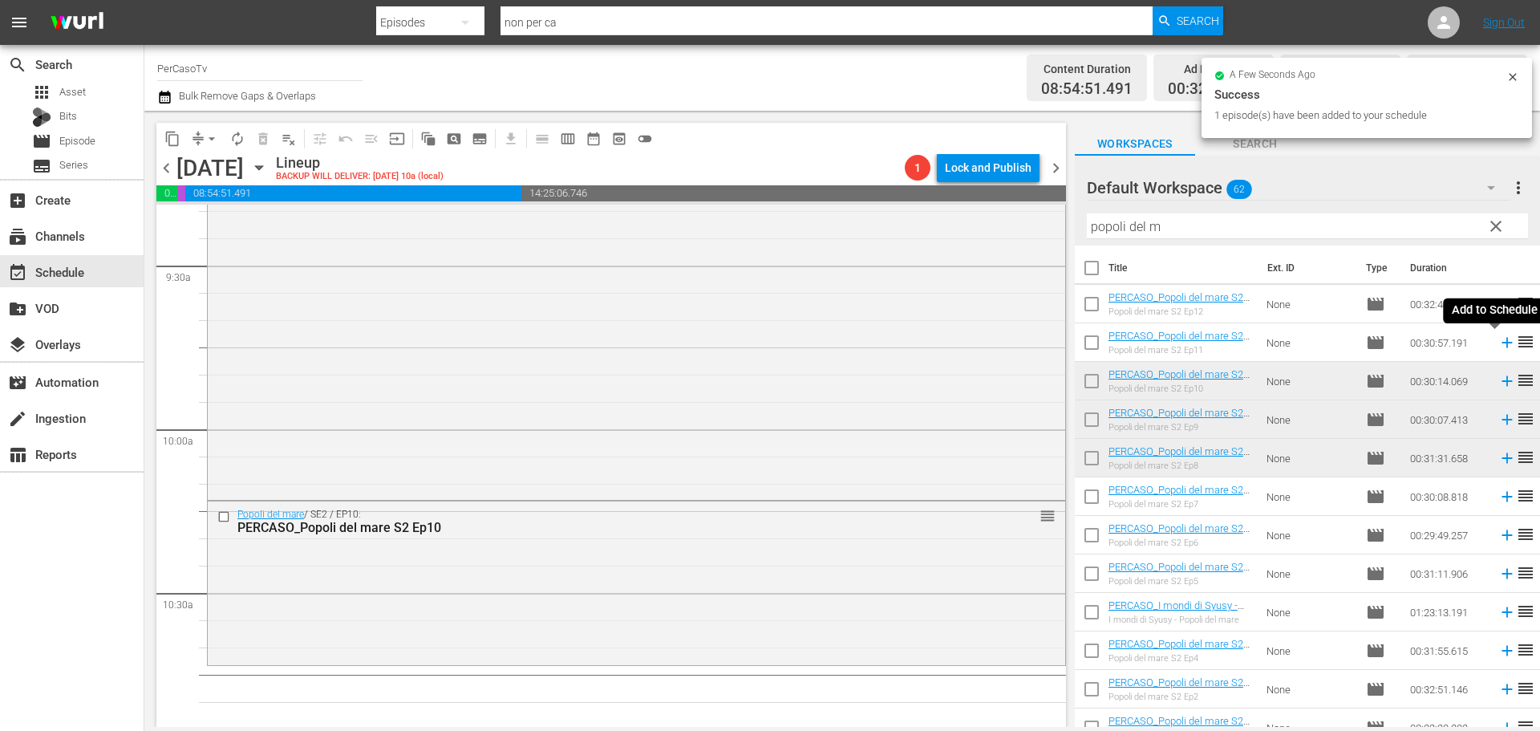
click at [1498, 342] on icon at bounding box center [1507, 343] width 18 height 18
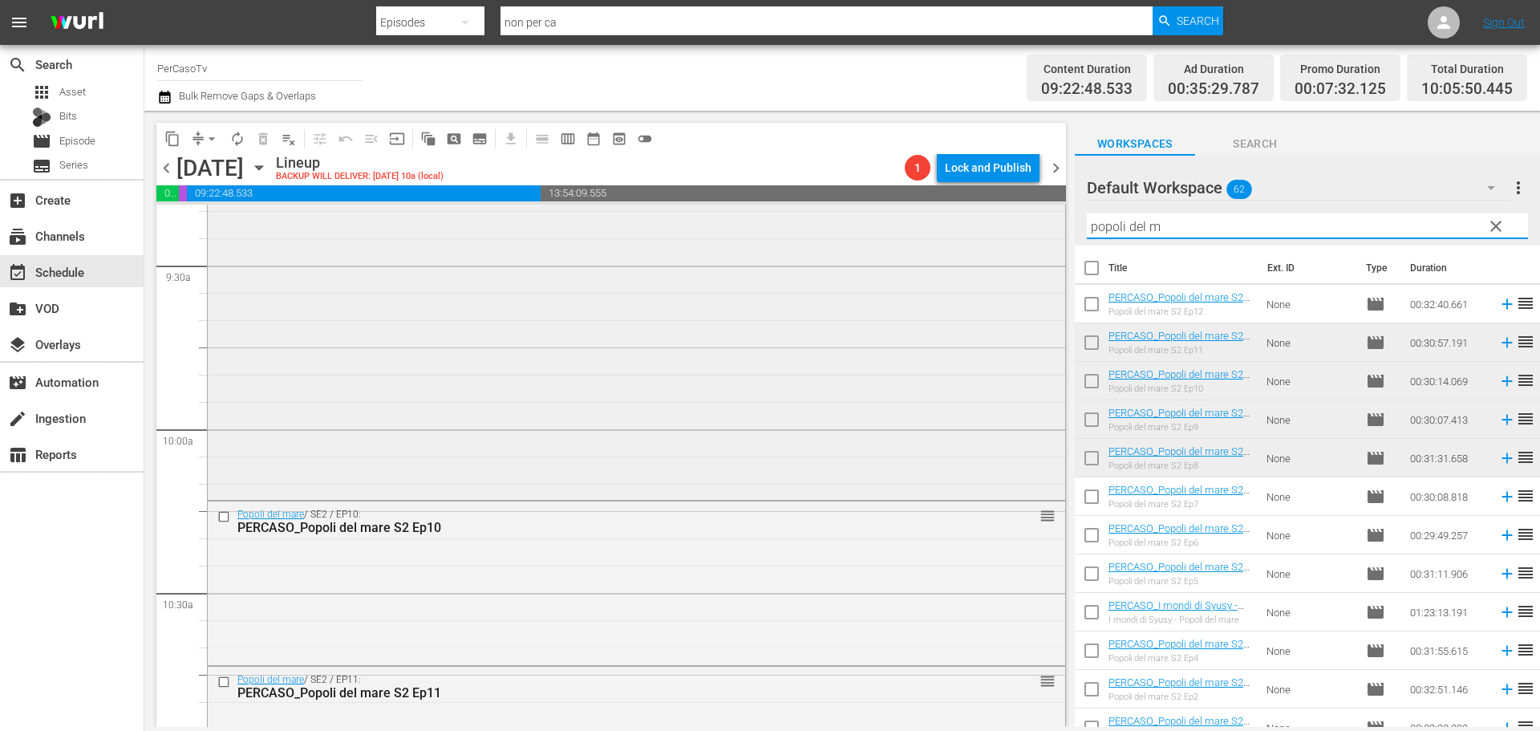
drag, startPoint x: 1170, startPoint y: 235, endPoint x: 959, endPoint y: 269, distance: 213.7
click at [959, 269] on div "content_copy compress arrow_drop_down autorenew_outlined delete_forever_outline…" at bounding box center [841, 419] width 1395 height 616
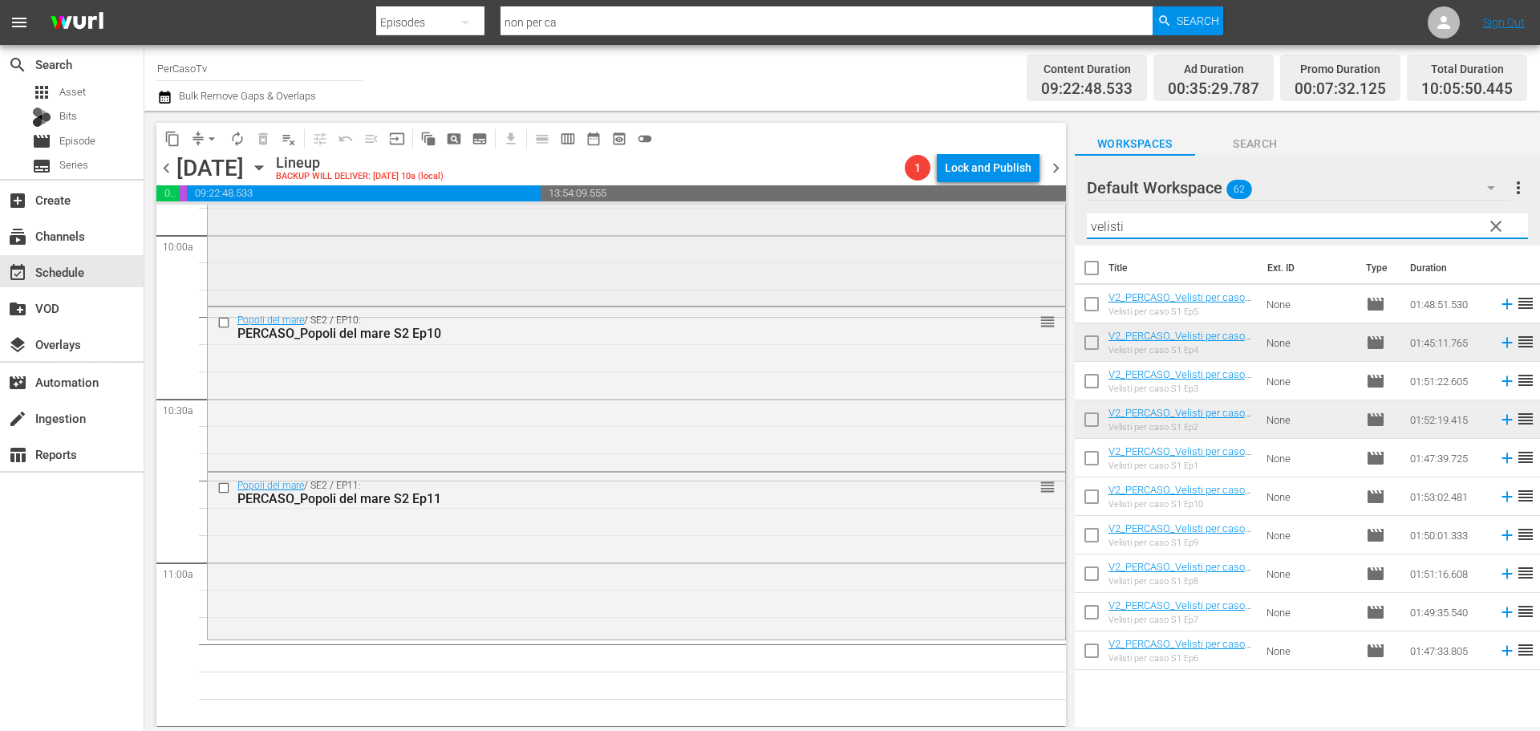
scroll to position [3368, 0]
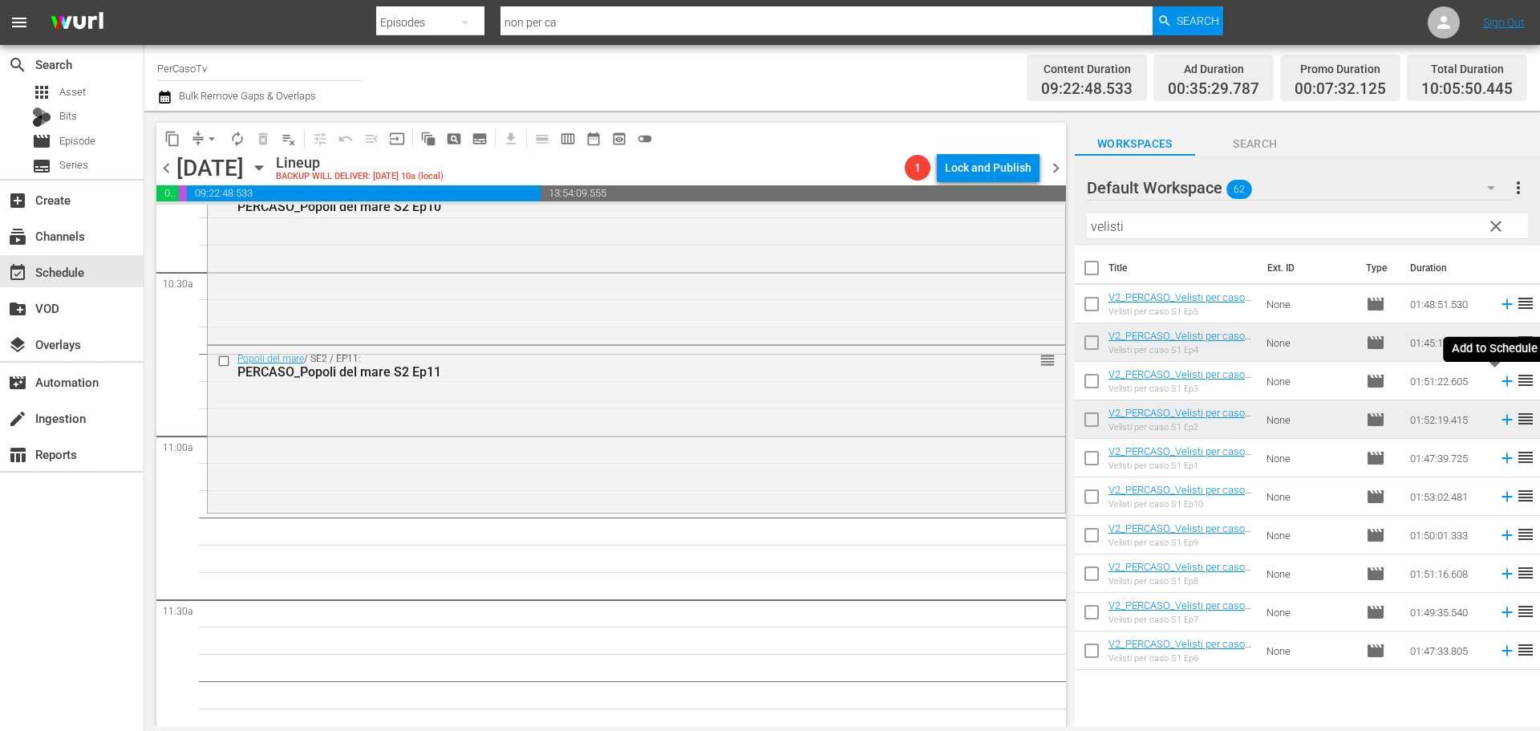
click at [1498, 383] on icon at bounding box center [1507, 381] width 18 height 18
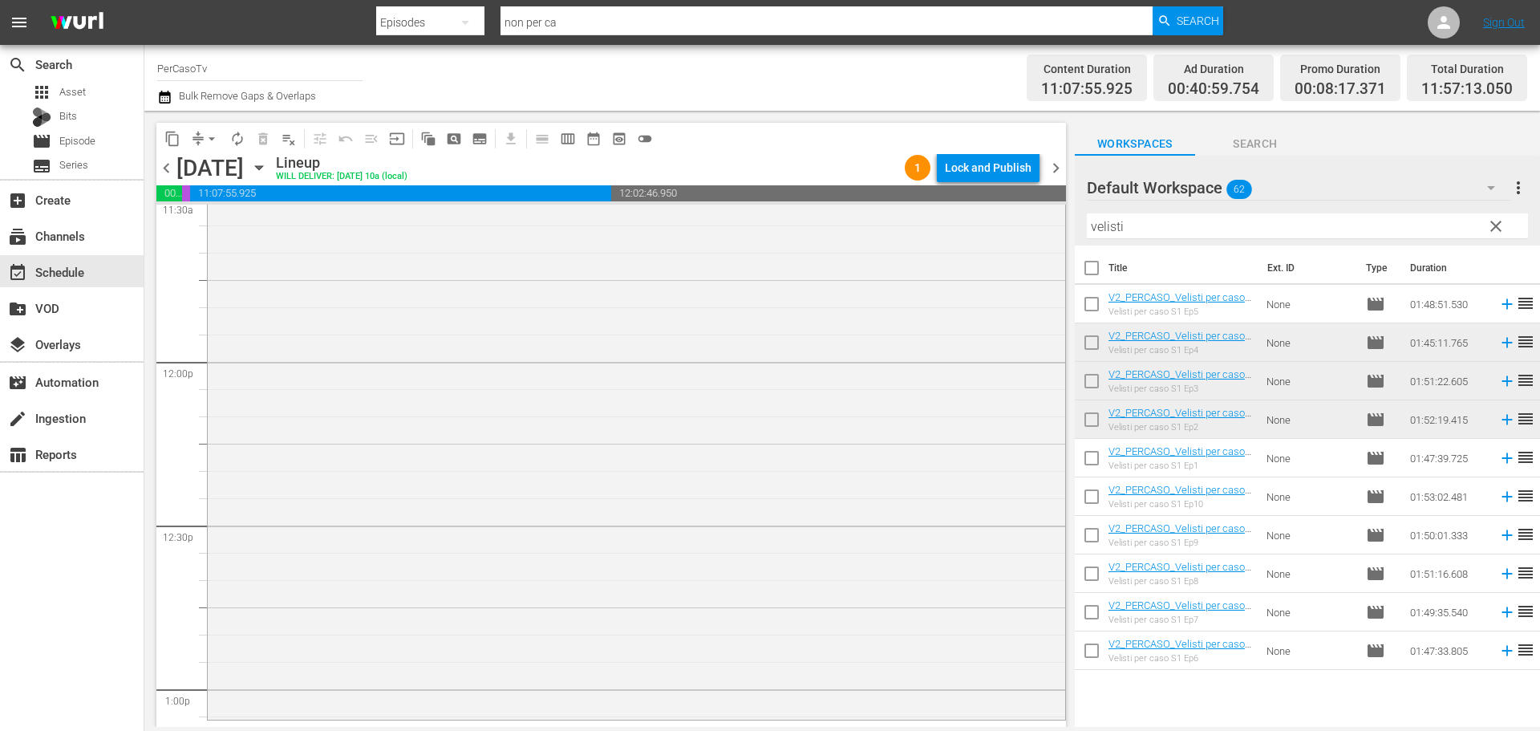
scroll to position [4010, 0]
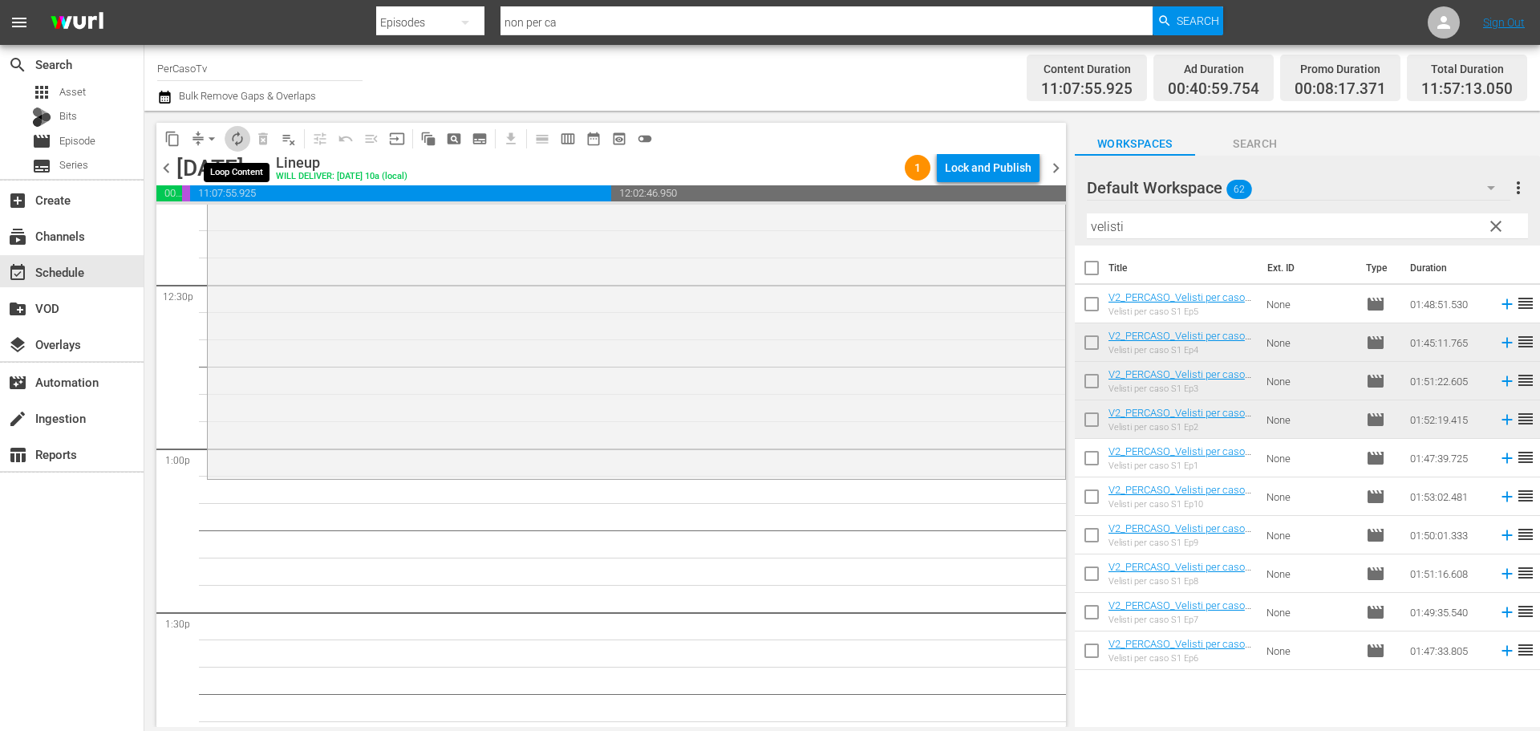
click at [239, 139] on span "autorenew_outlined" at bounding box center [237, 139] width 16 height 16
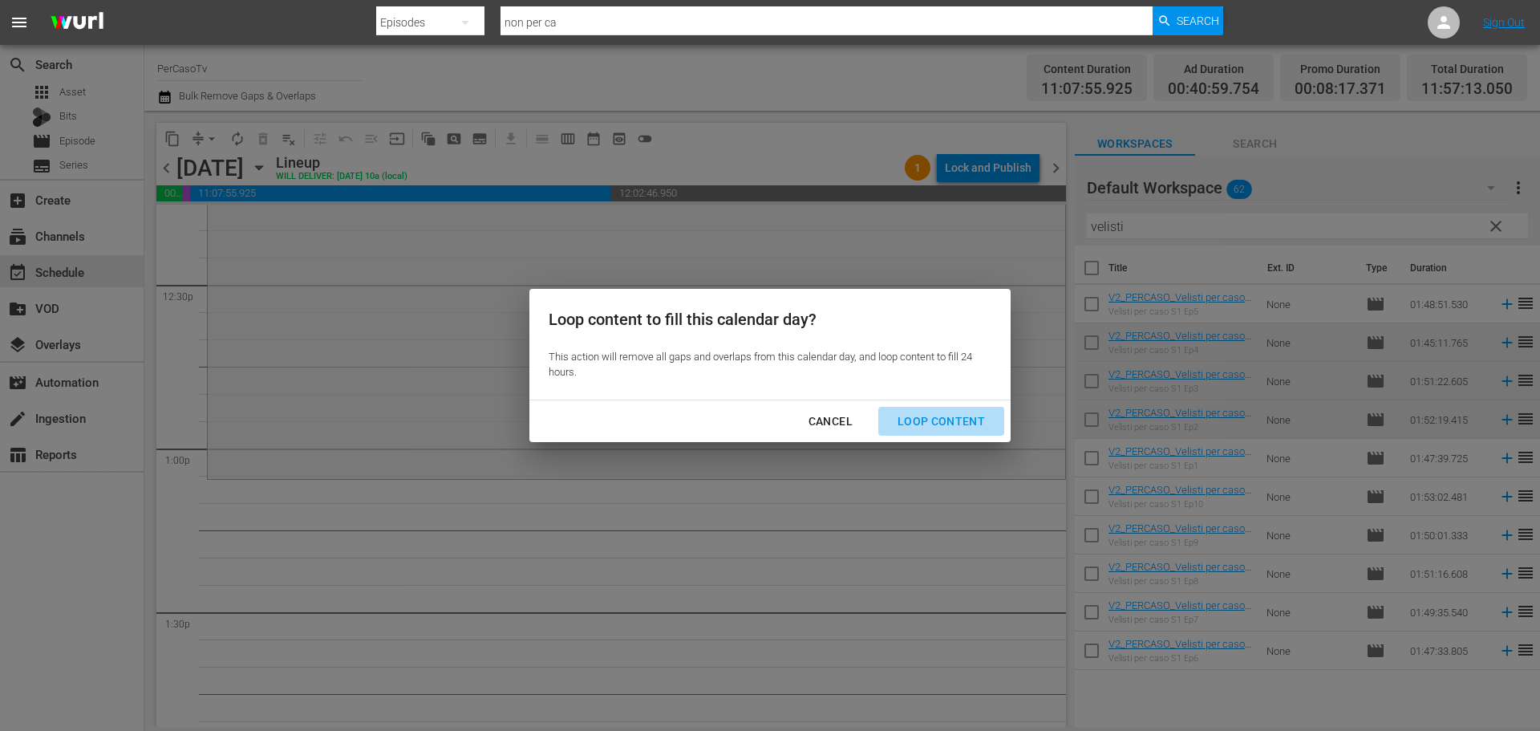
click at [950, 415] on div "Loop Content" at bounding box center [941, 421] width 113 height 20
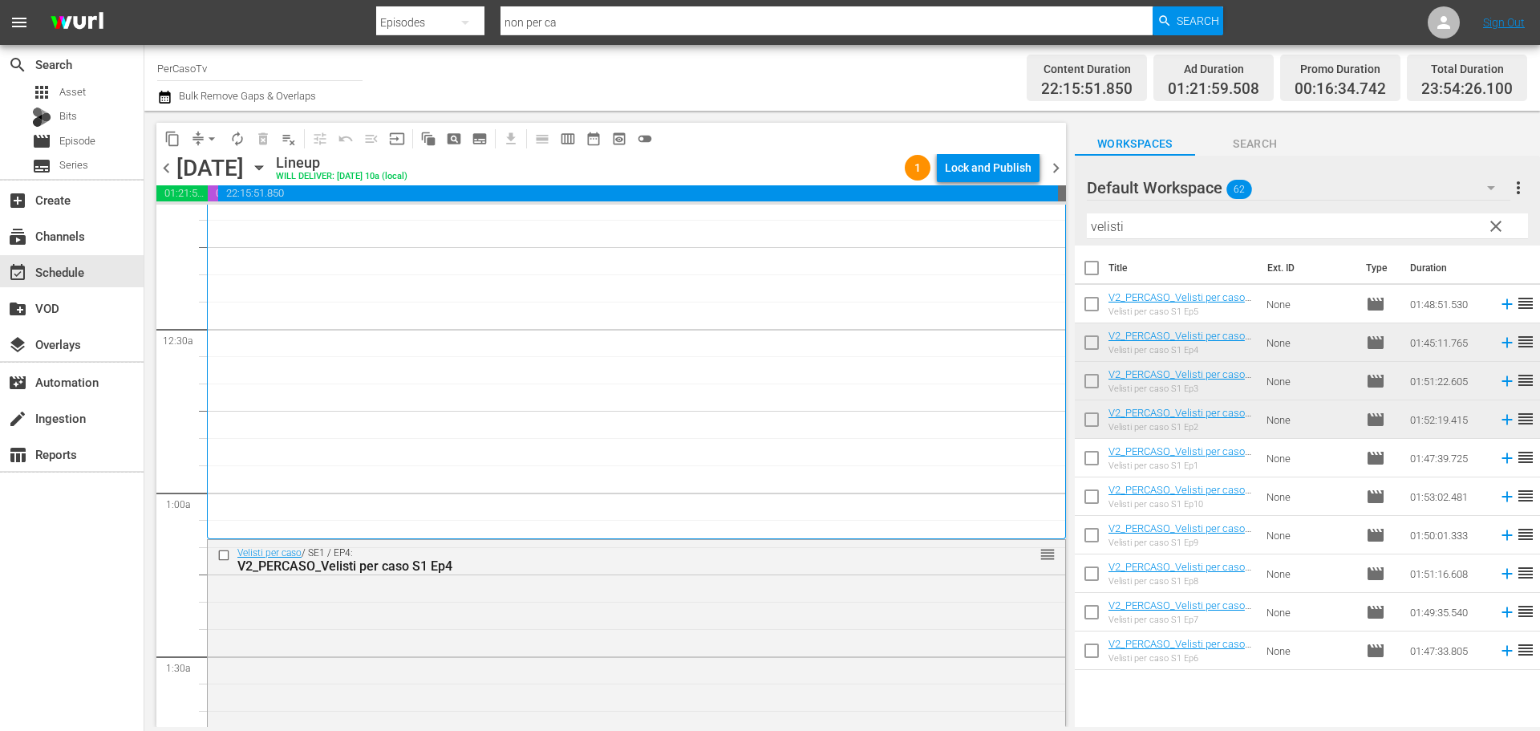
scroll to position [26, 0]
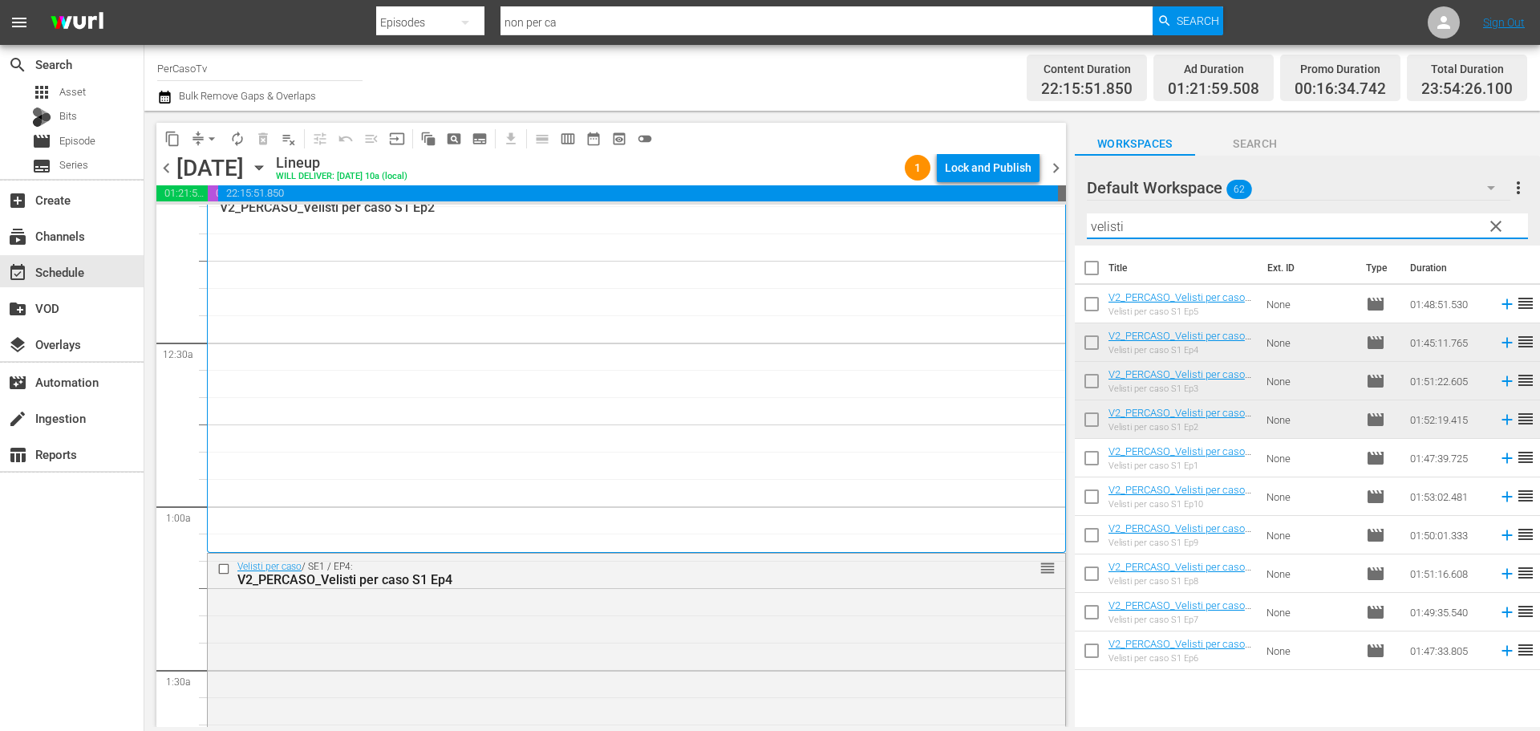
drag, startPoint x: 1137, startPoint y: 218, endPoint x: 1036, endPoint y: 276, distance: 116.4
click at [1036, 276] on div "content_copy compress arrow_drop_down autorenew_outlined delete_forever_outline…" at bounding box center [841, 419] width 1395 height 616
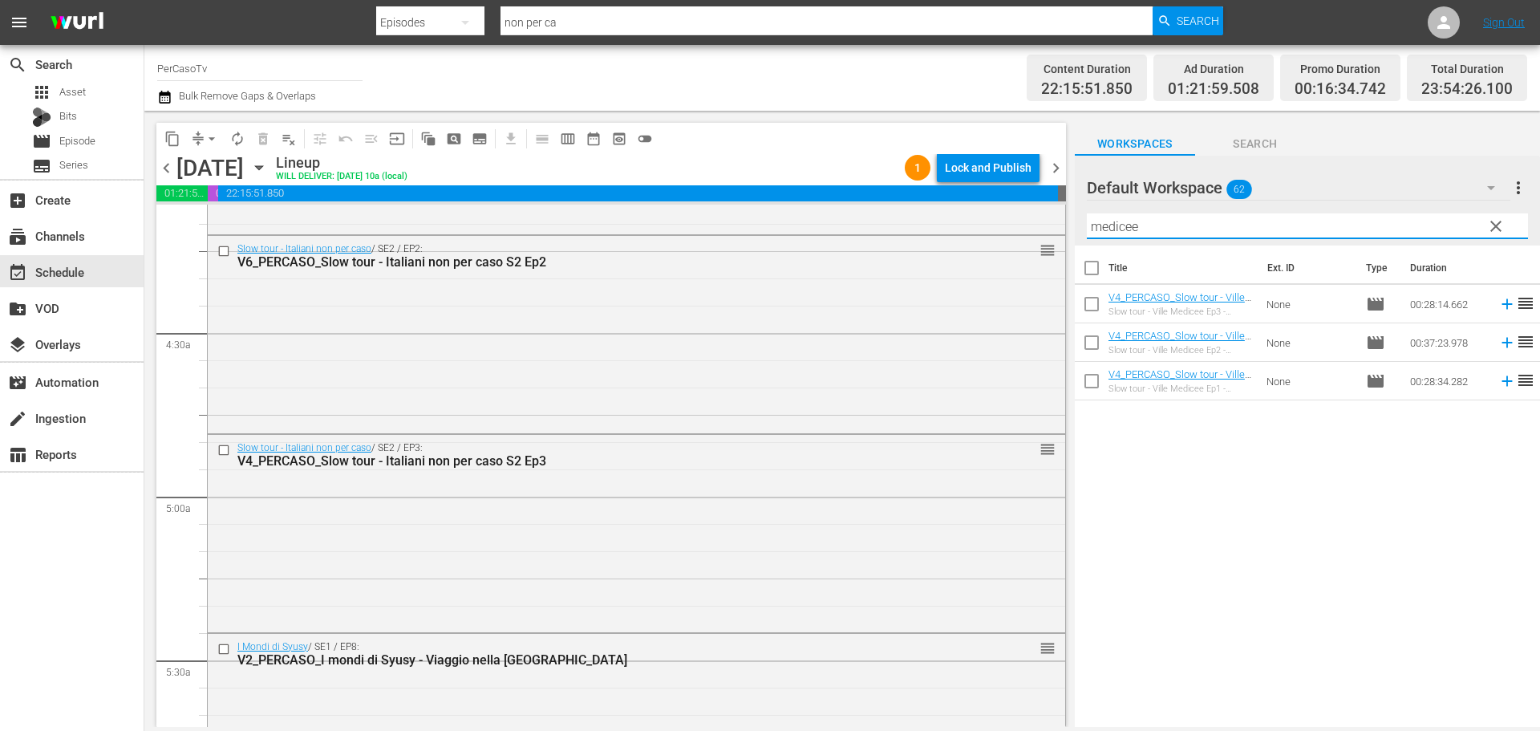
scroll to position [1309, 0]
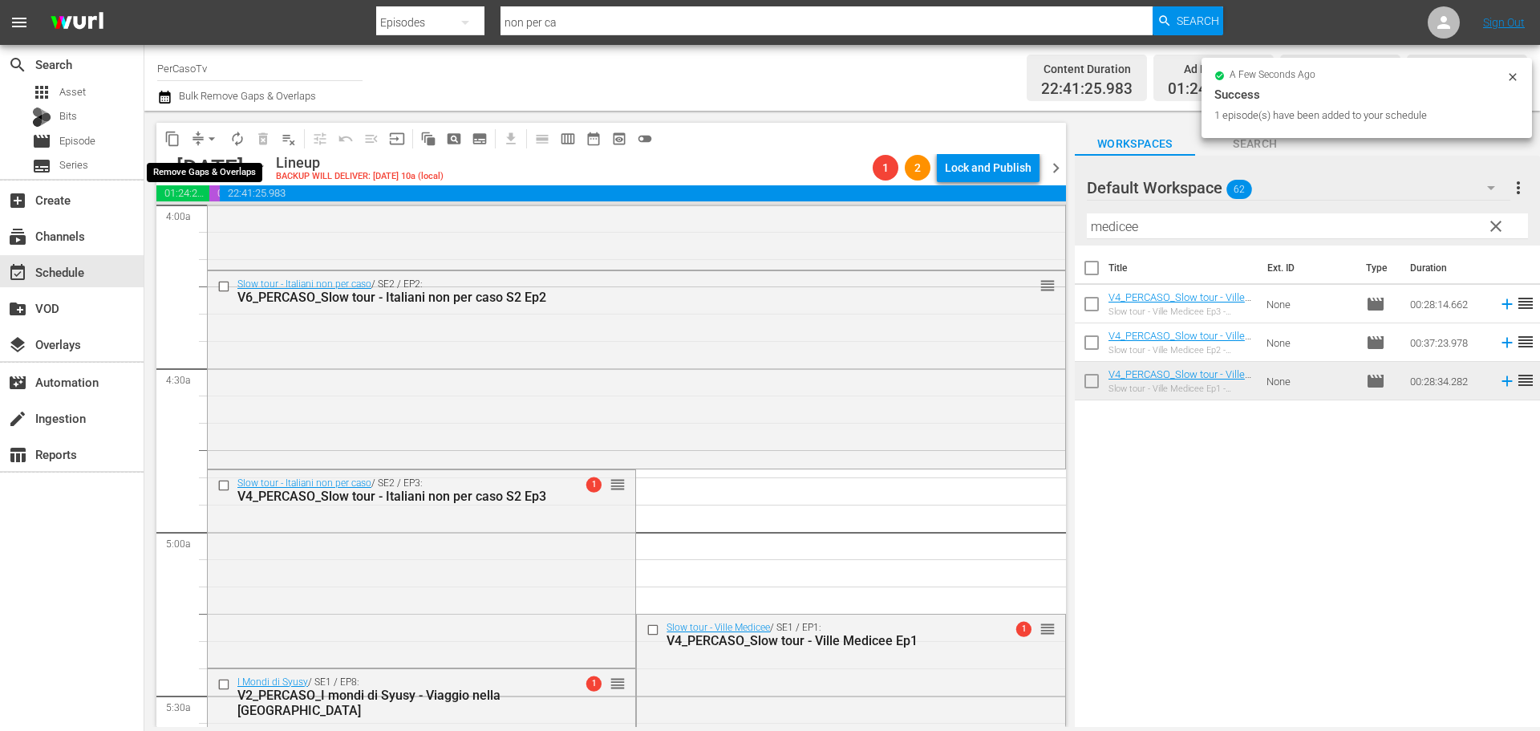
click at [211, 140] on span "arrow_drop_down" at bounding box center [212, 139] width 16 height 16
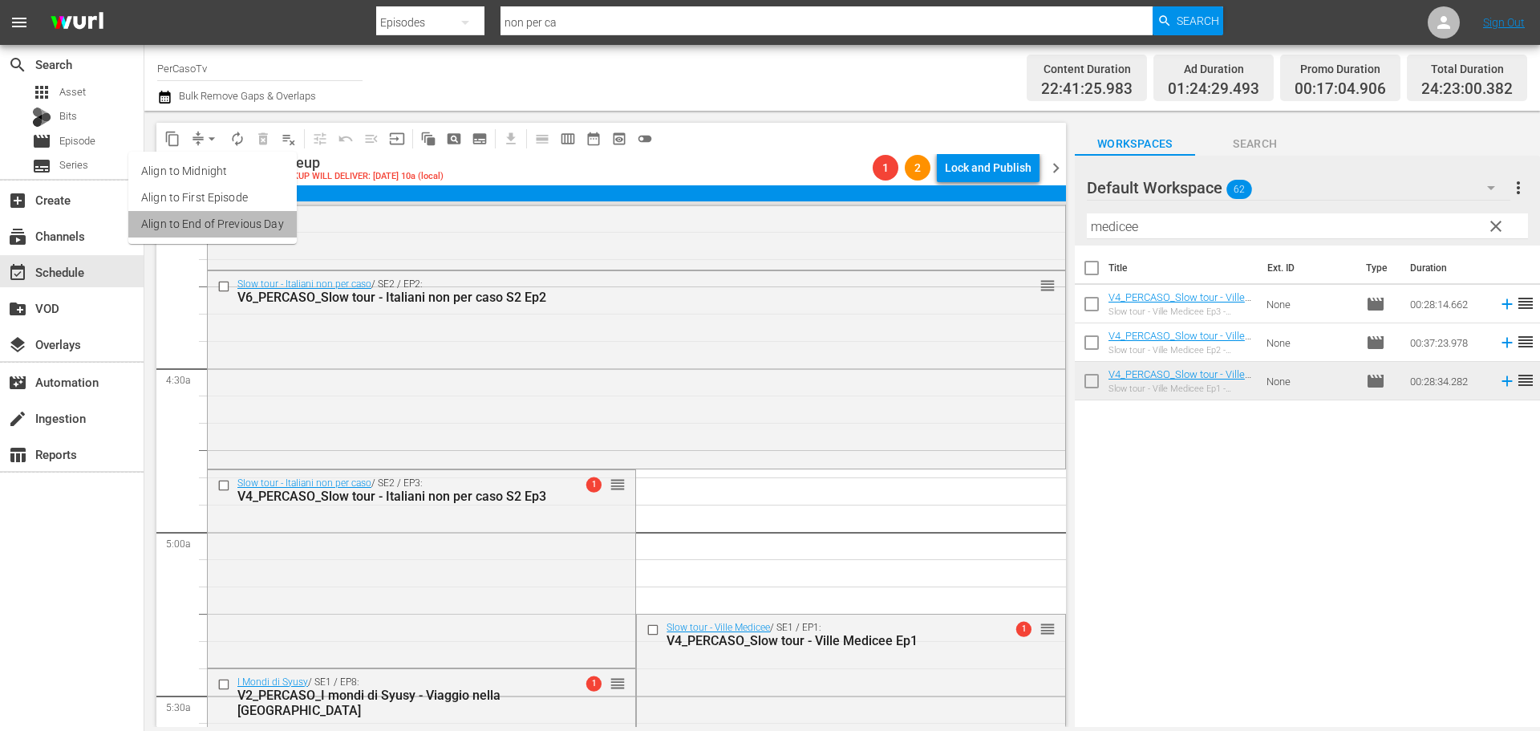
click at [228, 231] on li "Align to End of Previous Day" at bounding box center [212, 224] width 168 height 26
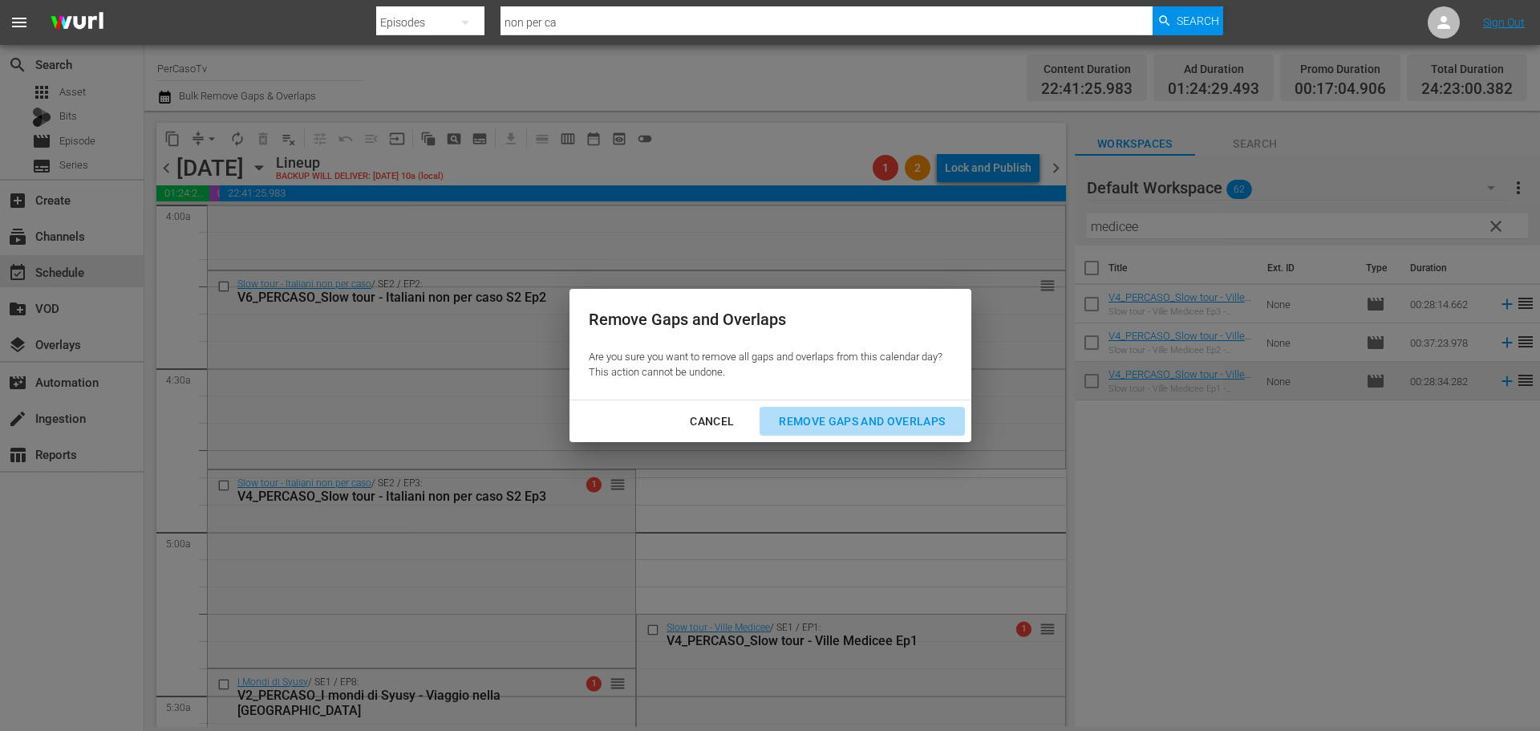
click at [852, 415] on div "Remove Gaps and Overlaps" at bounding box center [862, 421] width 192 height 20
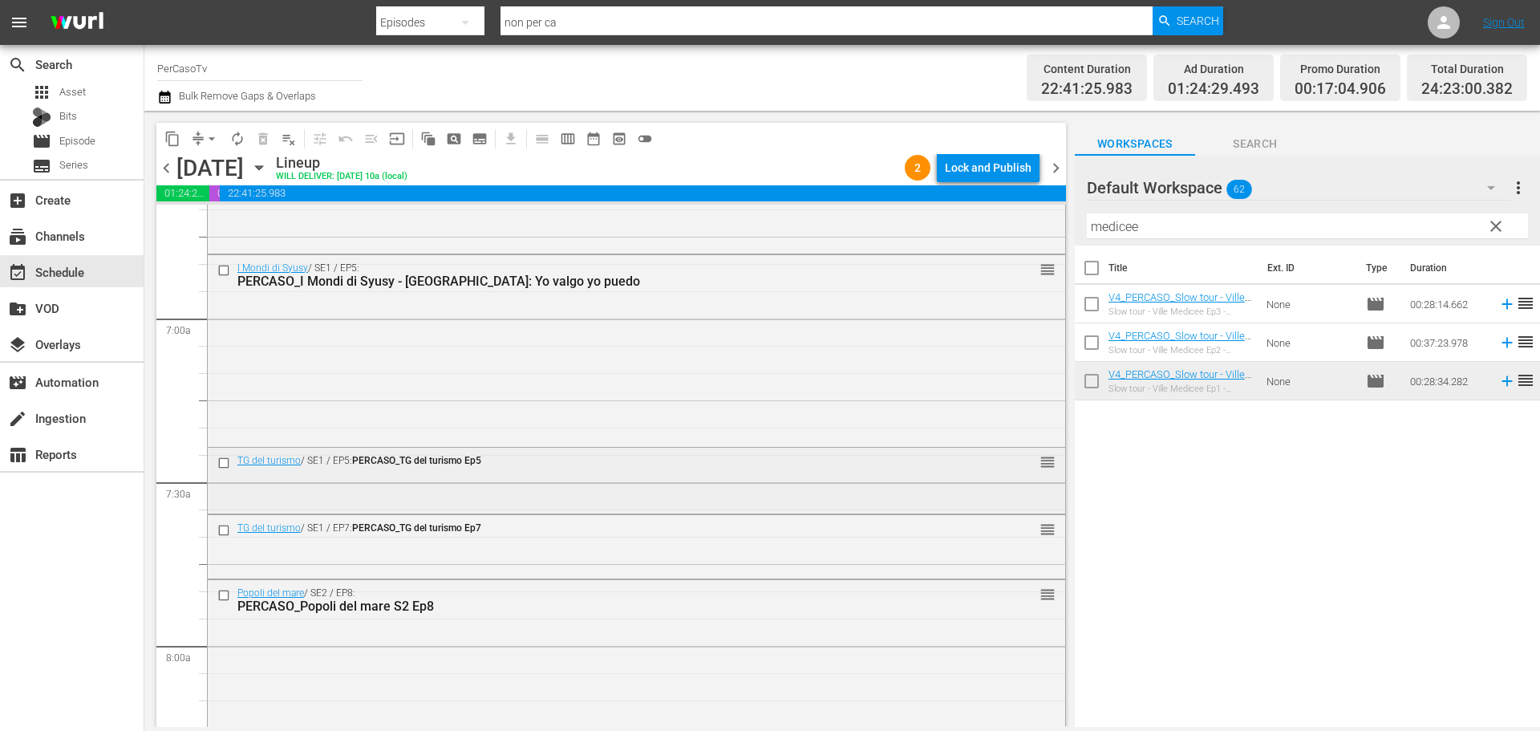
scroll to position [2165, 0]
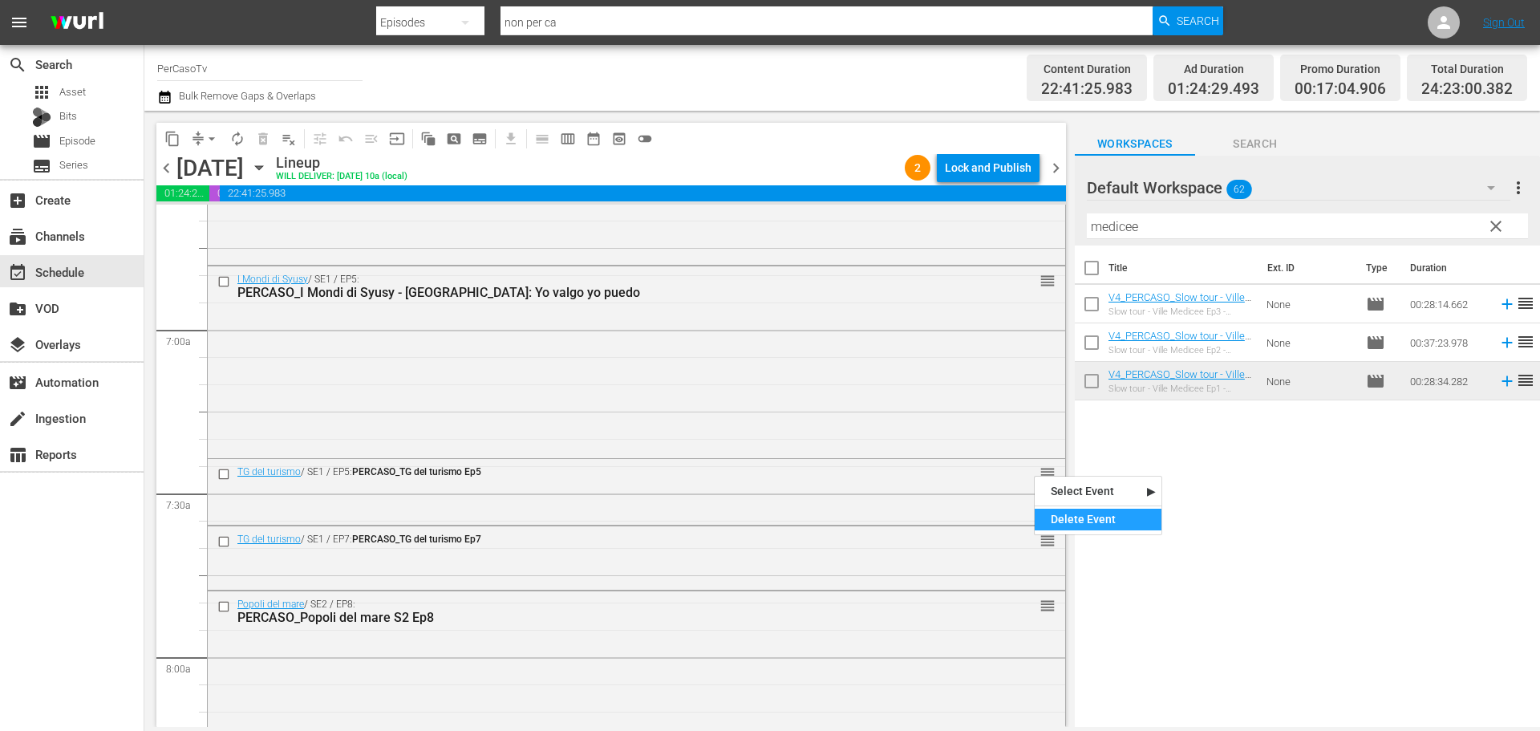
click at [1047, 520] on div "Delete Event" at bounding box center [1097, 519] width 127 height 22
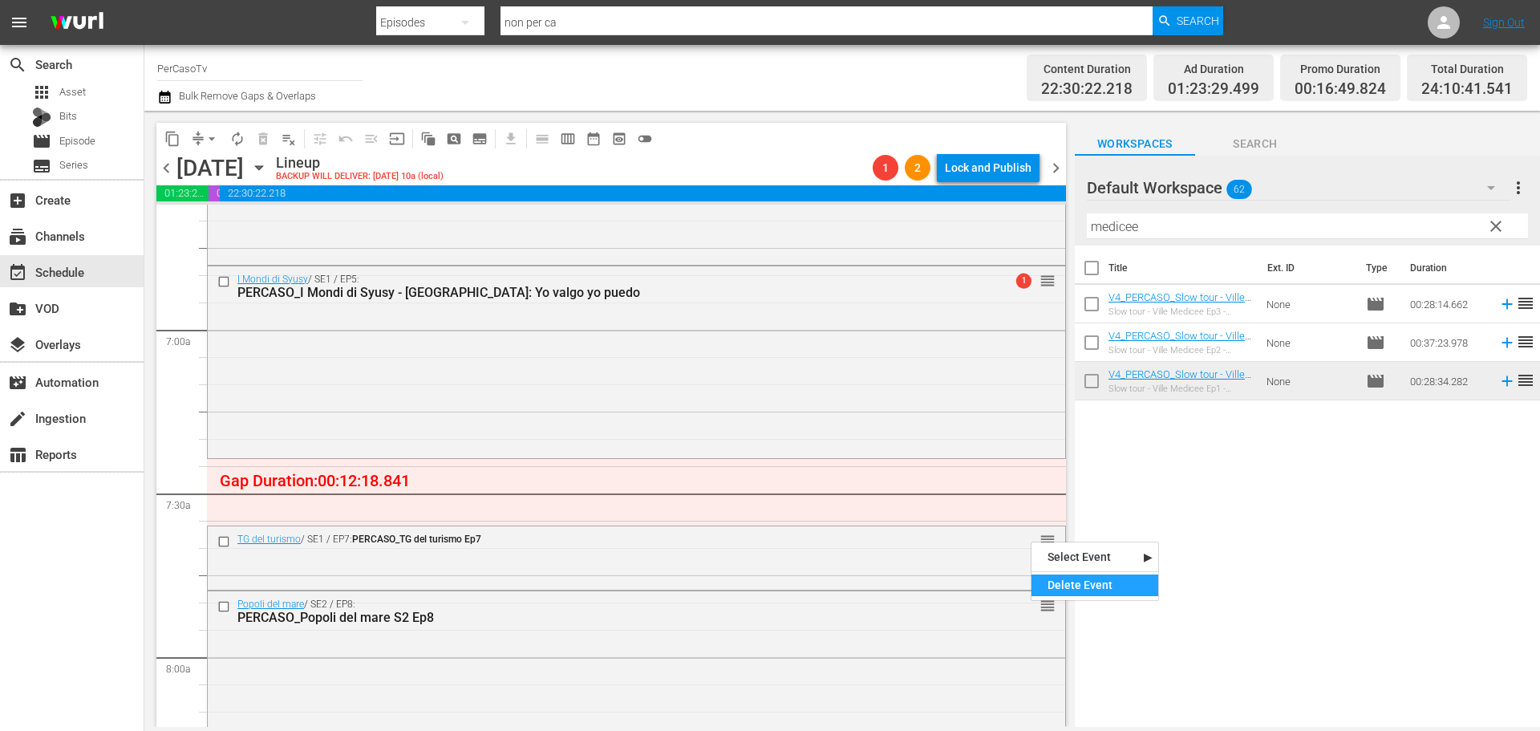
click at [1047, 576] on div "Delete Event" at bounding box center [1094, 585] width 127 height 22
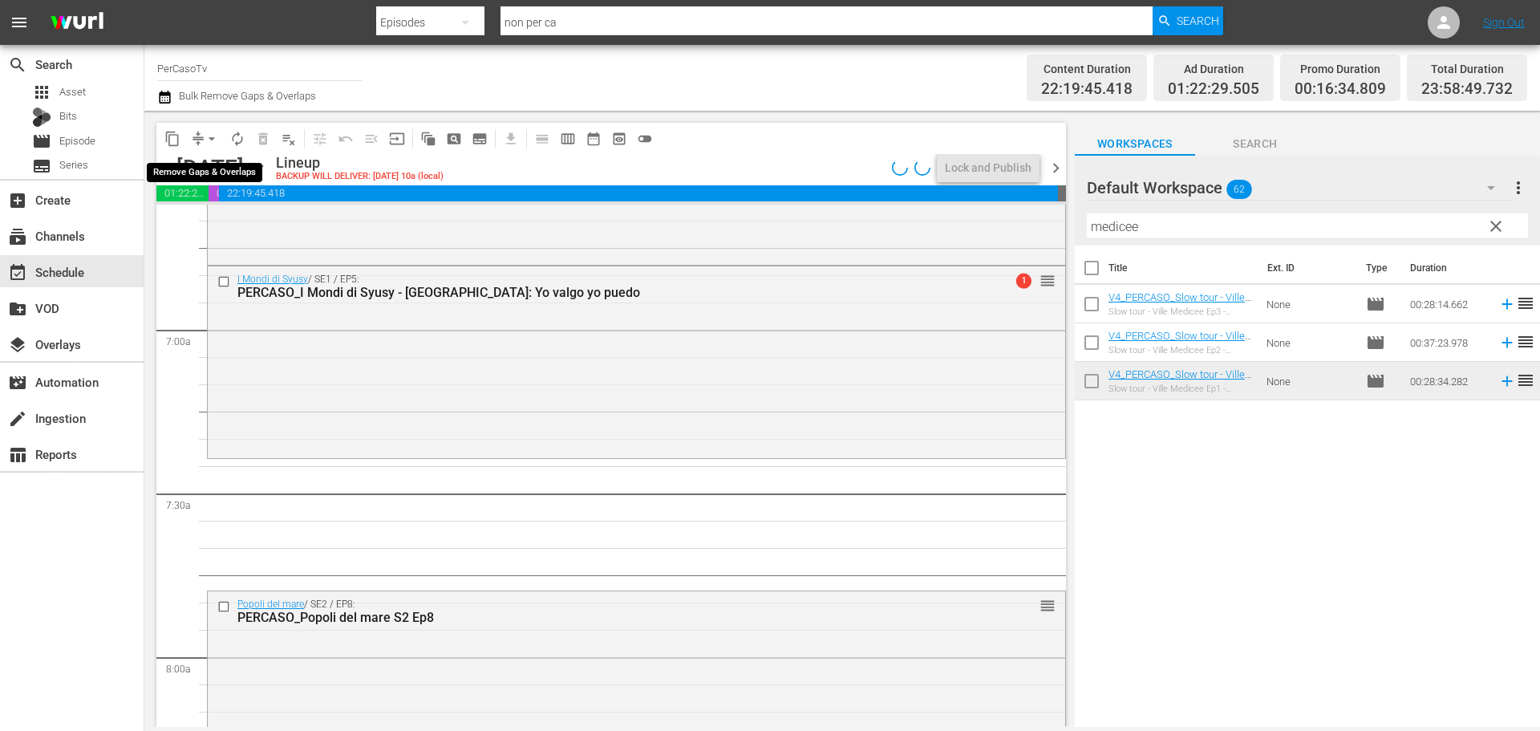
click at [212, 139] on span "arrow_drop_down" at bounding box center [212, 139] width 16 height 16
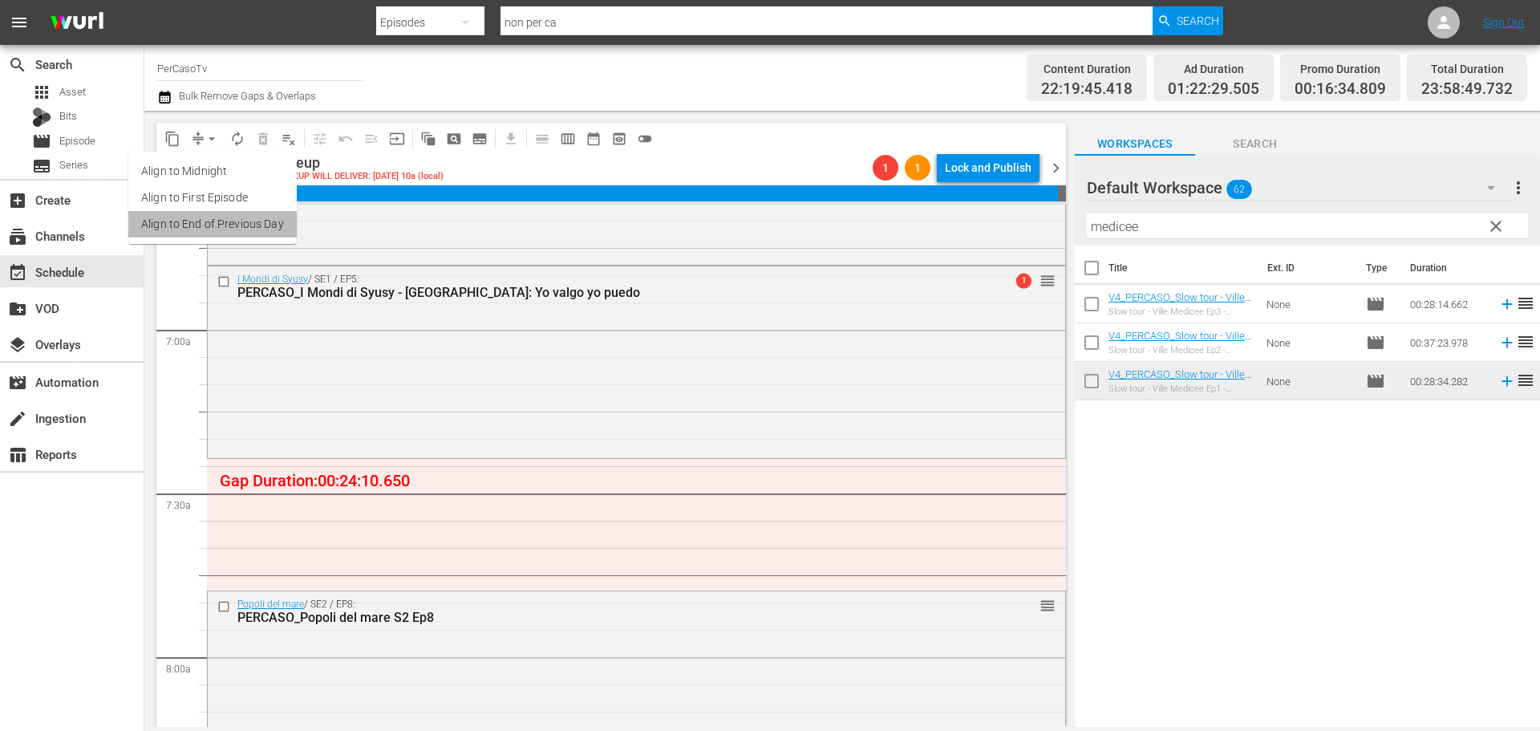
click at [217, 231] on li "Align to End of Previous Day" at bounding box center [212, 224] width 168 height 26
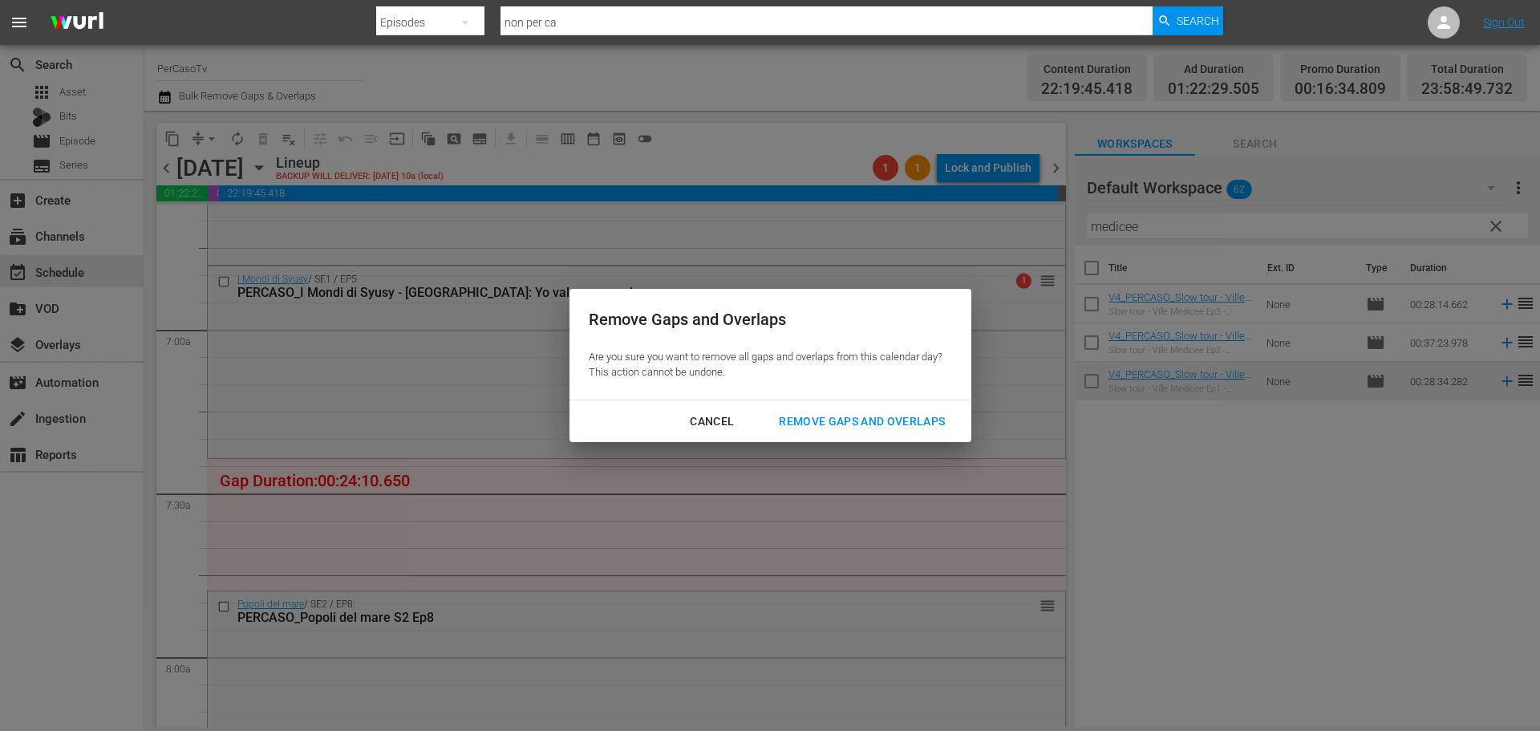
click at [912, 424] on div "Remove Gaps and Overlaps" at bounding box center [862, 421] width 192 height 20
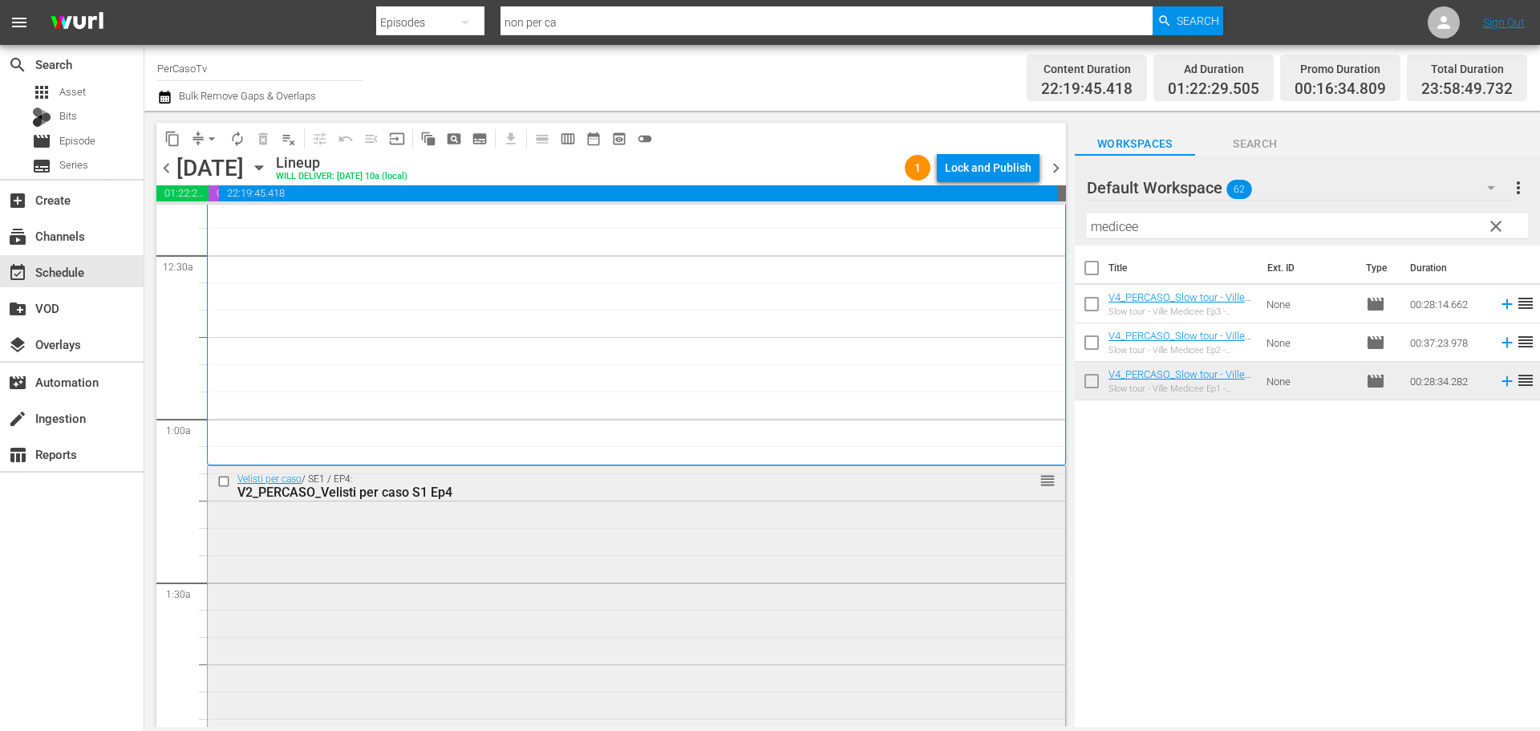
scroll to position [160, 0]
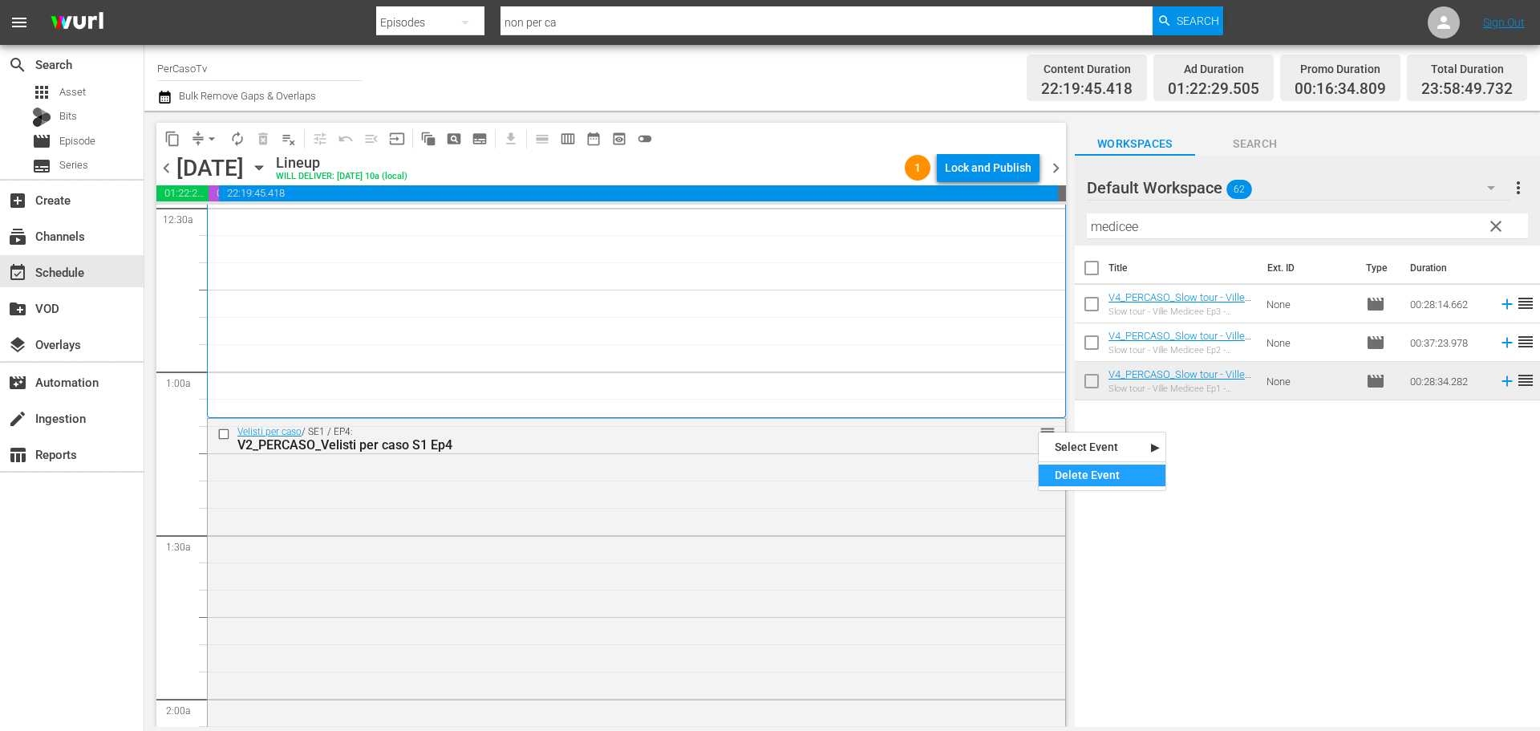
click at [1059, 472] on div "Delete Event" at bounding box center [1101, 475] width 127 height 22
click at [1008, 281] on div "content_copy compress arrow_drop_down autorenew_outlined delete_forever_outline…" at bounding box center [841, 419] width 1395 height 616
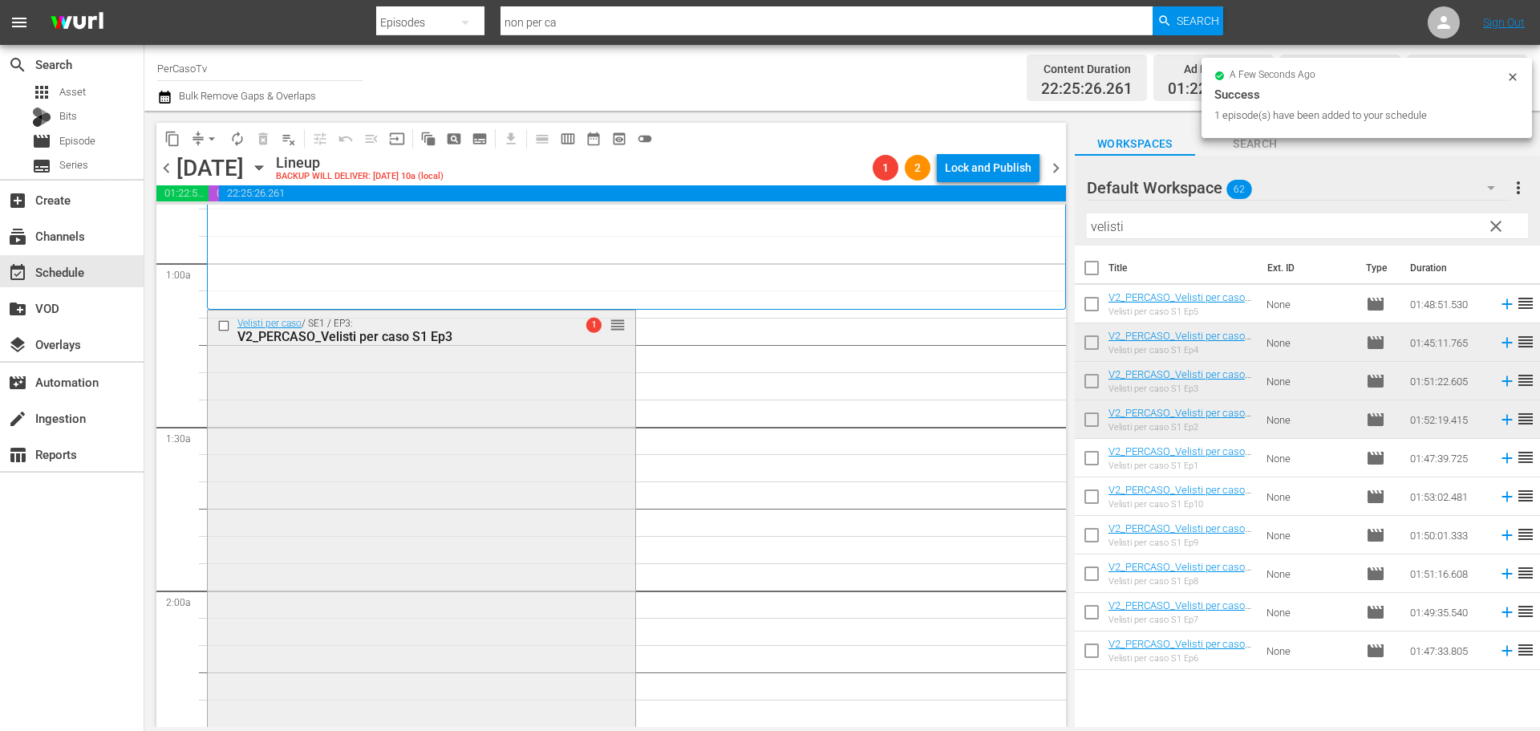
scroll to position [561, 0]
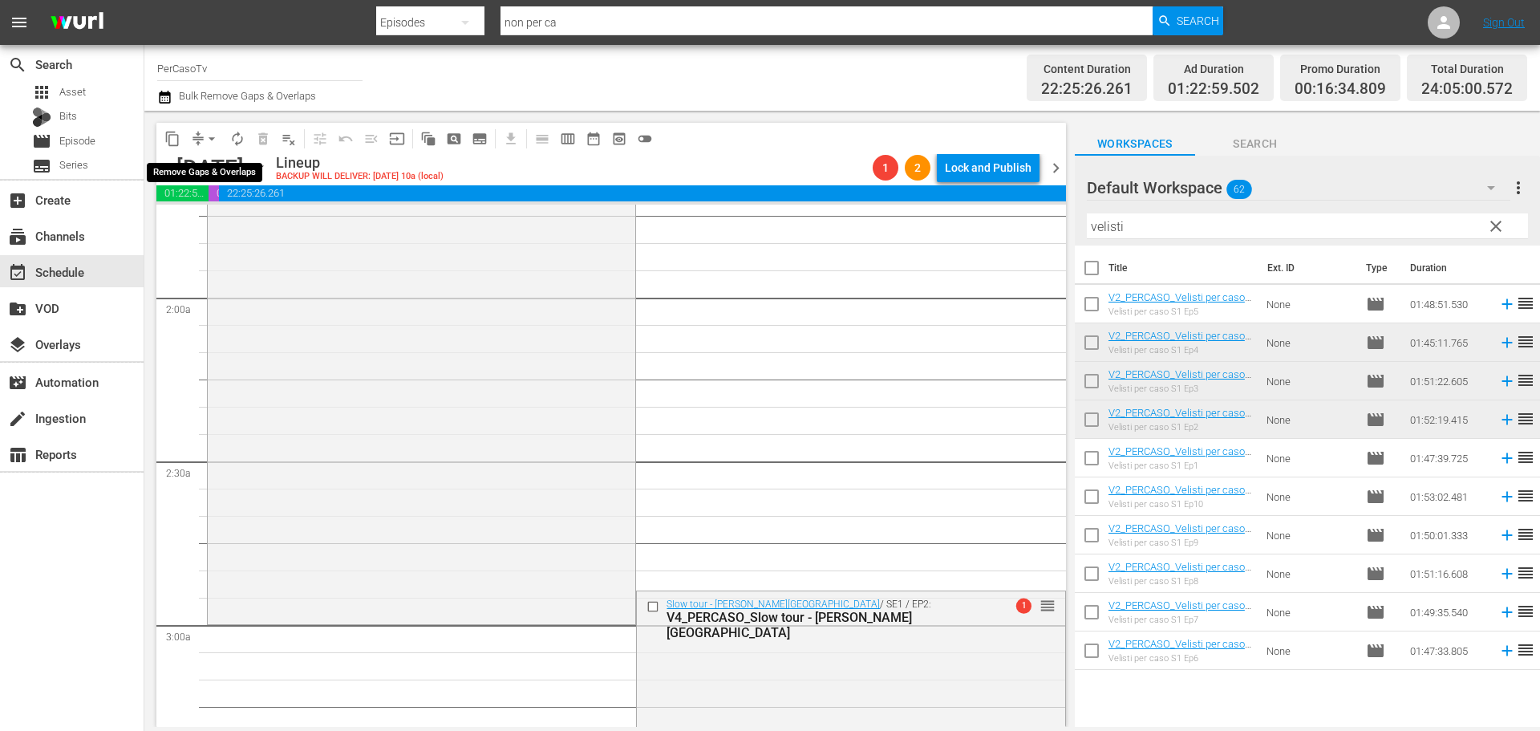
click at [213, 135] on span "arrow_drop_down" at bounding box center [212, 139] width 16 height 16
click at [221, 231] on li "Align to End of Previous Day" at bounding box center [212, 224] width 168 height 26
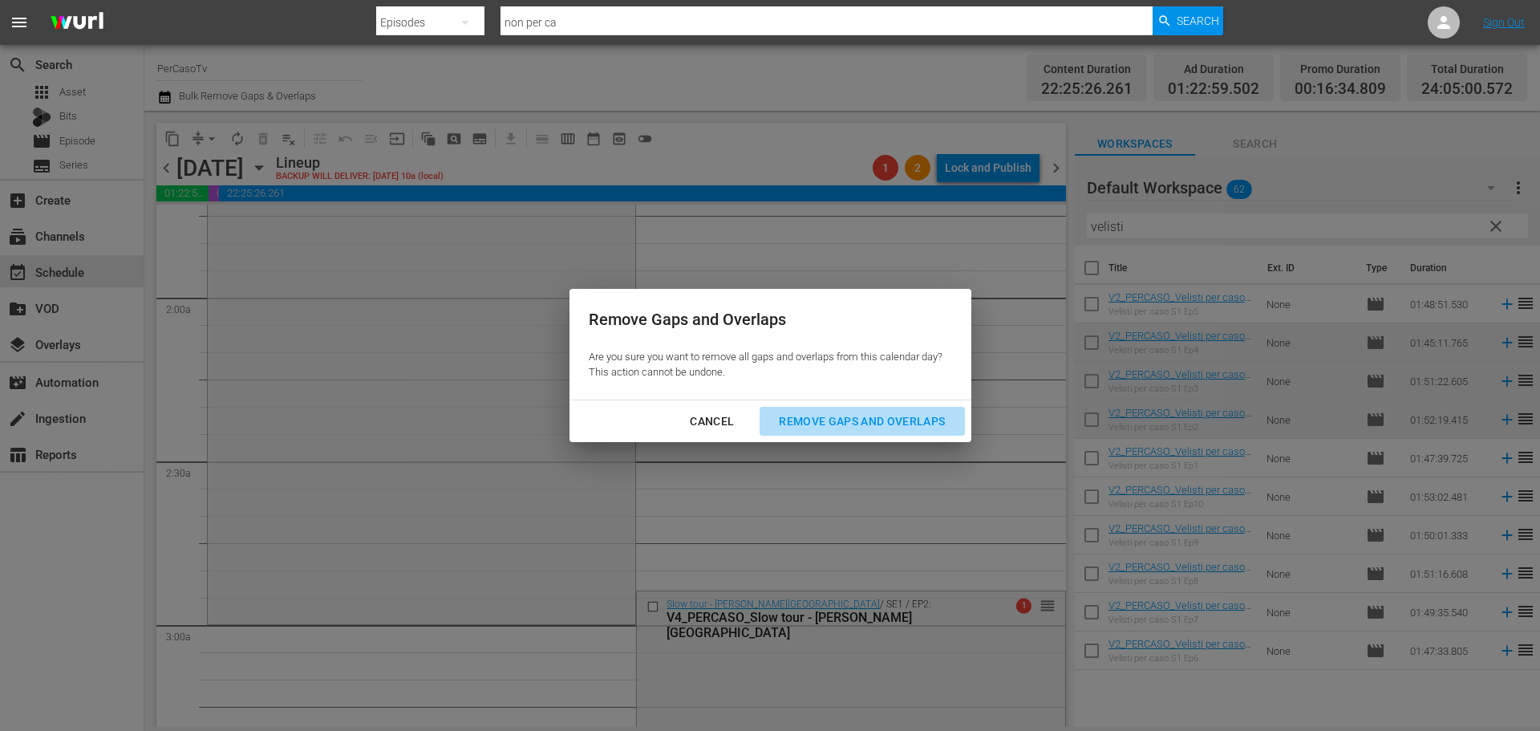
click at [887, 430] on div "Remove Gaps and Overlaps" at bounding box center [862, 421] width 192 height 20
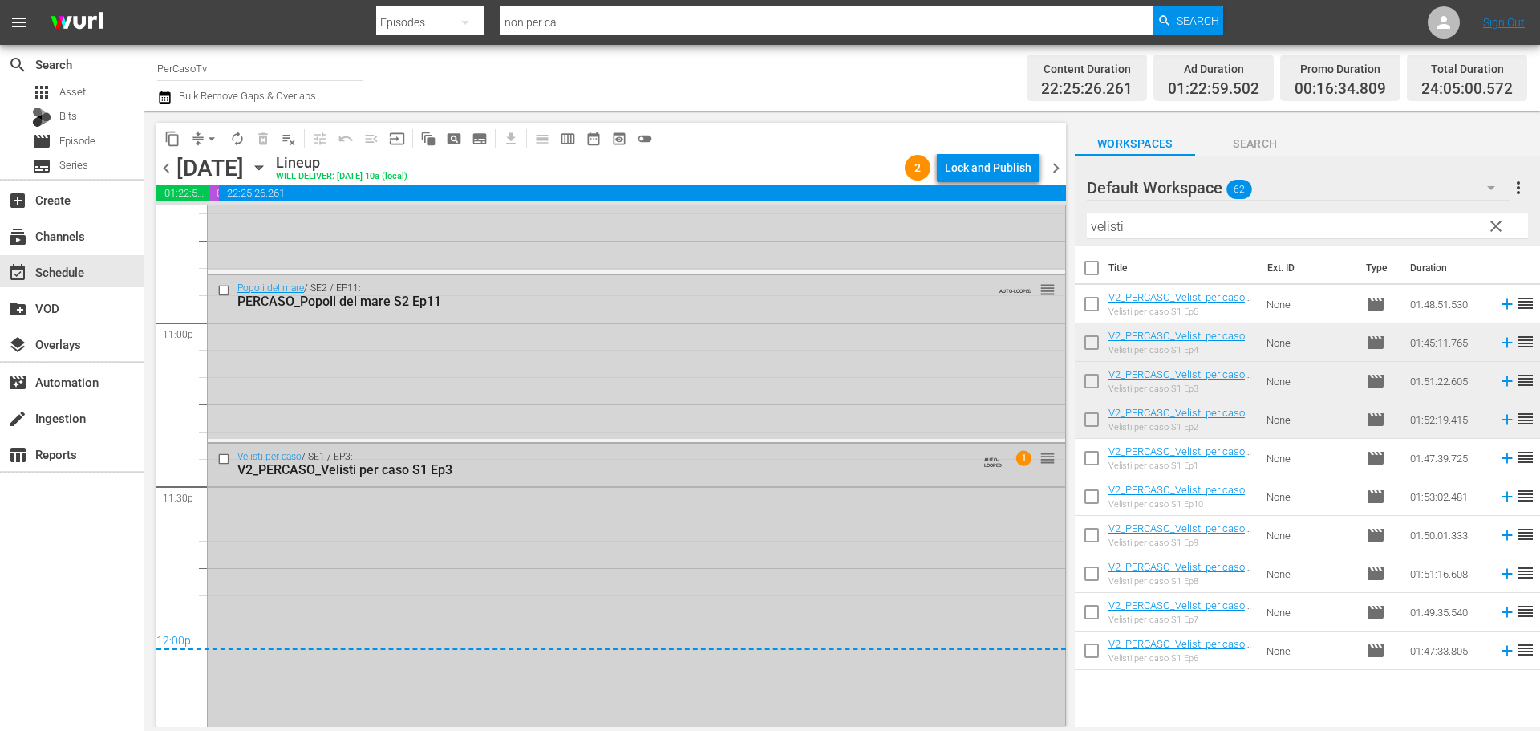
scroll to position [7368, 0]
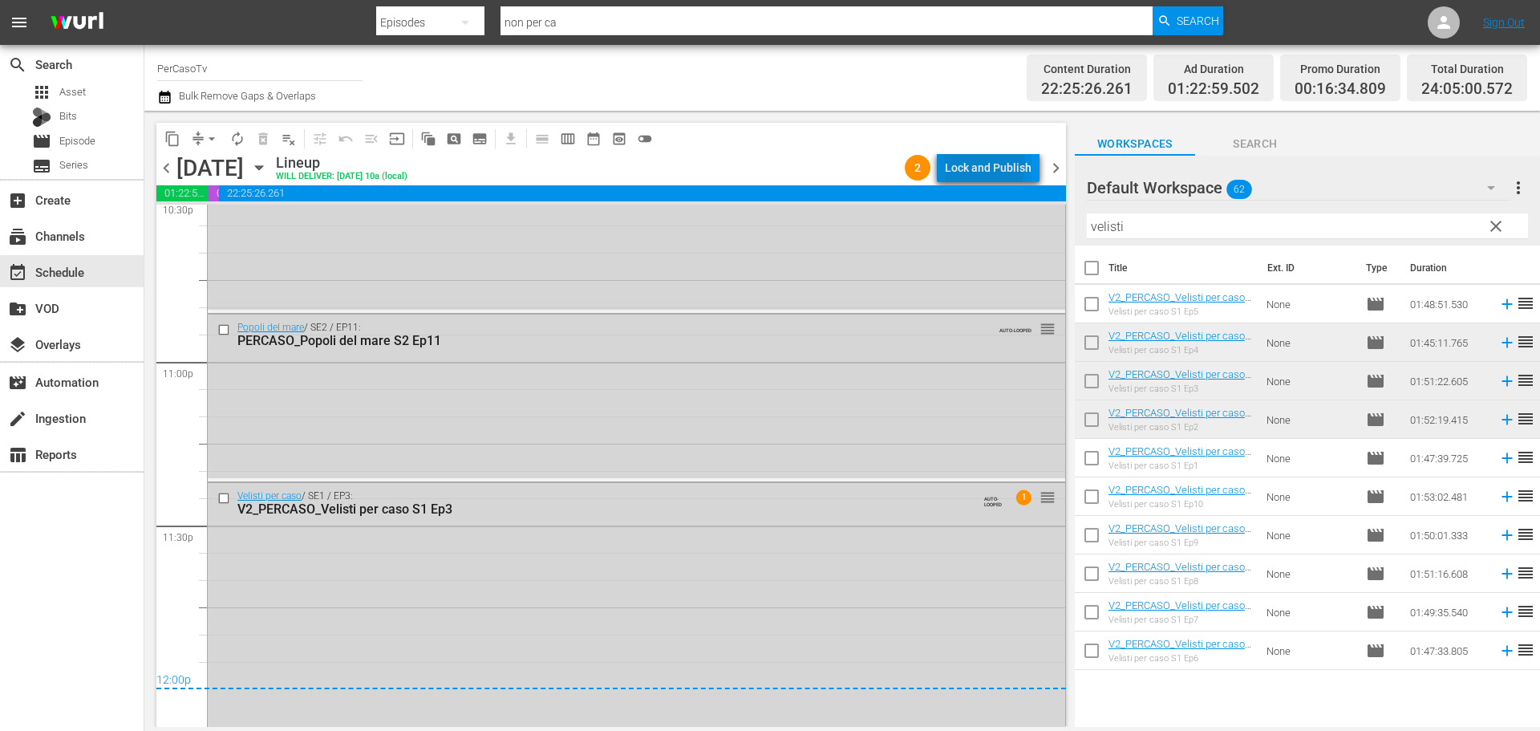
click at [980, 165] on div "Lock and Publish" at bounding box center [988, 167] width 87 height 29
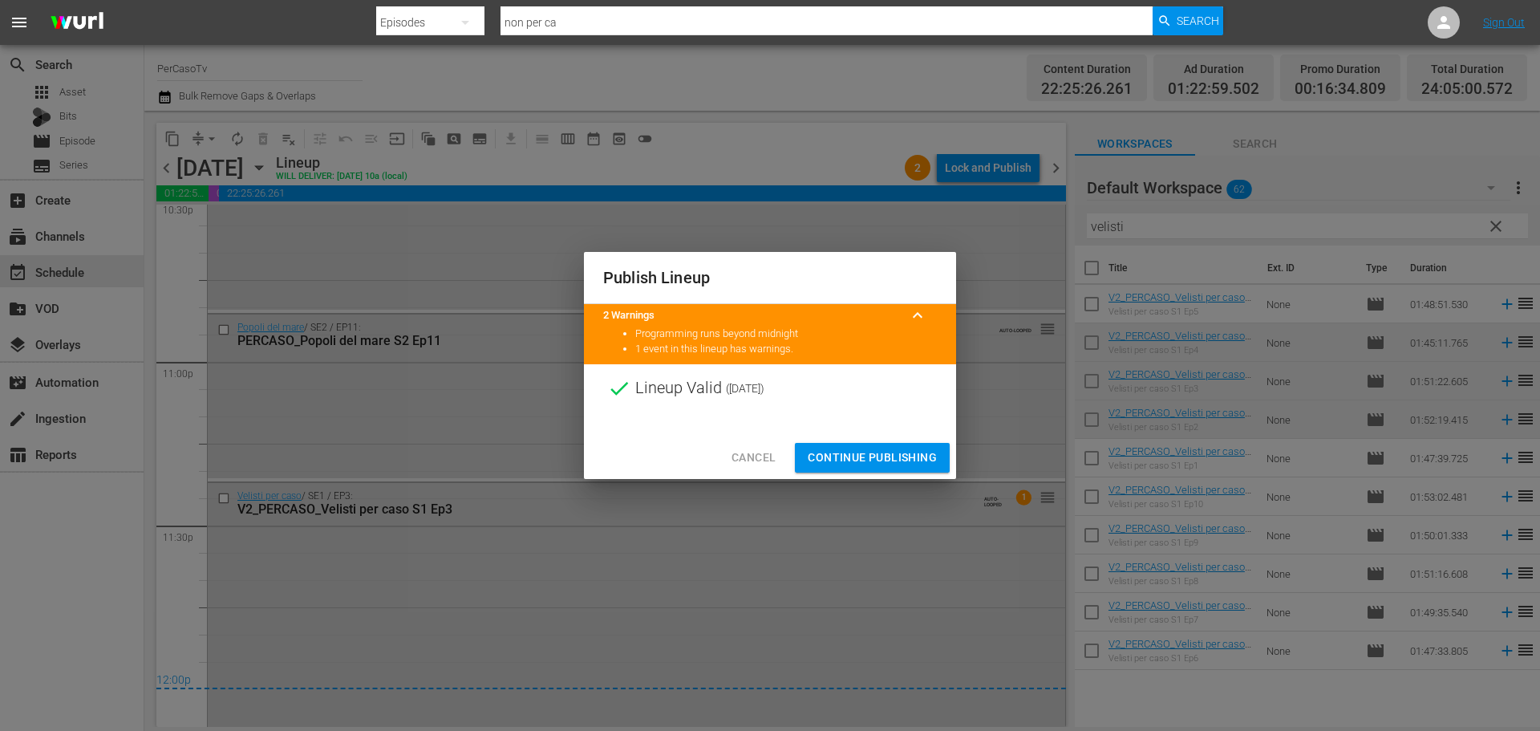
click at [905, 460] on span "Continue Publishing" at bounding box center [872, 457] width 129 height 20
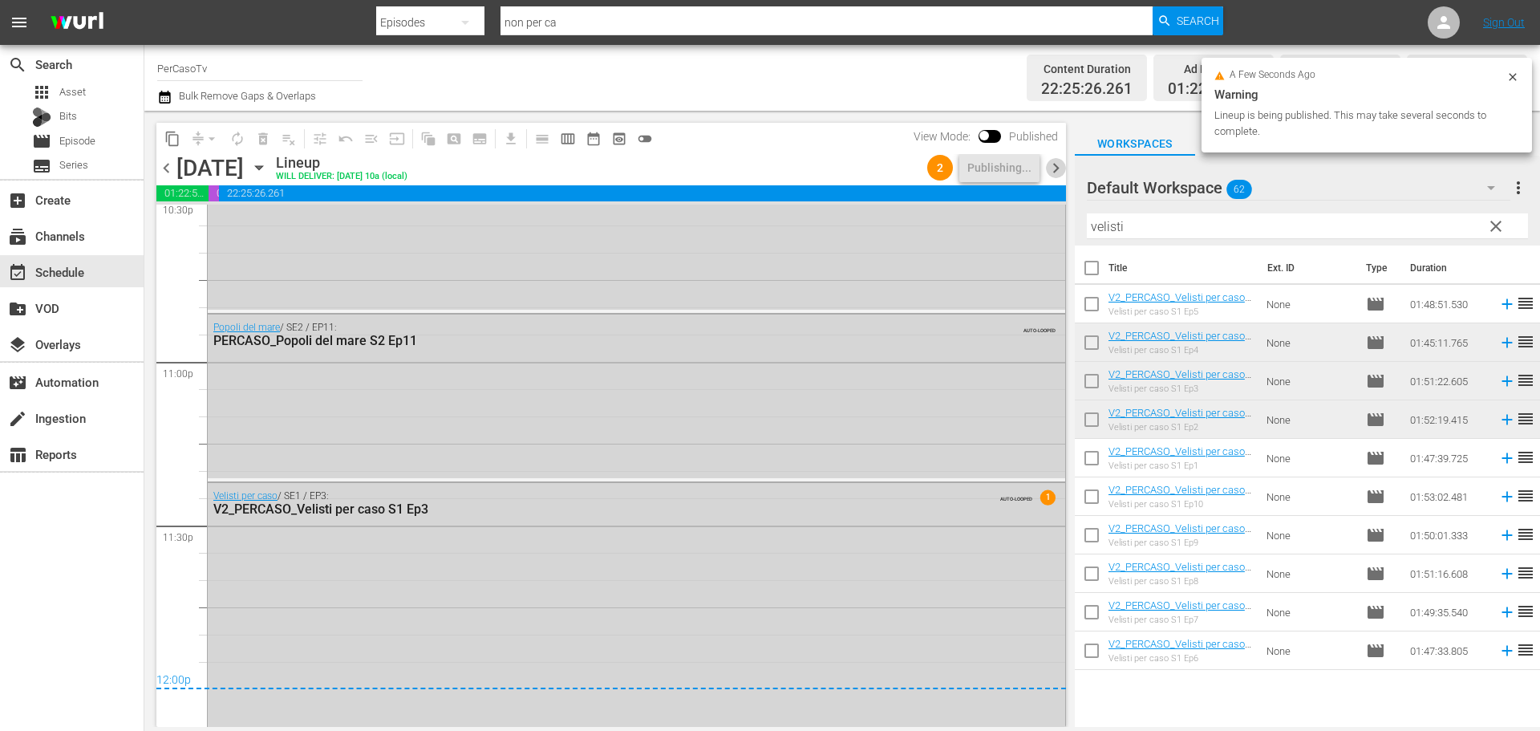
click at [1058, 172] on span "chevron_right" at bounding box center [1056, 168] width 20 height 20
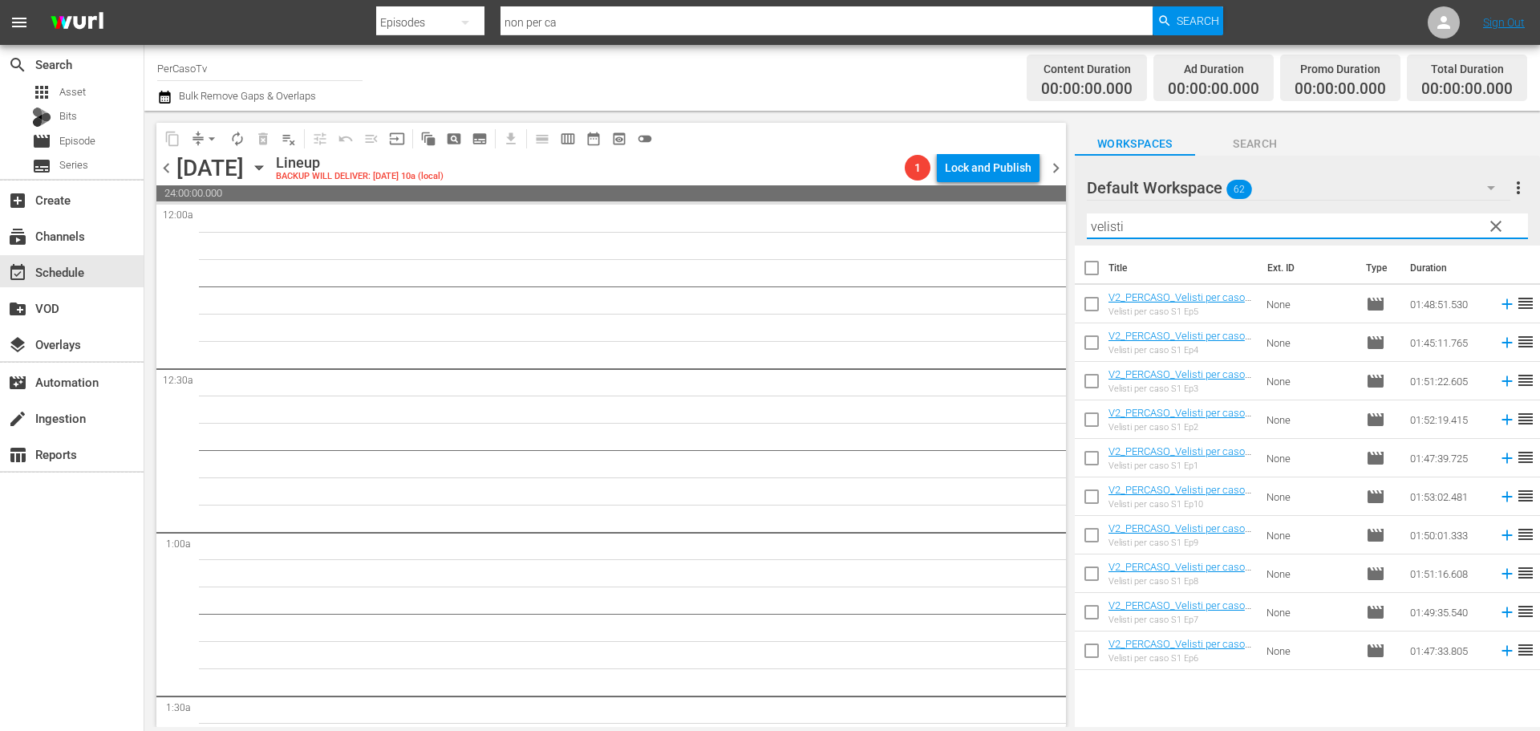
click at [1144, 224] on input "velisti" at bounding box center [1307, 226] width 441 height 26
click at [164, 168] on span "chevron_left" at bounding box center [166, 168] width 20 height 20
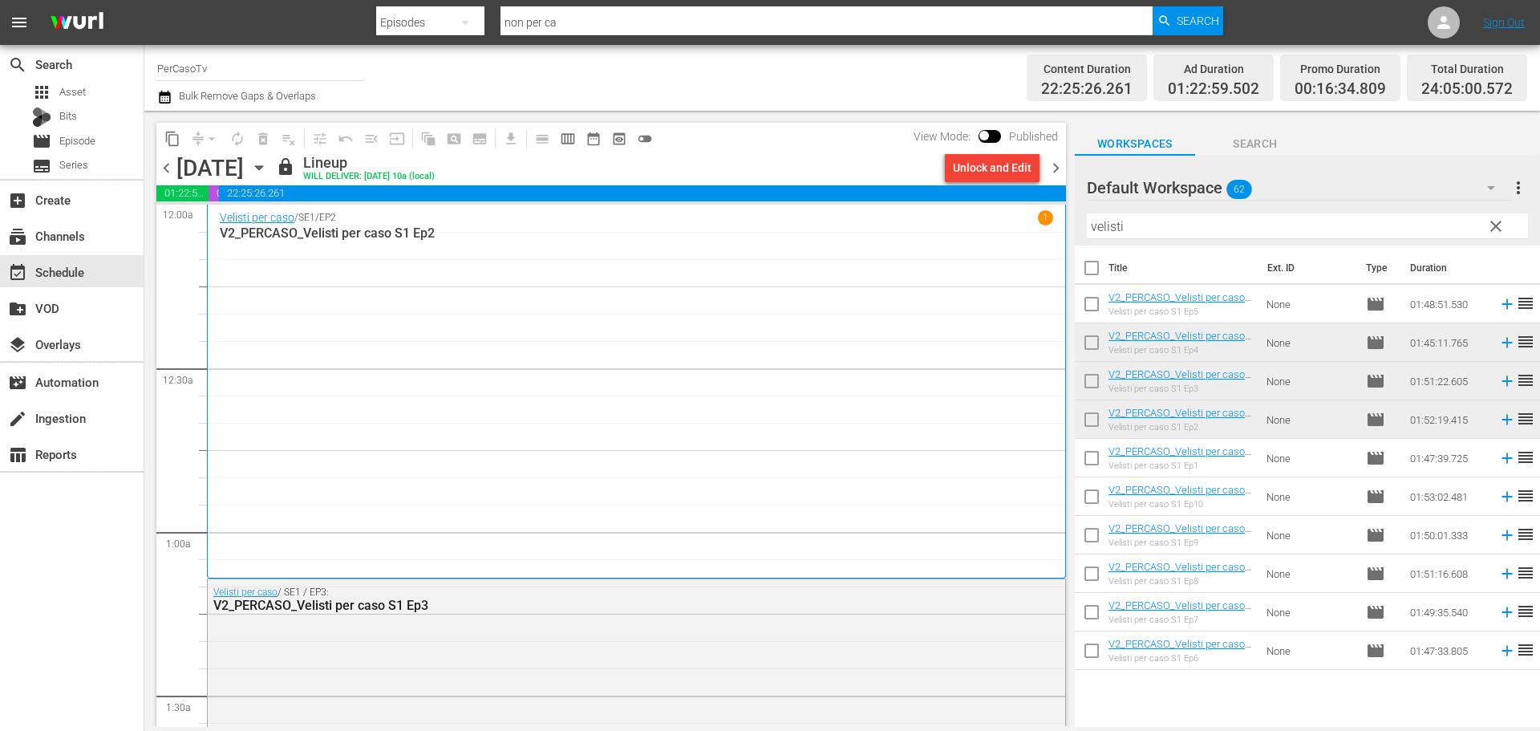
click at [1055, 169] on span "chevron_right" at bounding box center [1056, 168] width 20 height 20
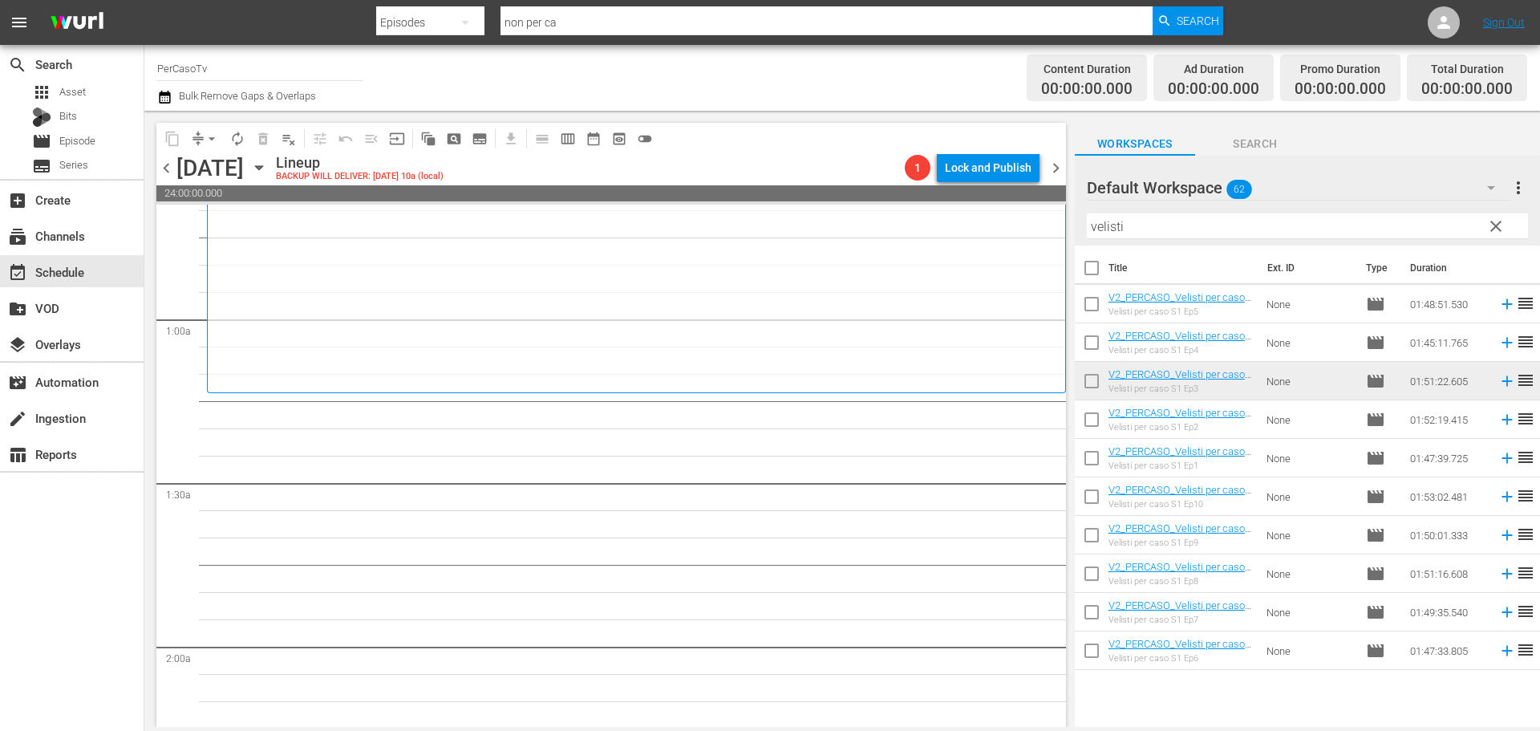
scroll to position [241, 0]
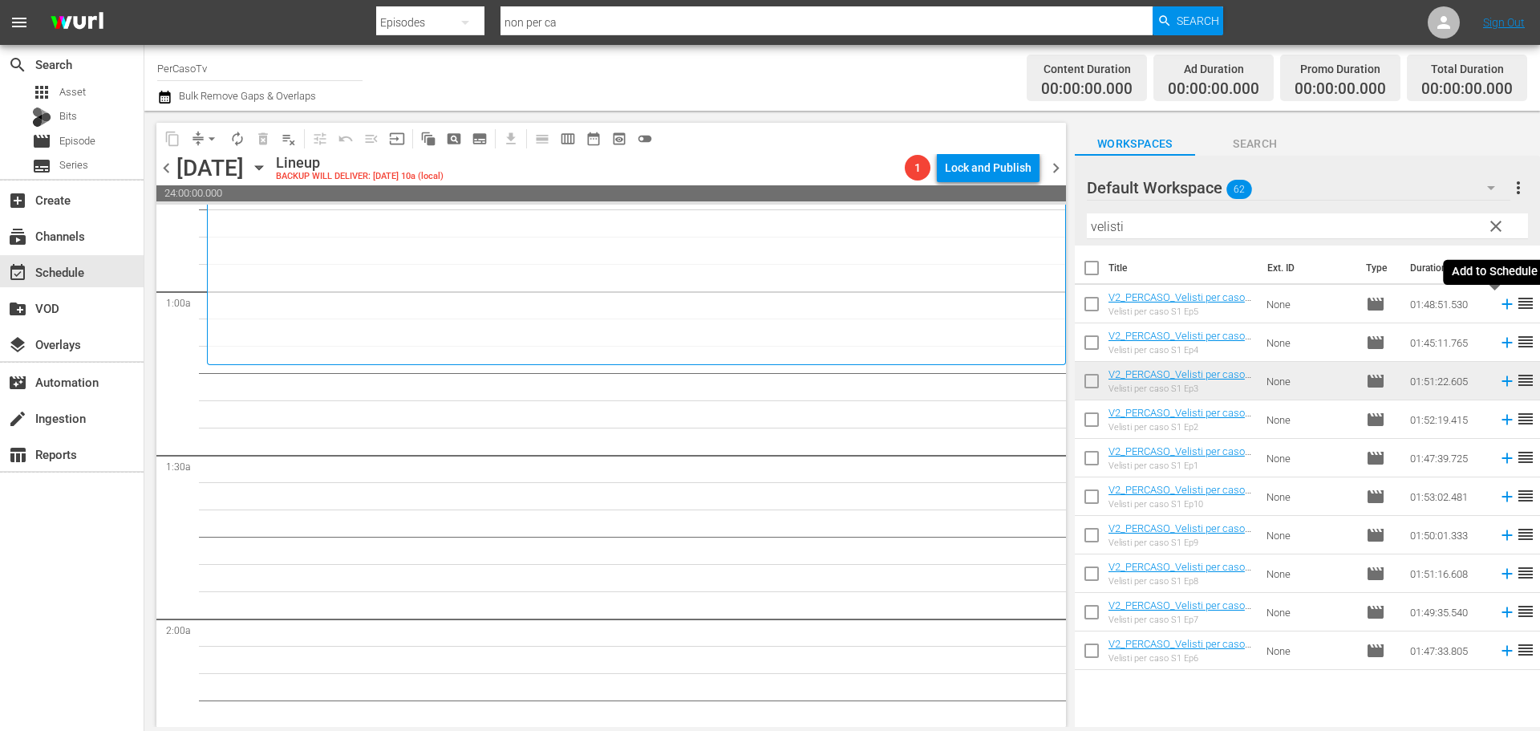
drag, startPoint x: 1494, startPoint y: 309, endPoint x: 1347, endPoint y: 249, distance: 158.3
click at [1501, 309] on icon at bounding box center [1506, 304] width 10 height 10
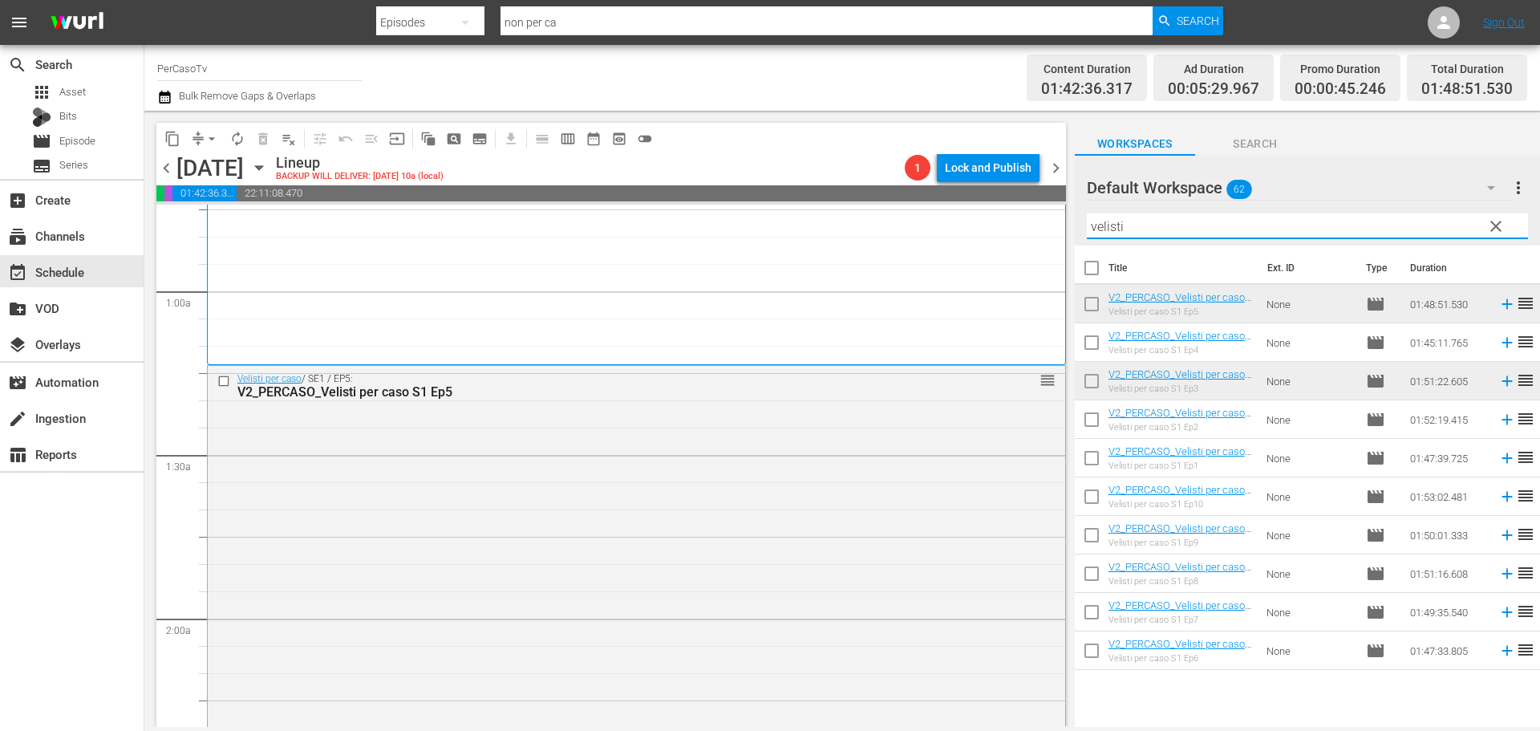
drag, startPoint x: 1145, startPoint y: 219, endPoint x: 1056, endPoint y: 256, distance: 96.4
click at [1053, 257] on div "content_copy compress arrow_drop_down autorenew_outlined delete_forever_outline…" at bounding box center [841, 419] width 1395 height 616
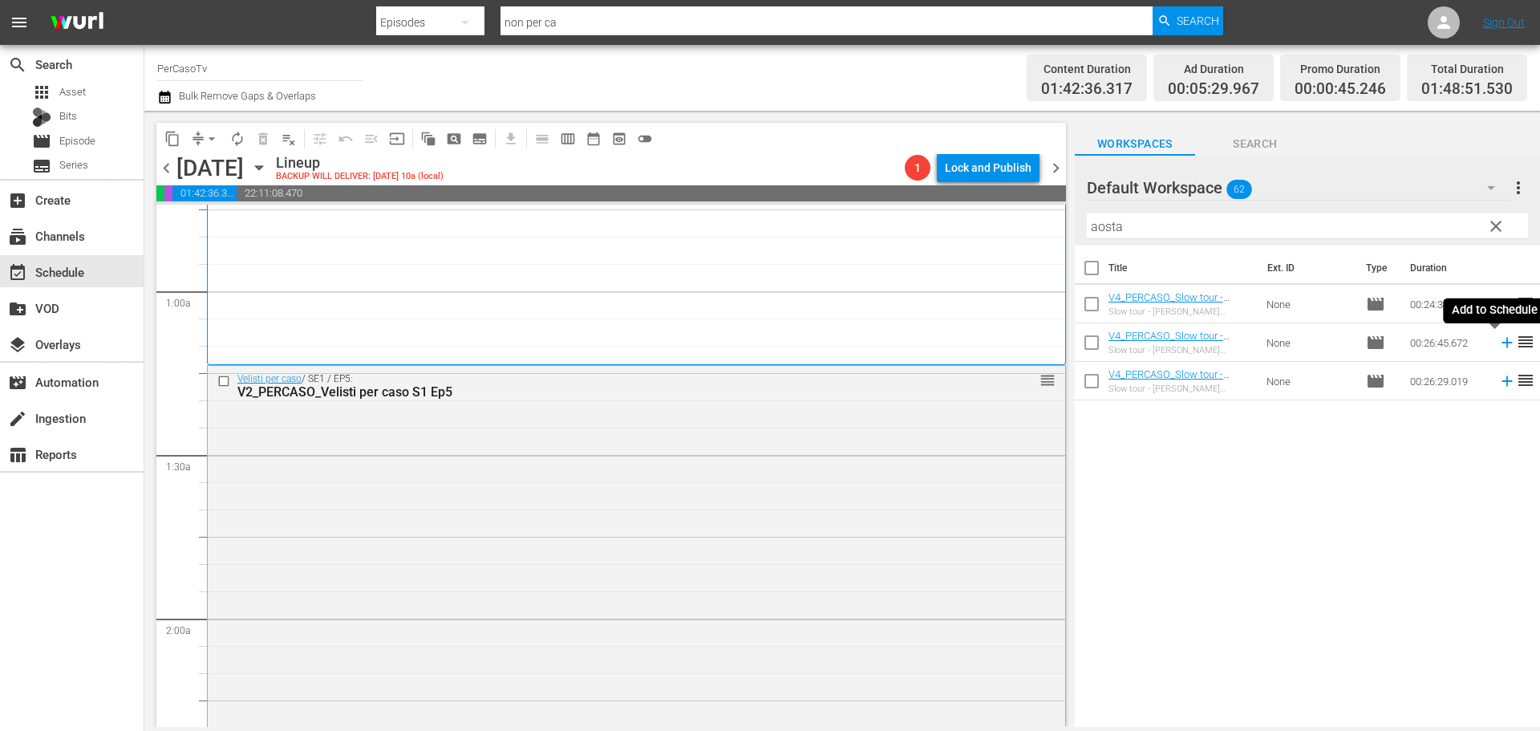
drag, startPoint x: 1494, startPoint y: 348, endPoint x: 1336, endPoint y: 279, distance: 172.4
click at [1501, 348] on icon at bounding box center [1506, 343] width 10 height 10
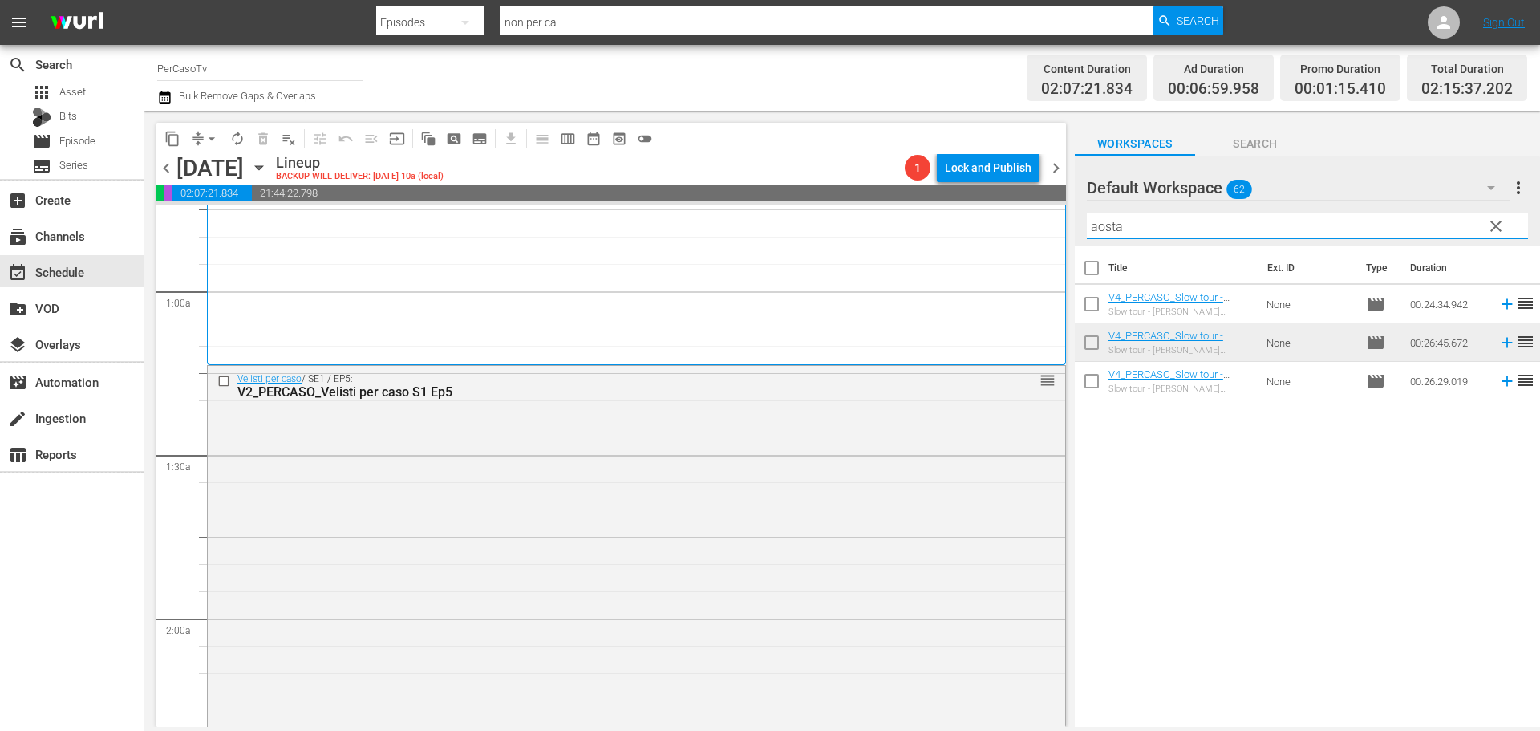
drag, startPoint x: 1152, startPoint y: 226, endPoint x: 987, endPoint y: 265, distance: 169.0
click at [987, 265] on div "content_copy compress arrow_drop_down autorenew_outlined delete_forever_outline…" at bounding box center [841, 419] width 1395 height 616
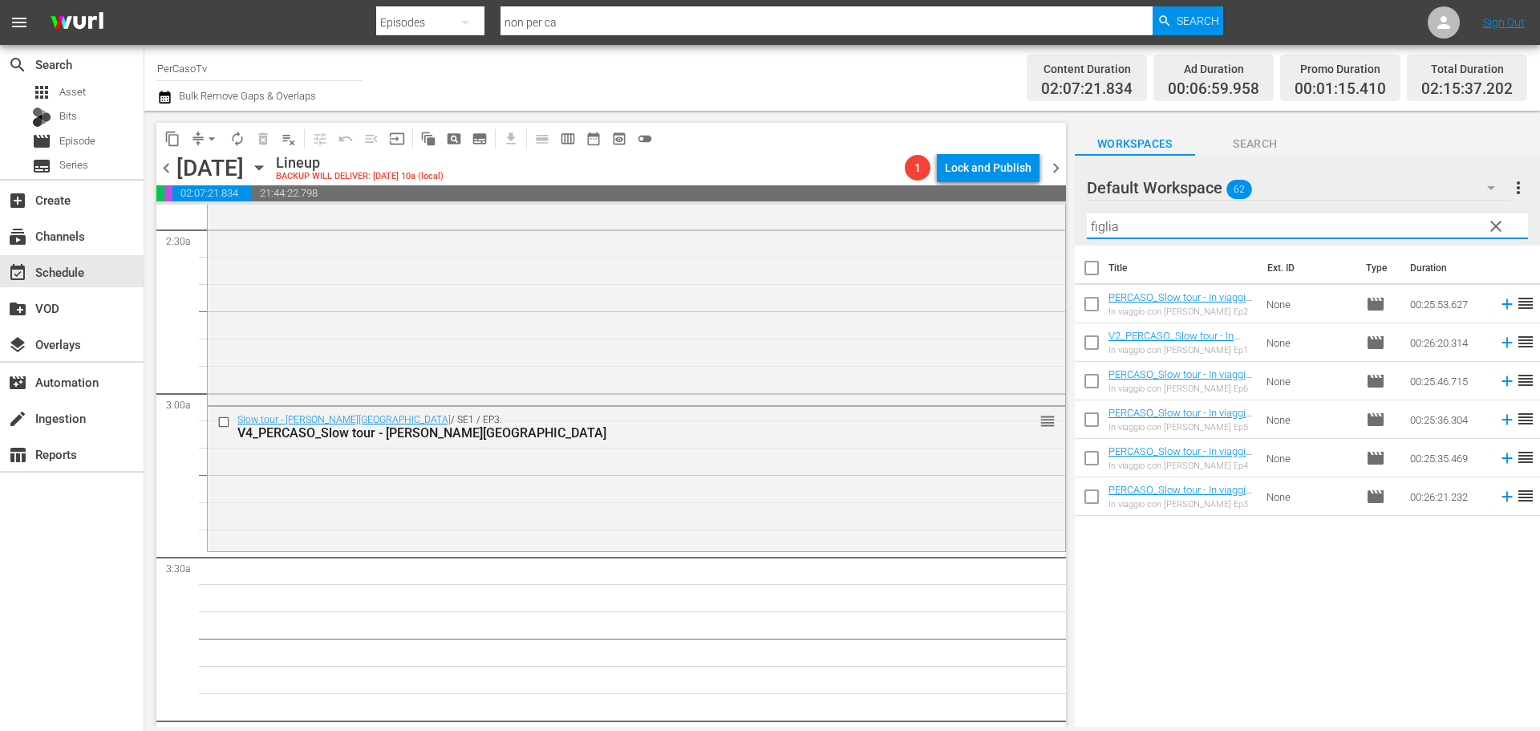
scroll to position [802, 0]
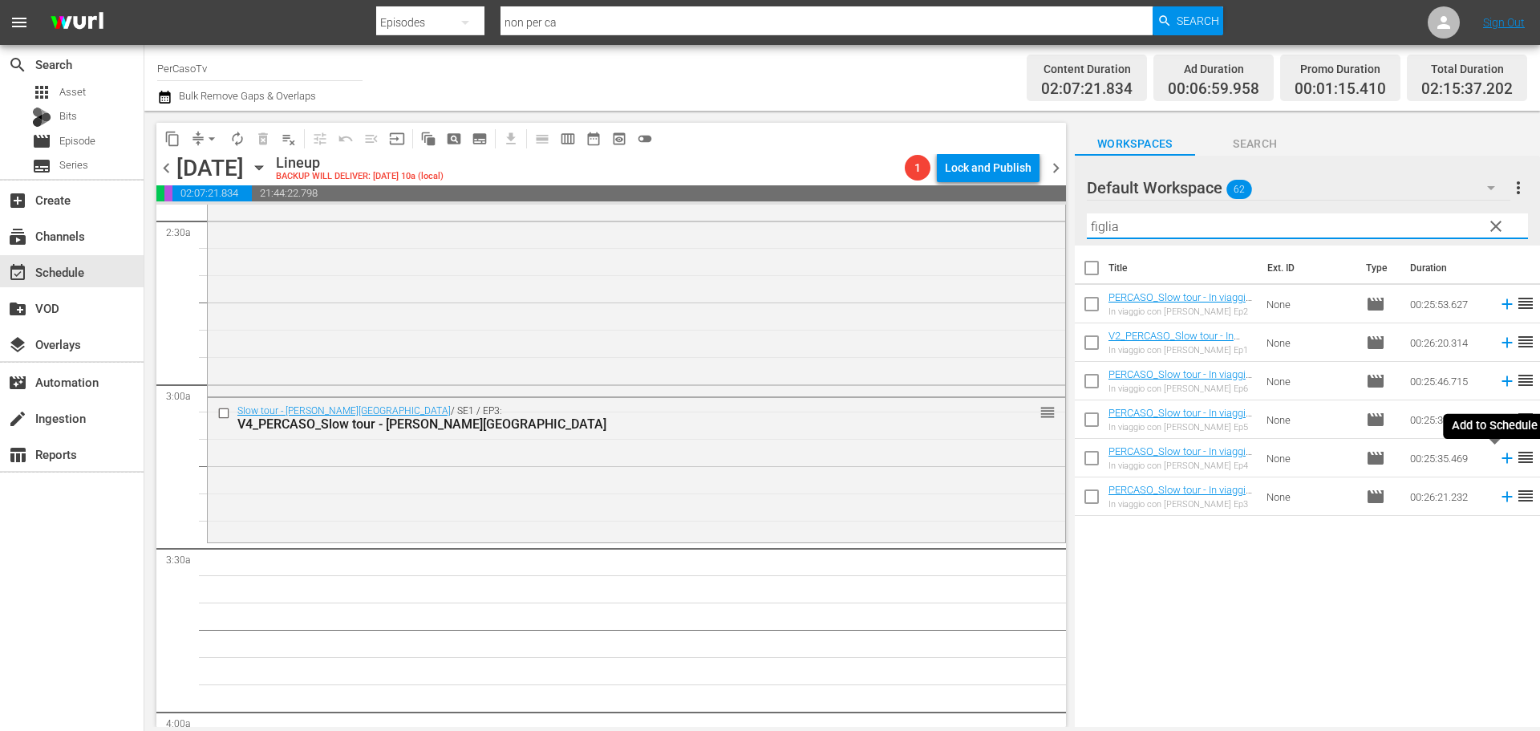
drag, startPoint x: 1498, startPoint y: 460, endPoint x: 1241, endPoint y: 317, distance: 294.0
click at [1498, 460] on icon at bounding box center [1507, 458] width 18 height 18
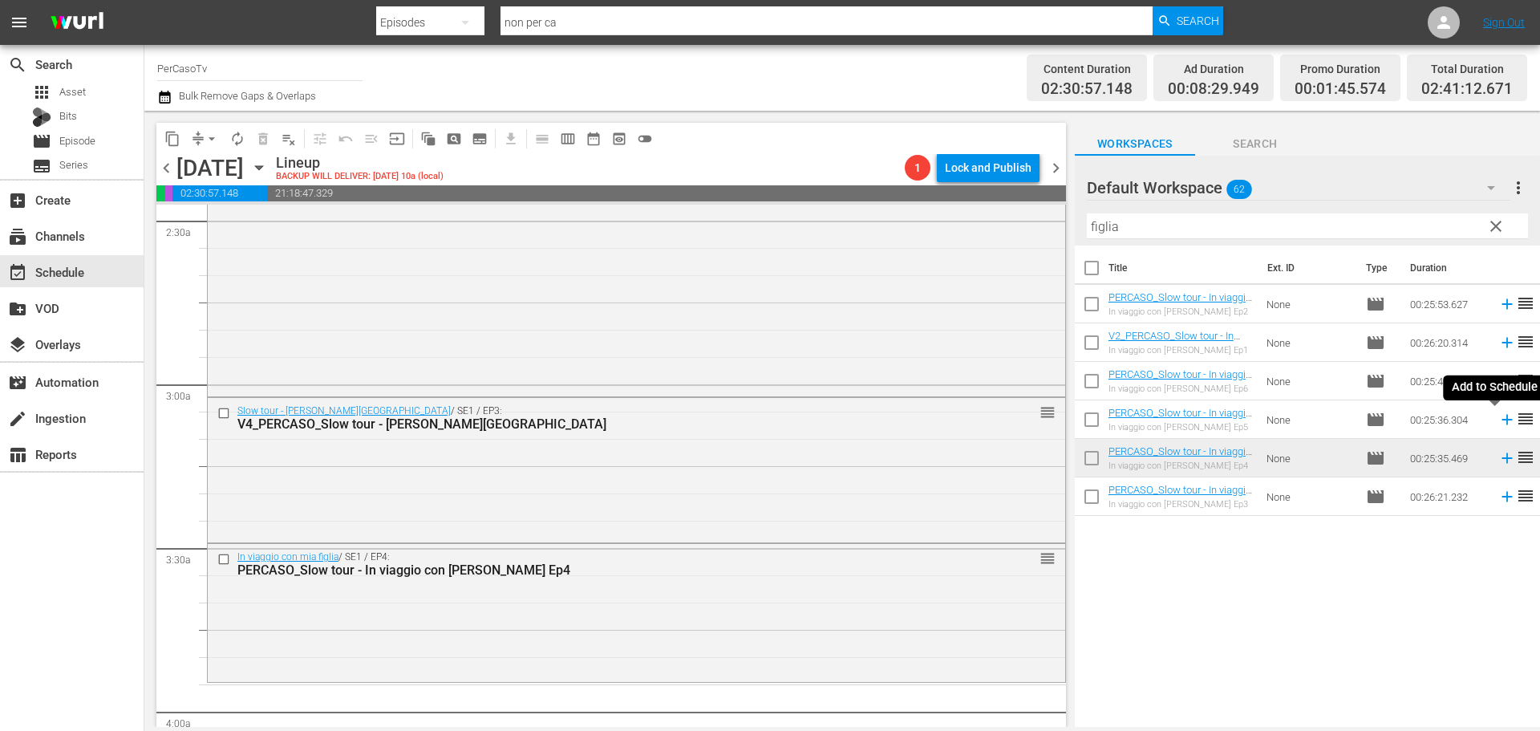
click at [1498, 422] on icon at bounding box center [1507, 420] width 18 height 18
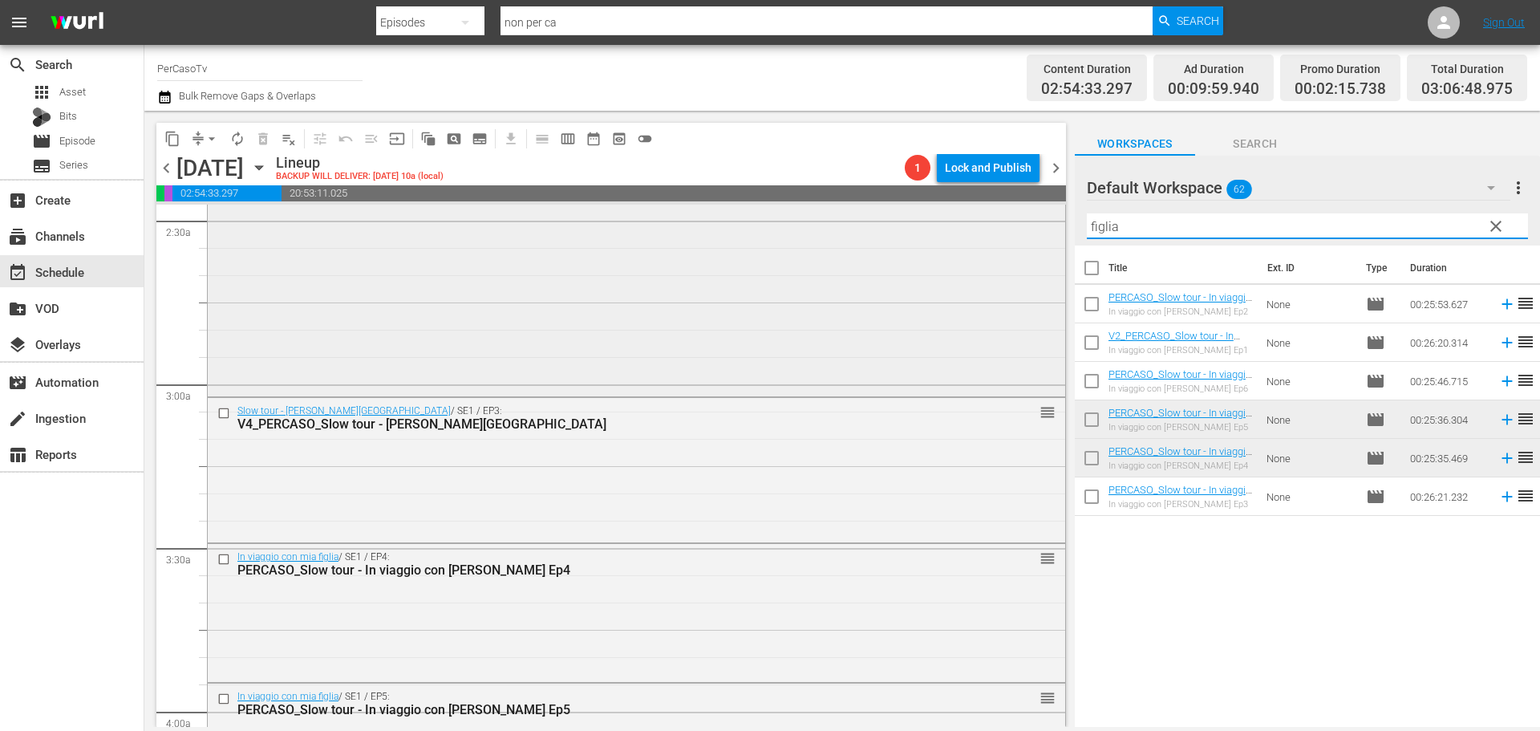
drag, startPoint x: 1110, startPoint y: 229, endPoint x: 1034, endPoint y: 231, distance: 75.4
click at [1034, 231] on div "content_copy compress arrow_drop_down autorenew_outlined delete_forever_outline…" at bounding box center [841, 419] width 1395 height 616
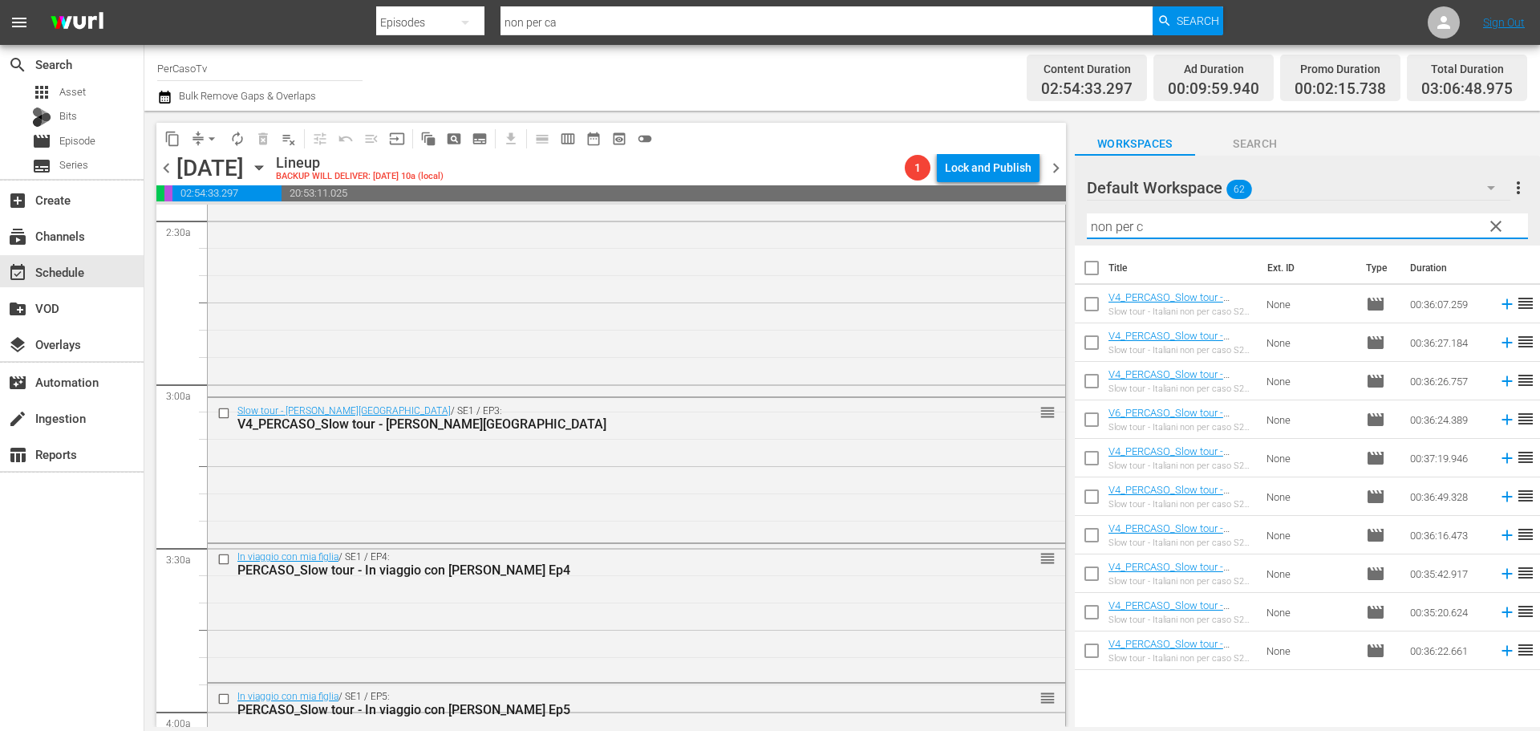
click at [1274, 225] on input "non per c" at bounding box center [1307, 226] width 441 height 26
click at [1498, 386] on icon at bounding box center [1507, 381] width 18 height 18
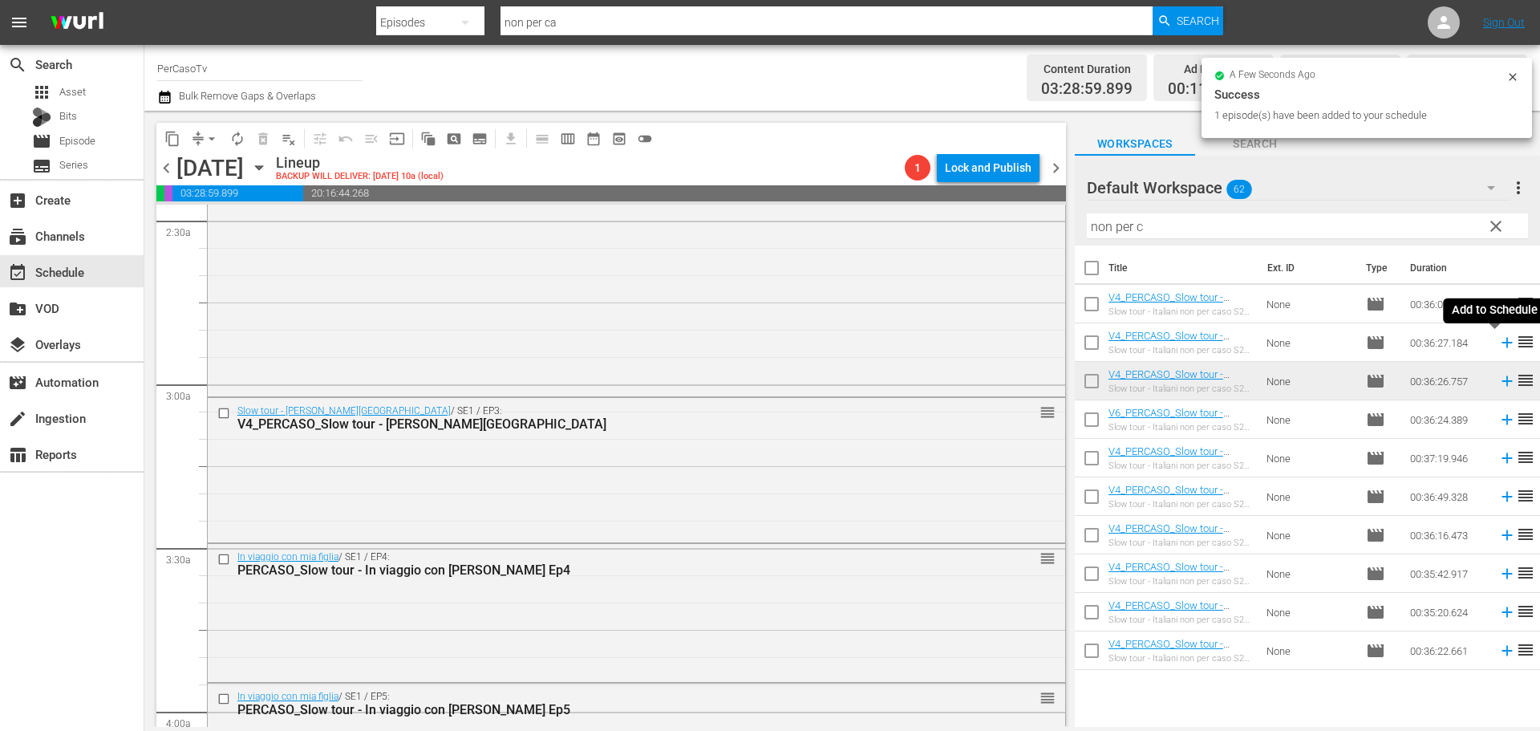
click at [1498, 345] on icon at bounding box center [1507, 343] width 18 height 18
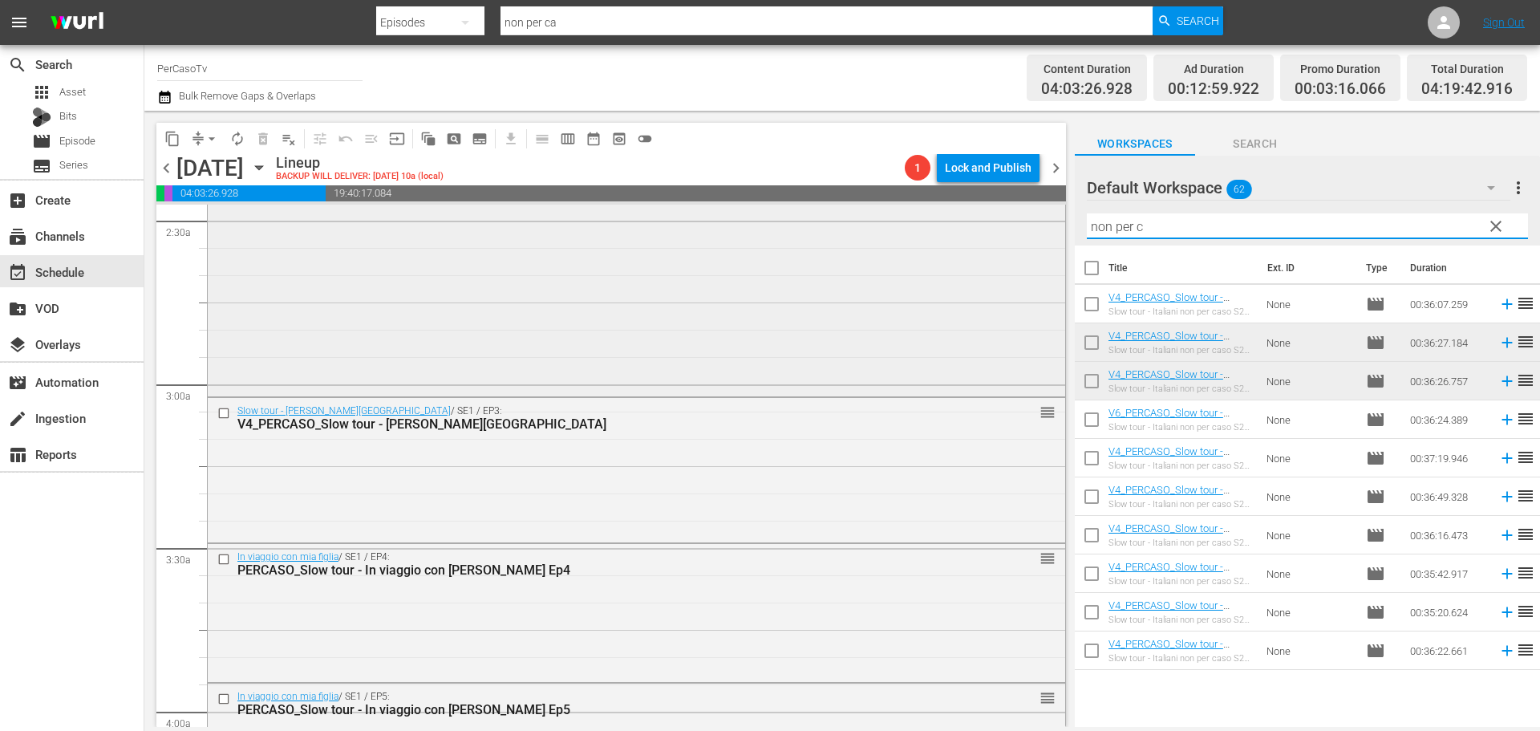
drag, startPoint x: 1152, startPoint y: 228, endPoint x: 1005, endPoint y: 243, distance: 148.3
click at [1005, 243] on div "content_copy compress arrow_drop_down autorenew_outlined delete_forever_outline…" at bounding box center [841, 419] width 1395 height 616
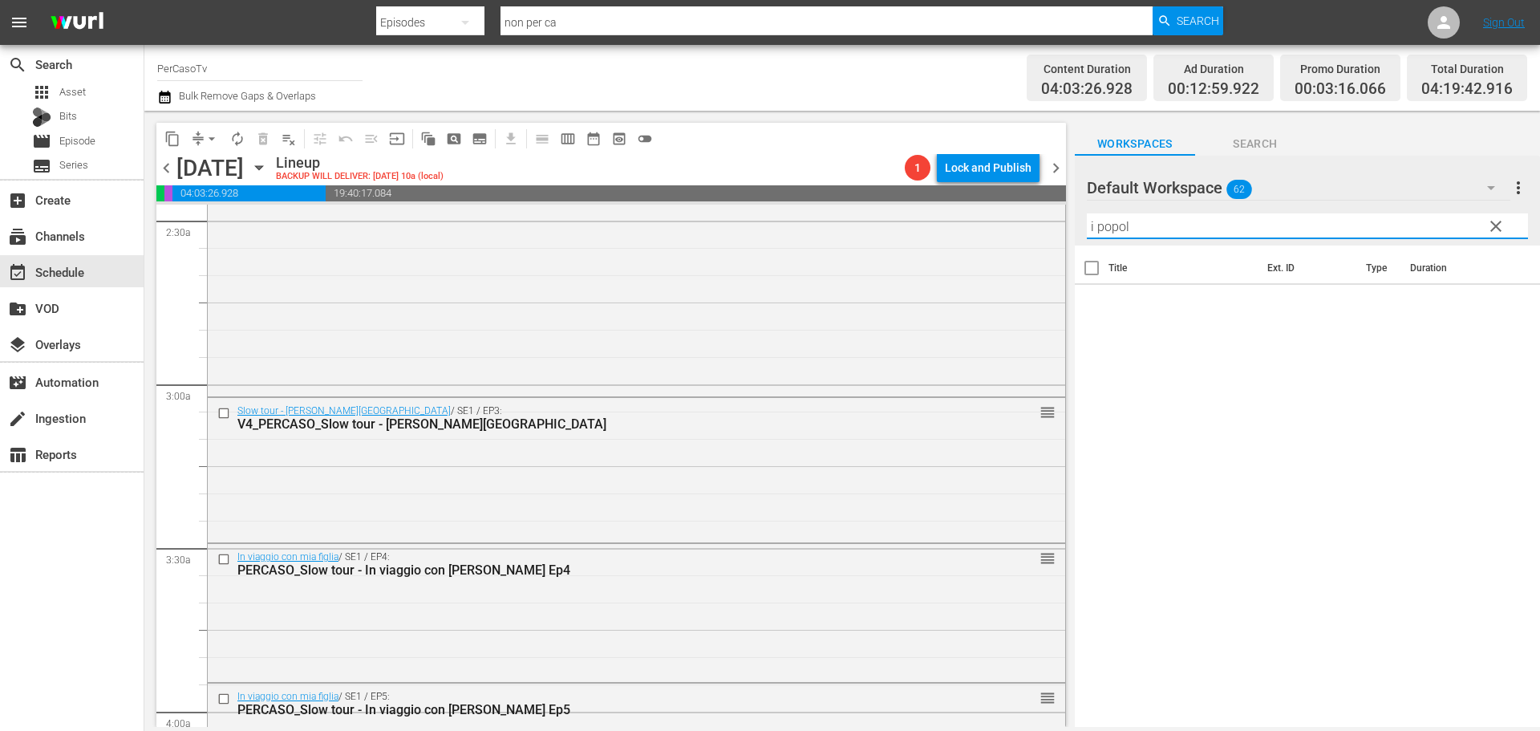
drag, startPoint x: 1136, startPoint y: 225, endPoint x: 1064, endPoint y: 235, distance: 72.8
click at [1064, 235] on div "content_copy compress arrow_drop_down autorenew_outlined delete_forever_outline…" at bounding box center [841, 419] width 1395 height 616
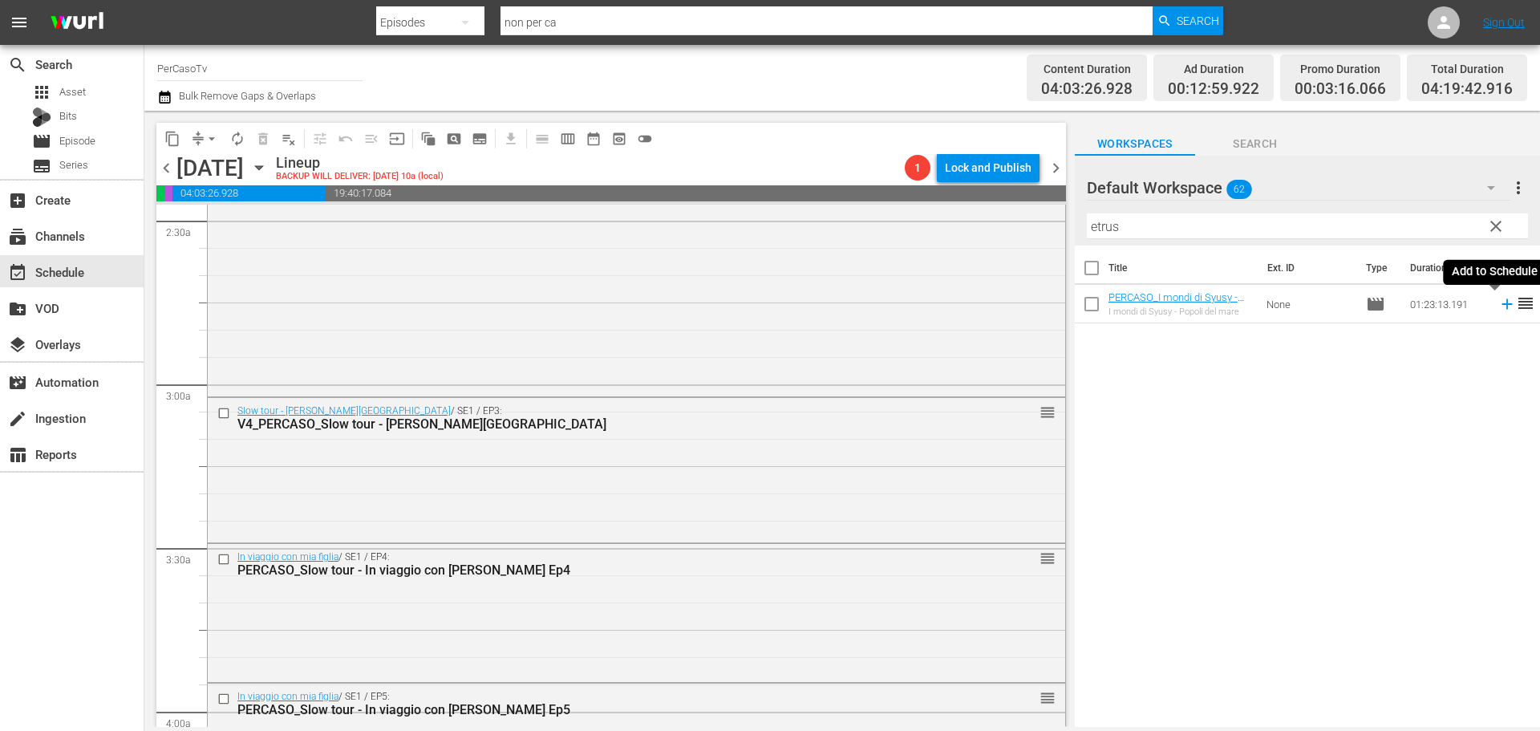
click at [1498, 307] on icon at bounding box center [1507, 304] width 18 height 18
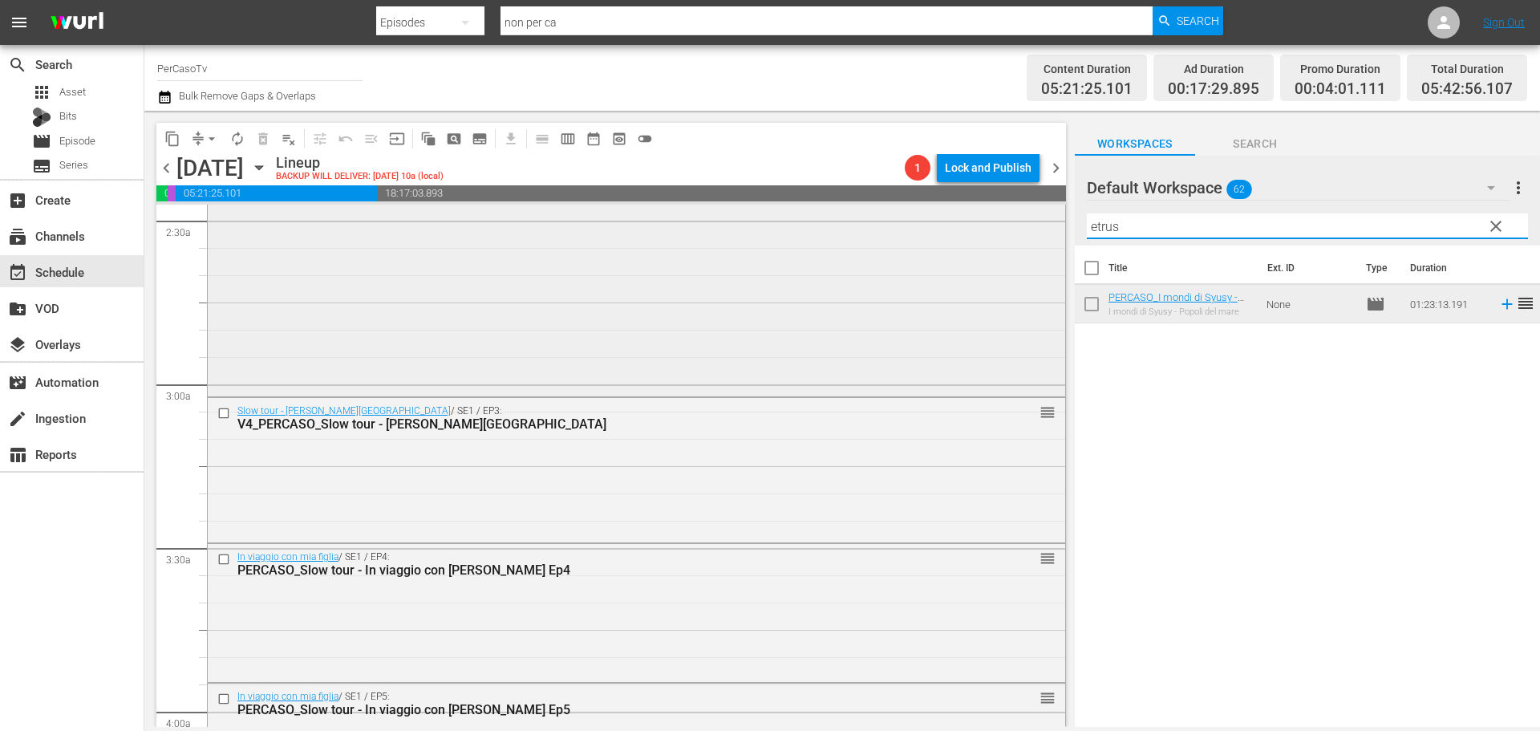
drag, startPoint x: 1132, startPoint y: 228, endPoint x: 1019, endPoint y: 261, distance: 117.0
click at [1019, 261] on div "content_copy compress arrow_drop_down autorenew_outlined delete_forever_outline…" at bounding box center [841, 419] width 1395 height 616
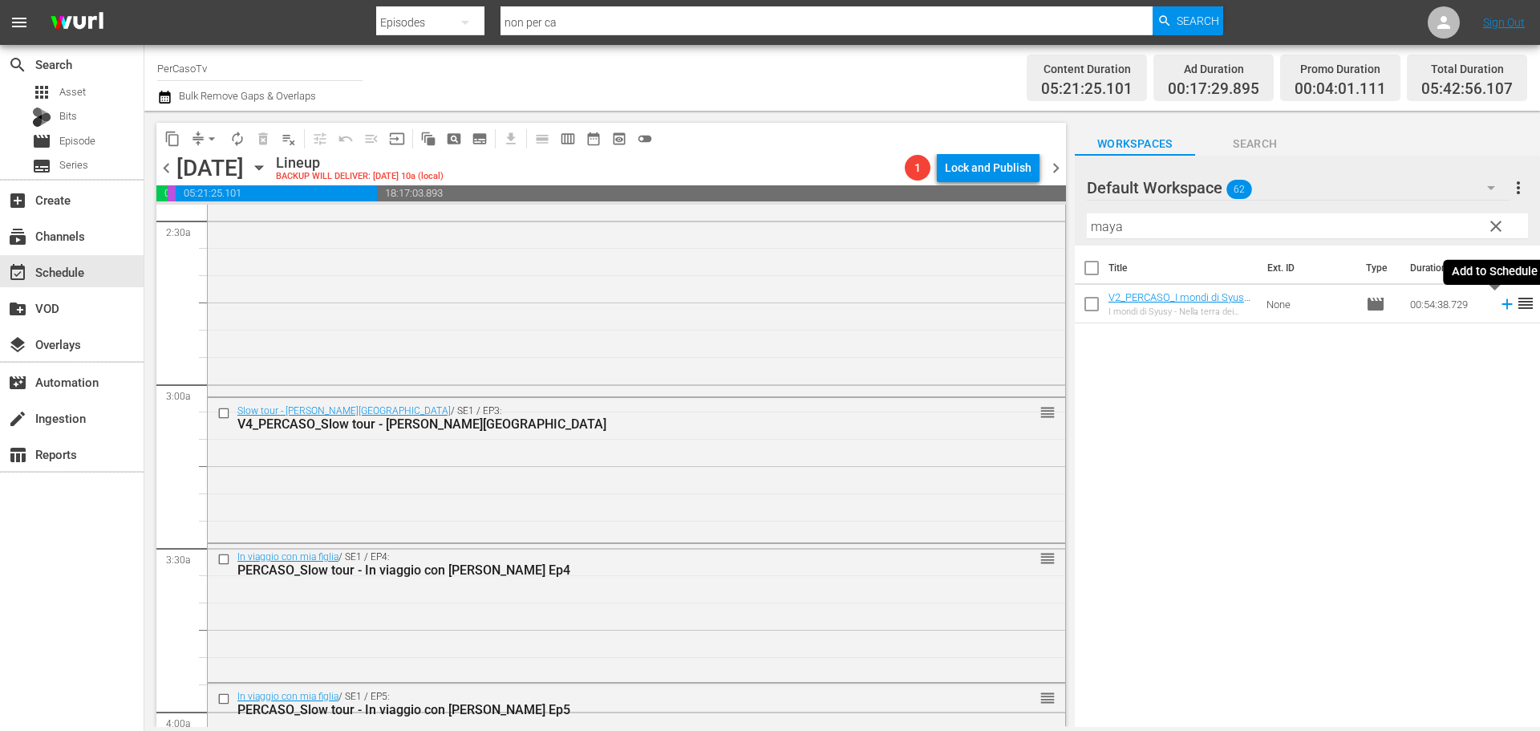
click at [1501, 305] on icon at bounding box center [1506, 304] width 10 height 10
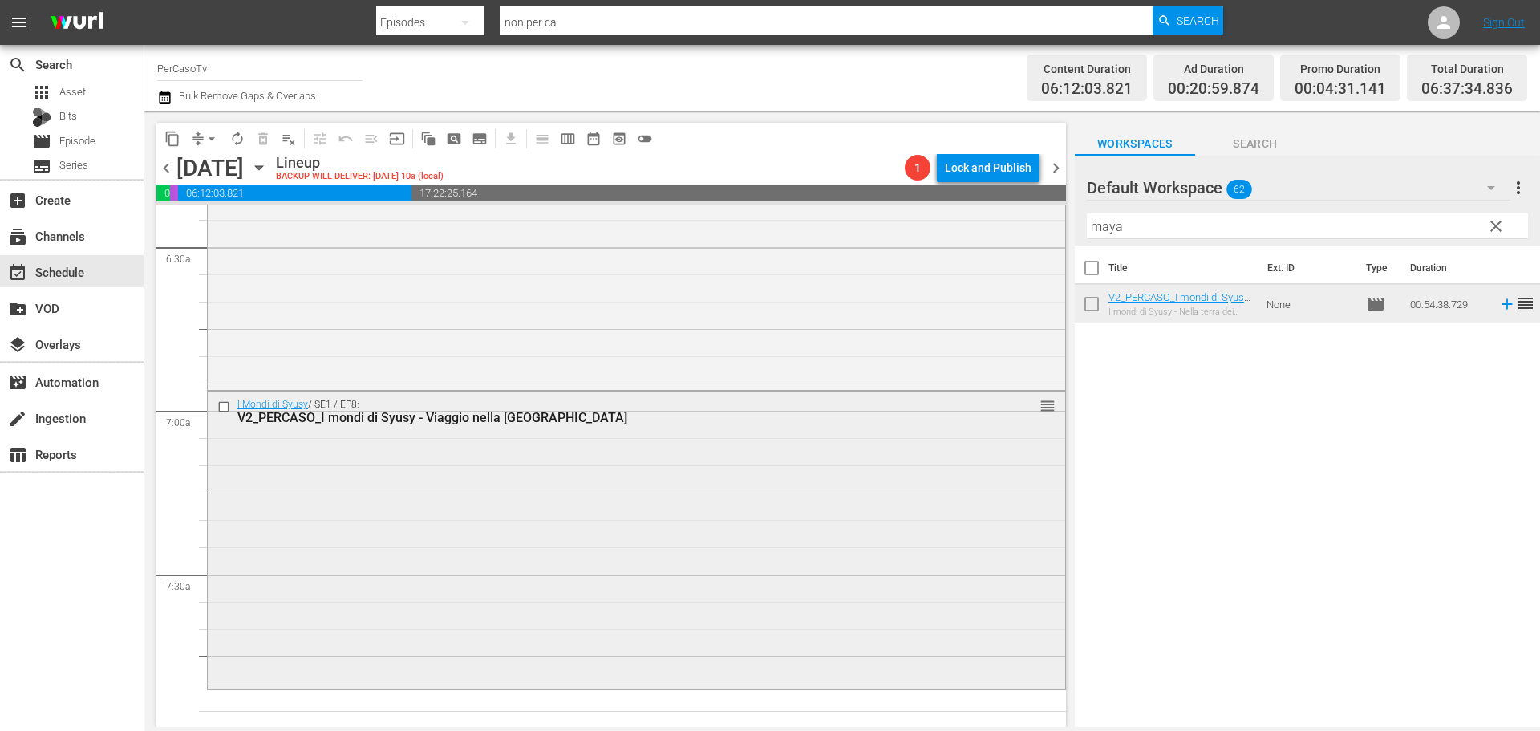
scroll to position [2245, 0]
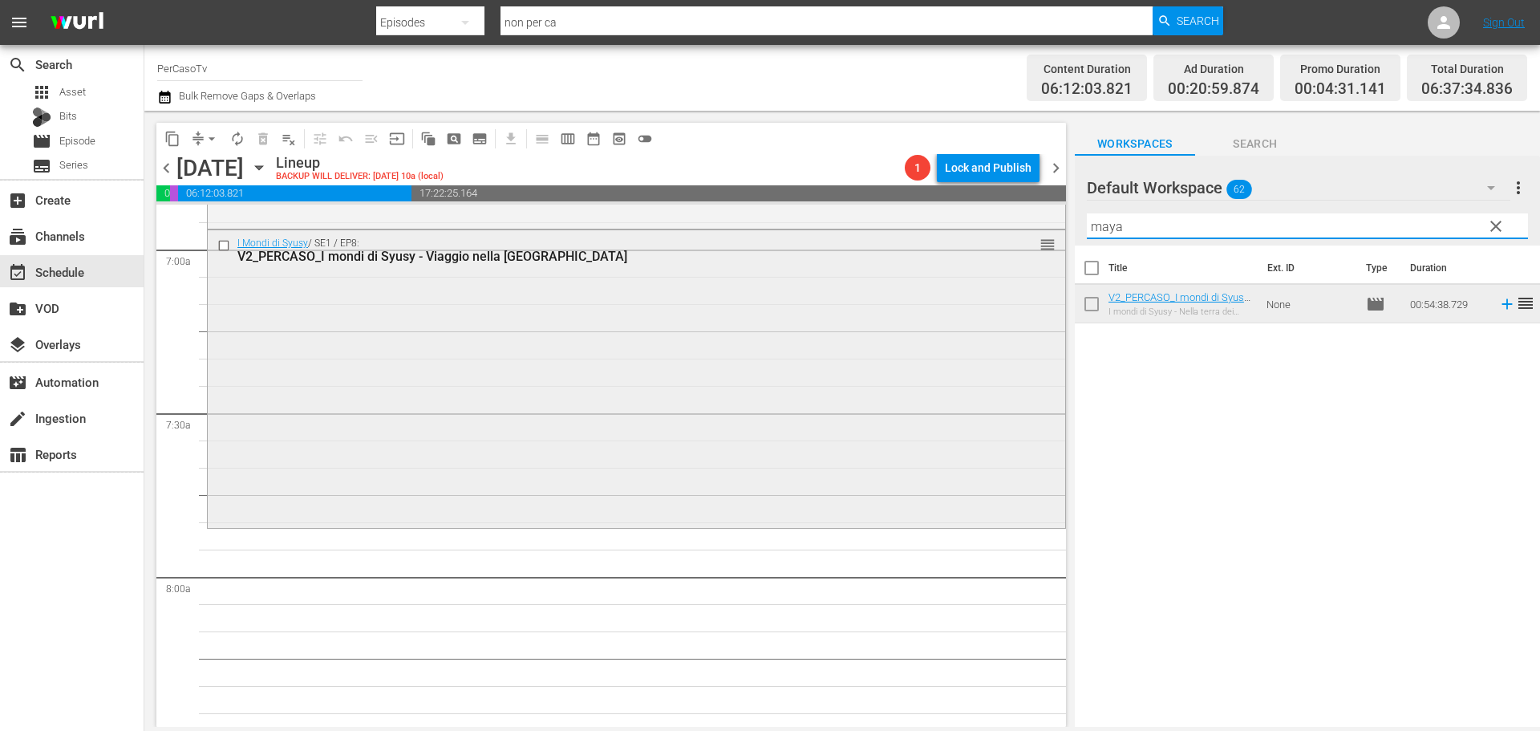
drag, startPoint x: 1153, startPoint y: 234, endPoint x: 986, endPoint y: 262, distance: 169.1
click at [986, 262] on div "content_copy compress arrow_drop_down autorenew_outlined delete_forever_outline…" at bounding box center [841, 419] width 1395 height 616
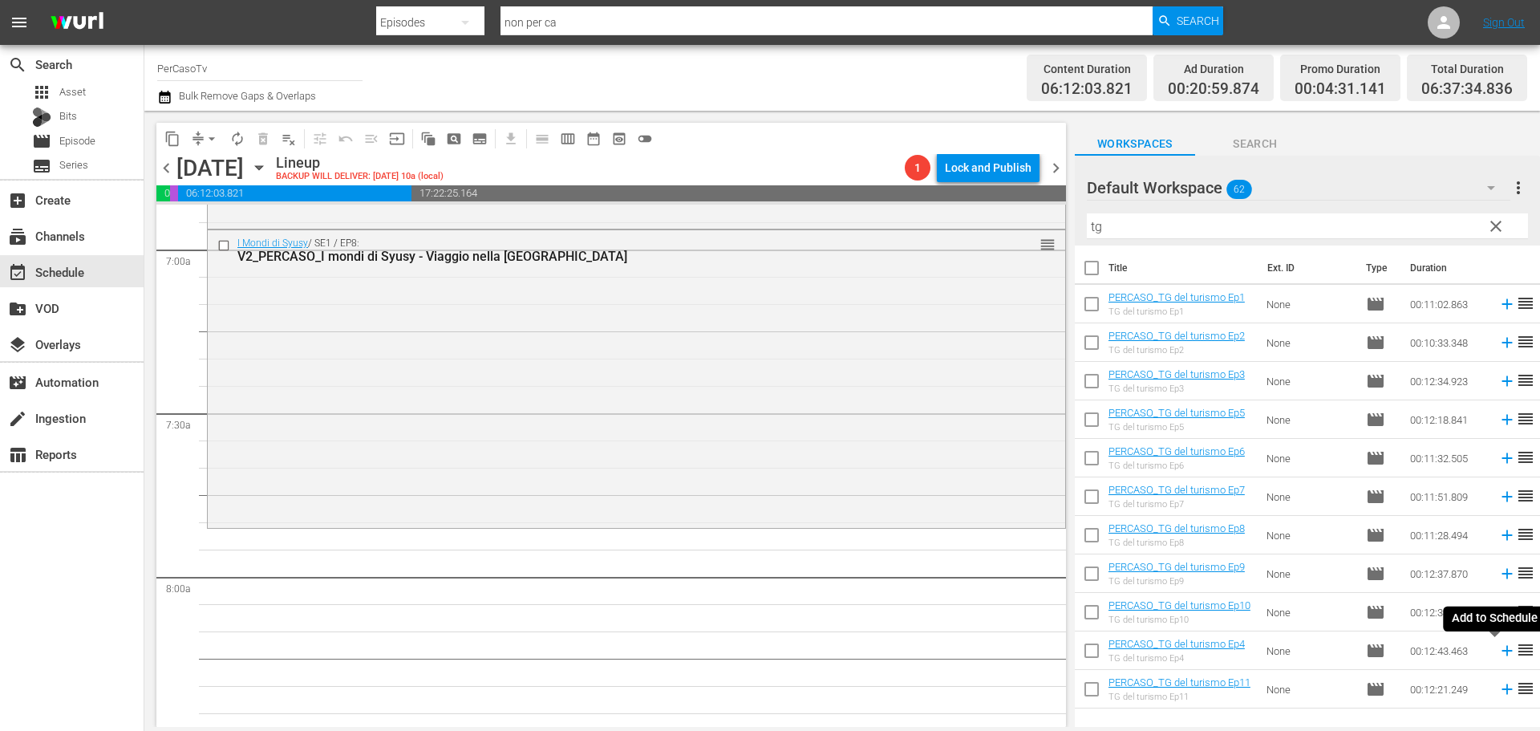
click at [1501, 654] on icon at bounding box center [1506, 651] width 10 height 10
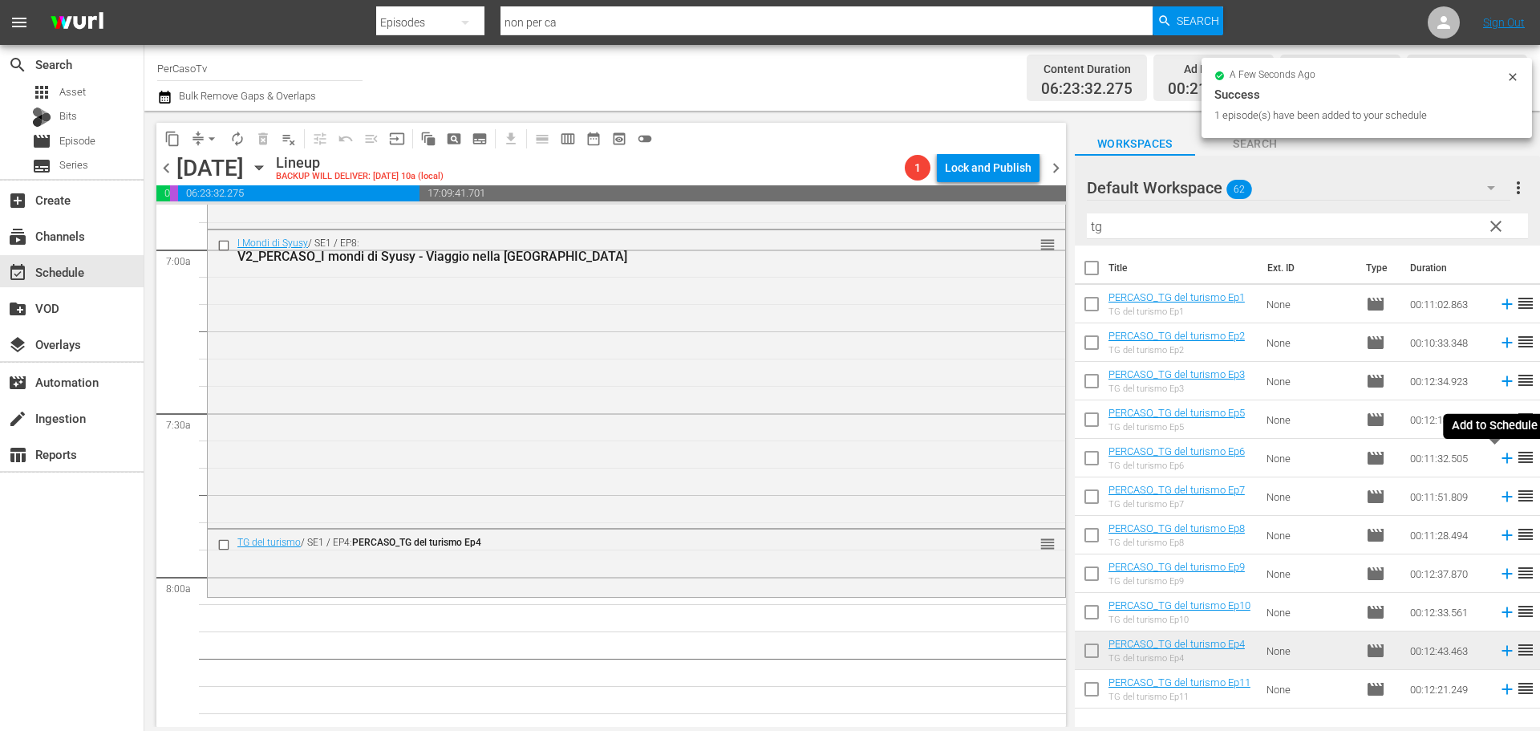
click at [1501, 462] on icon at bounding box center [1506, 458] width 10 height 10
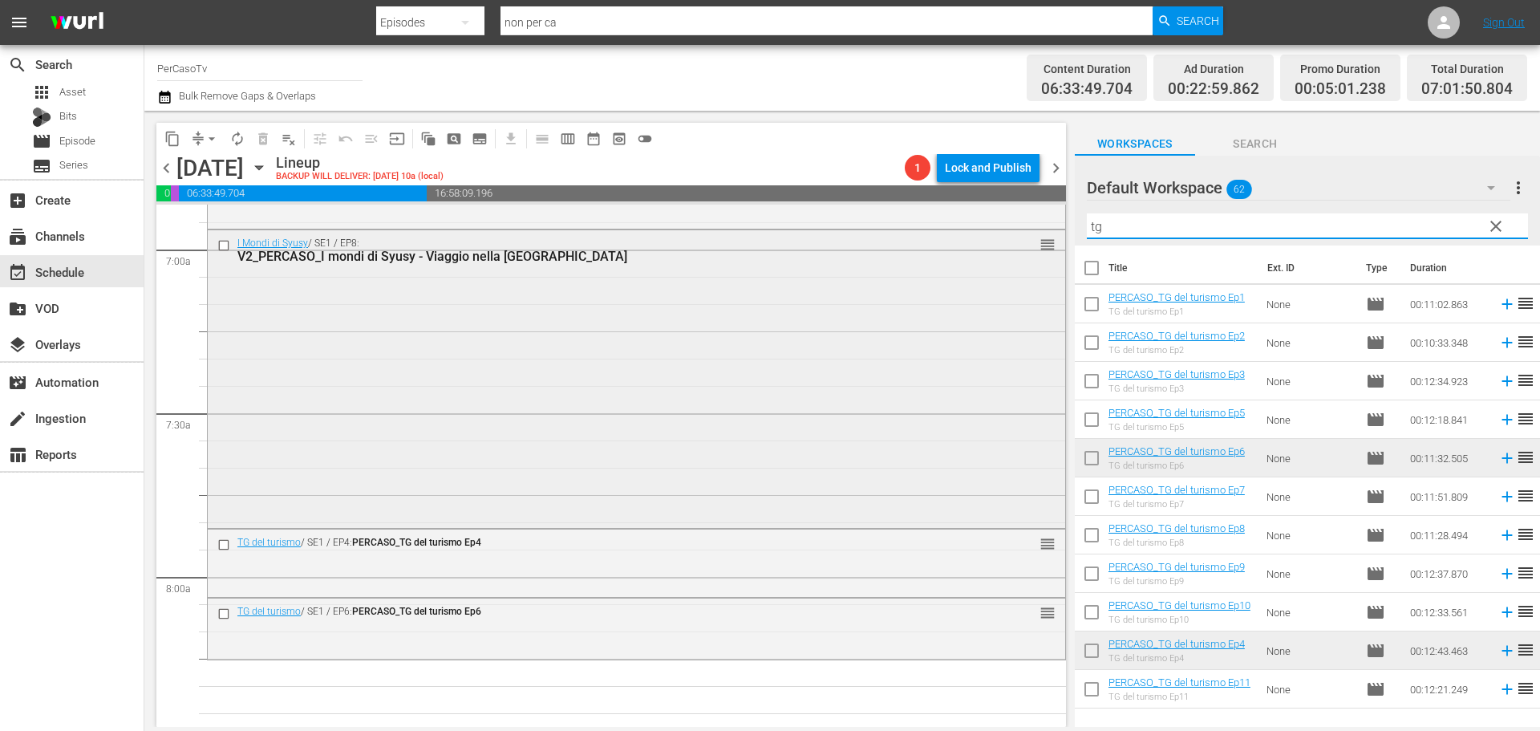
drag, startPoint x: 1134, startPoint y: 233, endPoint x: 1014, endPoint y: 276, distance: 127.6
click at [1014, 276] on div "content_copy compress arrow_drop_down autorenew_outlined delete_forever_outline…" at bounding box center [841, 419] width 1395 height 616
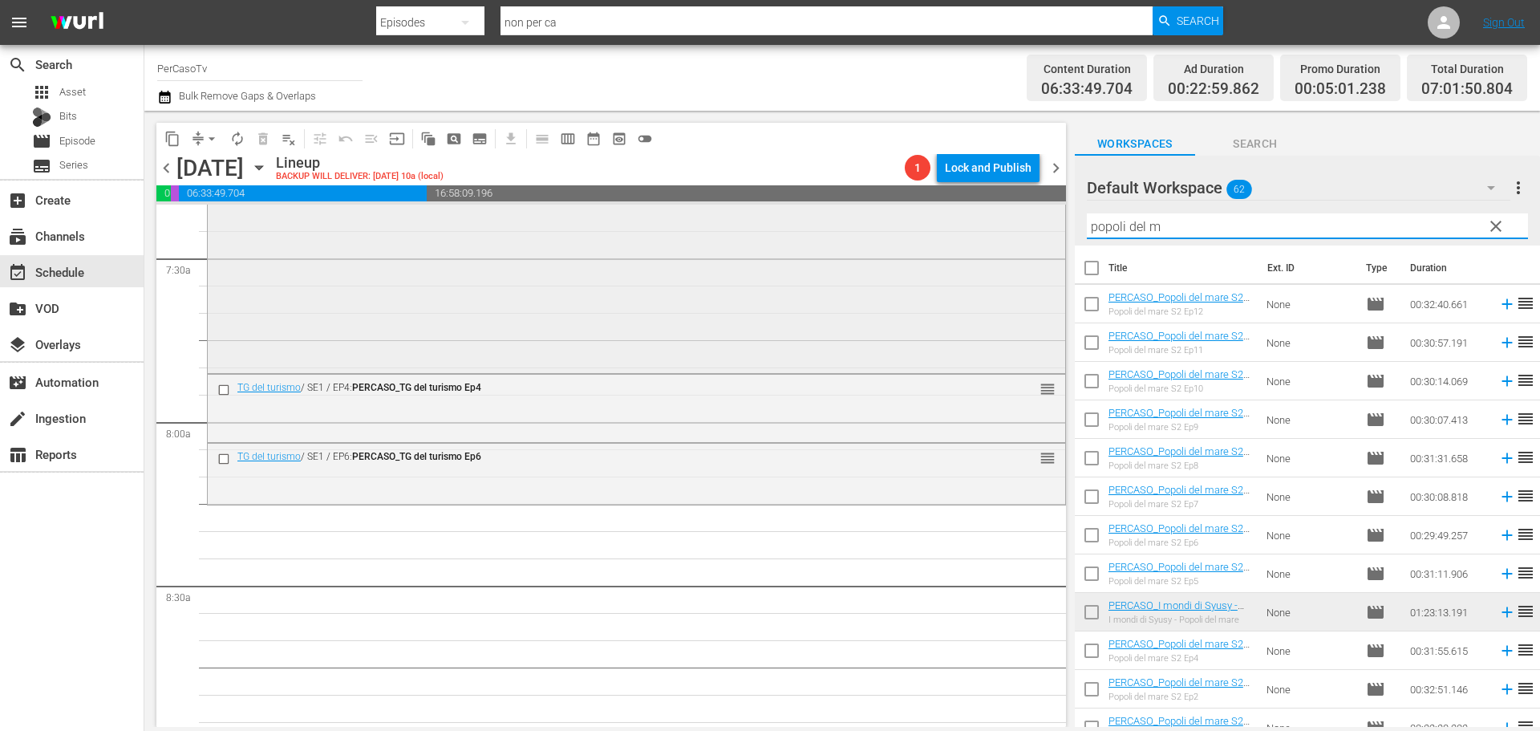
scroll to position [2406, 0]
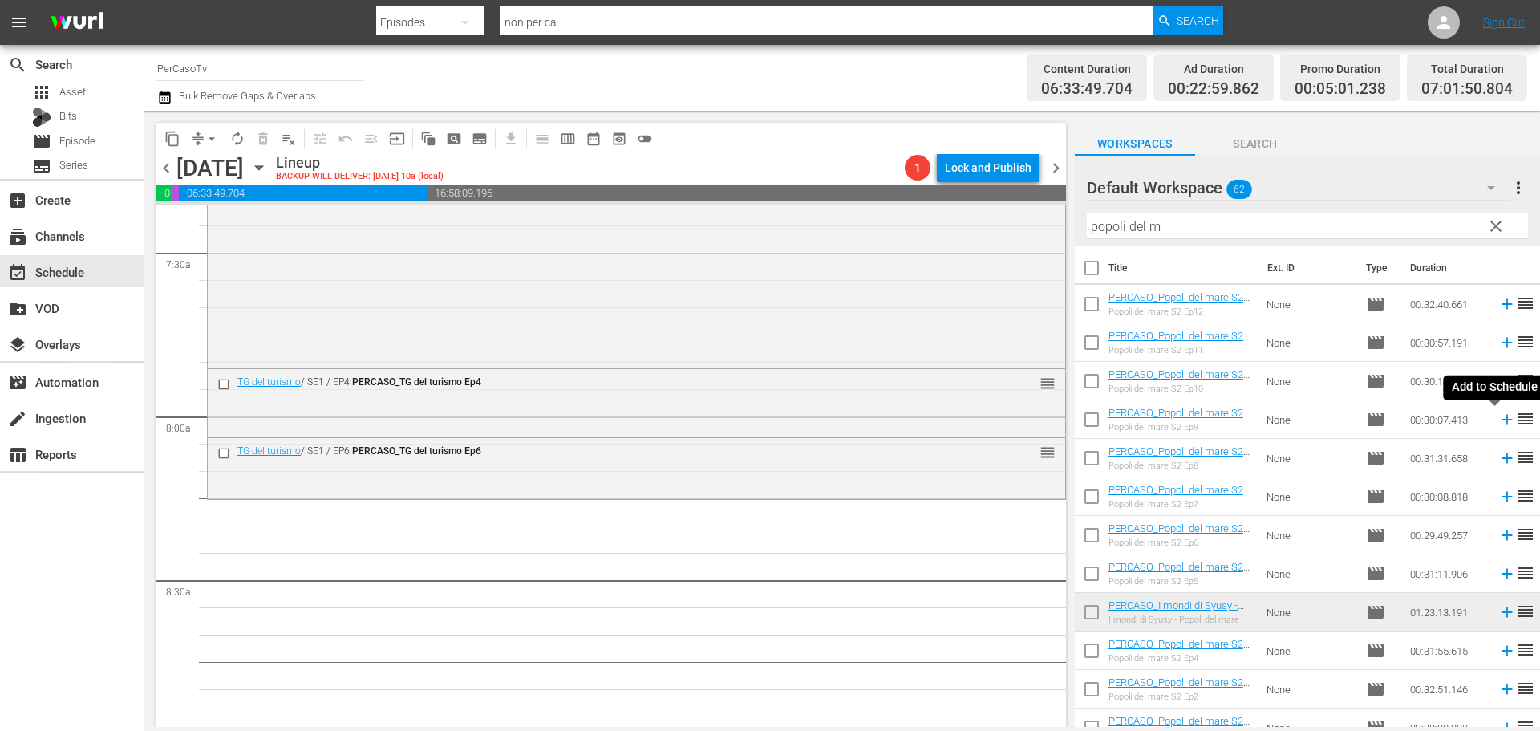
click at [1501, 419] on icon at bounding box center [1506, 420] width 10 height 10
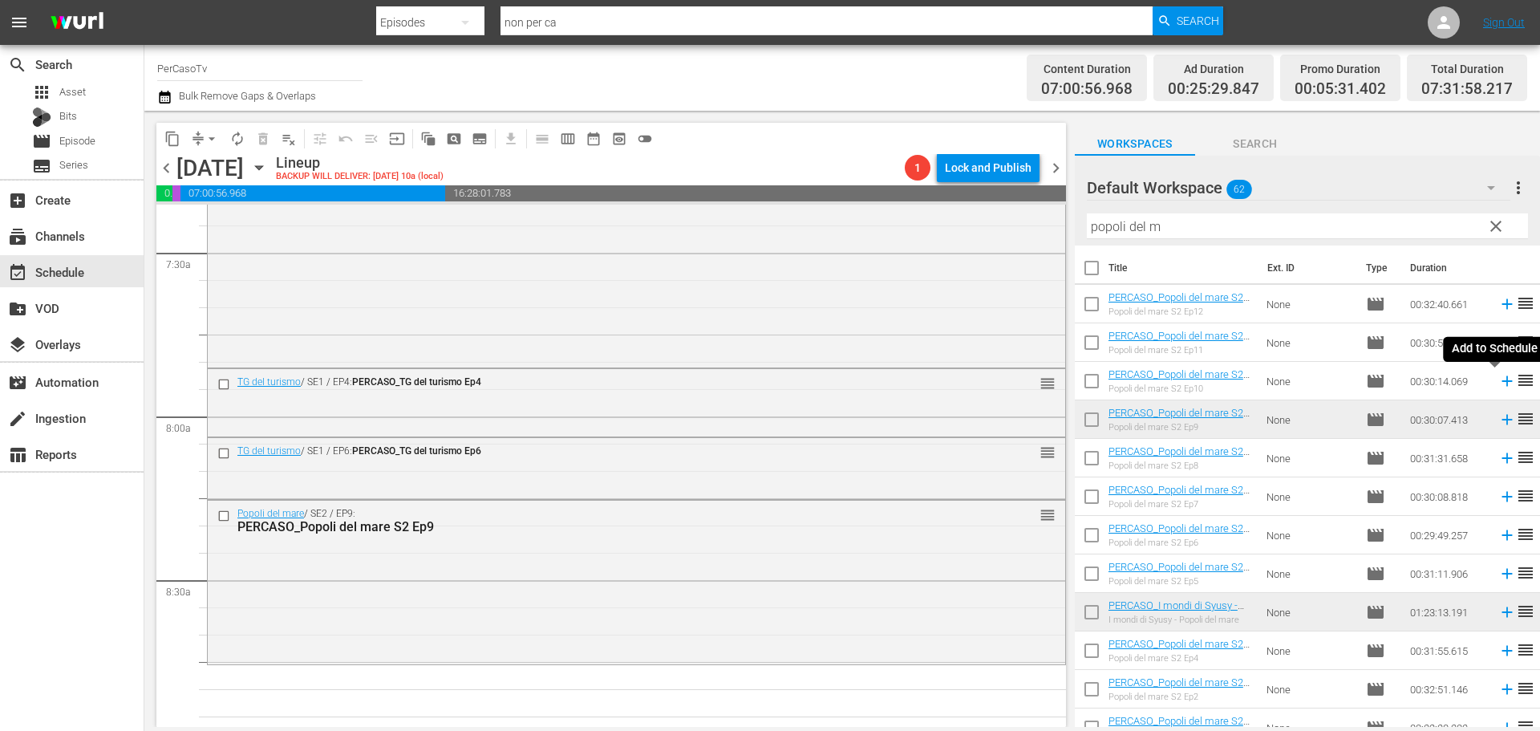
click at [1501, 380] on icon at bounding box center [1506, 381] width 10 height 10
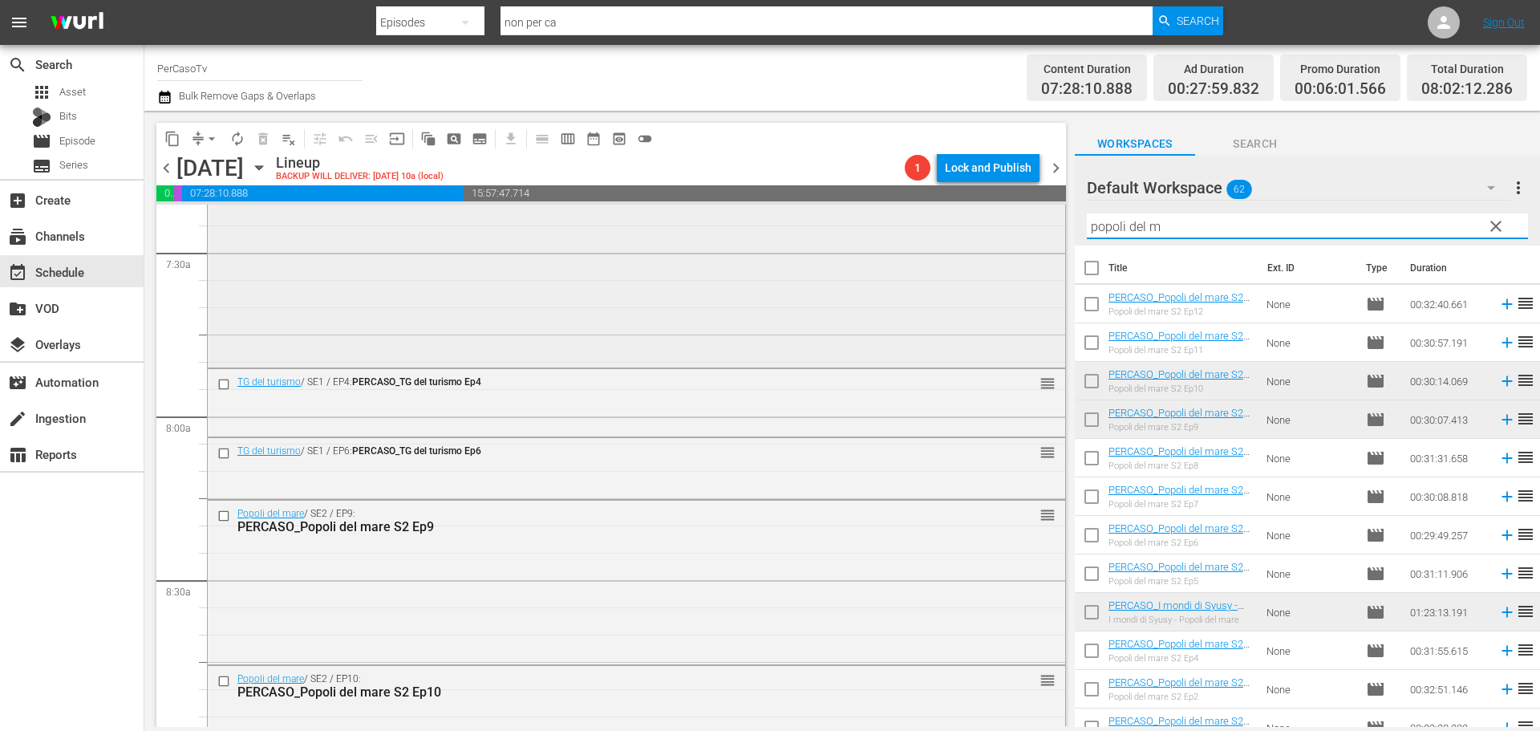
drag, startPoint x: 1165, startPoint y: 233, endPoint x: 1026, endPoint y: 249, distance: 139.6
click at [1026, 249] on div "content_copy compress arrow_drop_down autorenew_outlined delete_forever_outline…" at bounding box center [841, 419] width 1395 height 616
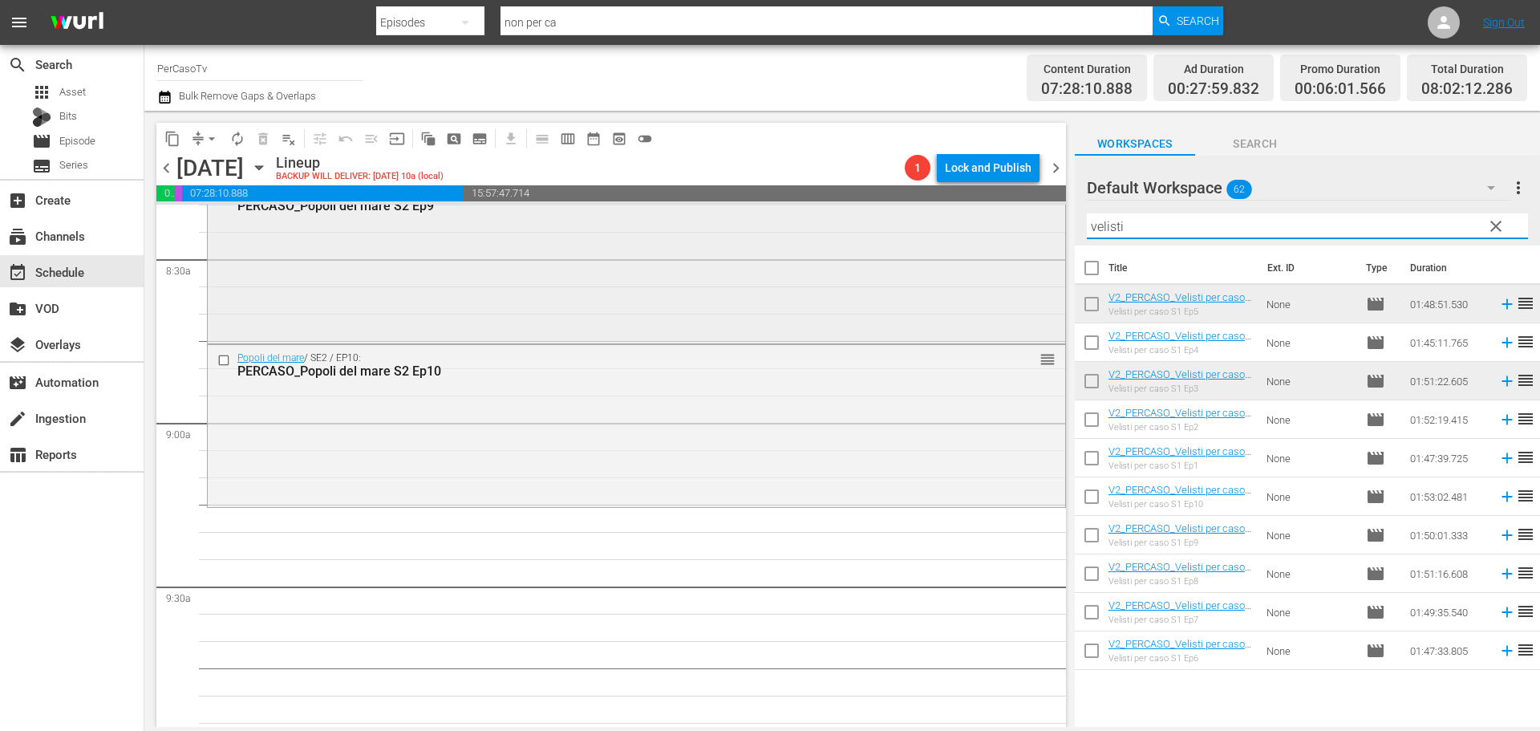
scroll to position [2646, 0]
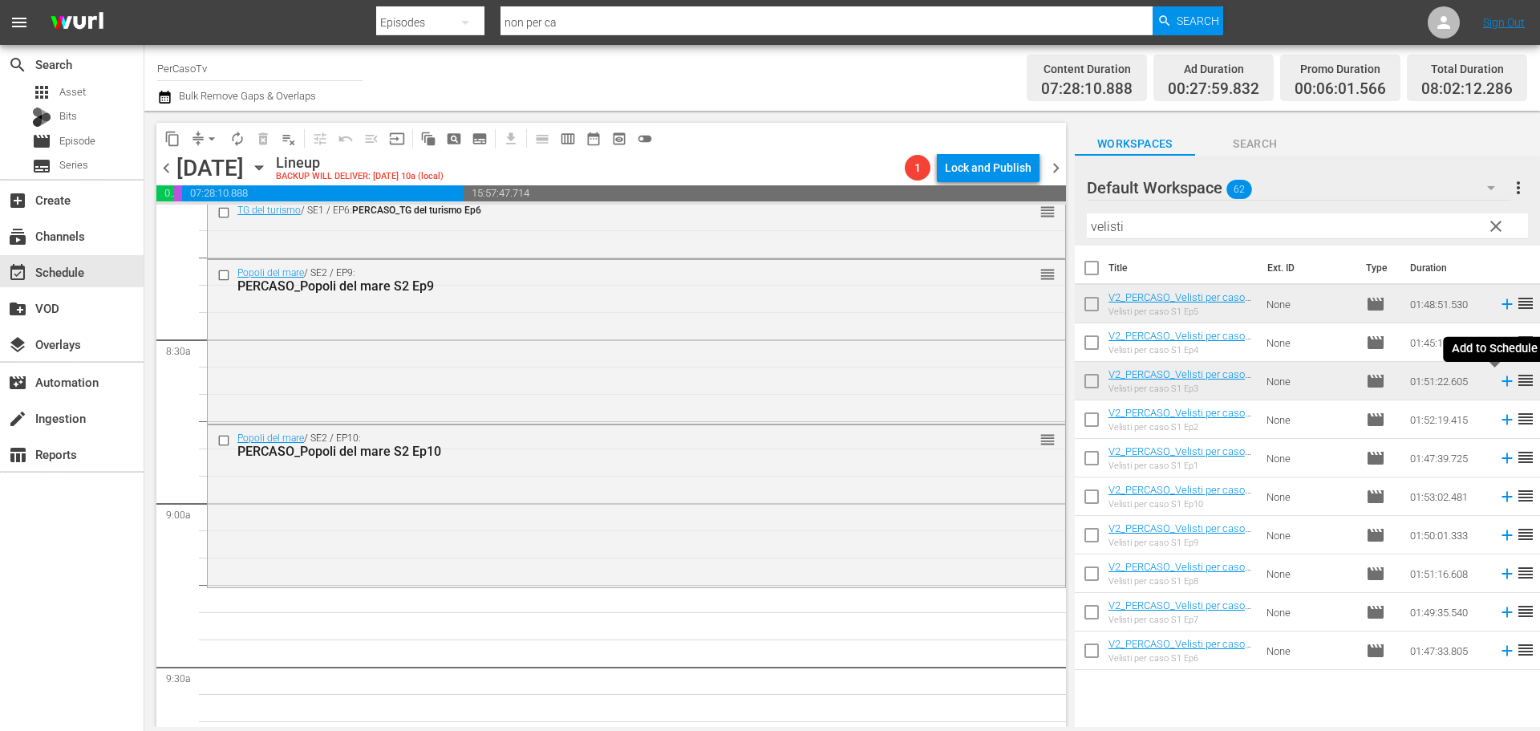
click at [1501, 380] on icon at bounding box center [1506, 381] width 10 height 10
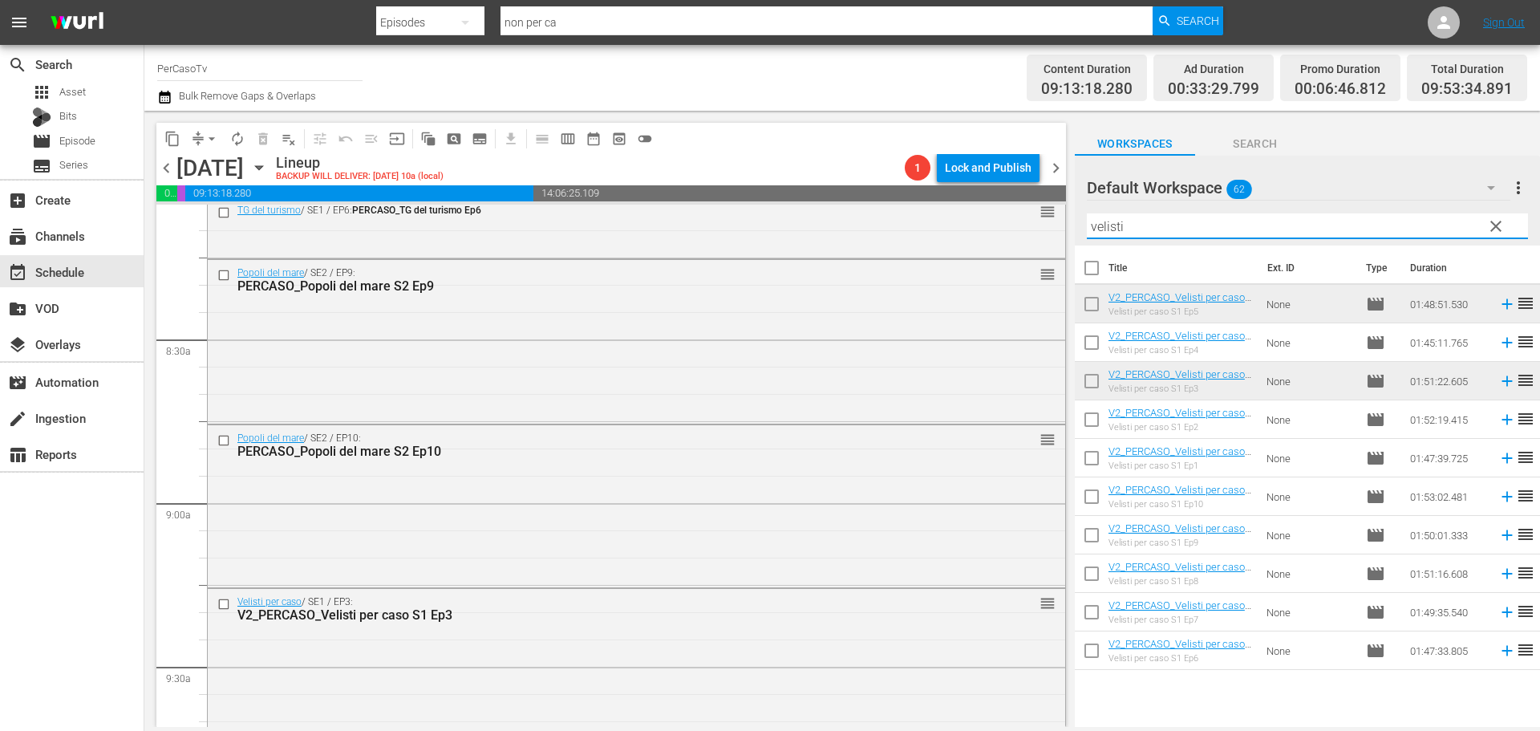
drag, startPoint x: 1134, startPoint y: 227, endPoint x: 1055, endPoint y: 239, distance: 79.5
click at [1055, 239] on div "content_copy compress arrow_drop_down autorenew_outlined delete_forever_outline…" at bounding box center [841, 419] width 1395 height 616
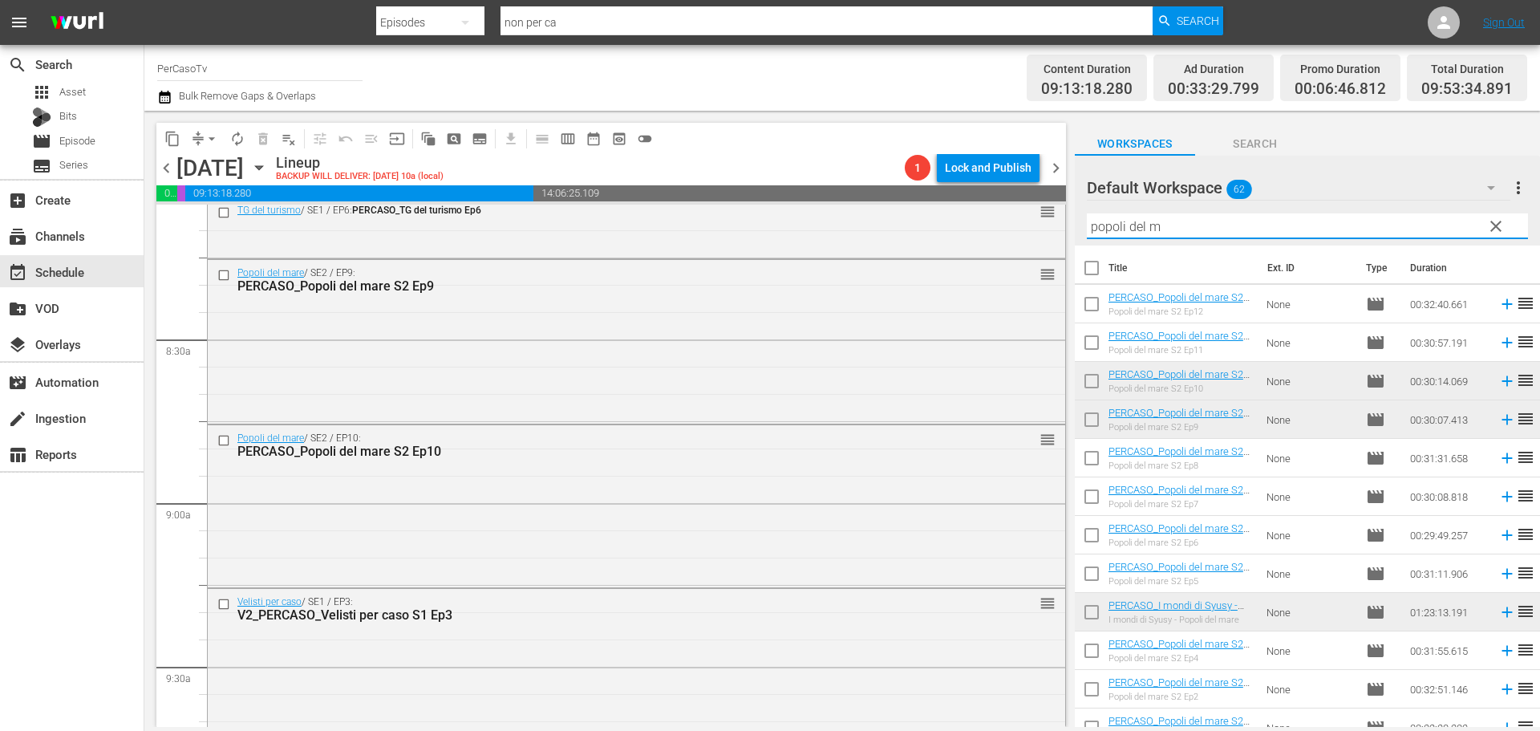
type input "popoli del m"
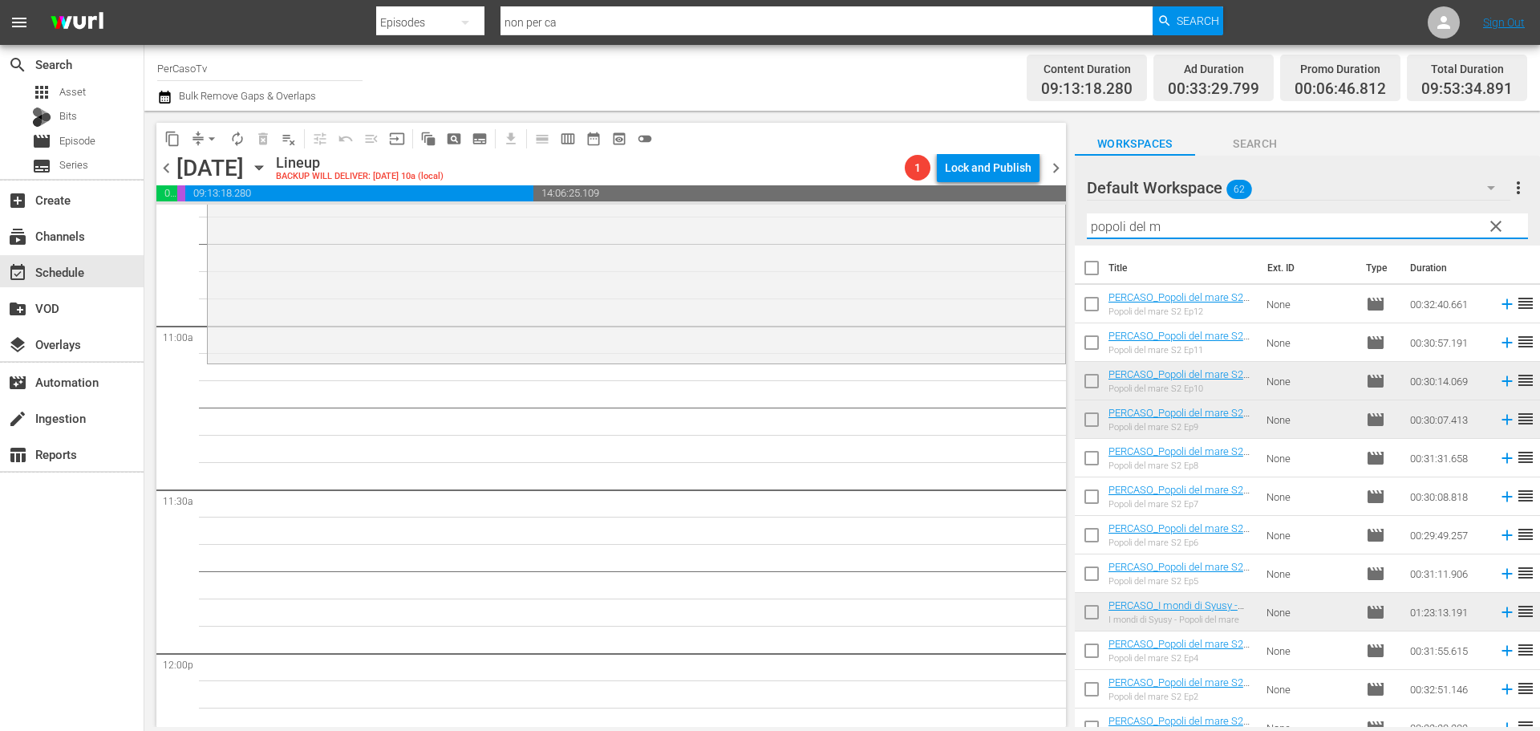
scroll to position [3368, 0]
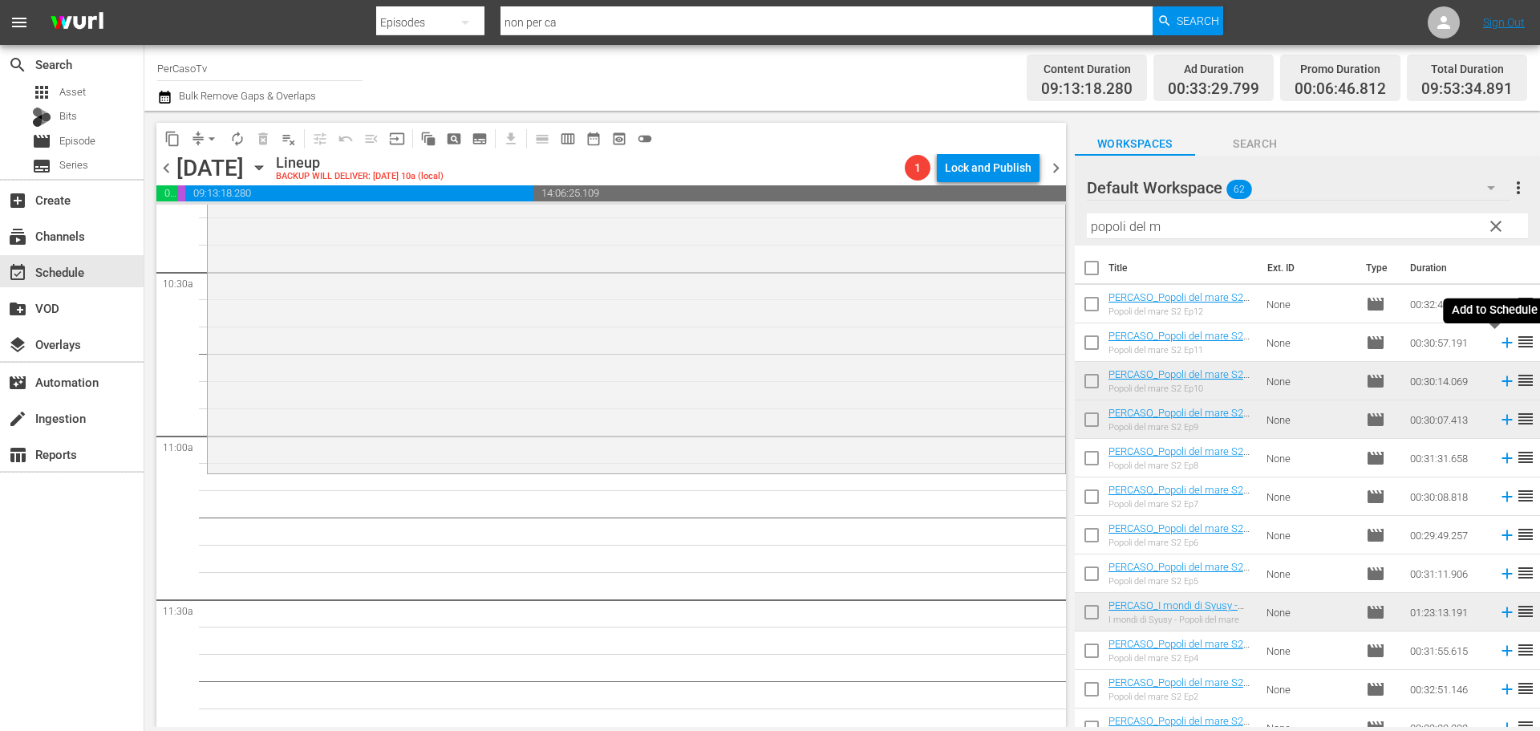
click at [1501, 344] on icon at bounding box center [1506, 343] width 10 height 10
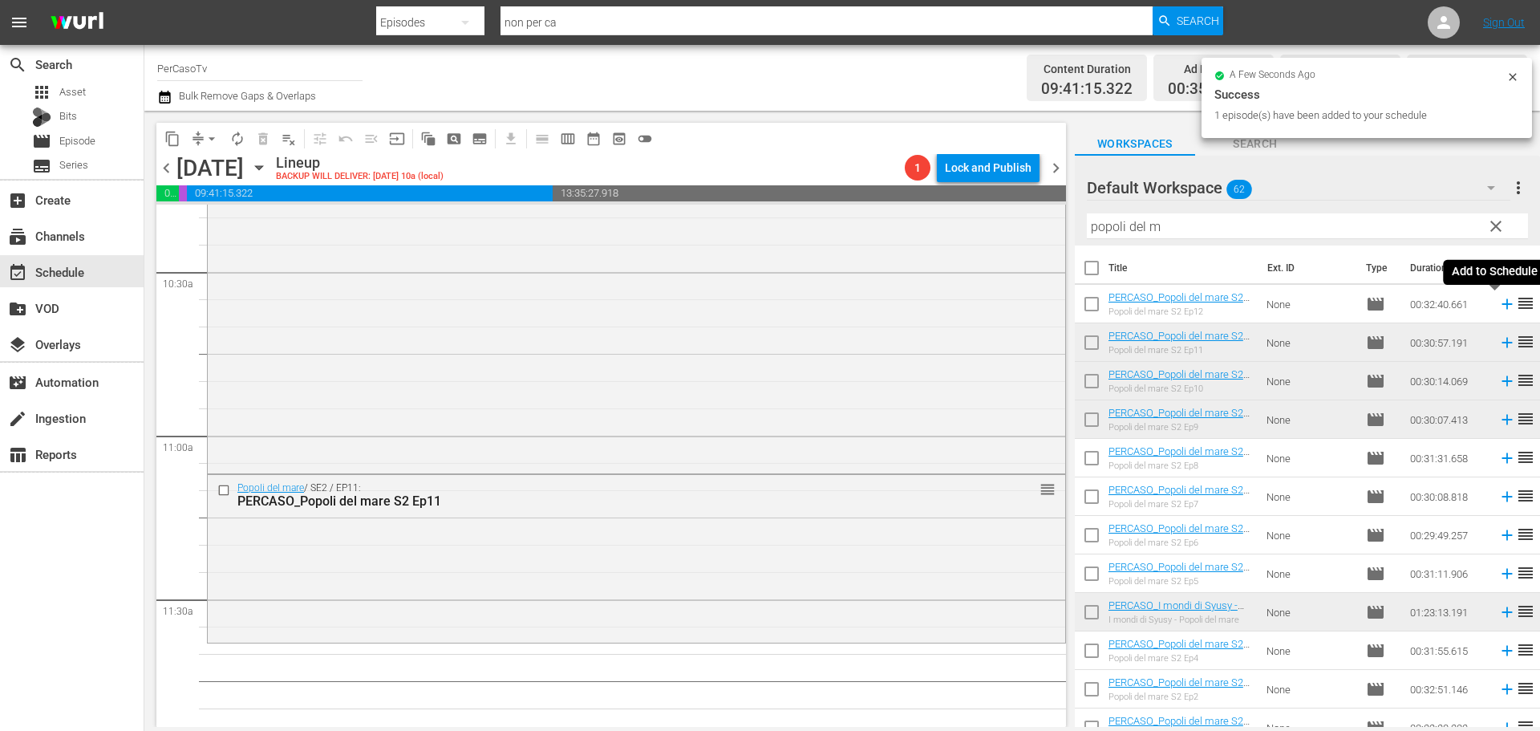
click at [1498, 308] on icon at bounding box center [1507, 304] width 18 height 18
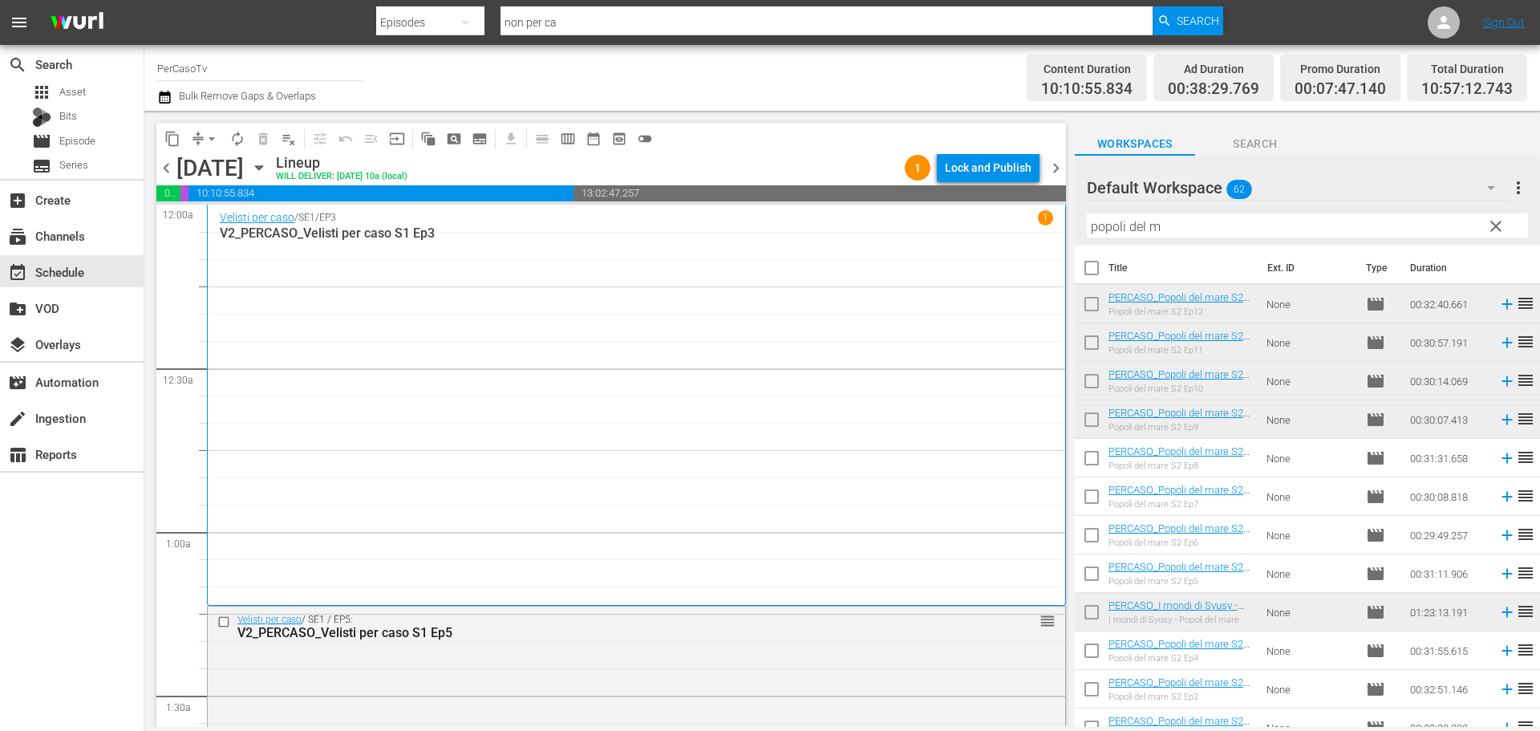
scroll to position [3368, 0]
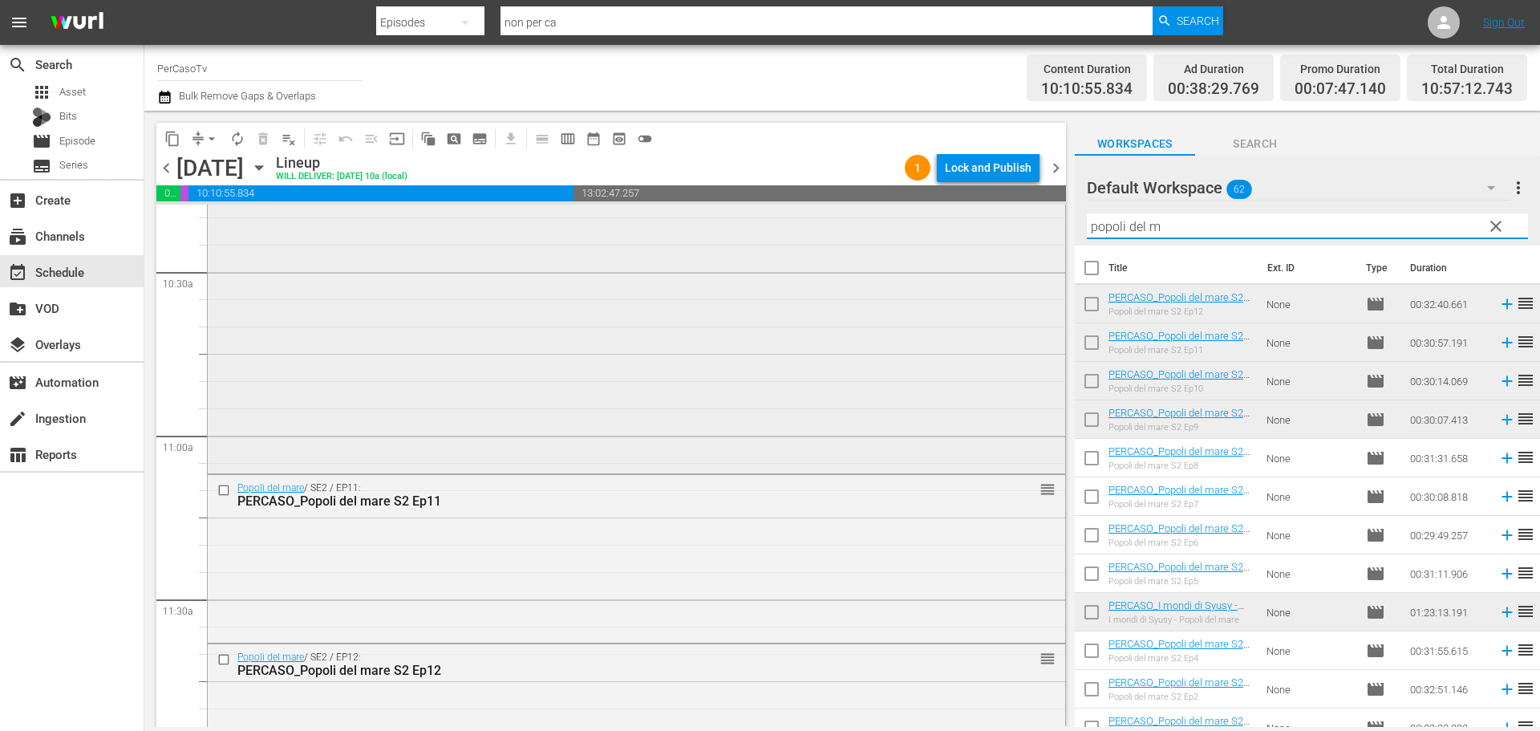
drag, startPoint x: 1160, startPoint y: 225, endPoint x: 1038, endPoint y: 245, distance: 124.5
click at [1038, 245] on div "content_copy compress arrow_drop_down autorenew_outlined delete_forever_outline…" at bounding box center [841, 419] width 1395 height 616
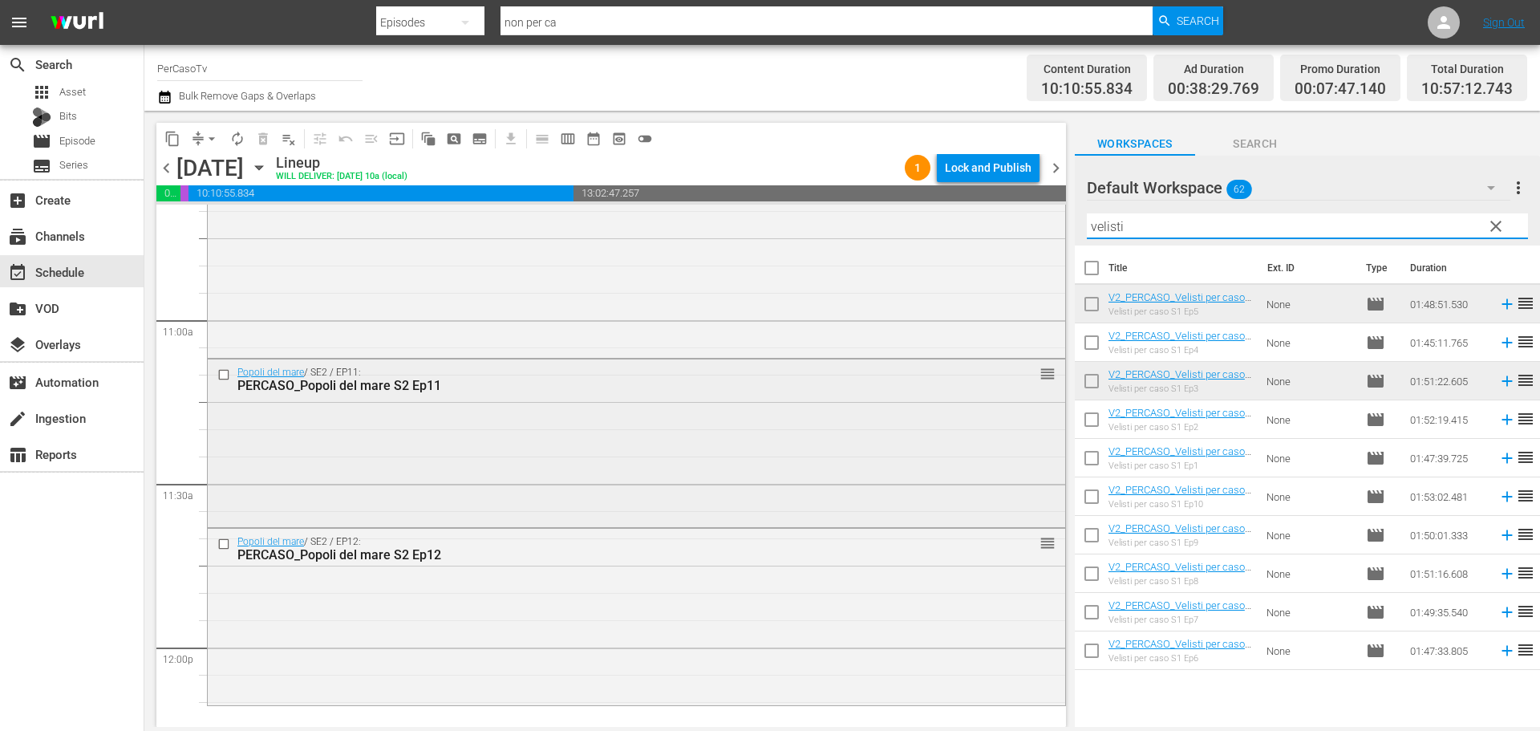
scroll to position [3689, 0]
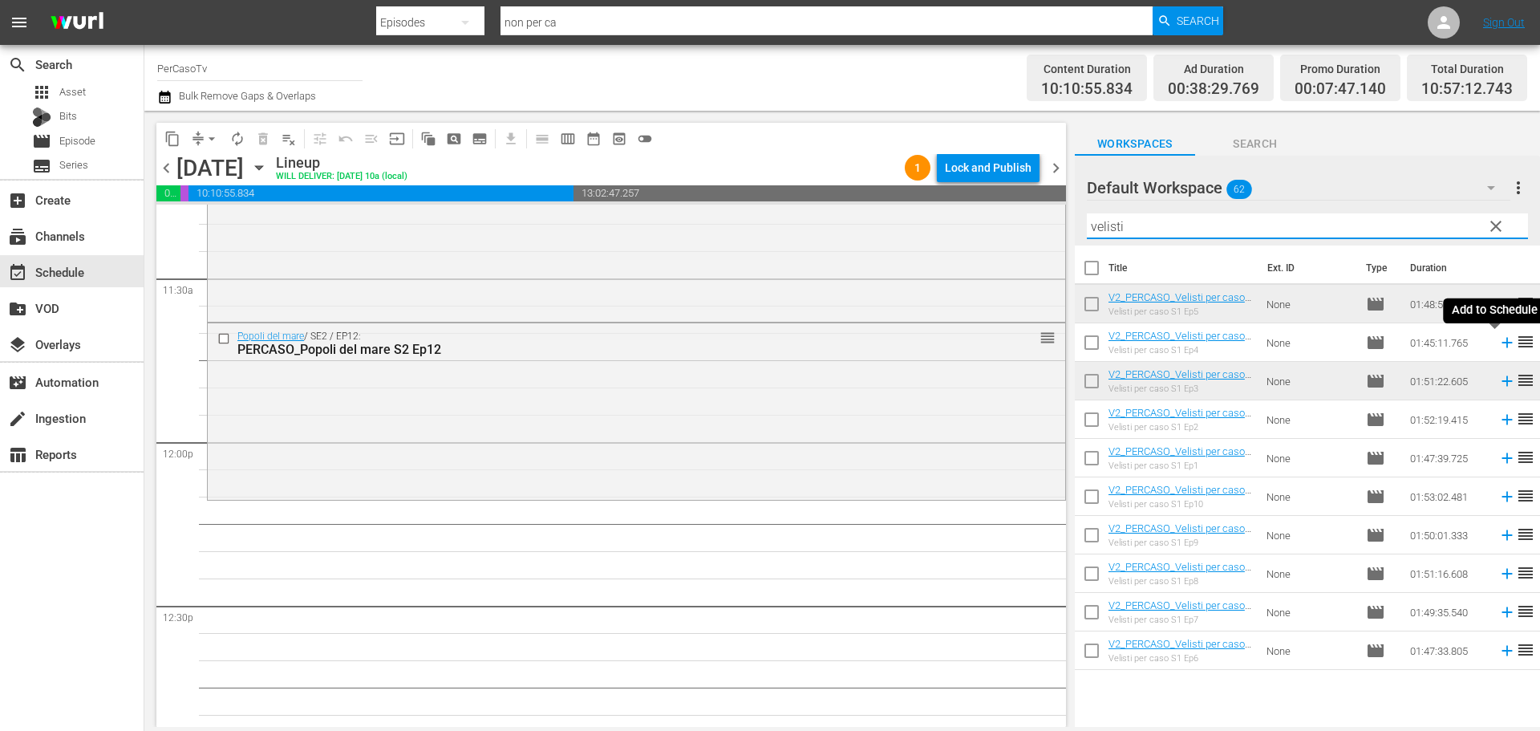
click at [1501, 345] on icon at bounding box center [1506, 343] width 10 height 10
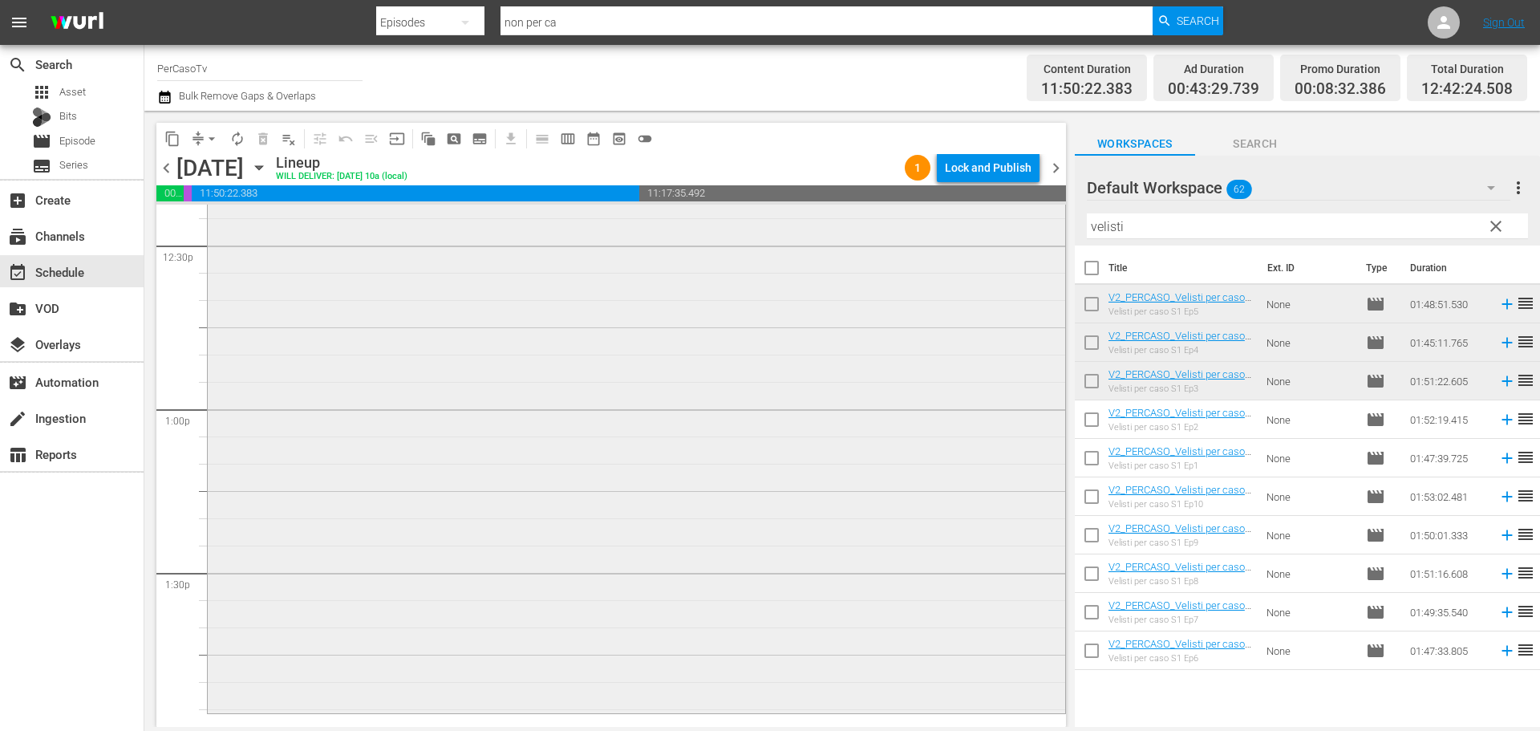
scroll to position [3929, 0]
click at [236, 140] on span "autorenew_outlined" at bounding box center [237, 139] width 16 height 16
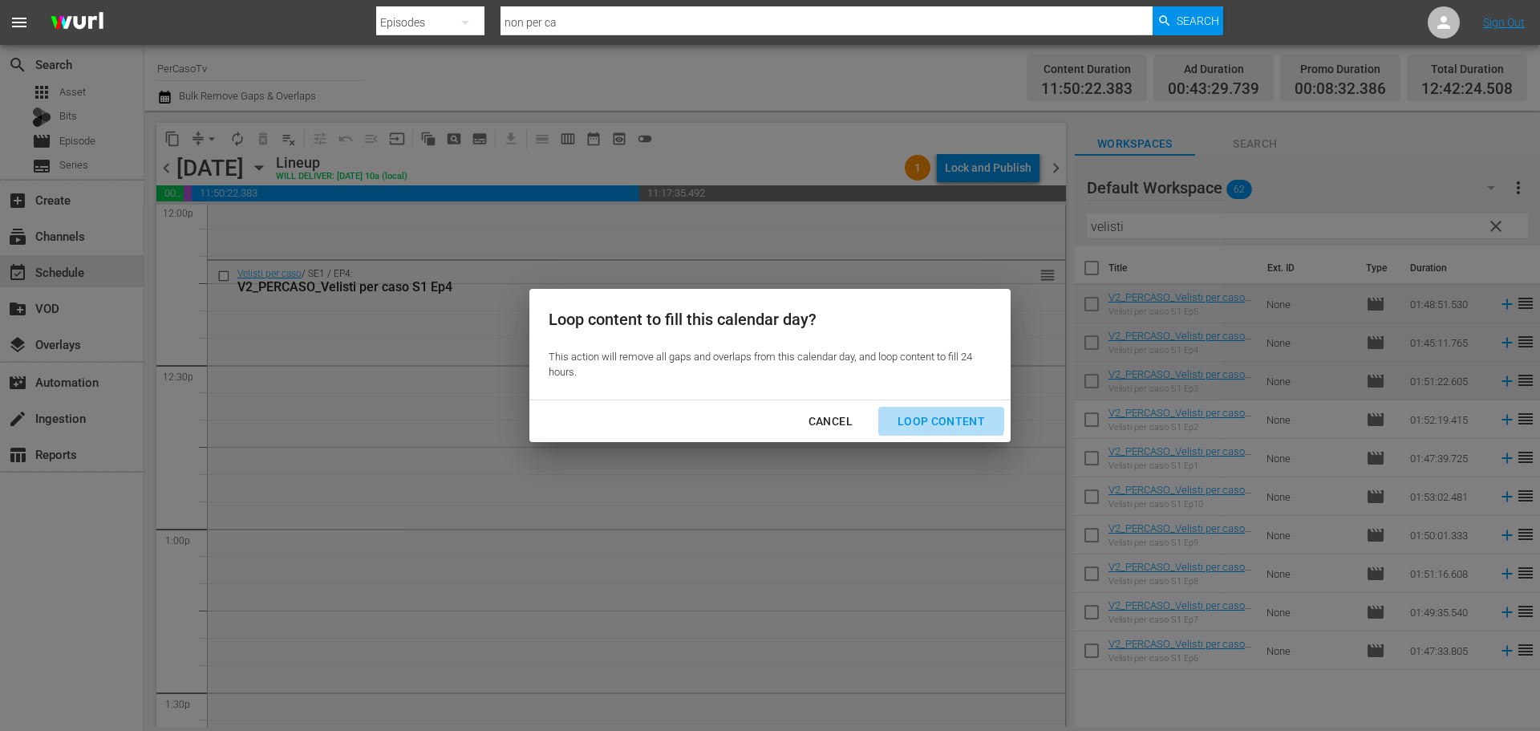
click at [929, 418] on div "Loop Content" at bounding box center [941, 421] width 113 height 20
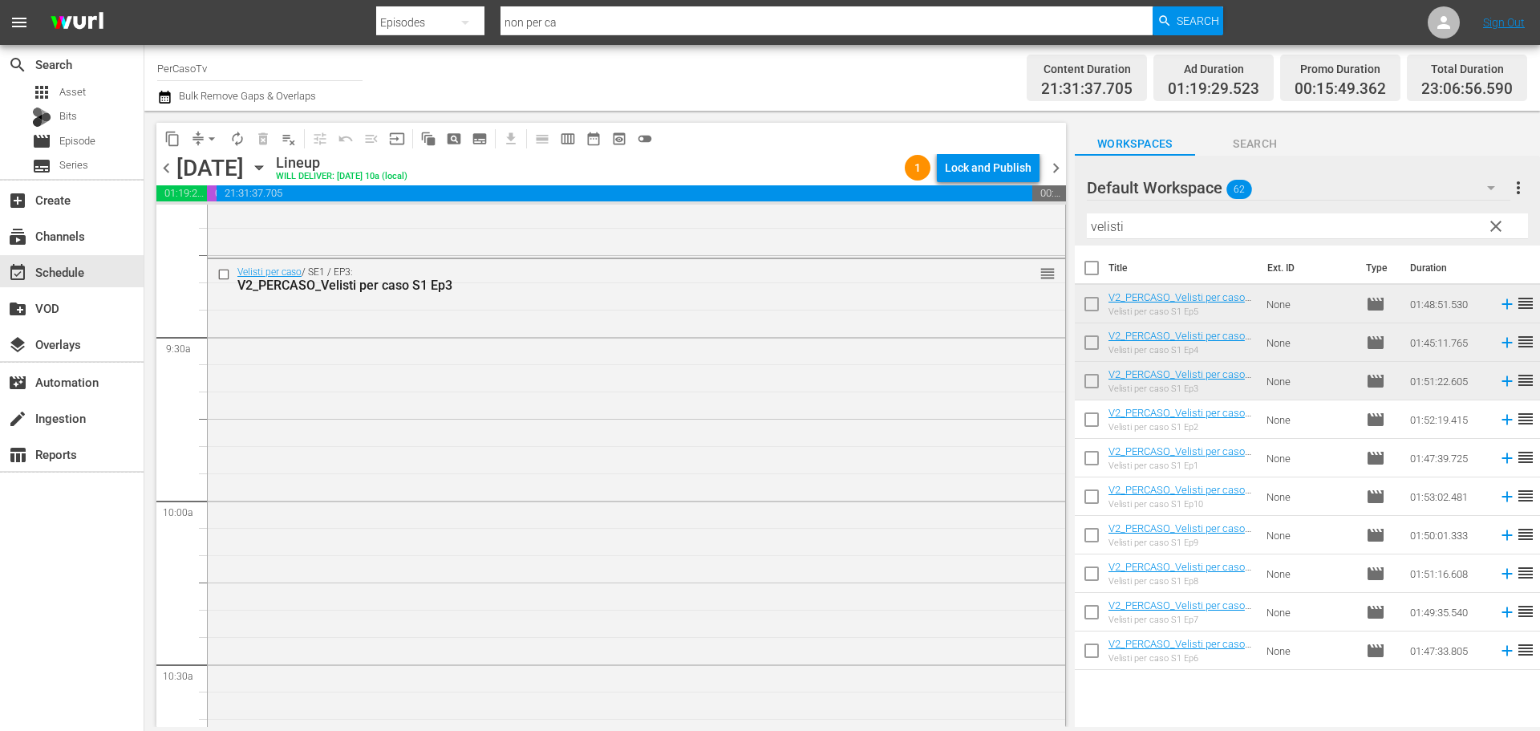
scroll to position [2937, 0]
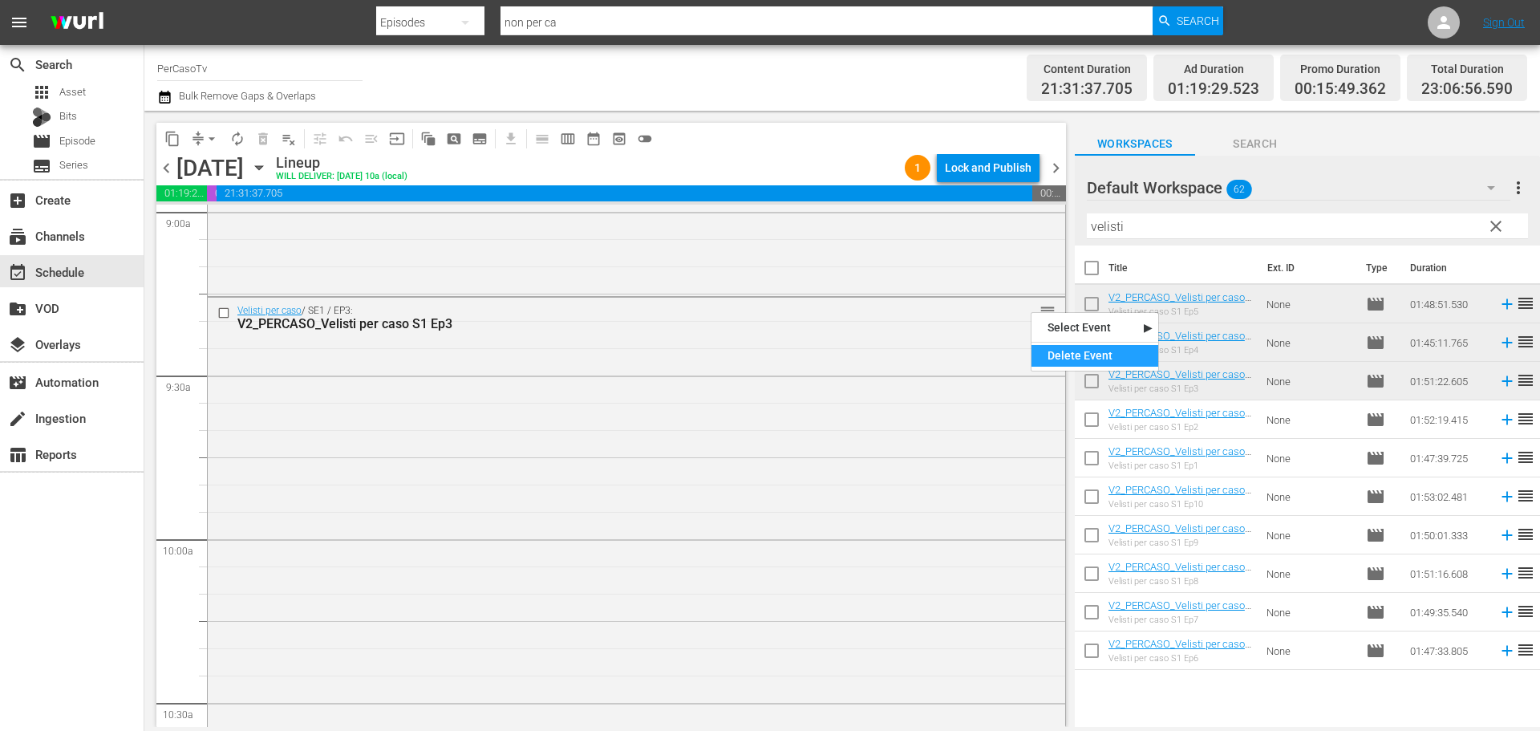
click at [1052, 348] on div "Delete Event" at bounding box center [1094, 356] width 127 height 22
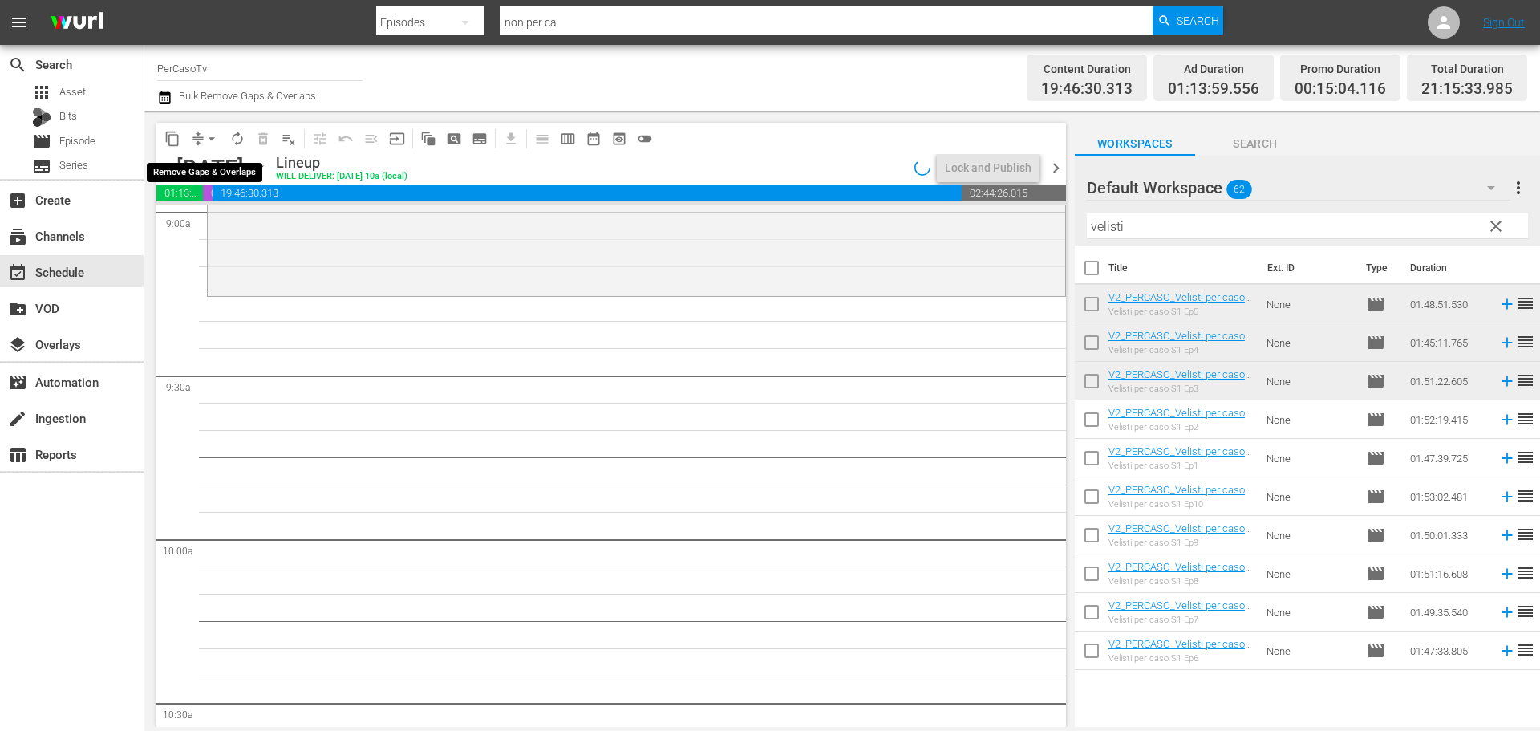
click at [212, 137] on span "arrow_drop_down" at bounding box center [212, 139] width 16 height 16
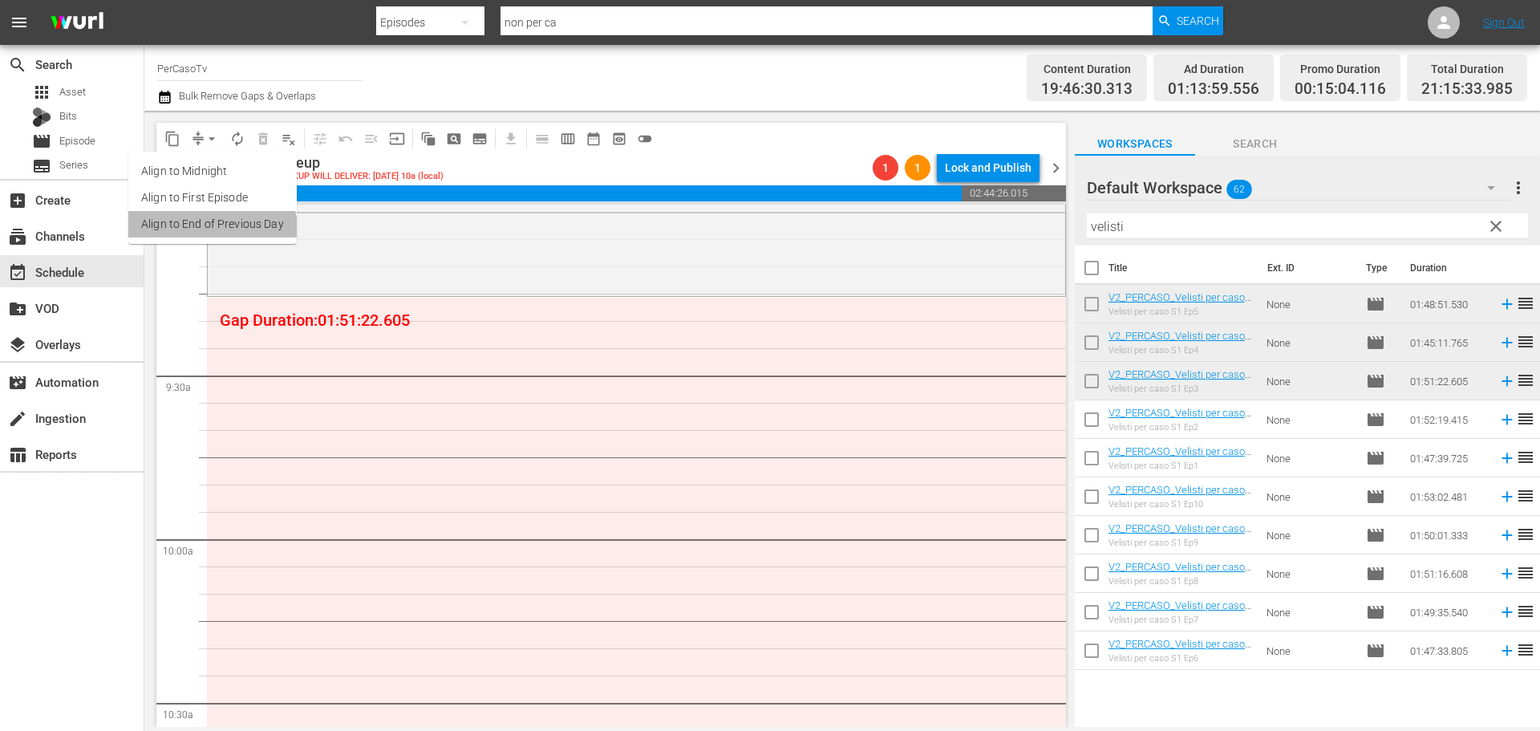
click at [208, 230] on li "Align to End of Previous Day" at bounding box center [212, 224] width 168 height 26
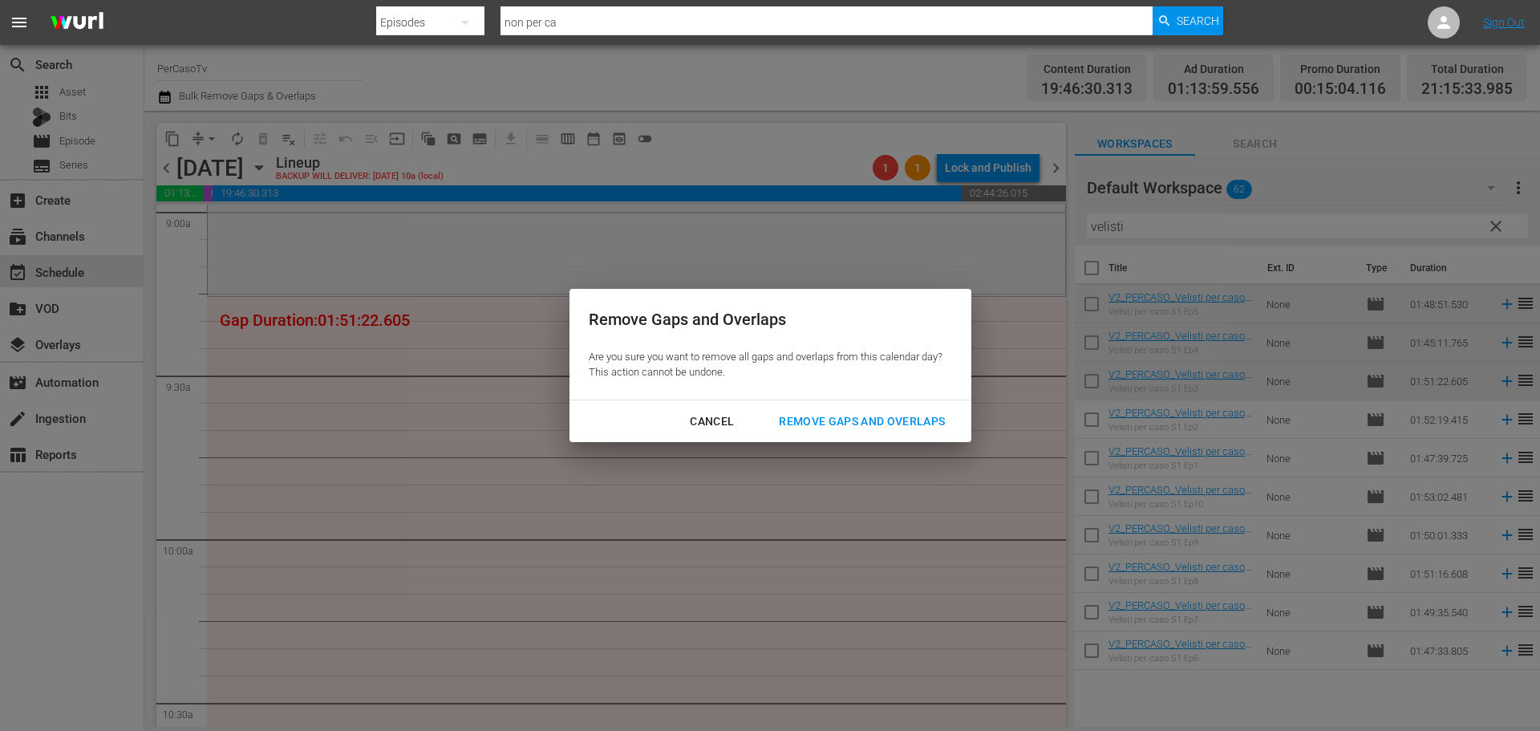
click at [856, 432] on button "Remove Gaps and Overlaps" at bounding box center [861, 422] width 204 height 30
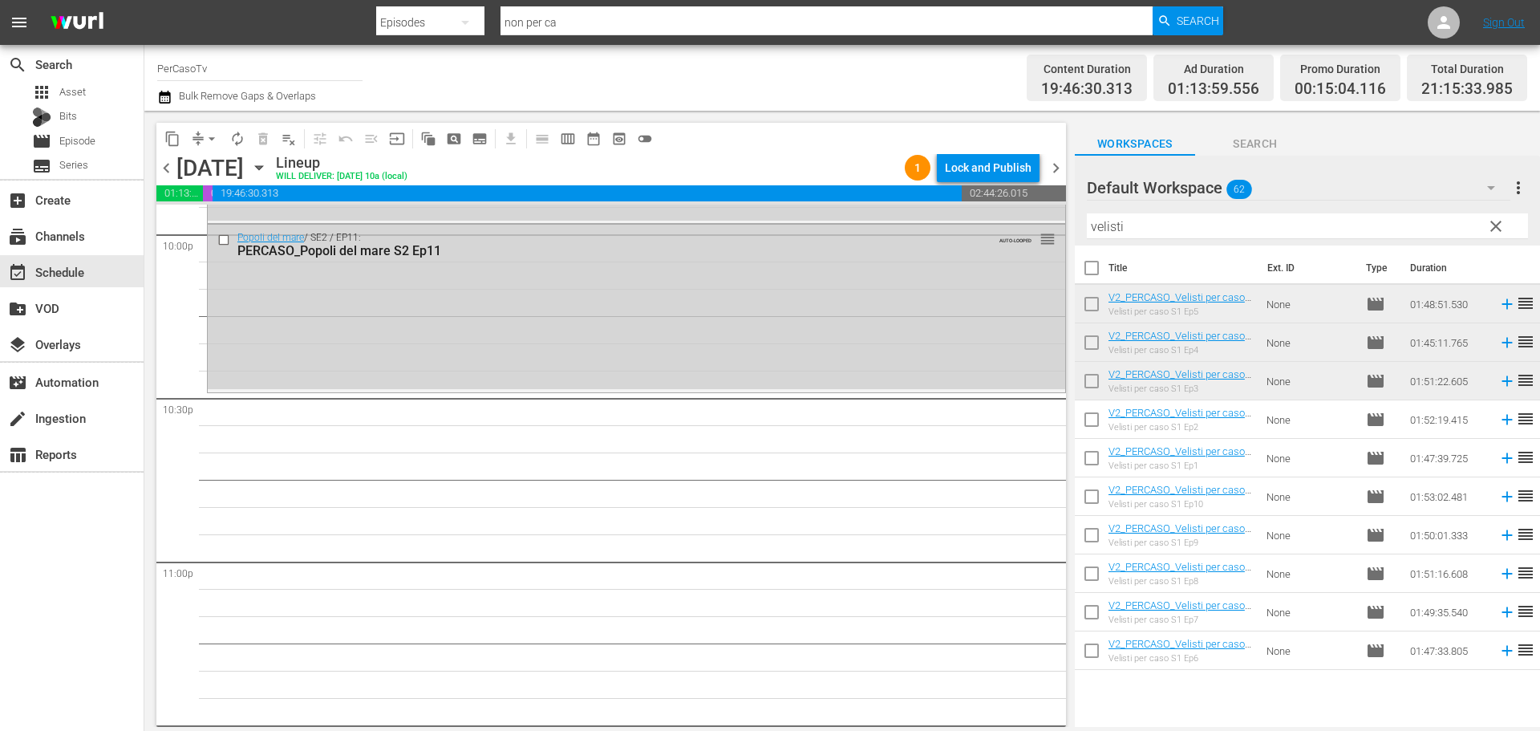
scroll to position [7330, 0]
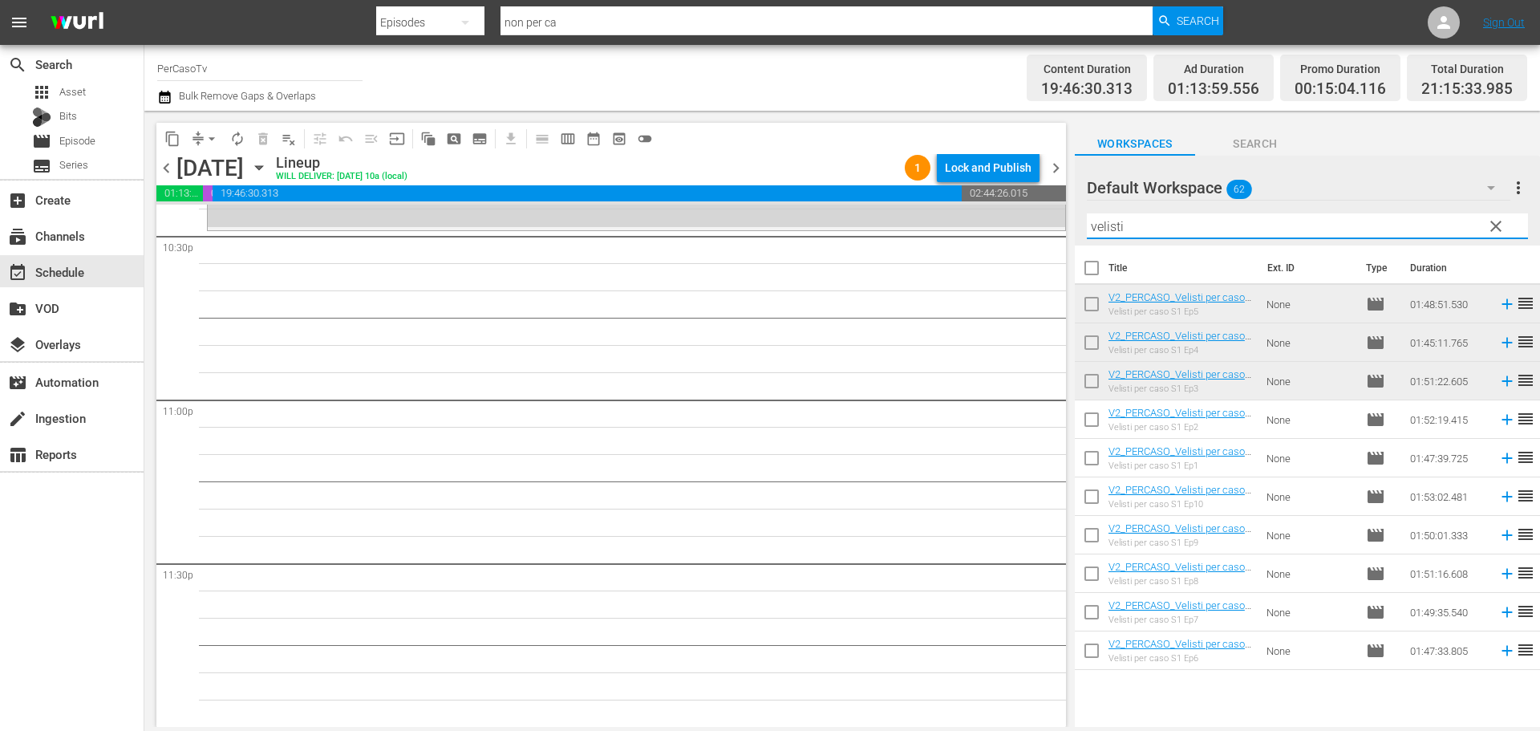
drag, startPoint x: 1169, startPoint y: 221, endPoint x: 1032, endPoint y: 265, distance: 144.0
click at [1032, 265] on div "content_copy compress arrow_drop_down autorenew_outlined delete_forever_outline…" at bounding box center [841, 419] width 1395 height 616
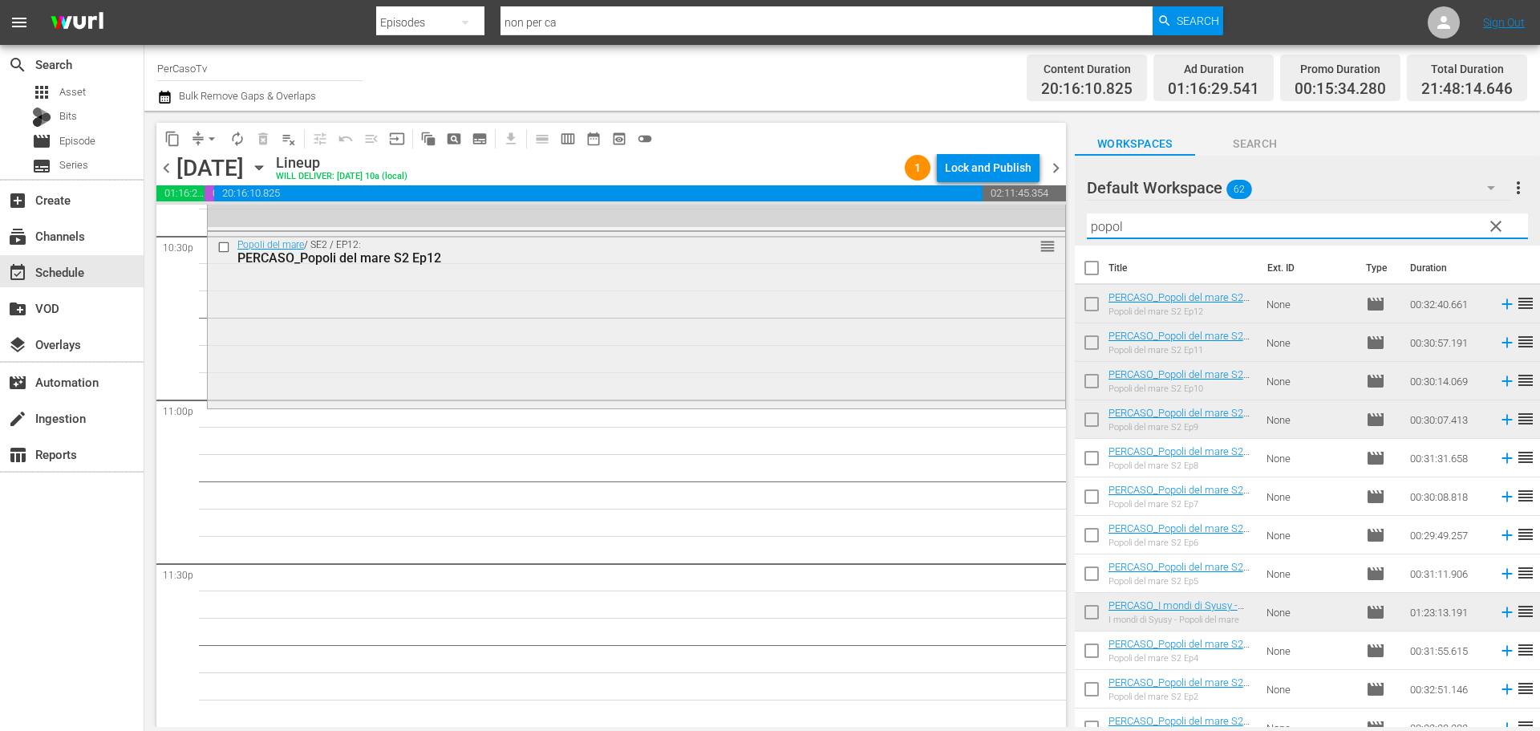
drag, startPoint x: 1161, startPoint y: 228, endPoint x: 1053, endPoint y: 255, distance: 111.6
click at [1053, 255] on div "content_copy compress arrow_drop_down autorenew_outlined delete_forever_outline…" at bounding box center [841, 419] width 1395 height 616
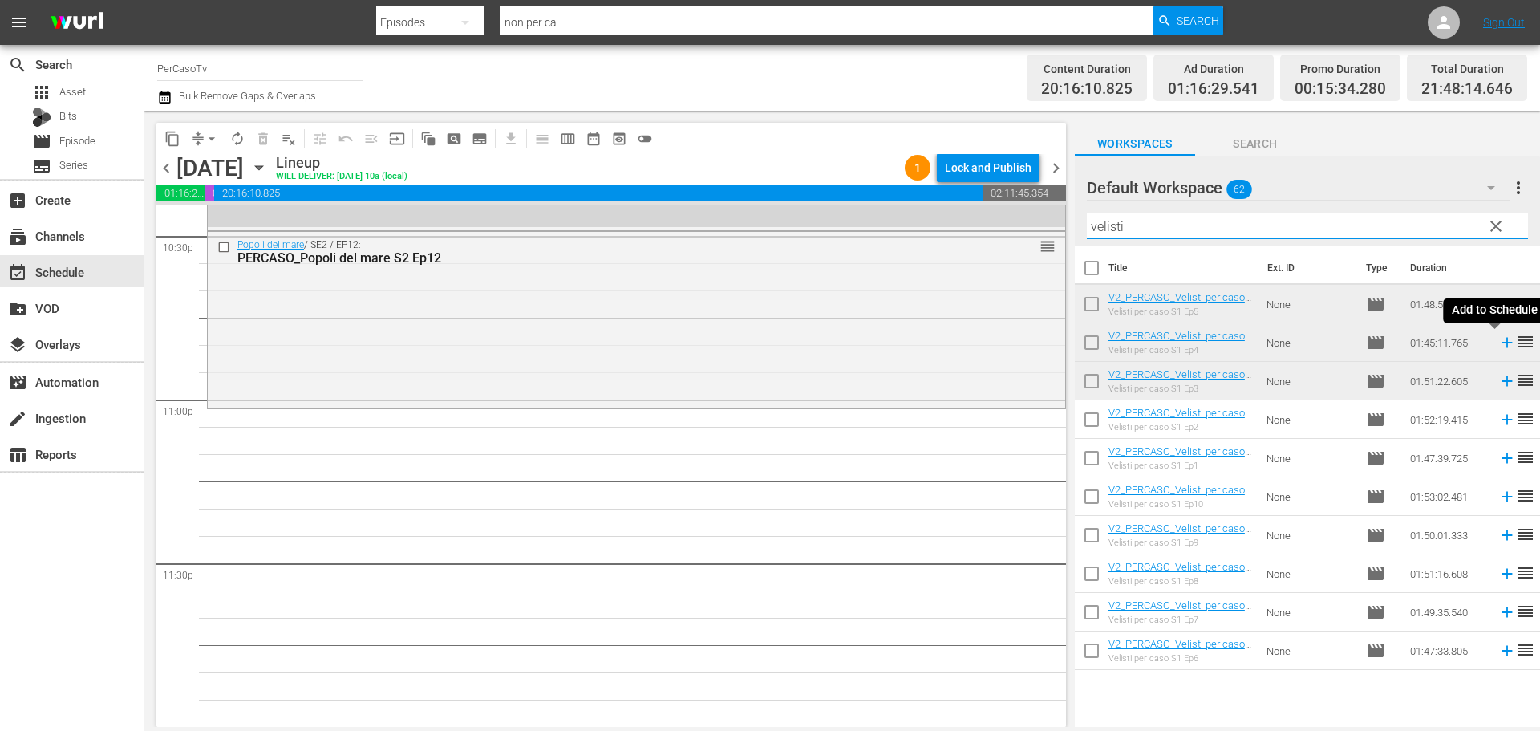
click at [1501, 348] on icon at bounding box center [1506, 343] width 10 height 10
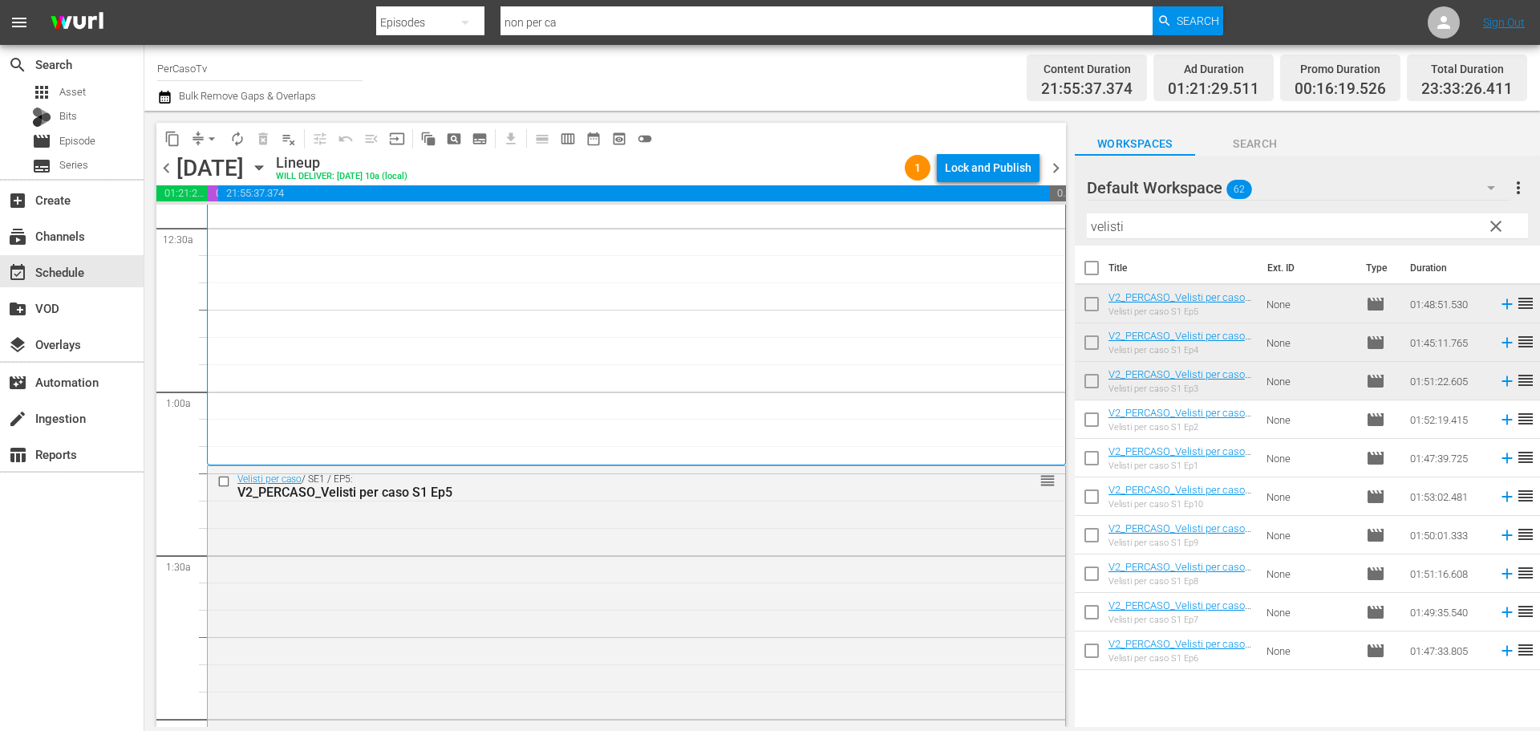
scroll to position [153, 0]
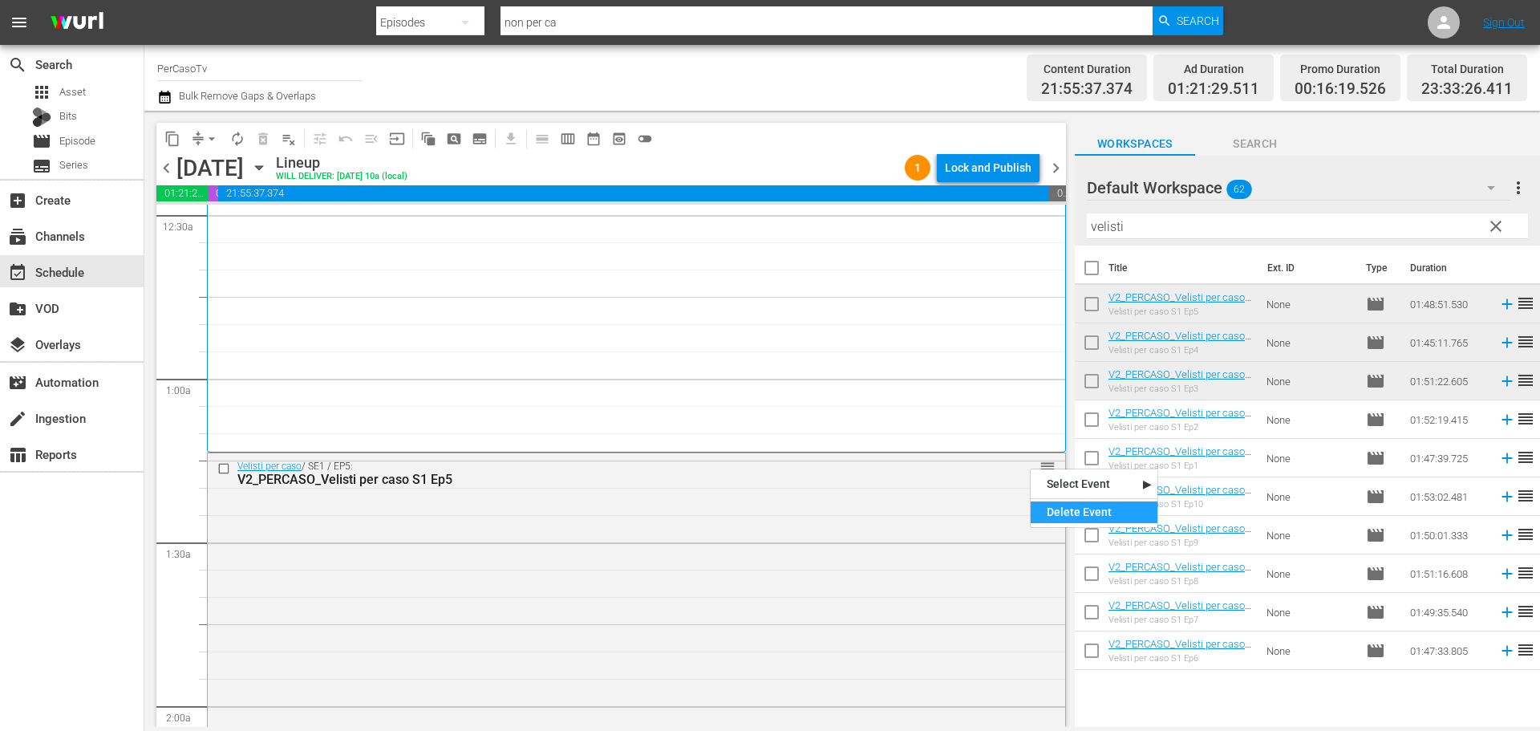
click at [1053, 517] on div "Delete Event" at bounding box center [1093, 512] width 127 height 22
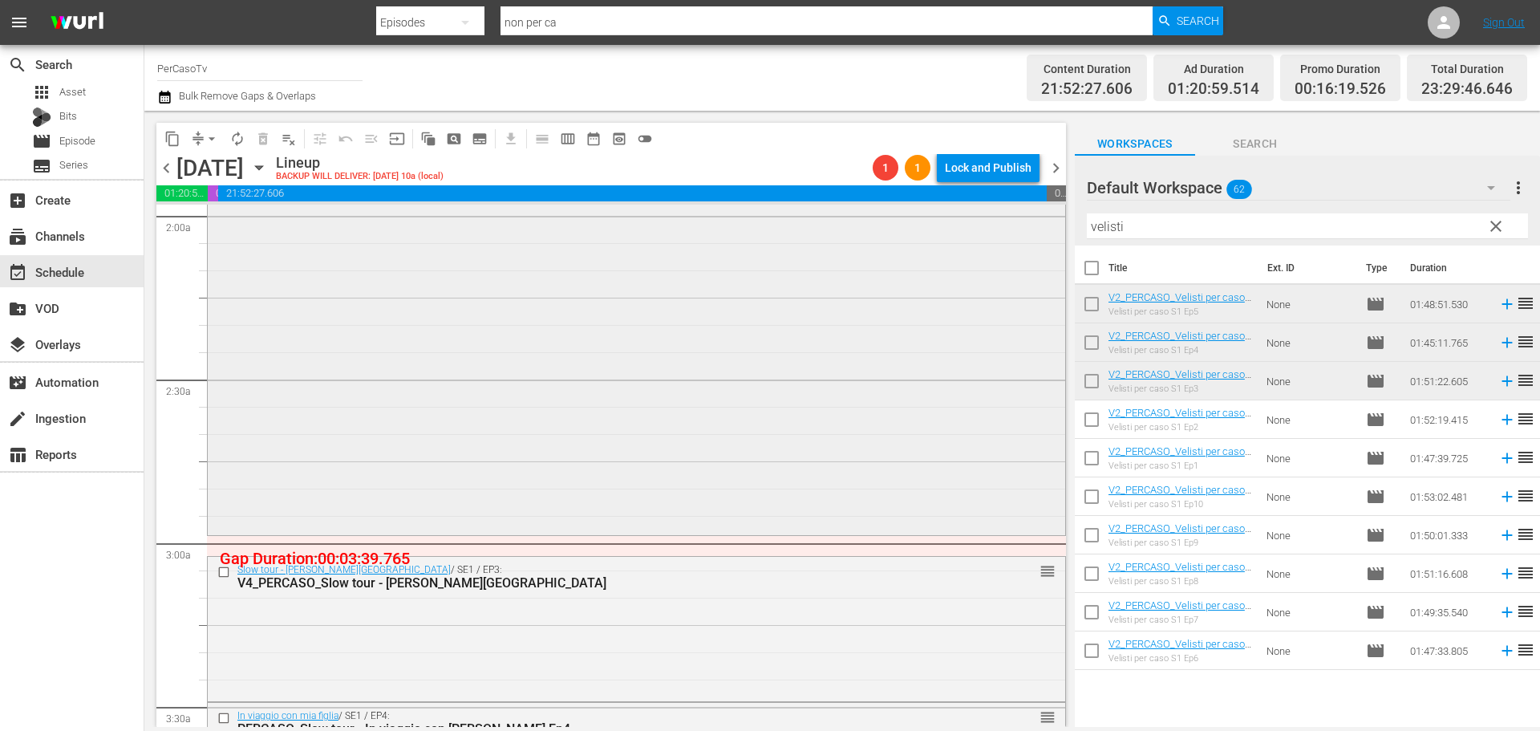
scroll to position [875, 0]
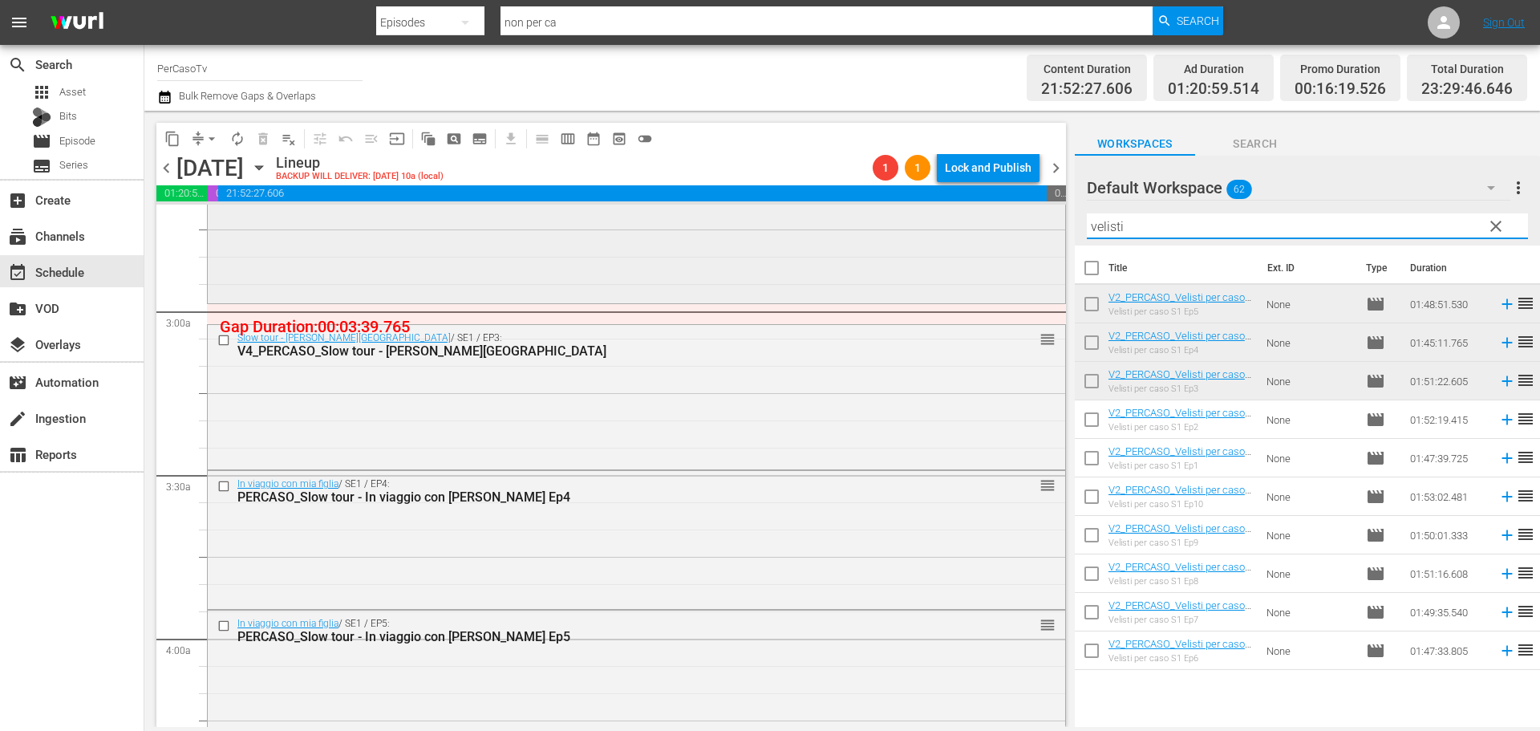
drag, startPoint x: 1132, startPoint y: 222, endPoint x: 948, endPoint y: 263, distance: 188.1
click at [948, 263] on div "content_copy compress arrow_drop_down autorenew_outlined delete_forever_outline…" at bounding box center [841, 419] width 1395 height 616
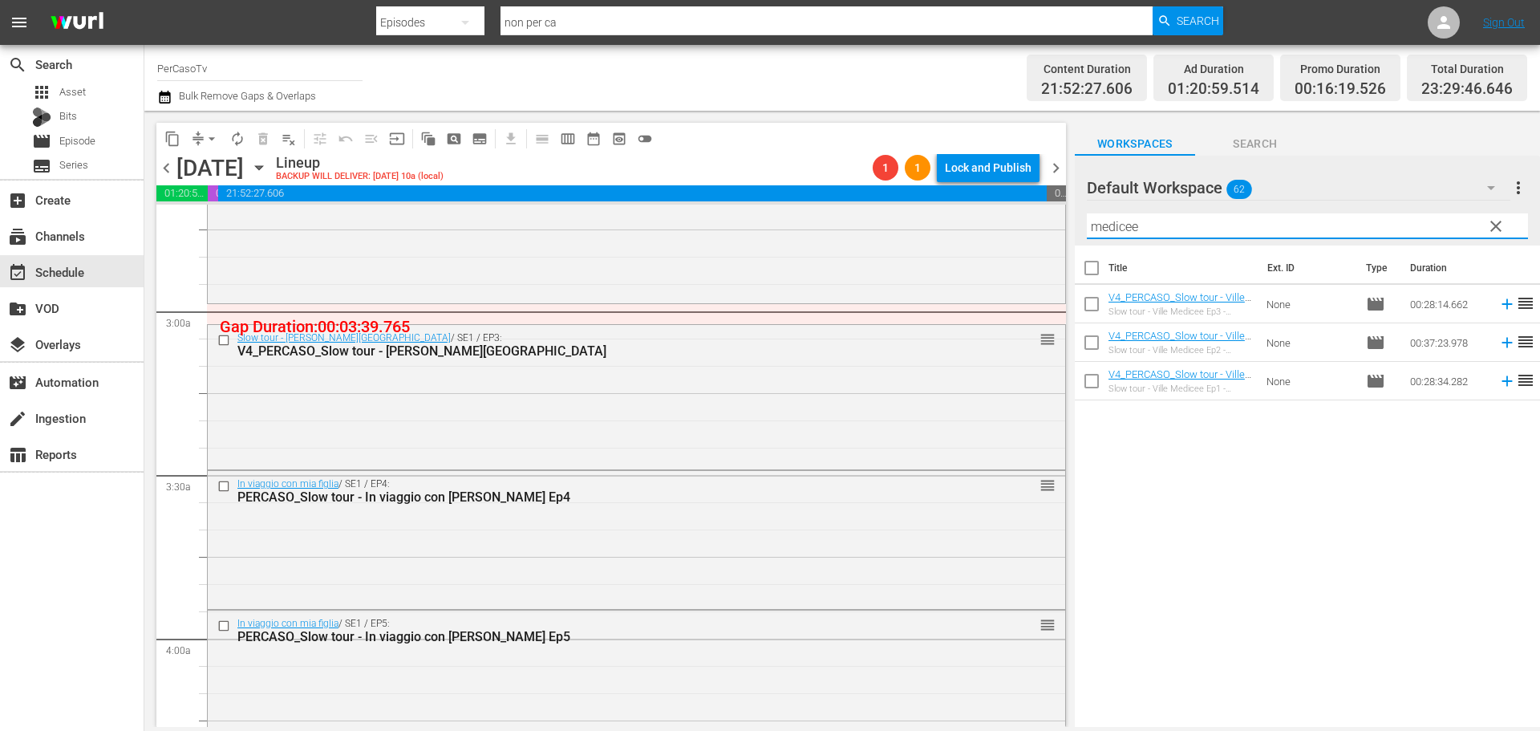
type input "medicee"
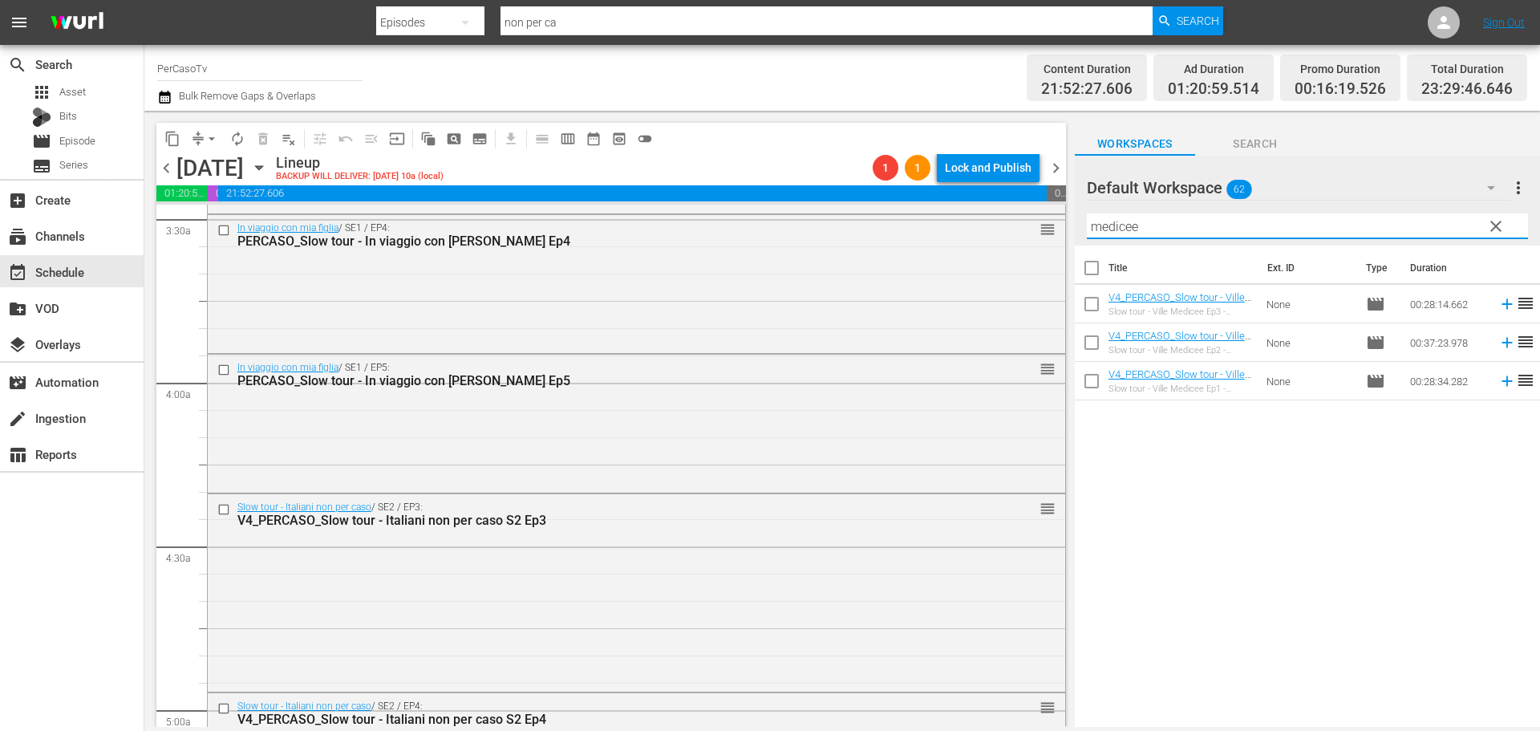
scroll to position [1196, 0]
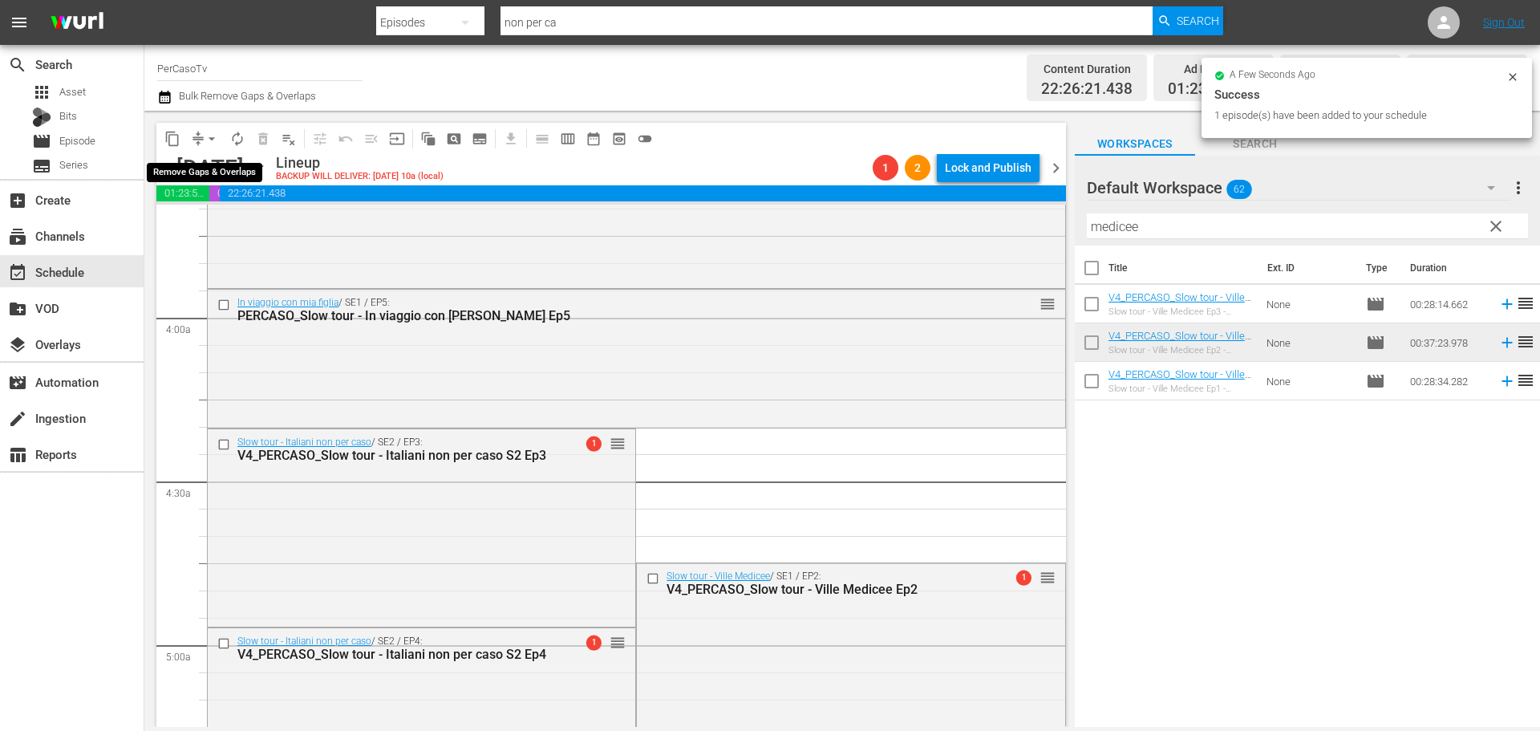
click at [209, 140] on span "arrow_drop_down" at bounding box center [212, 139] width 16 height 16
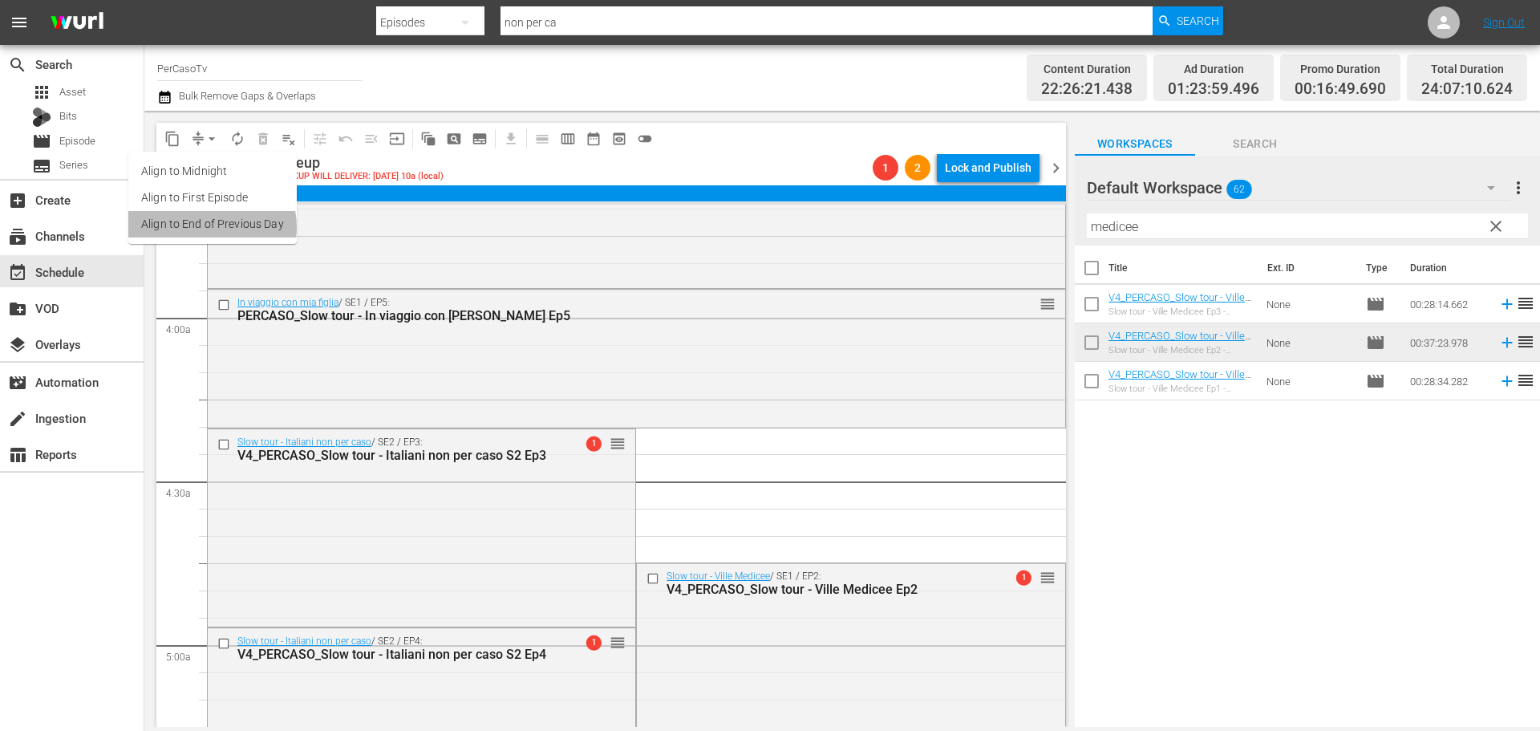
click at [208, 227] on li "Align to End of Previous Day" at bounding box center [212, 224] width 168 height 26
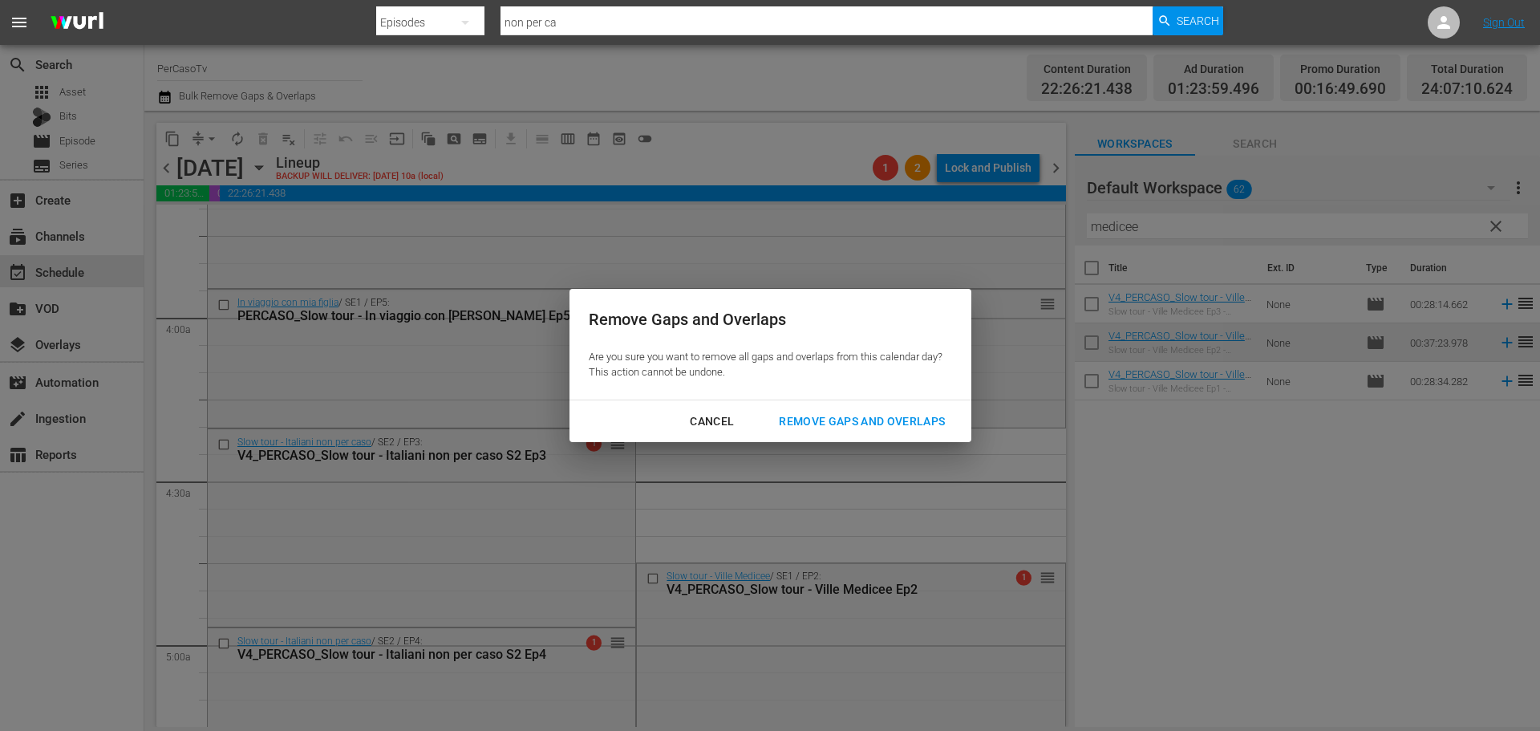
click at [895, 419] on div "Remove Gaps and Overlaps" at bounding box center [862, 421] width 192 height 20
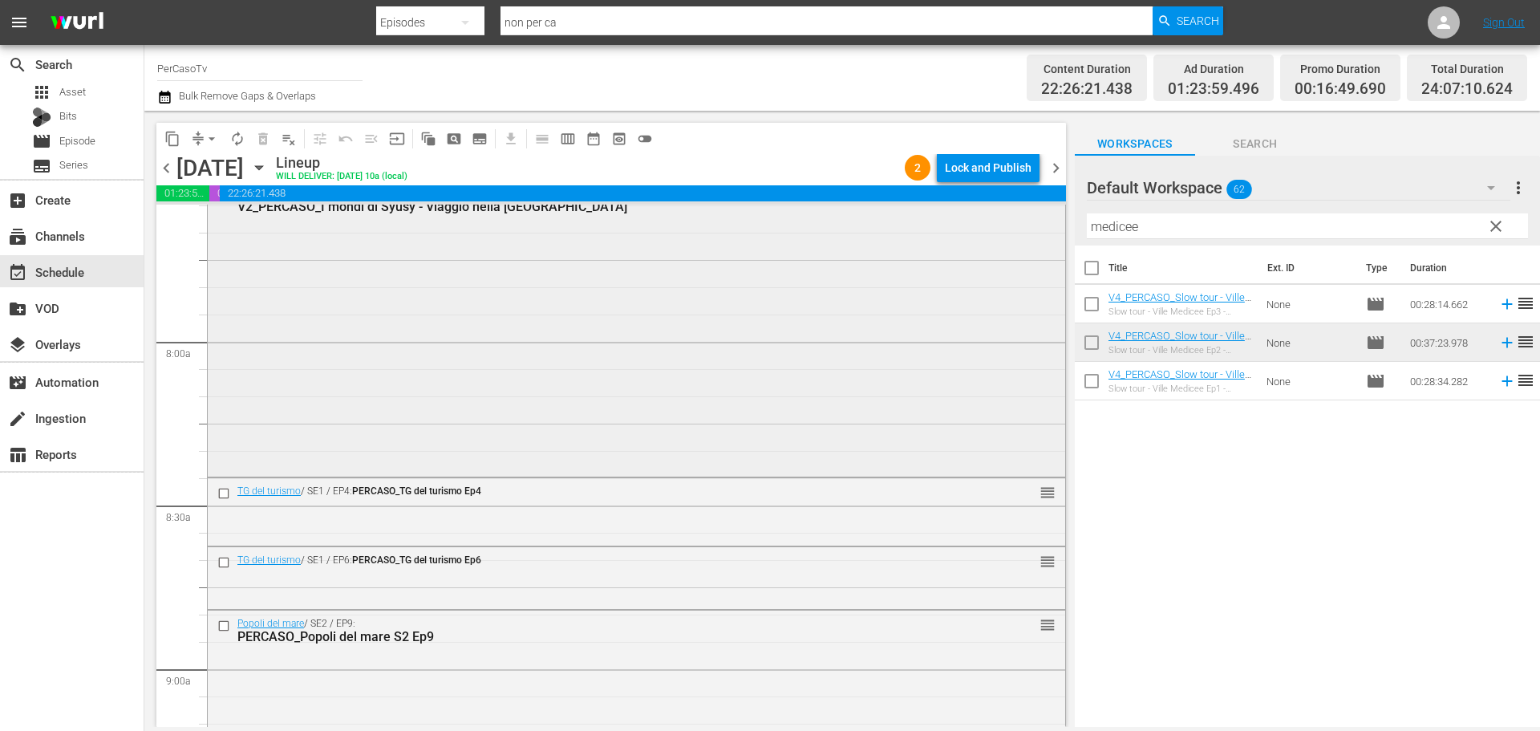
scroll to position [2480, 0]
click at [1051, 540] on div "Delete Event" at bounding box center [1098, 537] width 127 height 22
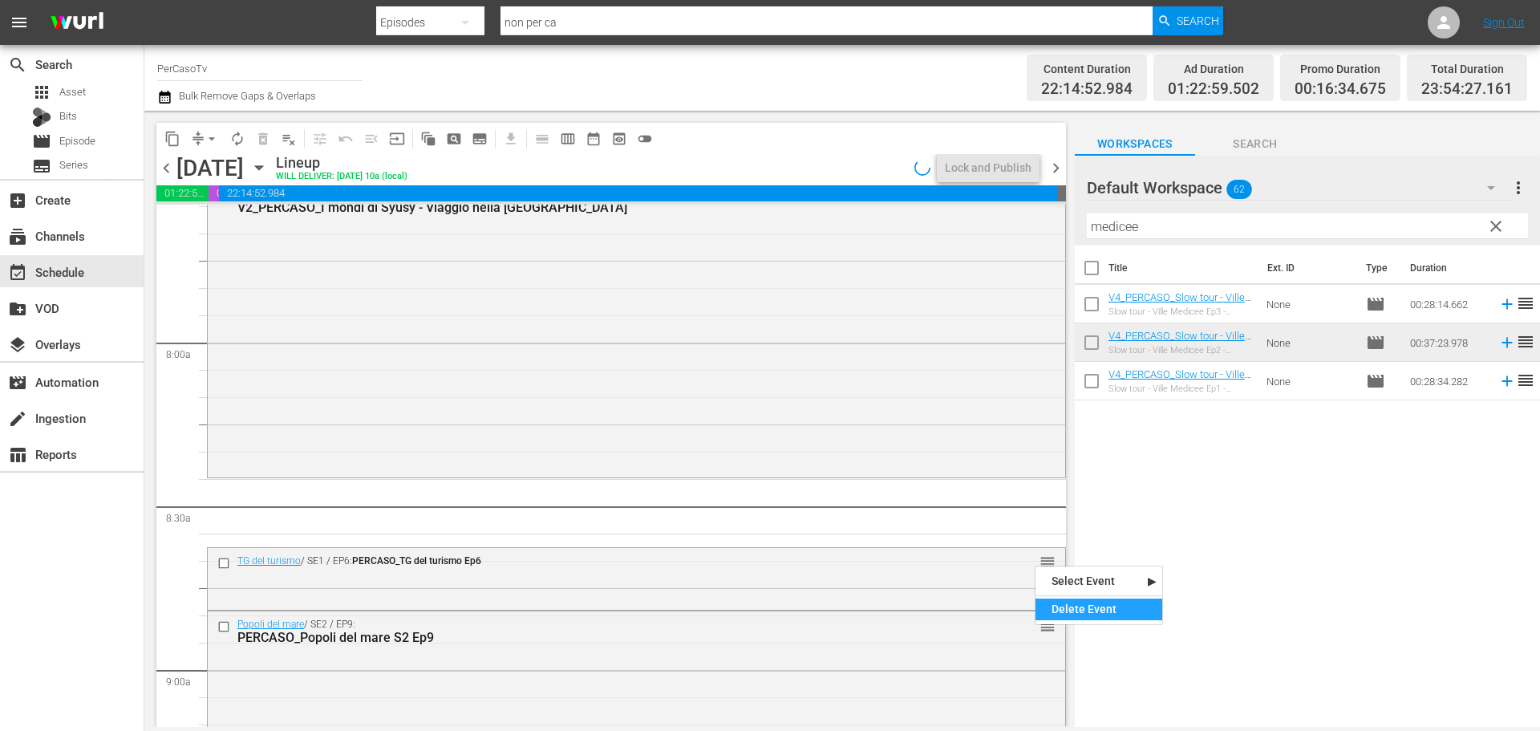
click at [1069, 605] on div "Delete Event" at bounding box center [1098, 609] width 127 height 22
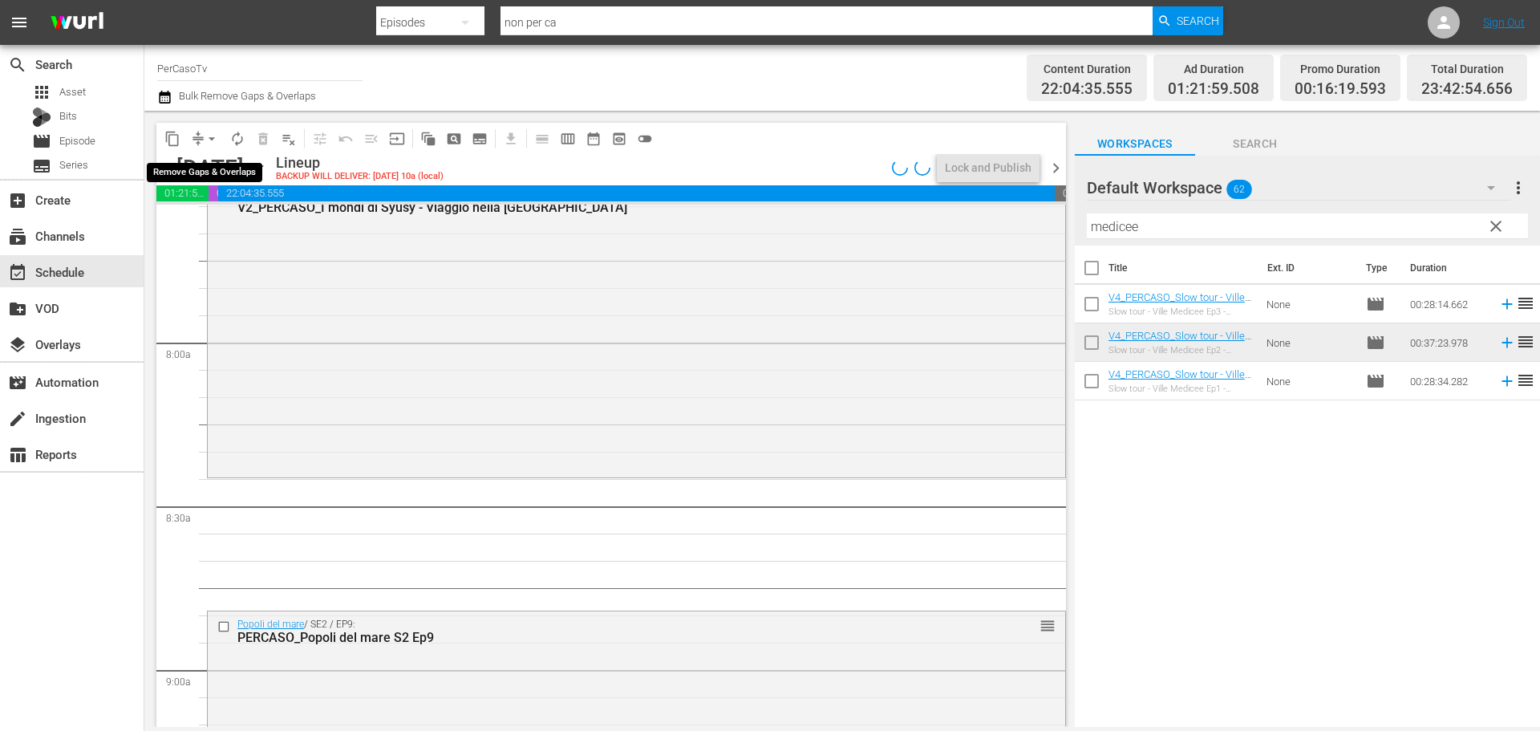
click at [211, 139] on span "arrow_drop_down" at bounding box center [212, 139] width 16 height 16
click at [213, 222] on li "Align to End of Previous Day" at bounding box center [212, 224] width 168 height 26
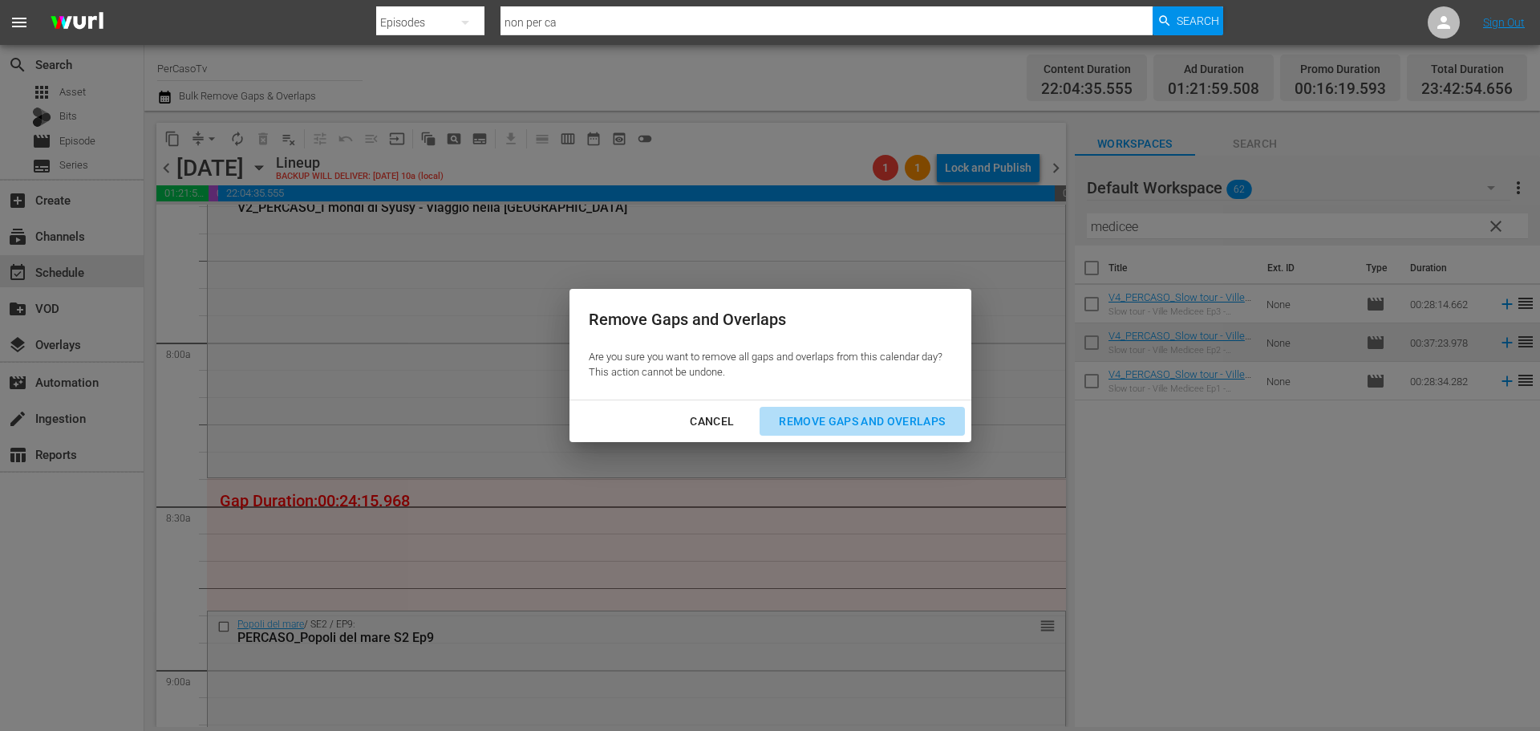
click at [867, 422] on div "Remove Gaps and Overlaps" at bounding box center [862, 421] width 192 height 20
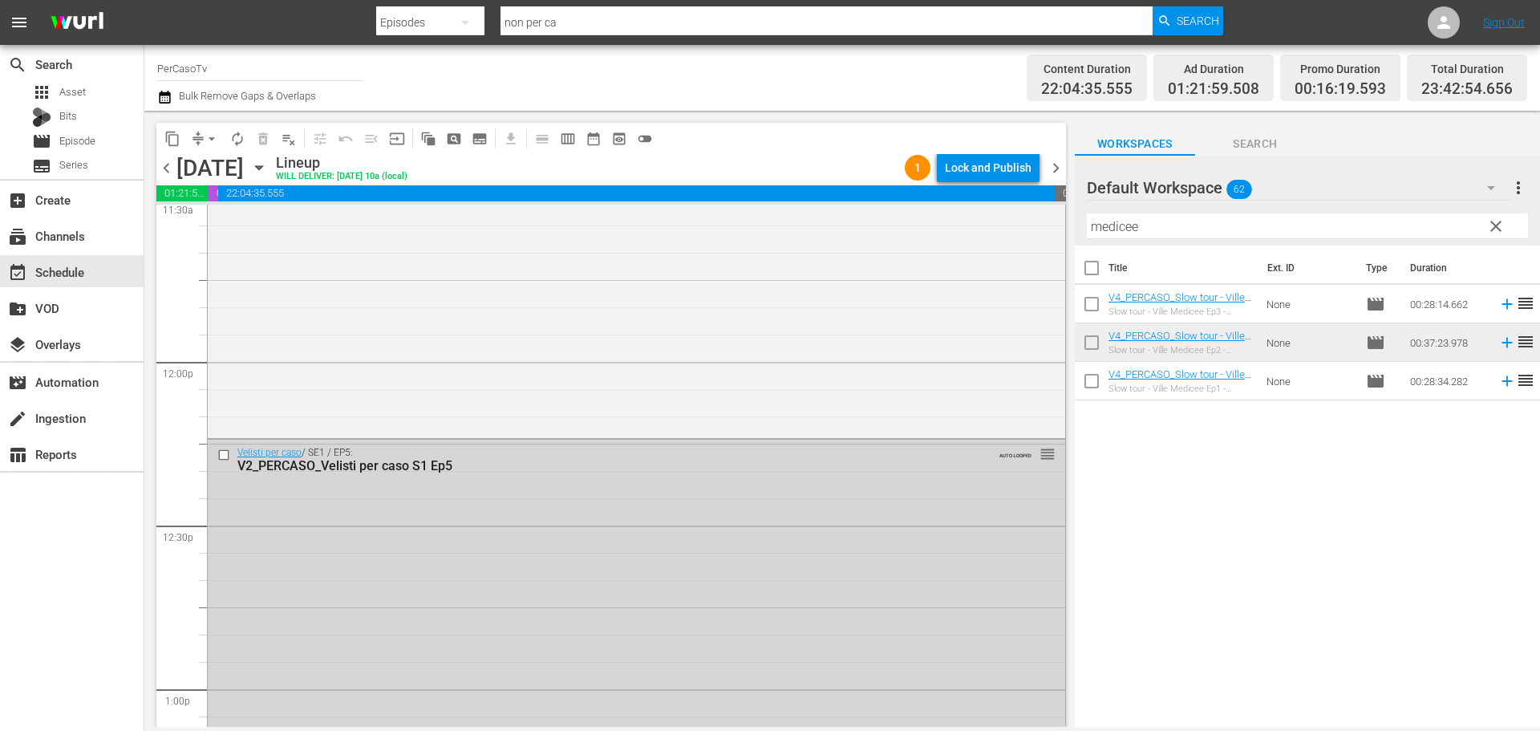
scroll to position [4010, 0]
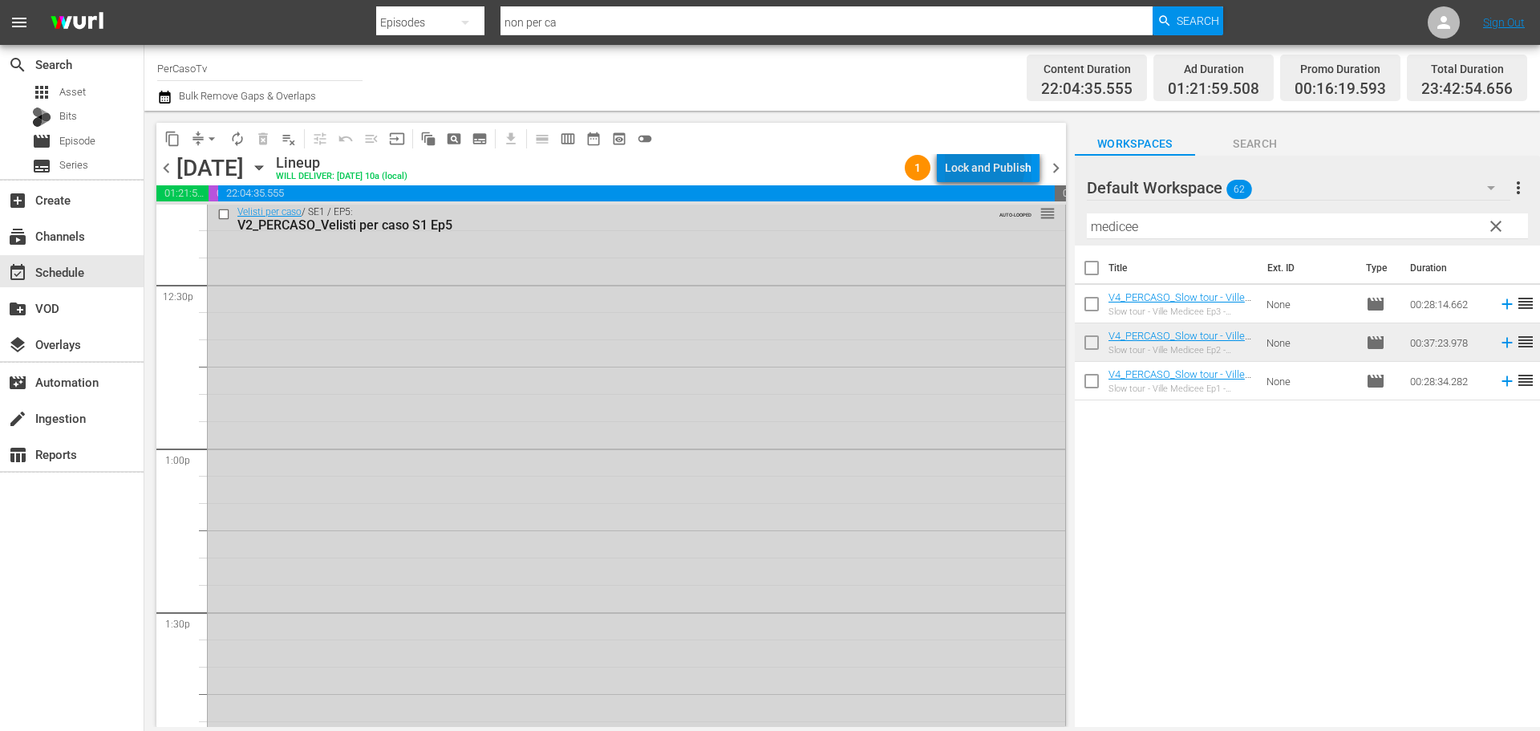
click at [985, 166] on div "Lock and Publish" at bounding box center [988, 167] width 87 height 29
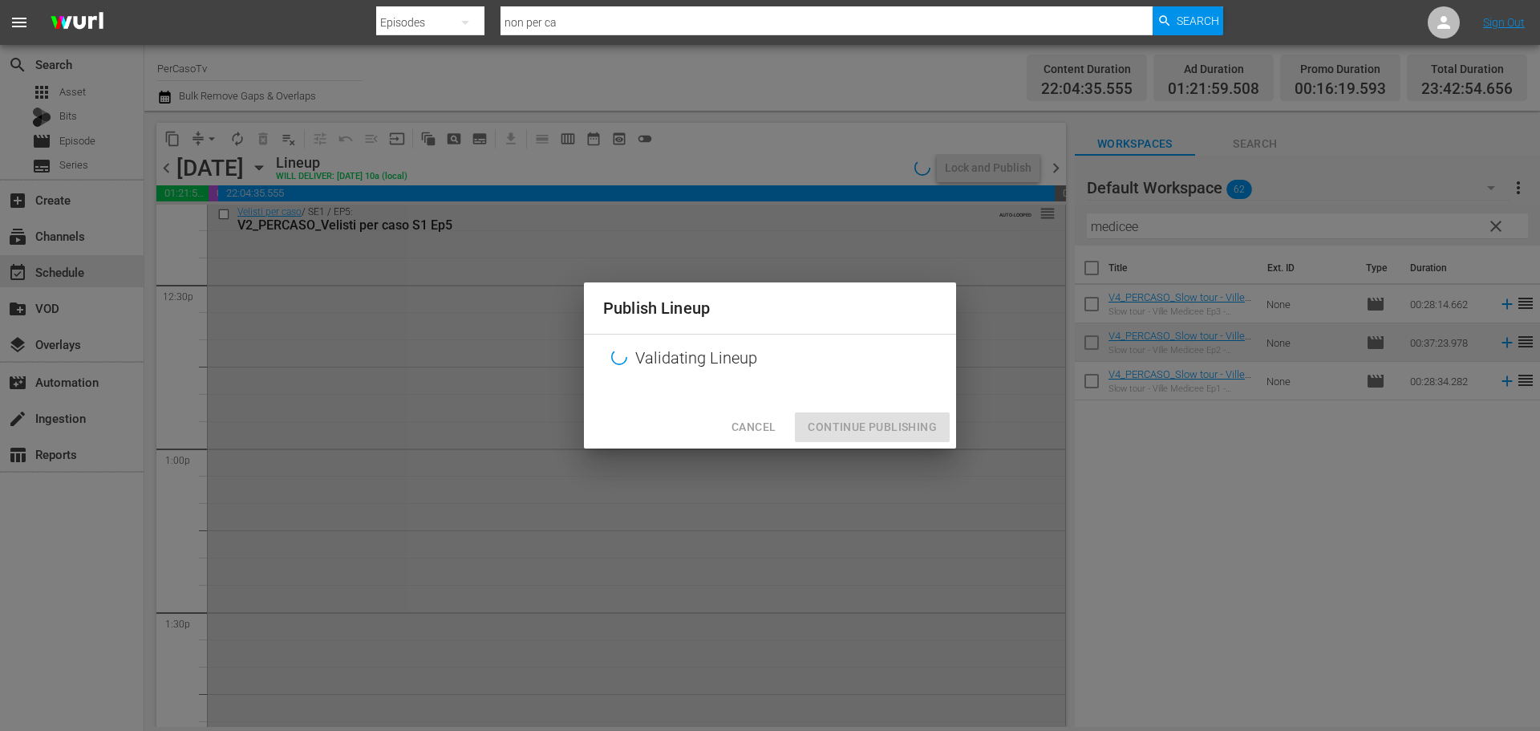
click at [934, 429] on div "Cancel Continue Publishing" at bounding box center [770, 427] width 372 height 43
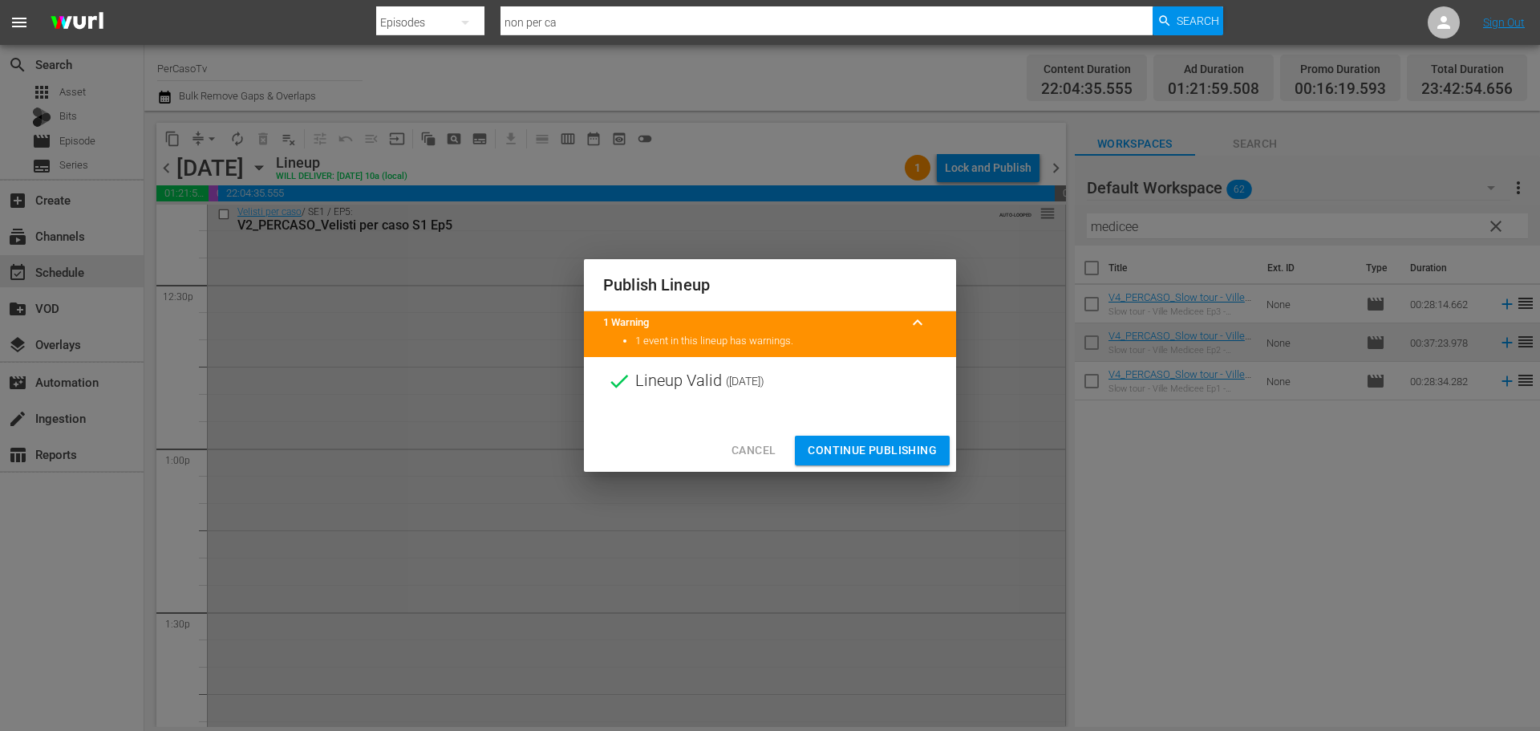
click at [909, 443] on span "Continue Publishing" at bounding box center [872, 450] width 129 height 20
